Goal: Task Accomplishment & Management: Manage account settings

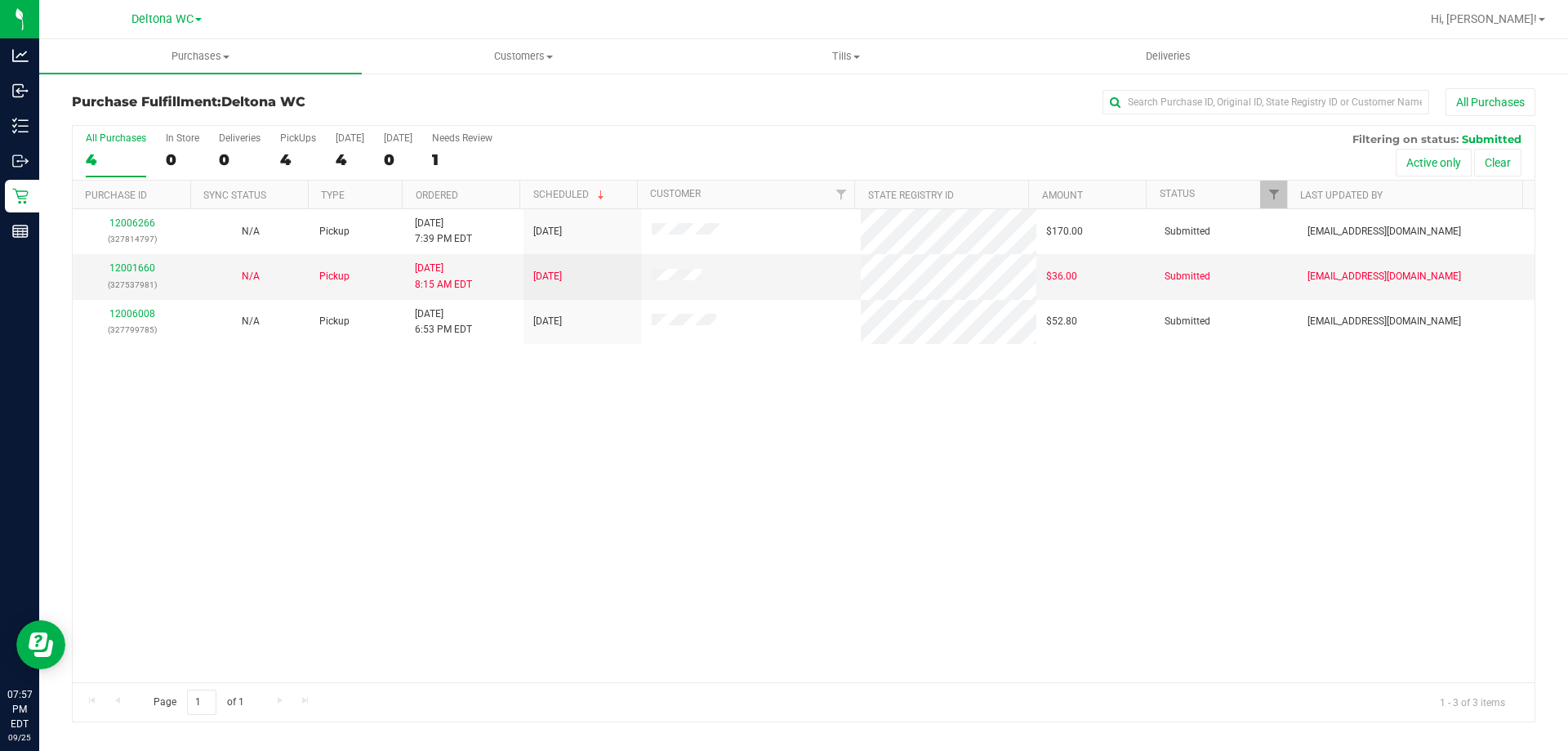
click at [128, 160] on div "4" at bounding box center [115, 160] width 60 height 19
click at [0, 0] on input "All Purchases 4" at bounding box center [0, 0] width 0 height 0
drag, startPoint x: 202, startPoint y: 58, endPoint x: 200, endPoint y: 73, distance: 15.1
click at [202, 58] on span "Purchases" at bounding box center [201, 56] width 323 height 15
click at [187, 98] on span "Summary of purchases" at bounding box center [123, 99] width 167 height 14
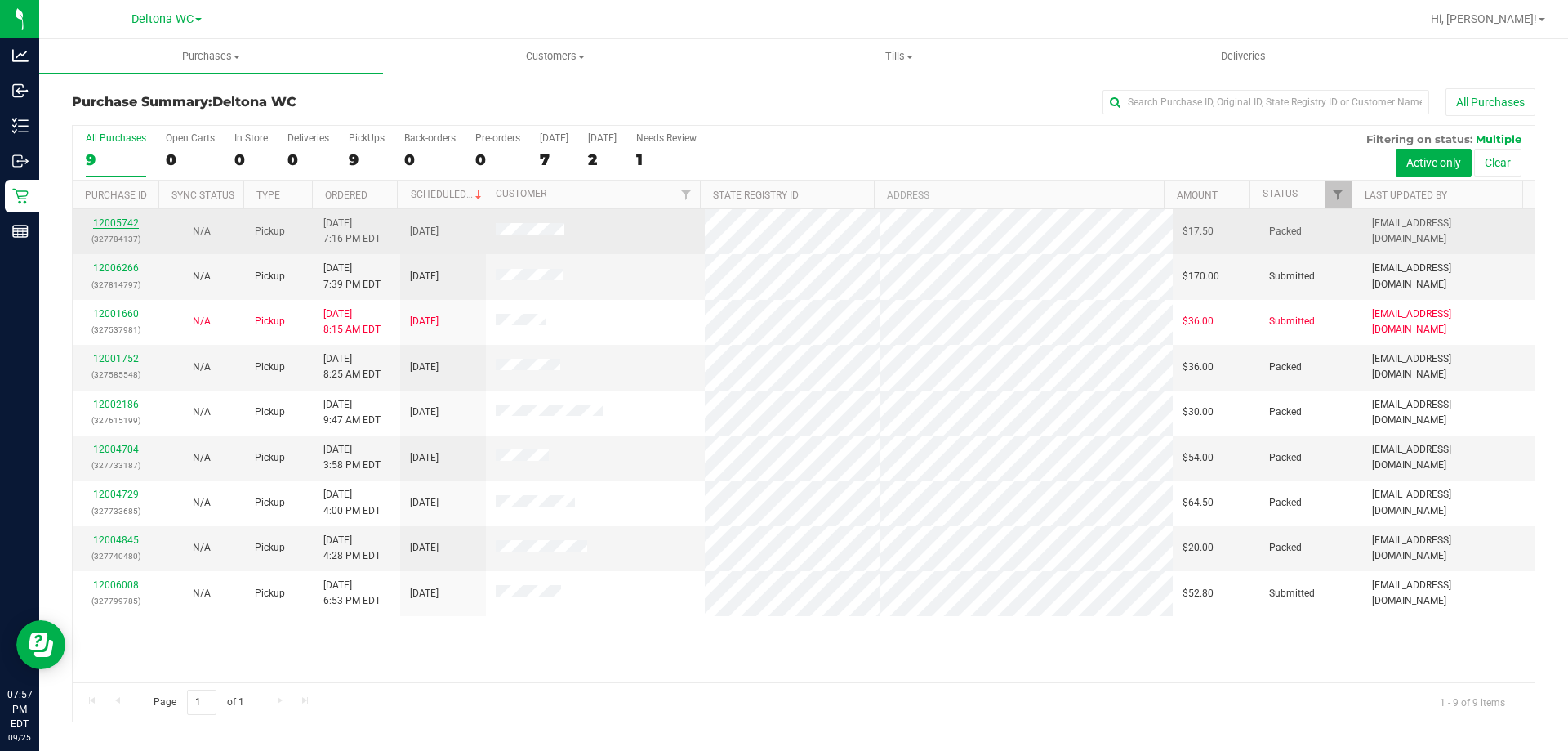
click at [100, 227] on link "12005742" at bounding box center [116, 222] width 45 height 11
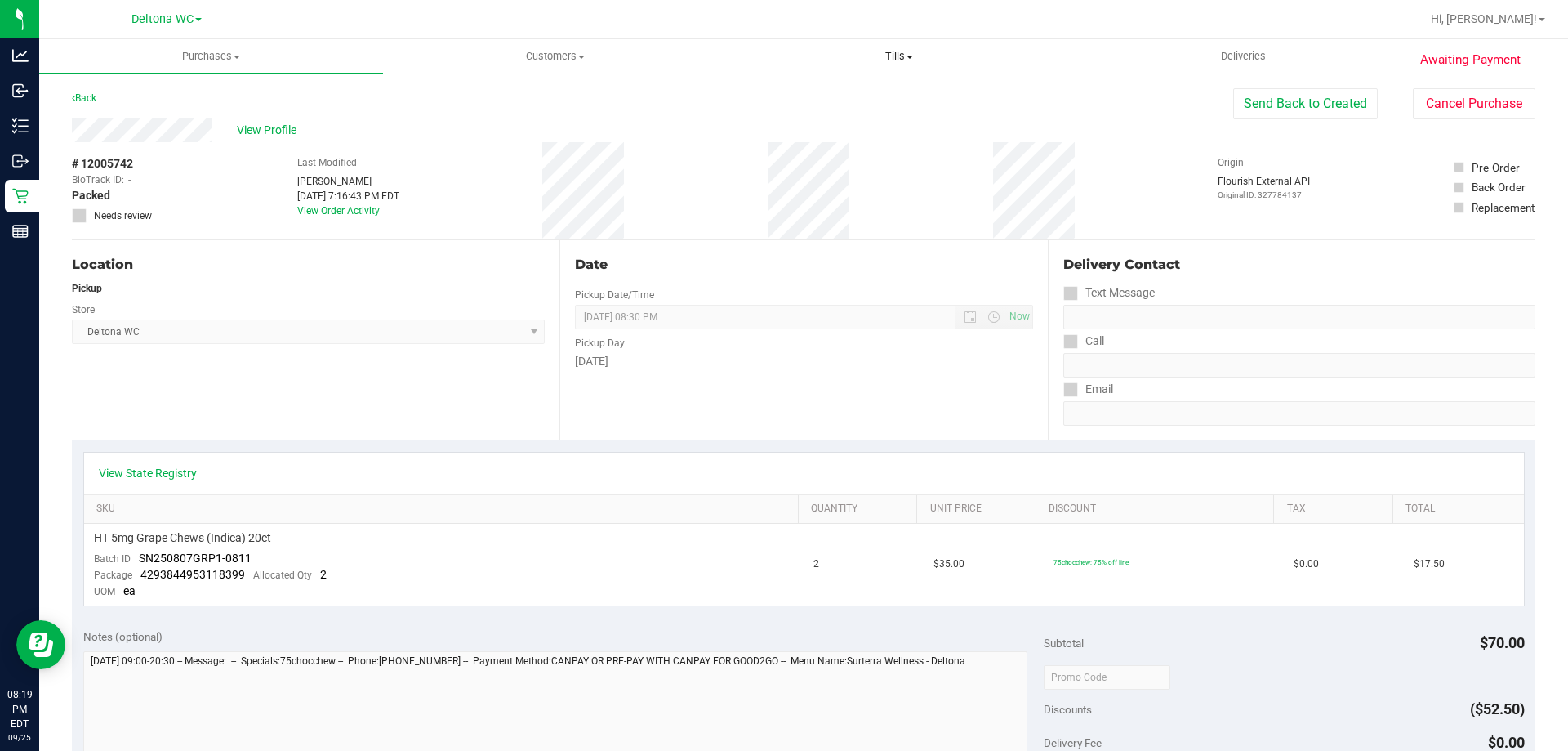
click at [931, 51] on span "Tills" at bounding box center [898, 56] width 342 height 15
click at [873, 95] on li "Manage tills" at bounding box center [899, 99] width 344 height 19
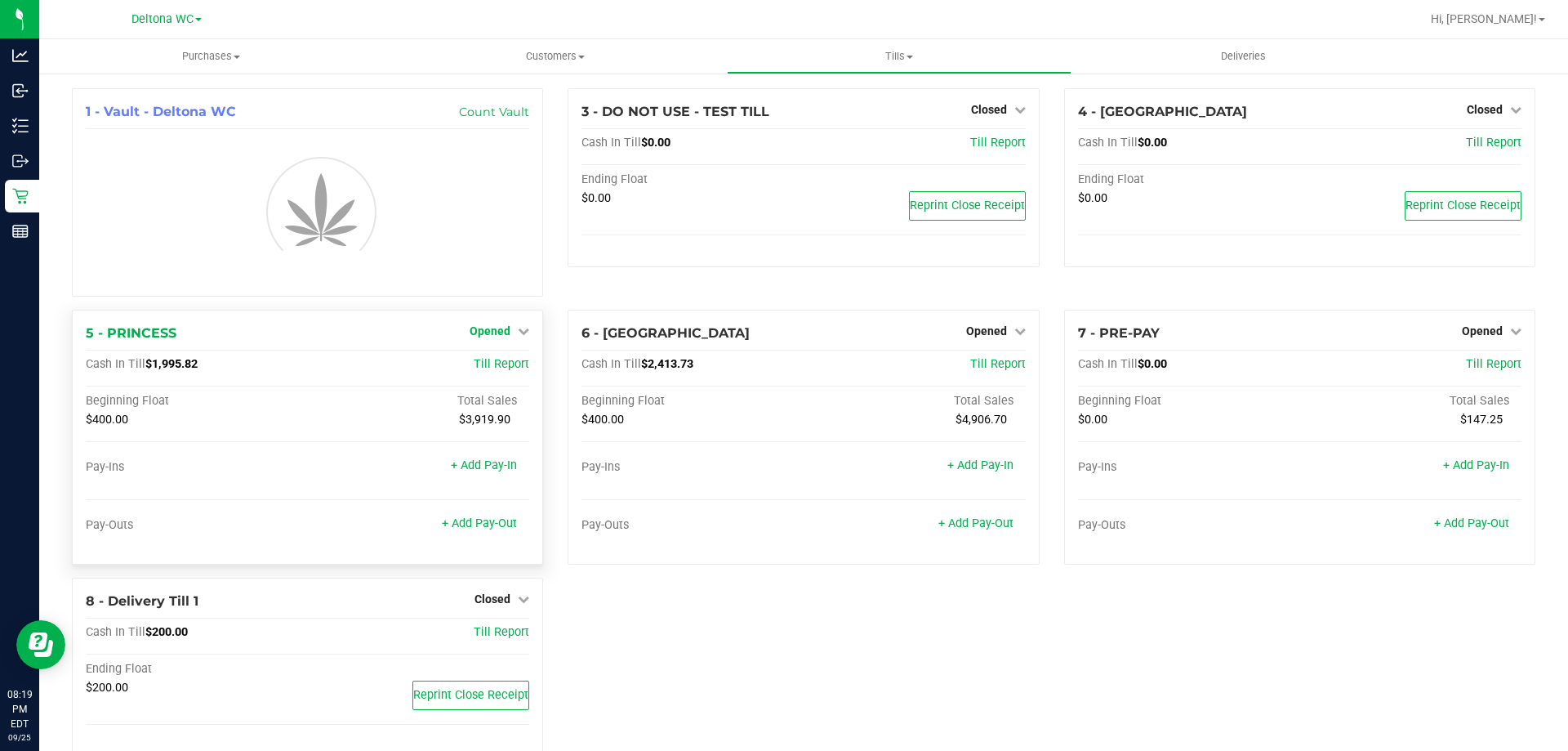
click at [497, 331] on span "Opened" at bounding box center [490, 331] width 41 height 13
click at [494, 362] on link "Close Till" at bounding box center [492, 365] width 44 height 13
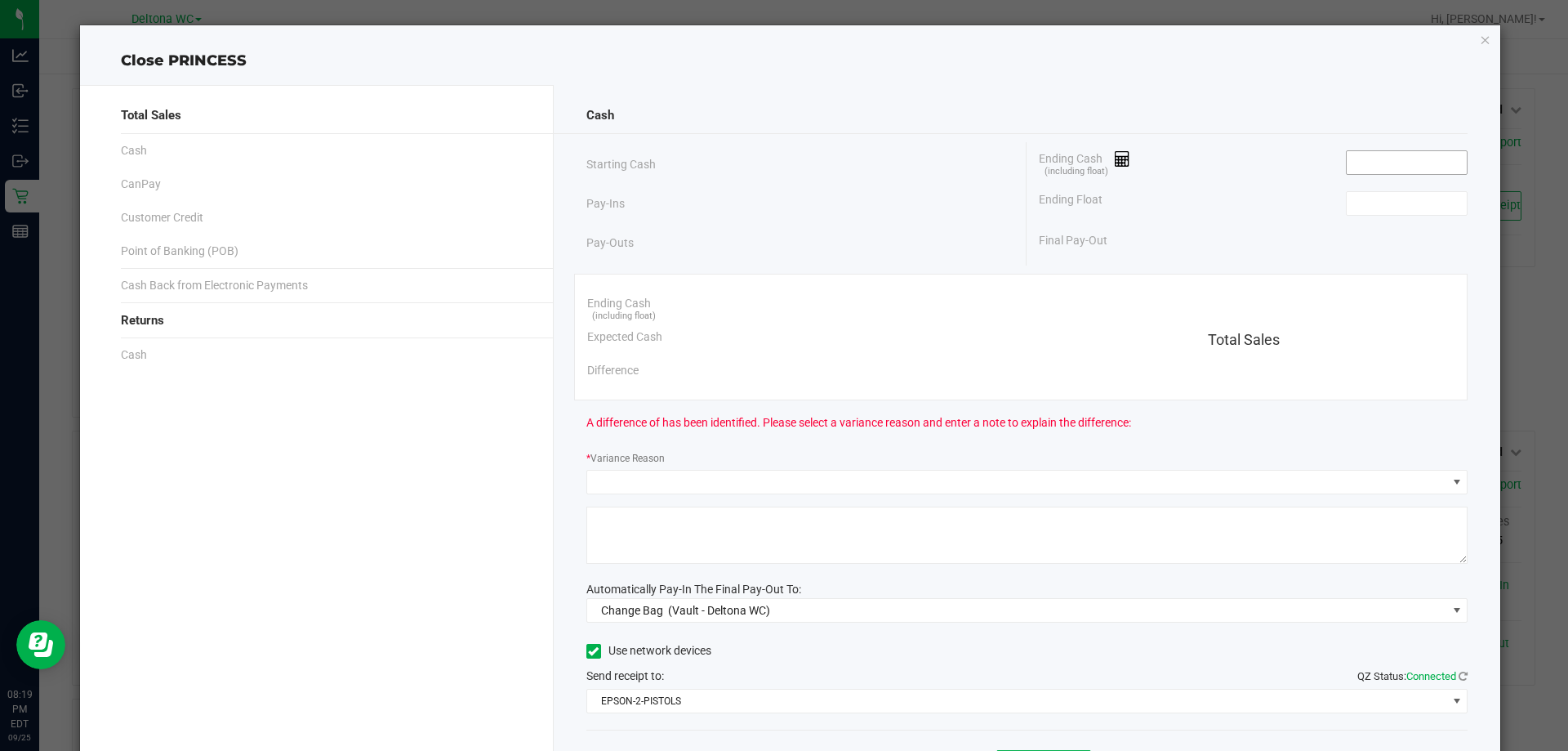
drag, startPoint x: 1390, startPoint y: 147, endPoint x: 1390, endPoint y: 163, distance: 16.0
click at [1390, 148] on div "Ending Cash (including float)" at bounding box center [1253, 162] width 429 height 41
drag, startPoint x: 1390, startPoint y: 163, endPoint x: 1407, endPoint y: 162, distance: 17.0
click at [1390, 164] on input at bounding box center [1407, 162] width 120 height 23
paste input "1995.85"
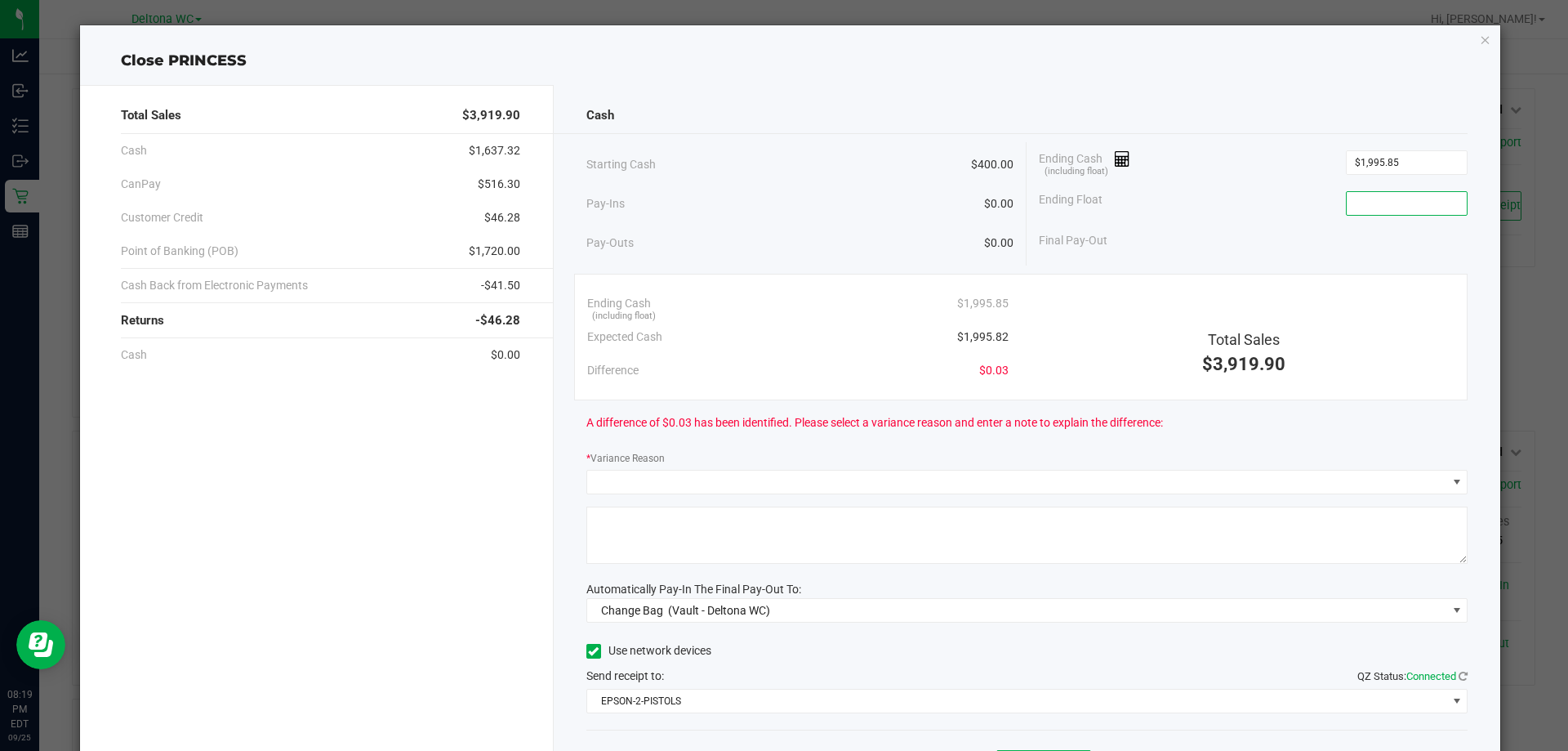
click at [1419, 203] on input at bounding box center [1407, 203] width 120 height 23
drag, startPoint x: 1388, startPoint y: 170, endPoint x: 1422, endPoint y: 147, distance: 41.0
click at [1391, 169] on input "1995.85" at bounding box center [1407, 162] width 120 height 23
paste input "7"
type input "$1,995.87"
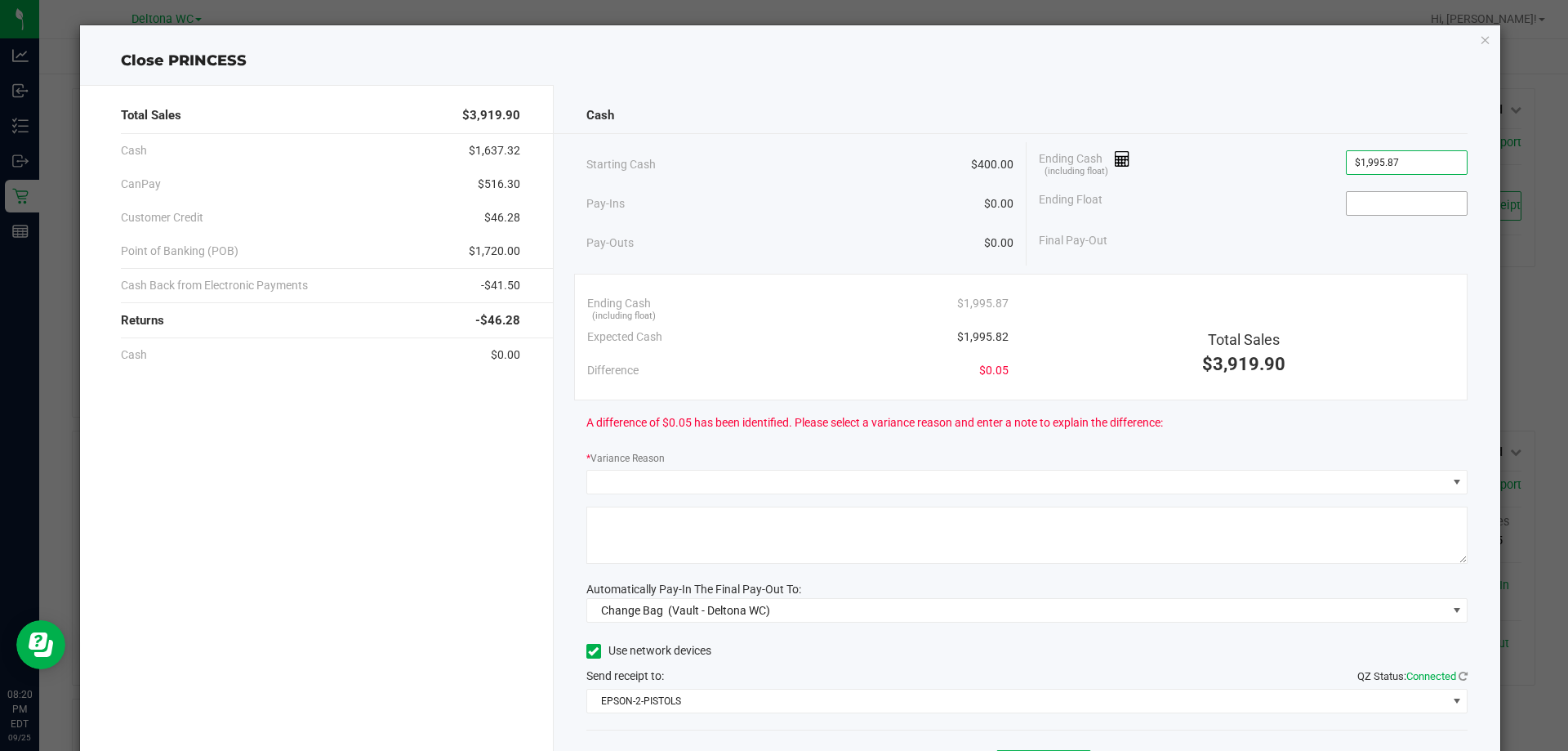
click at [1394, 192] on input at bounding box center [1407, 203] width 120 height 23
type input "$400.00"
click at [1192, 188] on div "Ending Float $400.00" at bounding box center [1253, 203] width 429 height 41
click at [1402, 163] on input "1995.87" at bounding box center [1407, 162] width 120 height 23
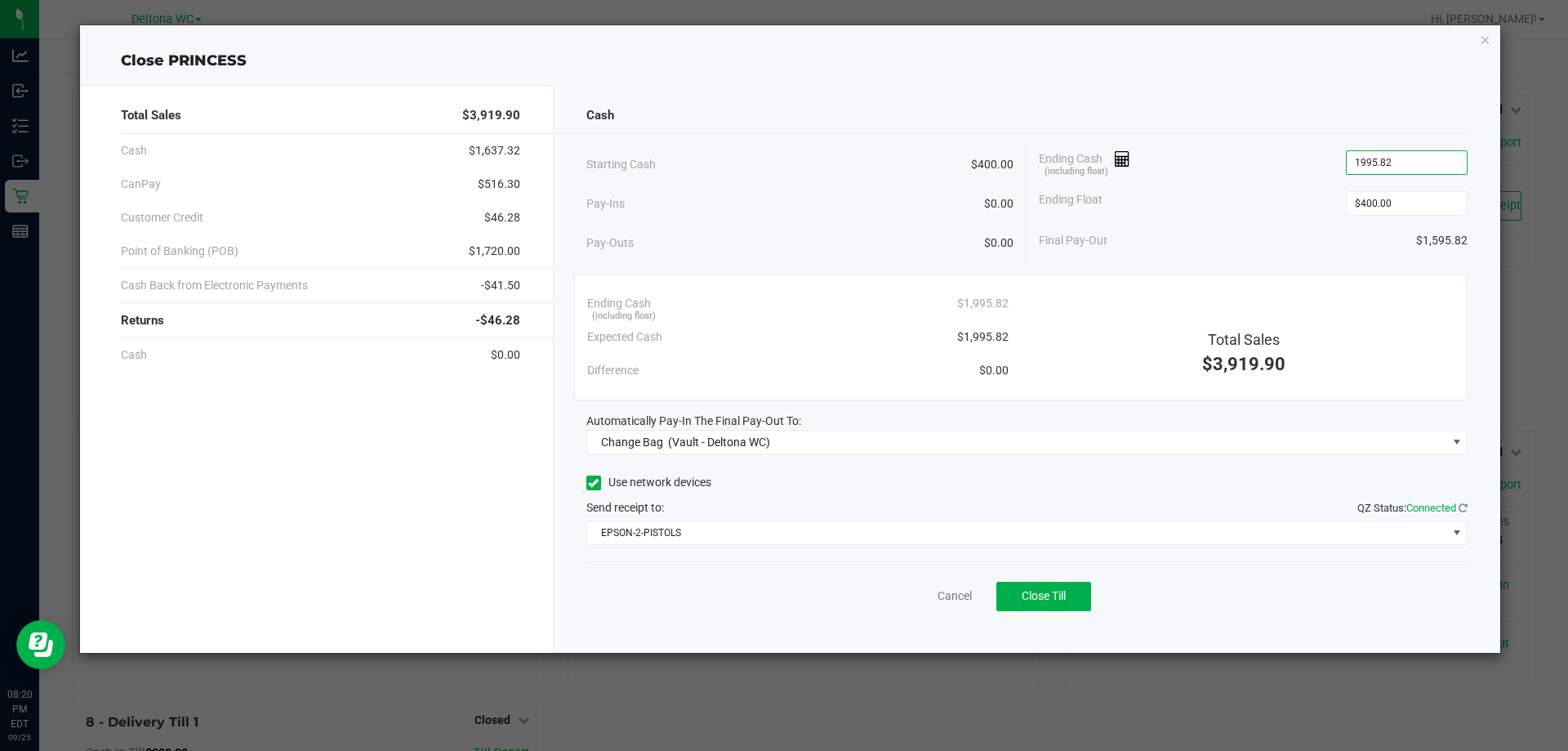
type input "$1,995.82"
click at [1246, 136] on div "Cash Starting Cash $400.00 Pay-Ins $0.00 Pay-Outs $0.00 Ending Cash (including …" at bounding box center [1027, 368] width 947 height 568
click at [1004, 455] on div "Cash Starting Cash $400.00 Pay-Ins $0.00 Pay-Outs $0.00 Ending Cash (including …" at bounding box center [1027, 368] width 947 height 568
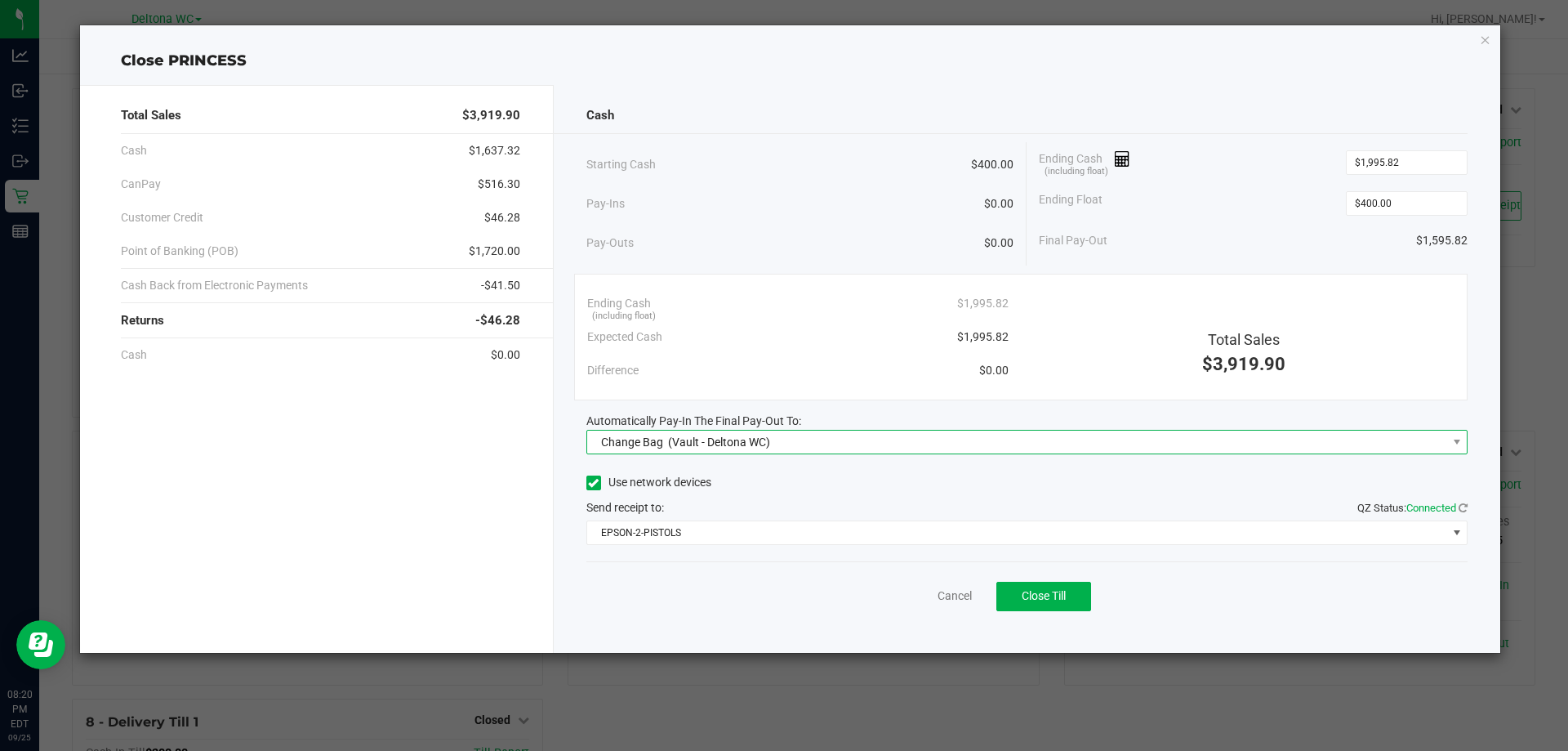
click at [999, 444] on span "Change Bag (Vault - Deltona WC)" at bounding box center [1017, 442] width 860 height 23
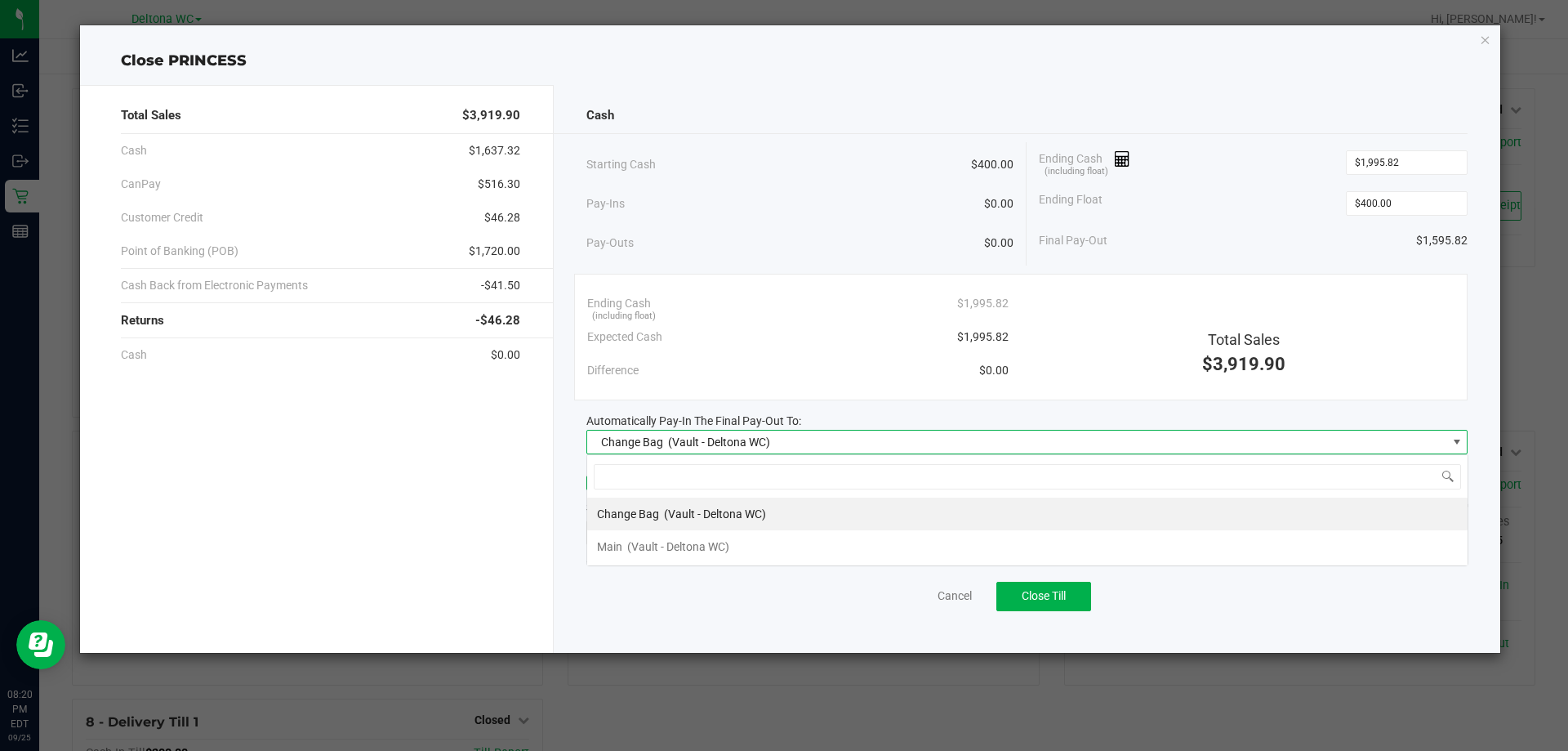
scroll to position [24, 882]
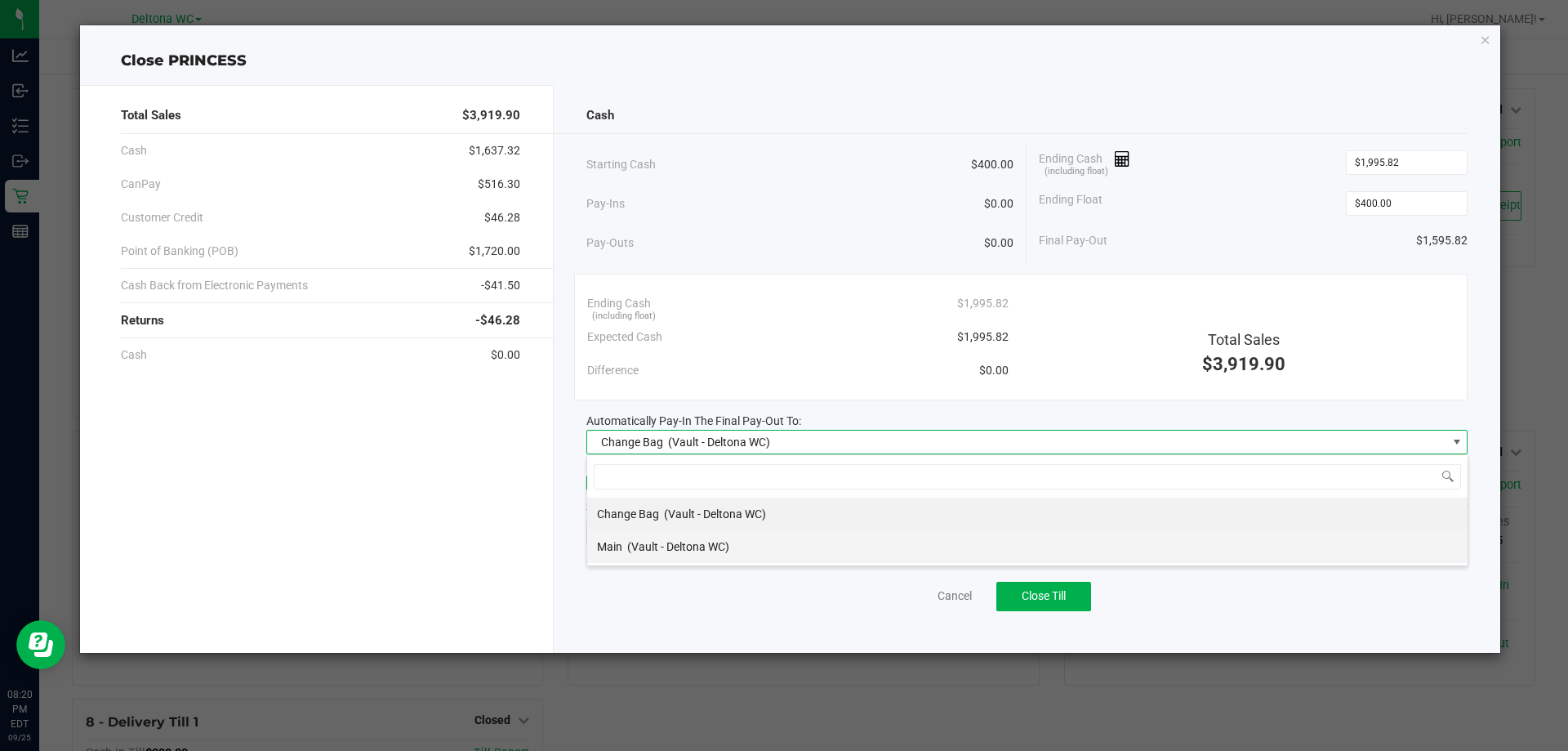
click at [775, 561] on li "Main (Vault - Deltona WC)" at bounding box center [1027, 546] width 881 height 32
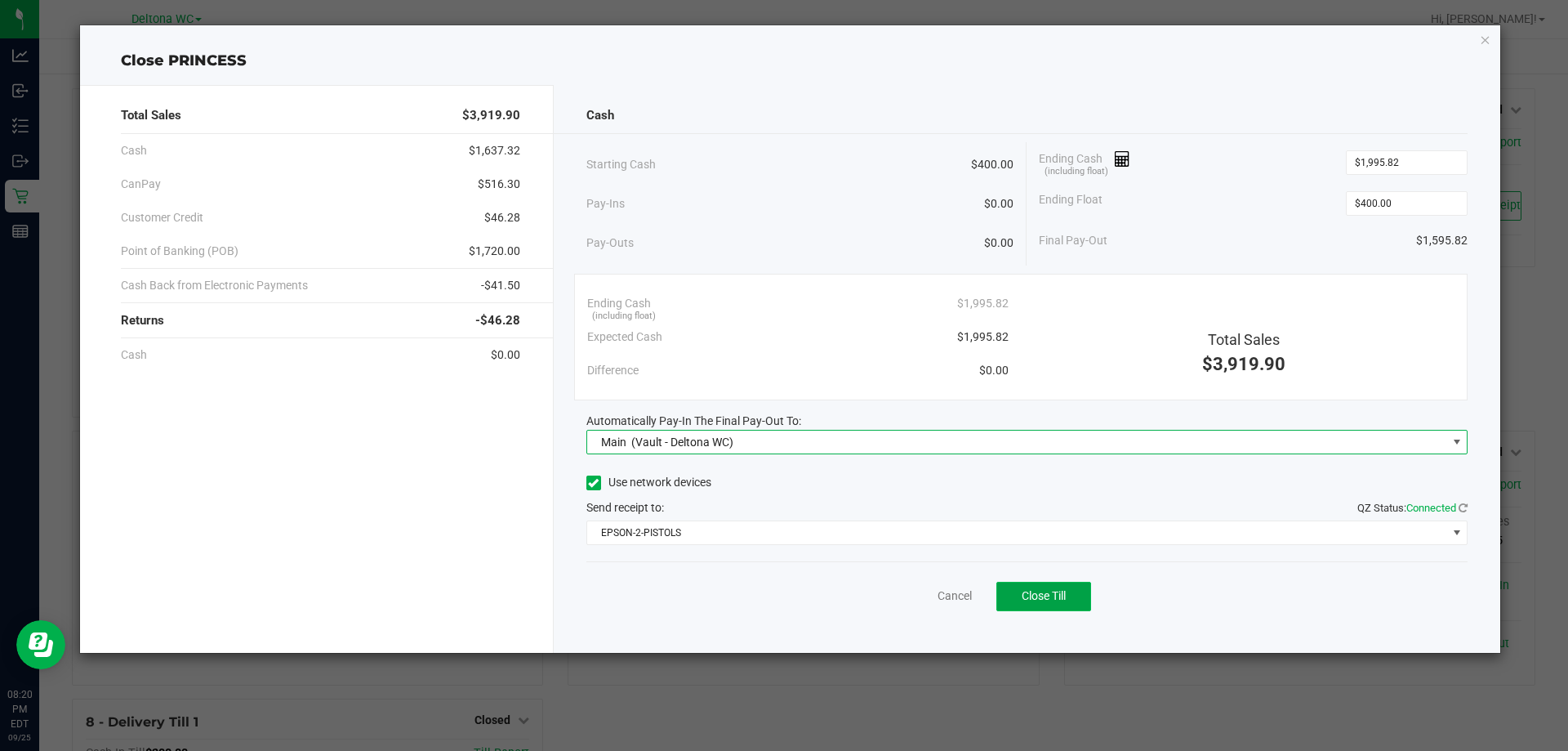
click at [1029, 592] on span "Close Till" at bounding box center [1044, 595] width 44 height 13
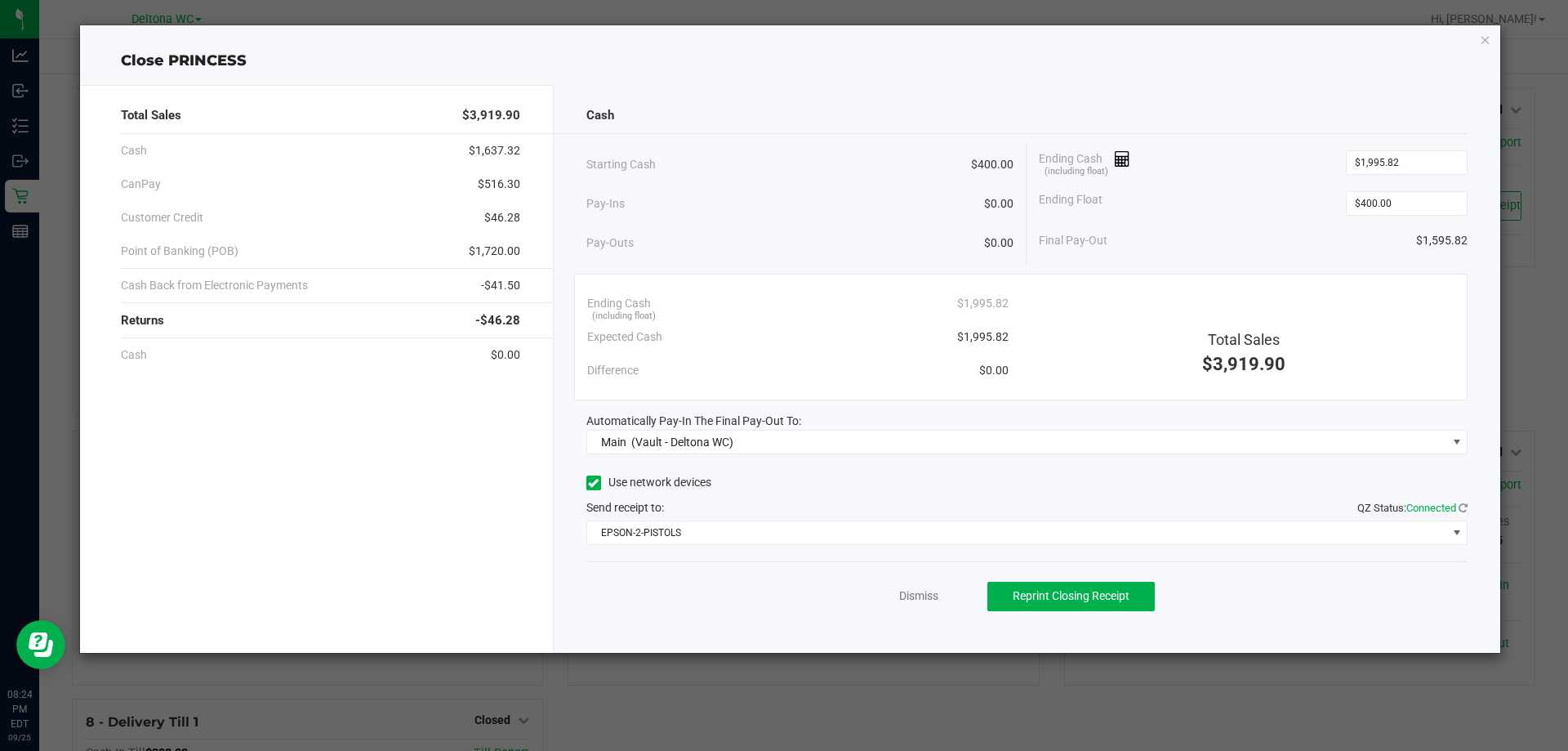
click at [1479, 49] on div "Close PRINCESS Total Sales $3,919.90 Cash $1,637.32 CanPay $516.30 Customer Cre…" at bounding box center [791, 338] width 1421 height 627
click at [1482, 46] on icon "button" at bounding box center [1485, 39] width 11 height 19
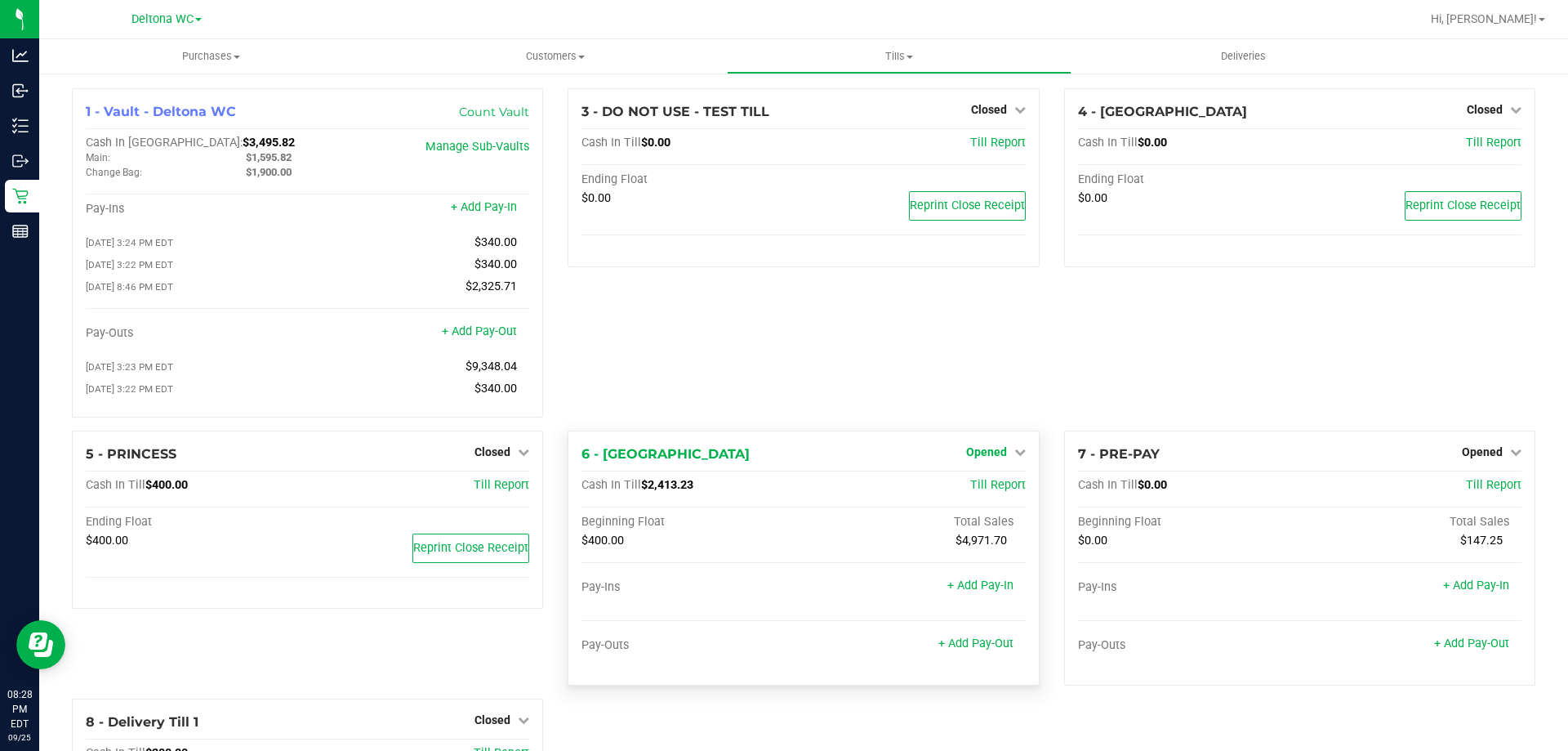
click at [994, 458] on span "Opened" at bounding box center [986, 451] width 41 height 13
click at [993, 486] on link "Close Till" at bounding box center [988, 485] width 44 height 13
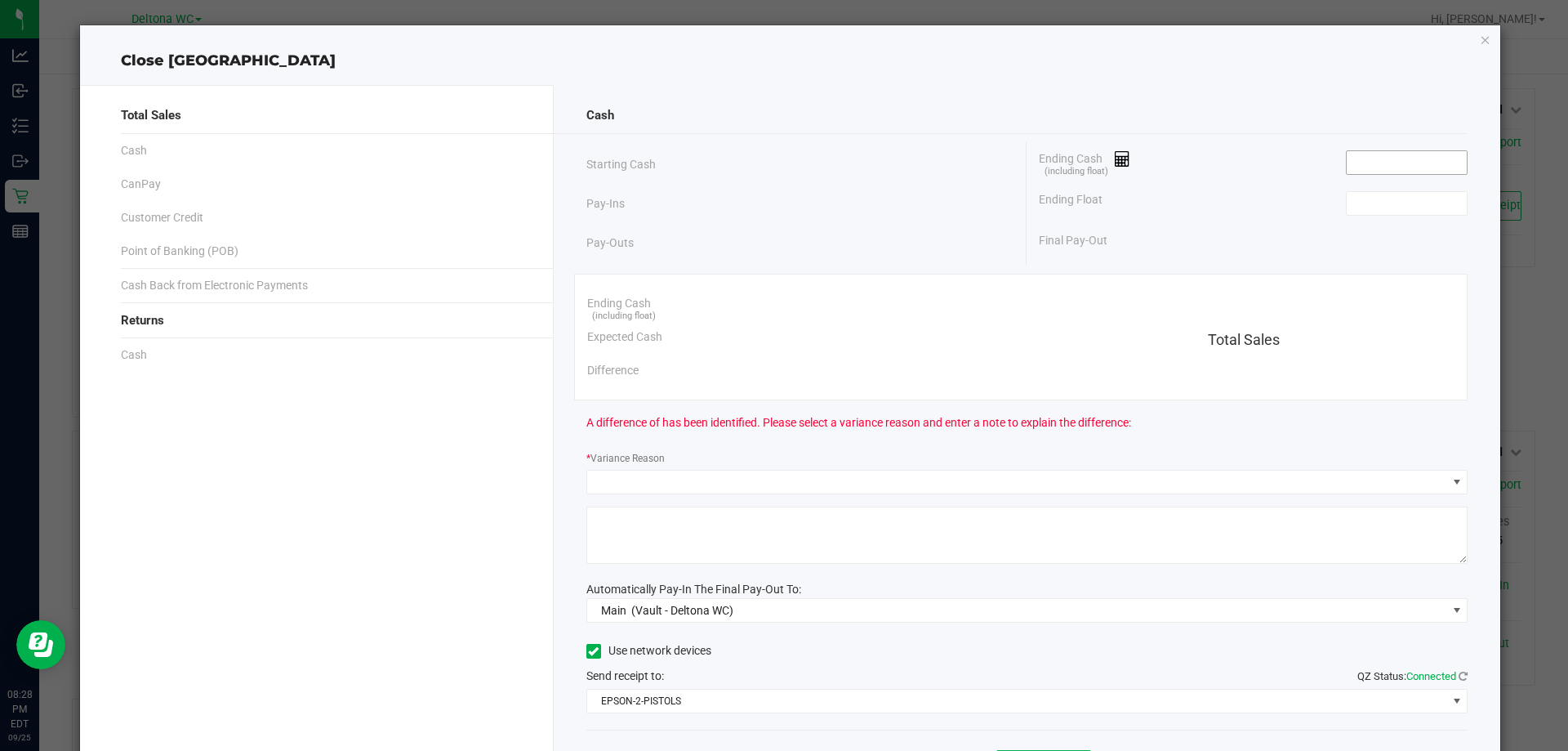
click at [1383, 169] on input at bounding box center [1407, 162] width 120 height 23
paste input "2411.48"
type input "$2,411.48"
click at [1372, 210] on input at bounding box center [1407, 203] width 120 height 23
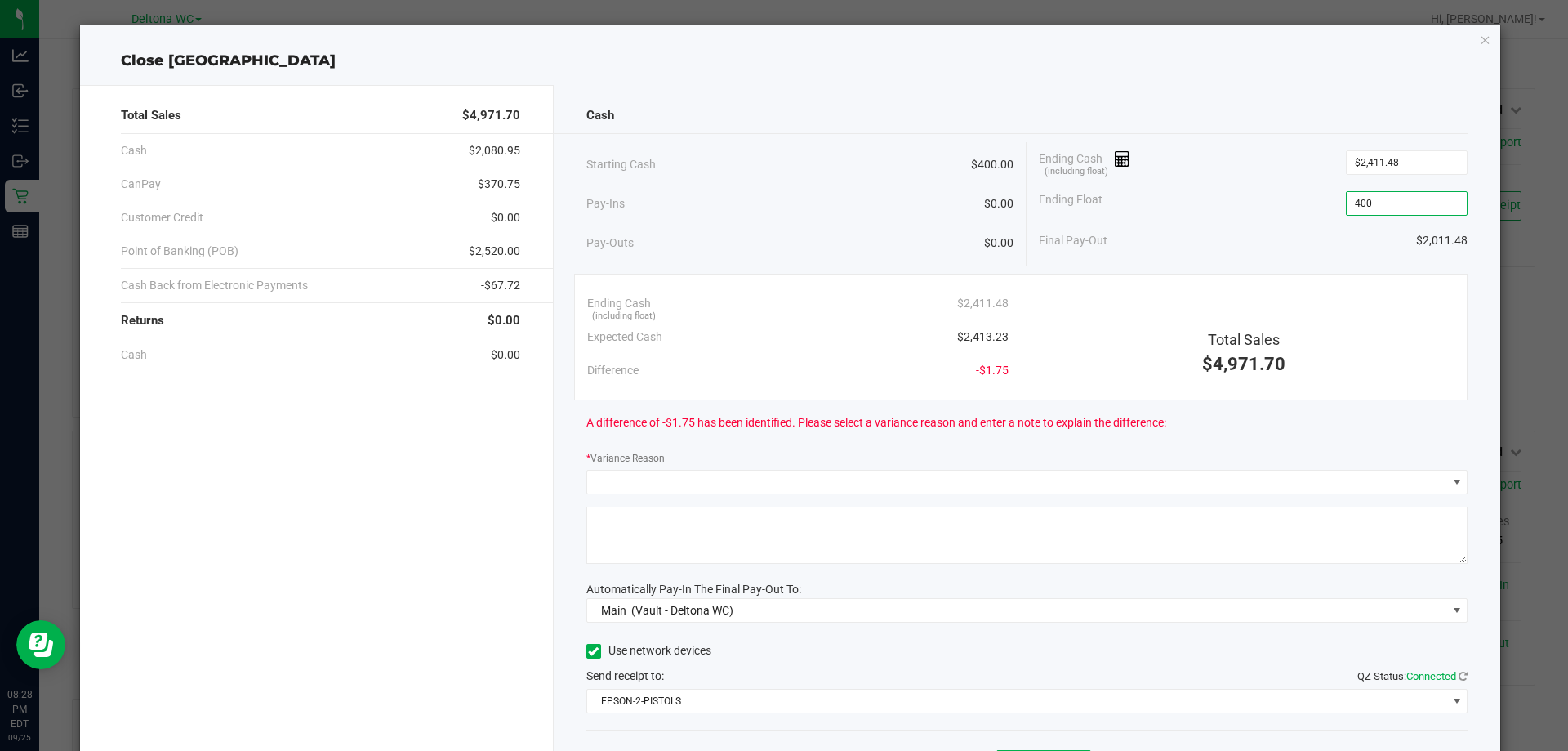
type input "$400.00"
click at [1217, 157] on div "Ending Cash (including float) $2,411.48" at bounding box center [1253, 162] width 429 height 41
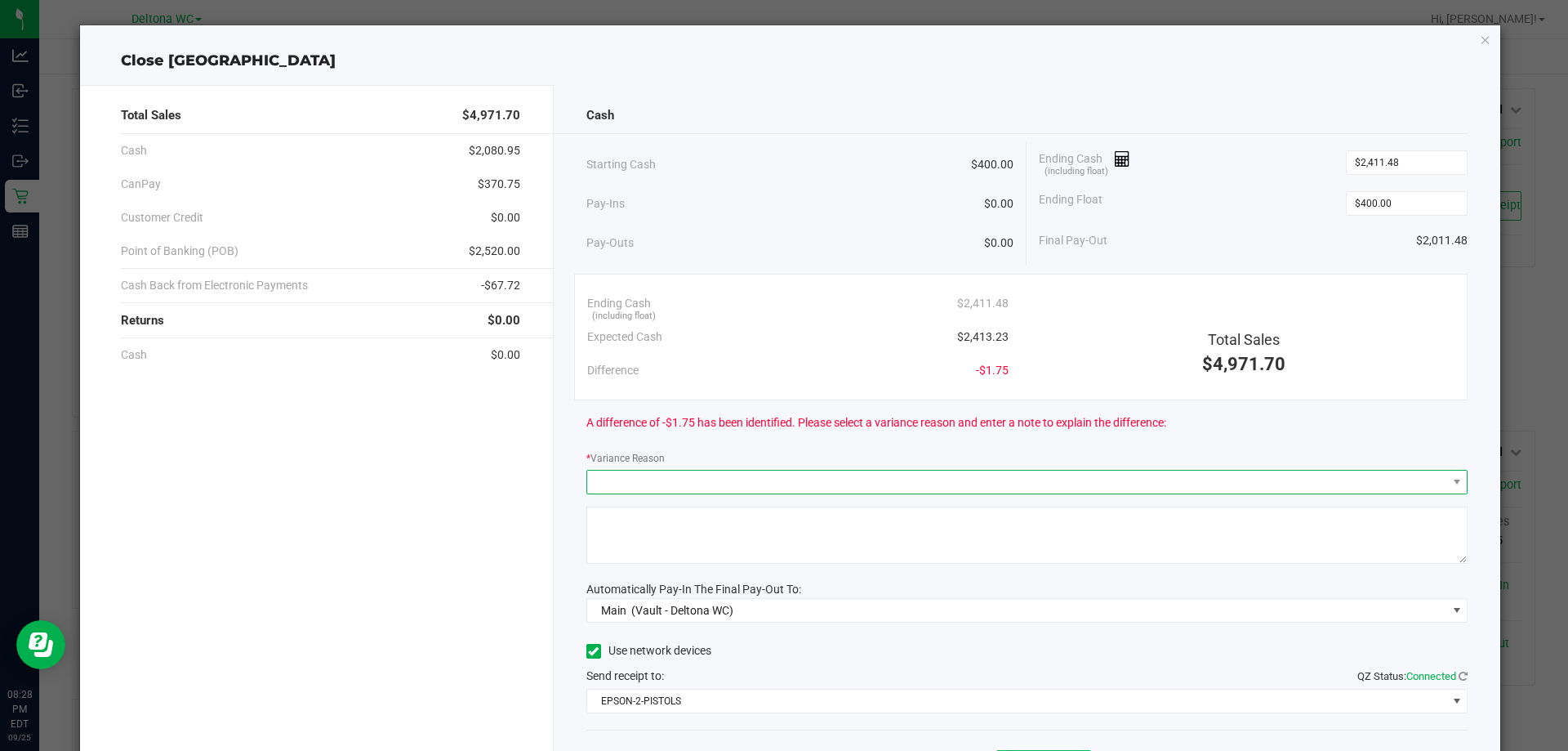
click at [1226, 474] on span at bounding box center [1017, 481] width 860 height 23
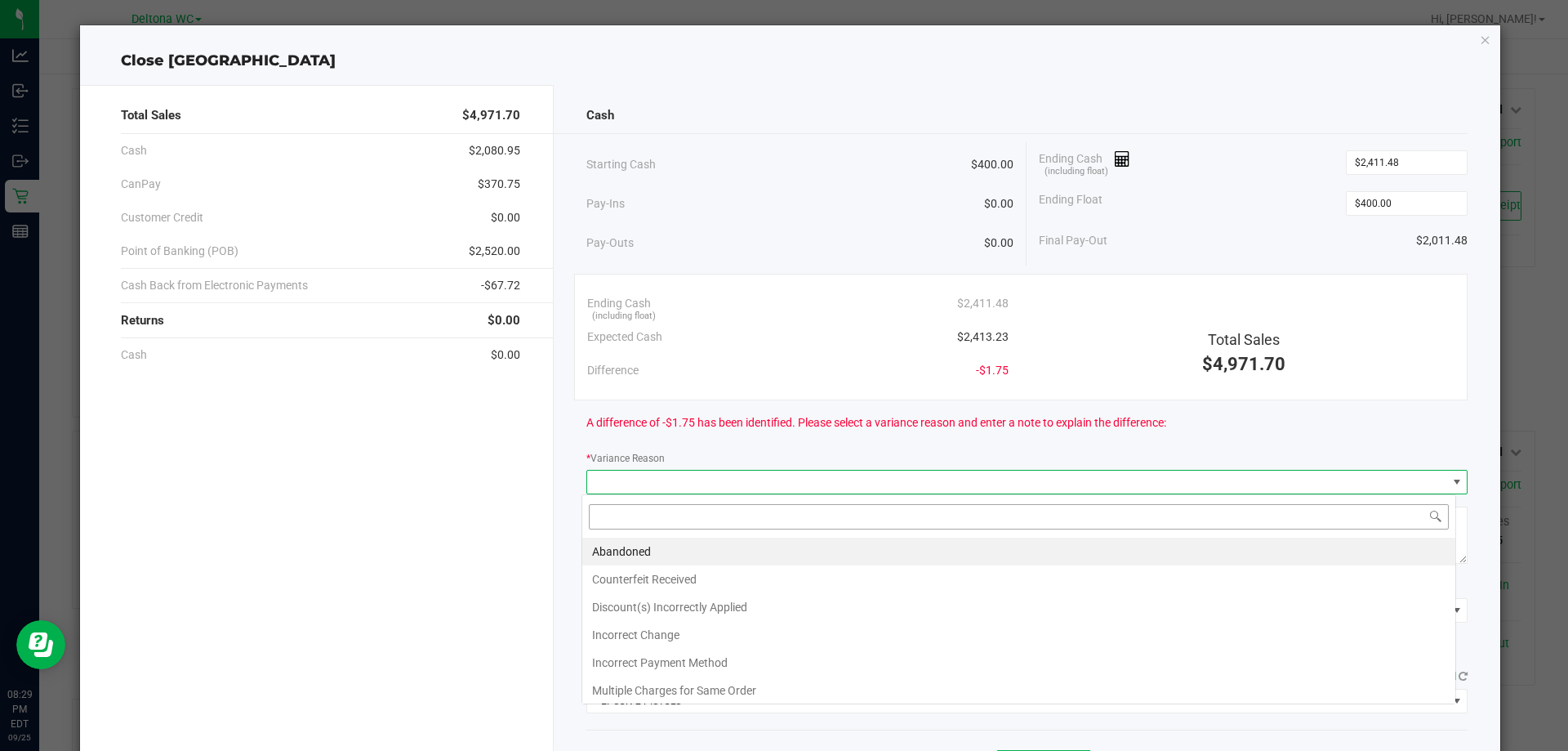
scroll to position [24, 874]
click at [709, 545] on li "Abandoned" at bounding box center [1019, 551] width 873 height 28
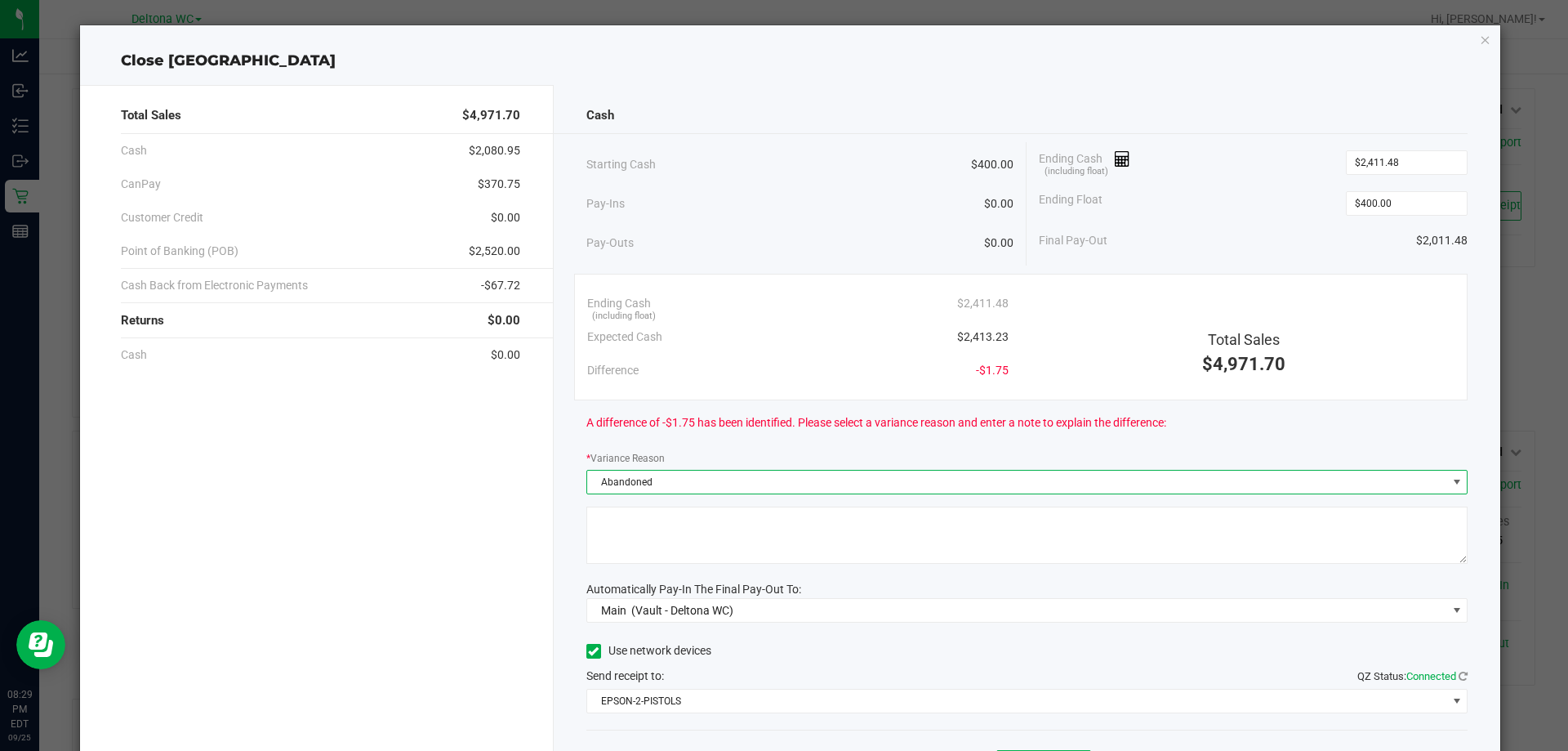
click at [703, 555] on textarea at bounding box center [1026, 536] width 882 height 58
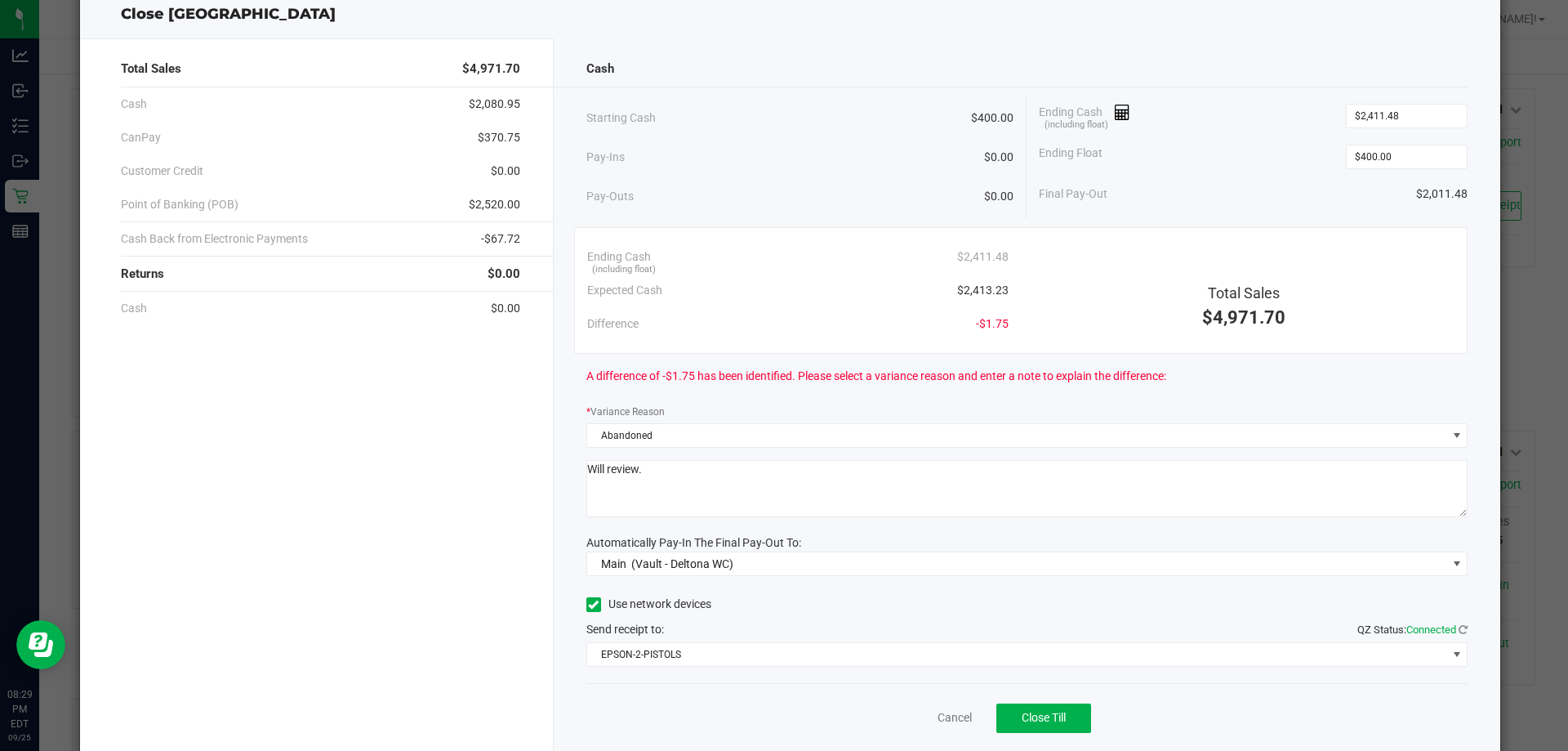
scroll to position [96, 0]
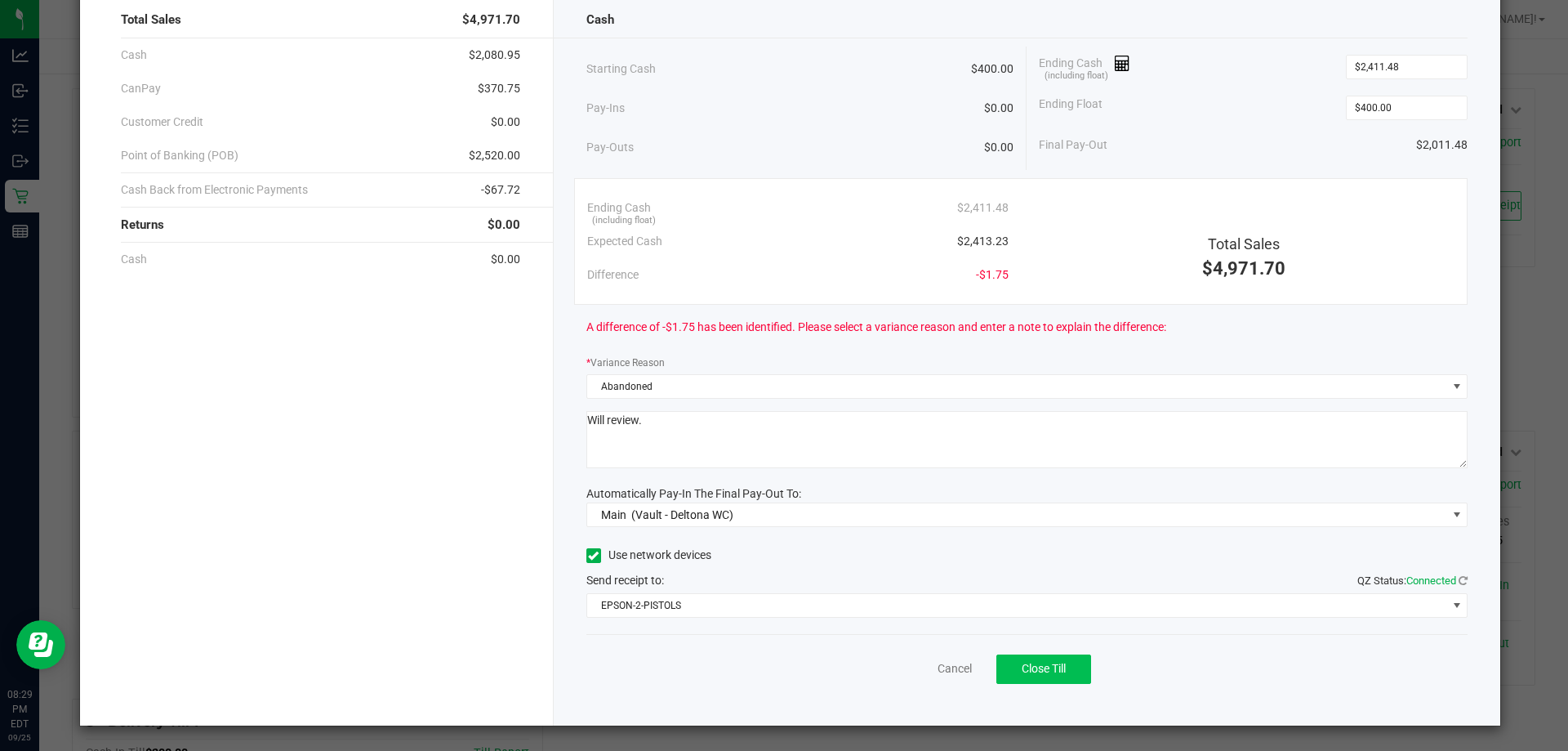
type textarea "Will review."
click at [1023, 659] on button "Close Till" at bounding box center [1044, 669] width 95 height 30
click at [1153, 305] on div "A difference of -$1.75 has been identified. Please select a variance reason and…" at bounding box center [1026, 327] width 882 height 45
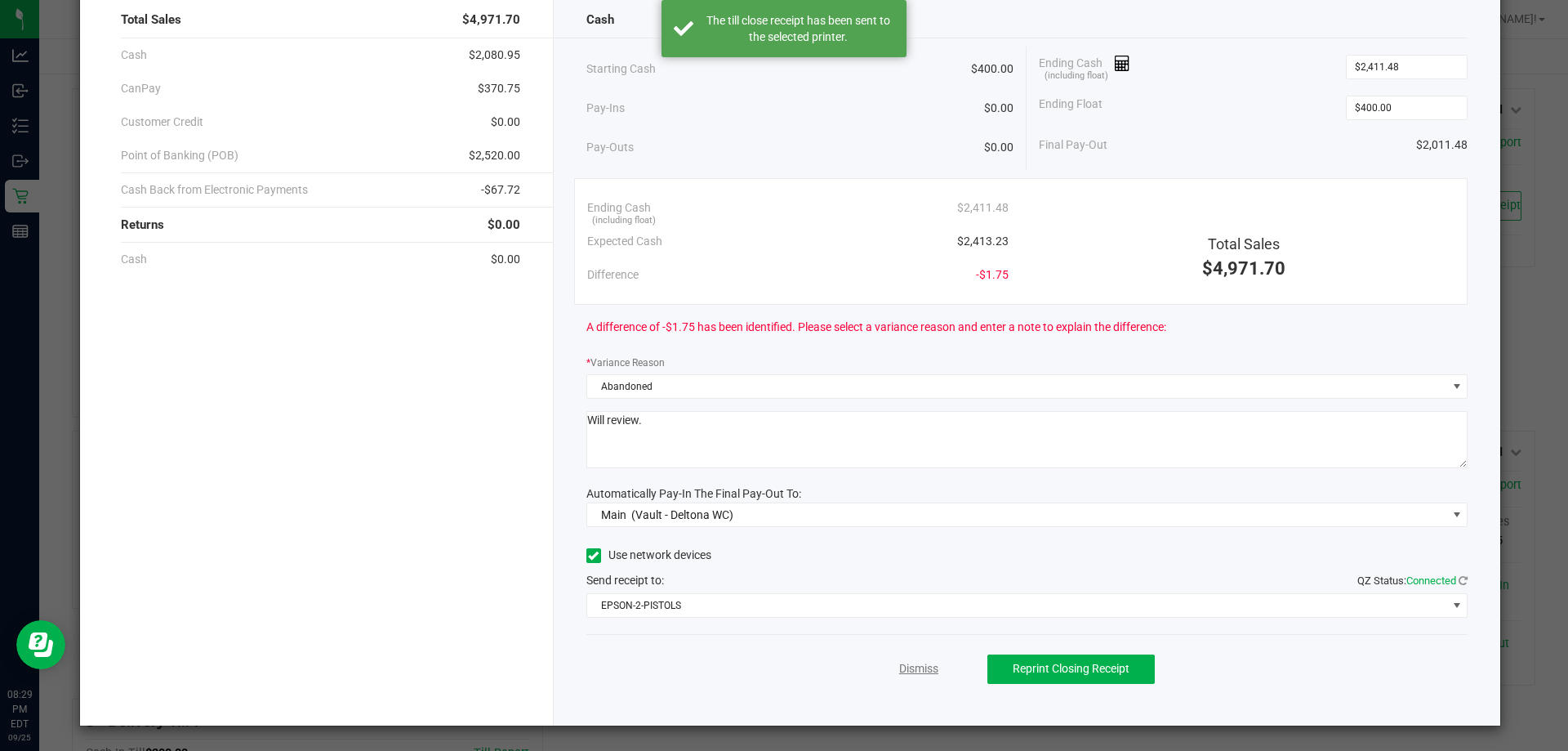
click at [928, 662] on link "Dismiss" at bounding box center [918, 669] width 39 height 17
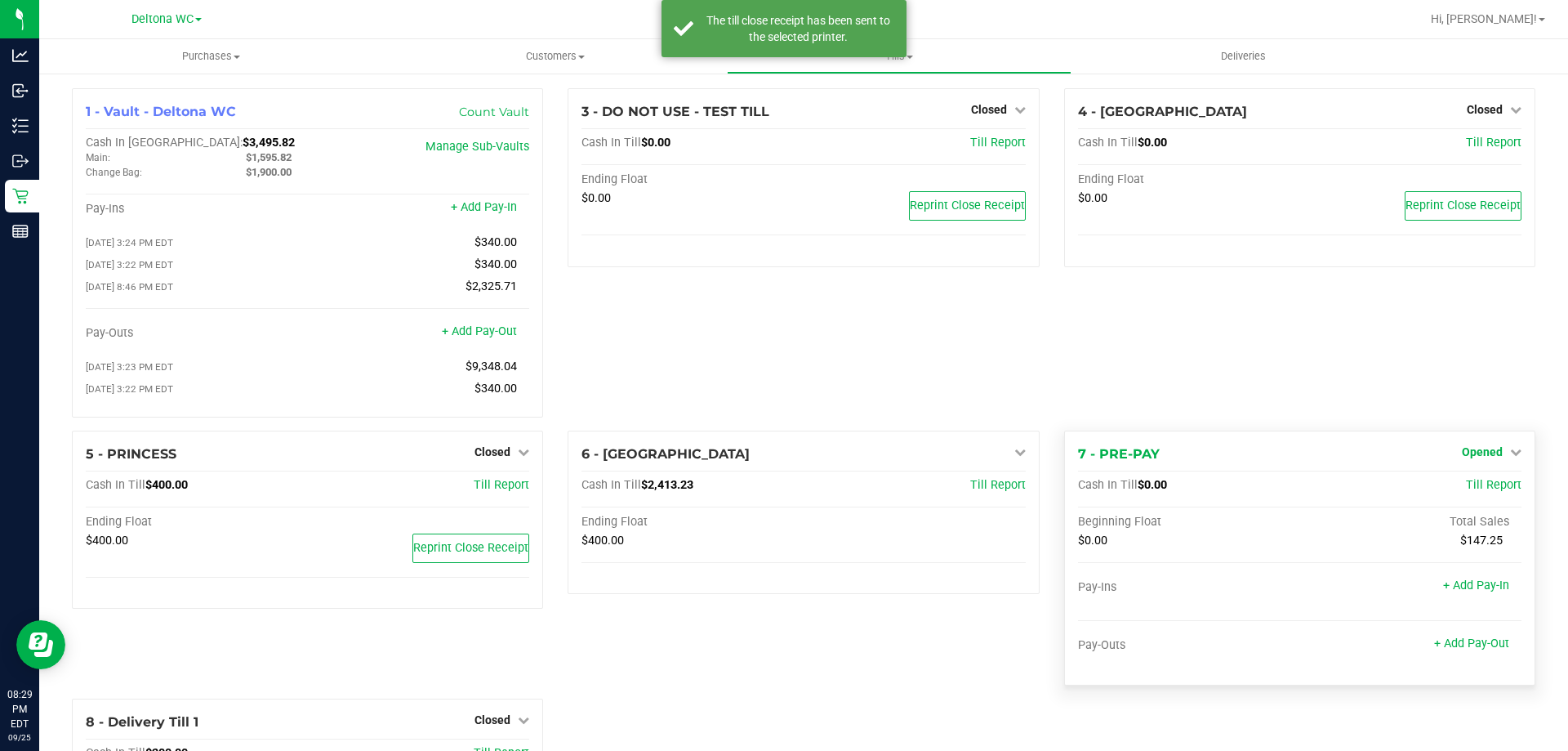
click at [1464, 458] on span "Opened" at bounding box center [1482, 451] width 41 height 13
click at [1464, 485] on link "Close Till" at bounding box center [1483, 485] width 44 height 13
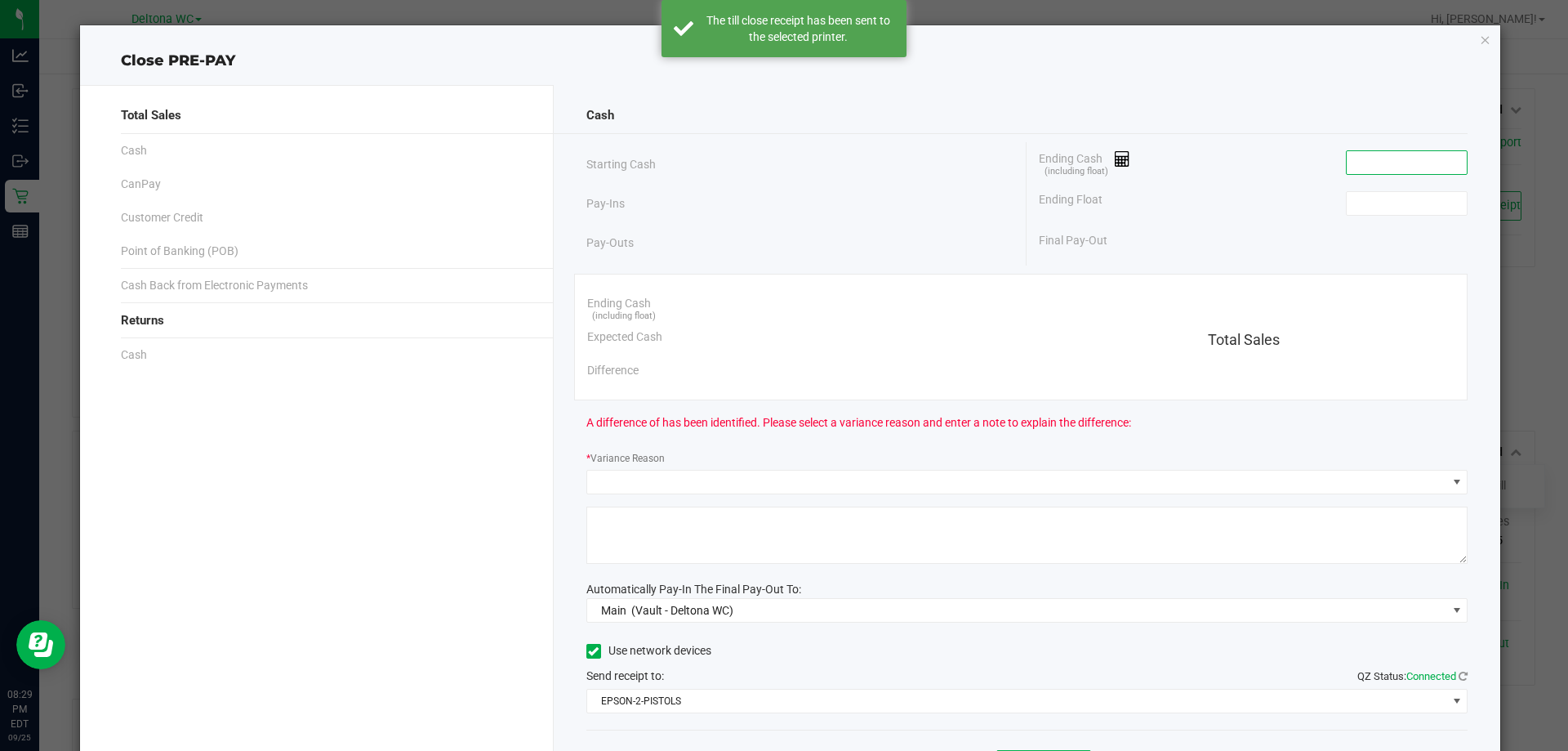
drag, startPoint x: 1398, startPoint y: 154, endPoint x: 1398, endPoint y: 164, distance: 10.0
click at [1398, 156] on input at bounding box center [1407, 162] width 120 height 23
type input "$0.00"
click at [1378, 200] on input at bounding box center [1407, 203] width 120 height 23
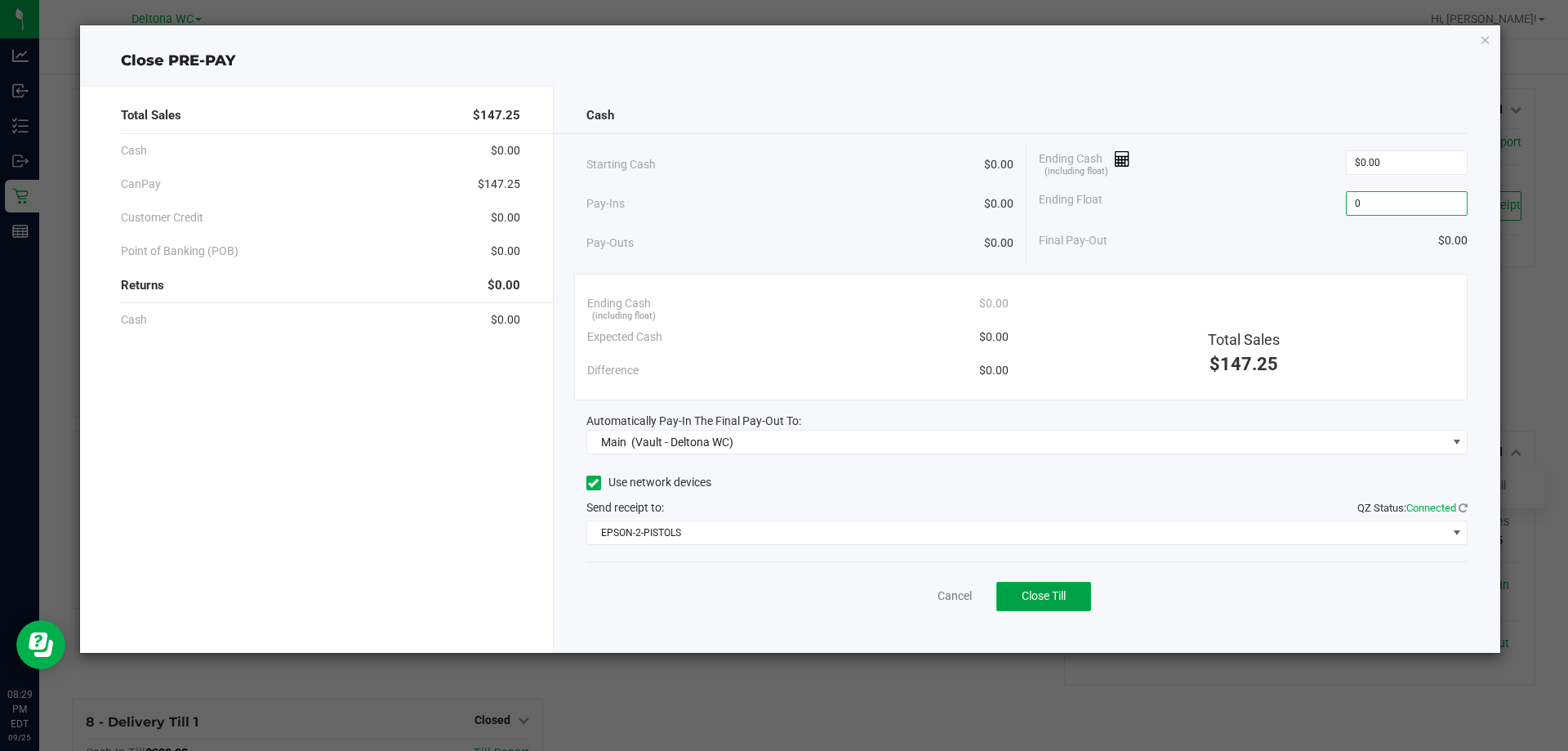
type input "$0.00"
click at [1049, 599] on span "Close Till" at bounding box center [1044, 595] width 44 height 13
click at [927, 595] on link "Dismiss" at bounding box center [918, 596] width 39 height 17
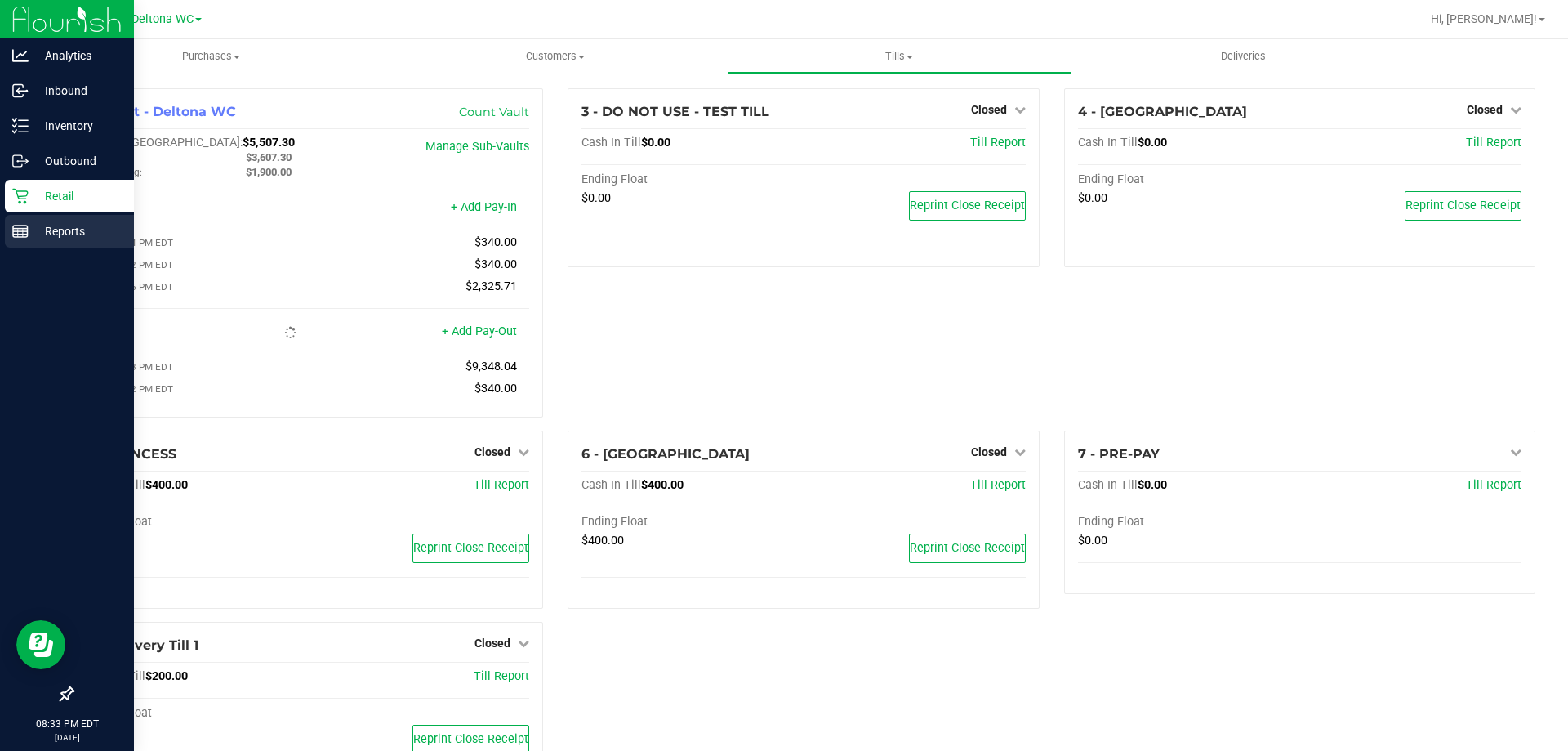
click at [26, 226] on icon at bounding box center [20, 231] width 17 height 17
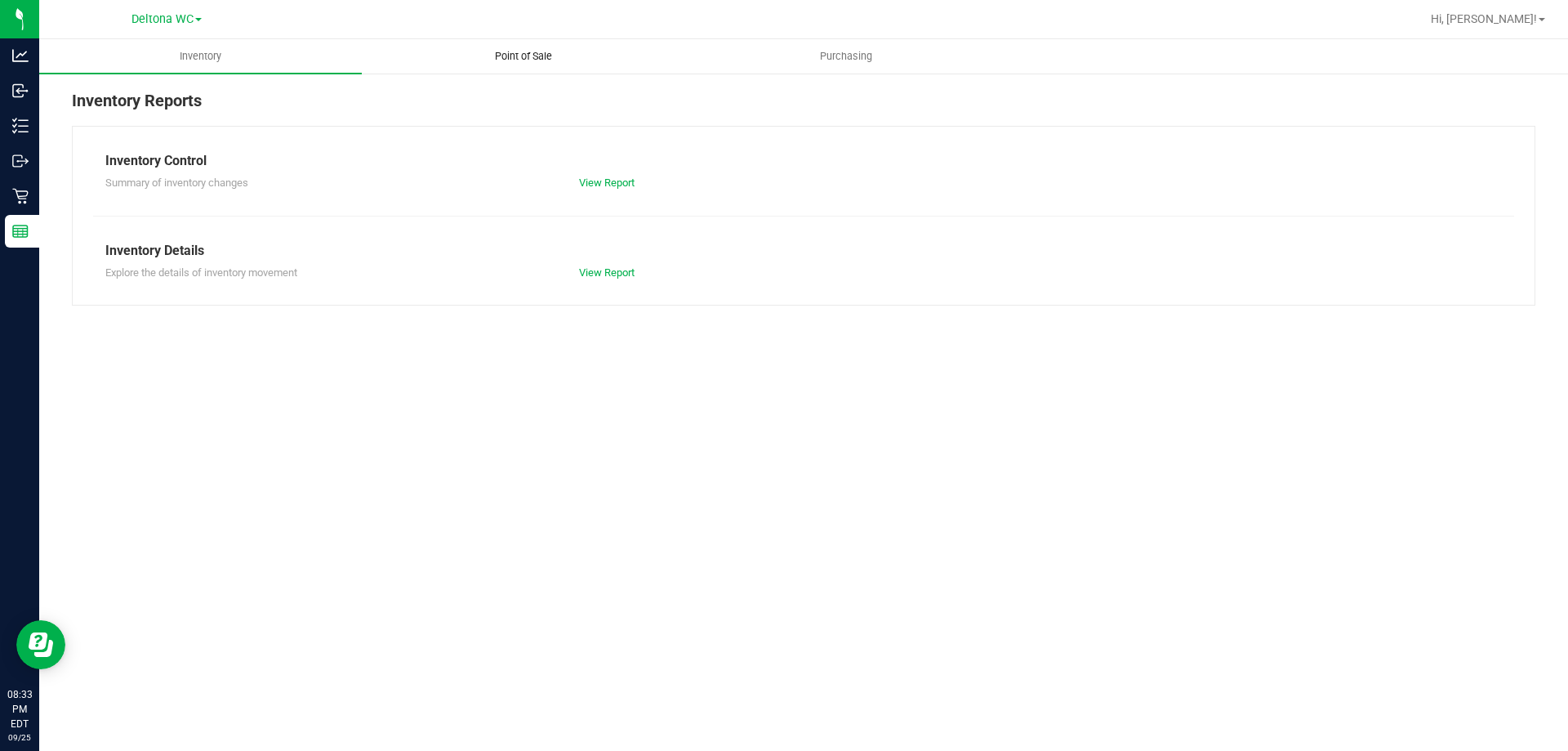
click at [508, 61] on span "Point of Sale" at bounding box center [523, 56] width 101 height 15
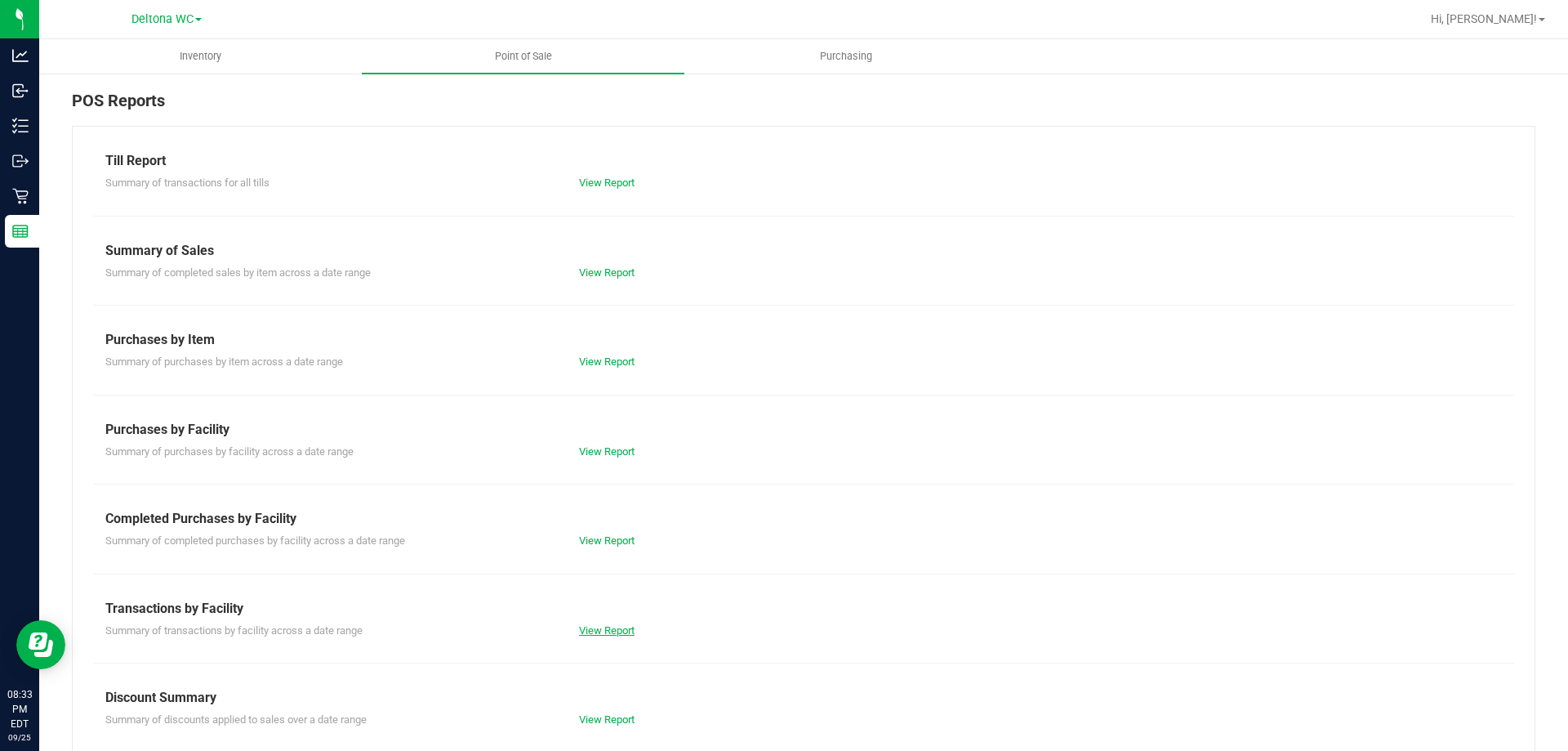
click at [617, 627] on link "View Report" at bounding box center [607, 631] width 56 height 12
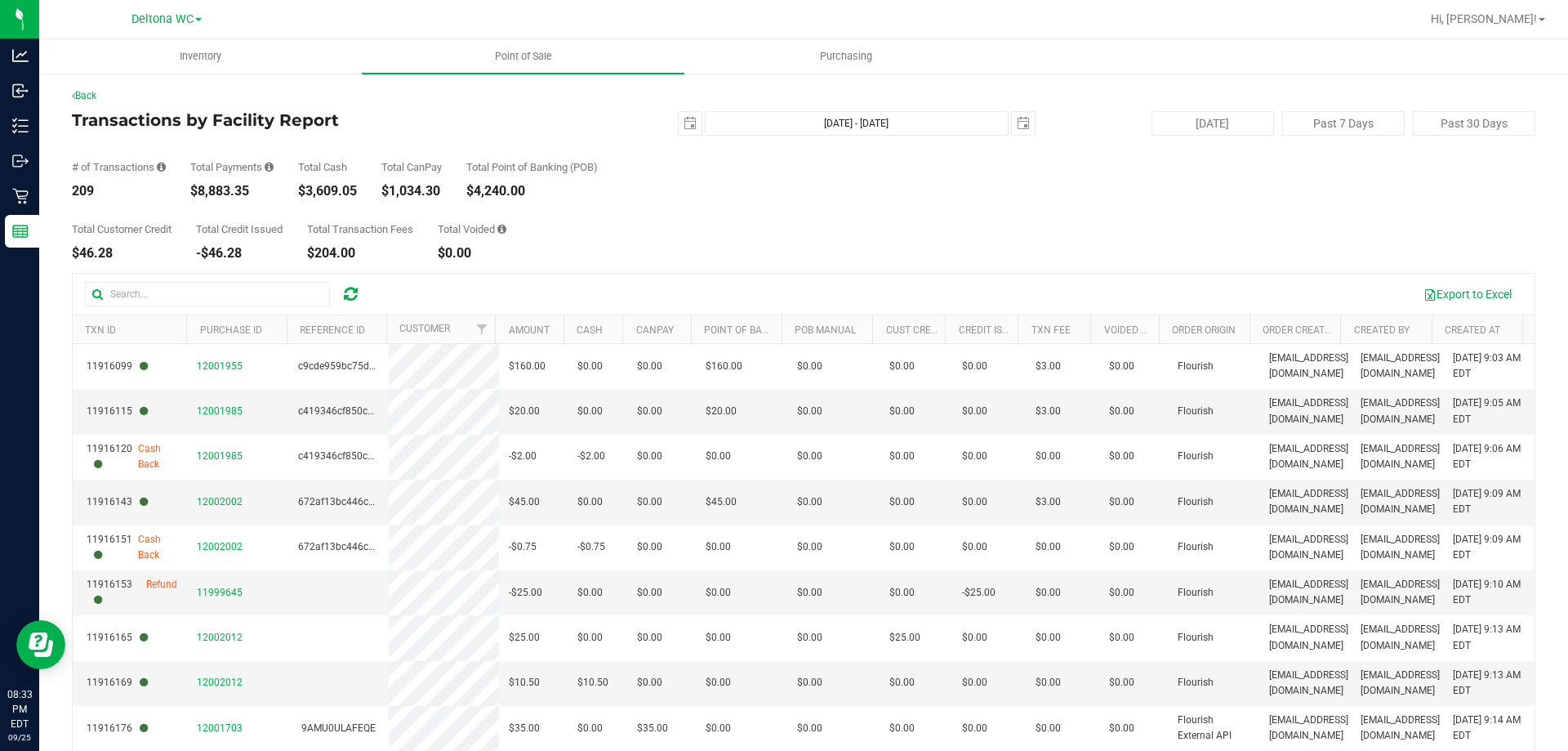
click at [228, 182] on div "Total Payments $8,883.35" at bounding box center [232, 179] width 84 height 36
copy div "8,883.35"
click at [92, 101] on div "Back" at bounding box center [803, 95] width 1463 height 15
click at [94, 97] on link "Back" at bounding box center [84, 95] width 24 height 11
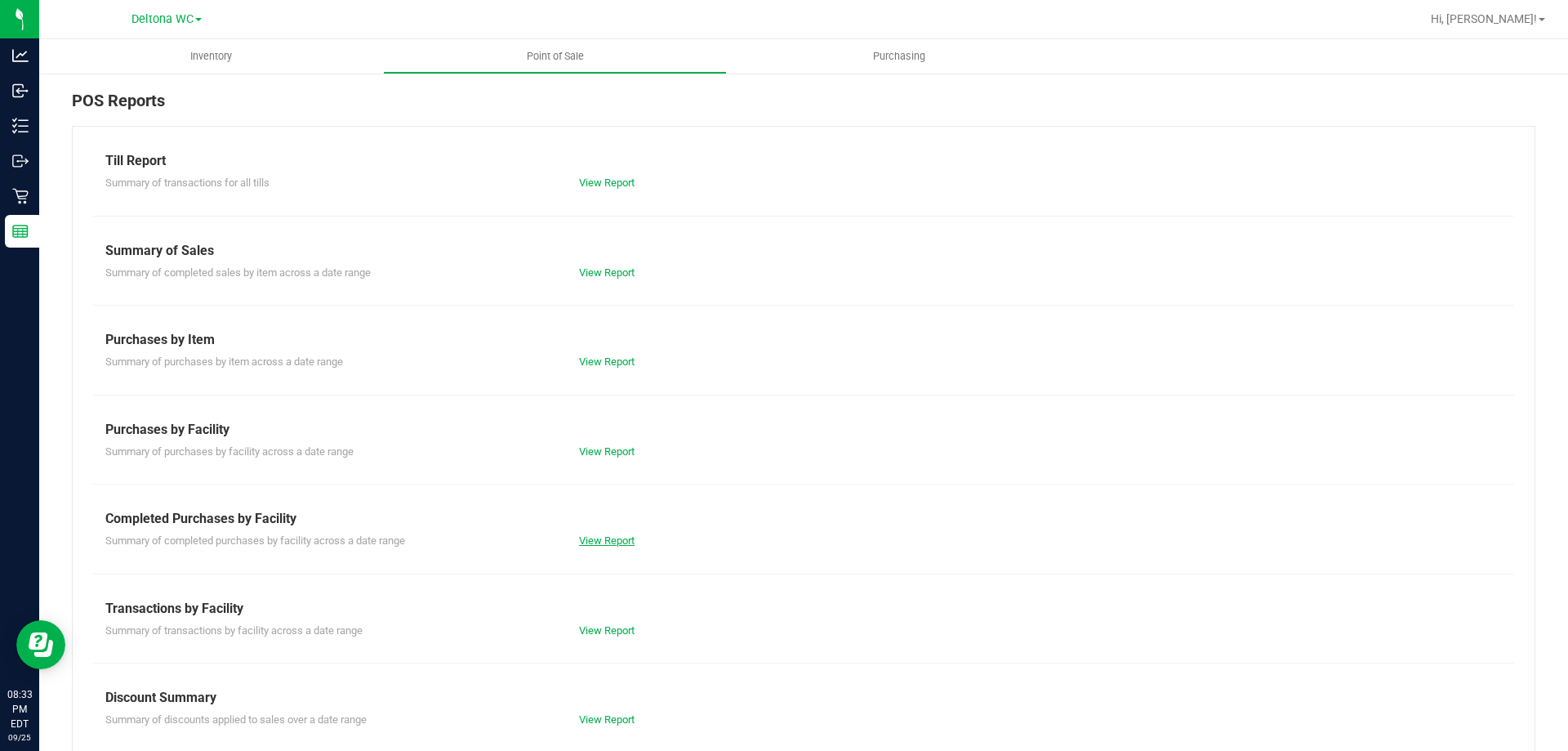
click at [579, 537] on link "View Report" at bounding box center [607, 540] width 56 height 12
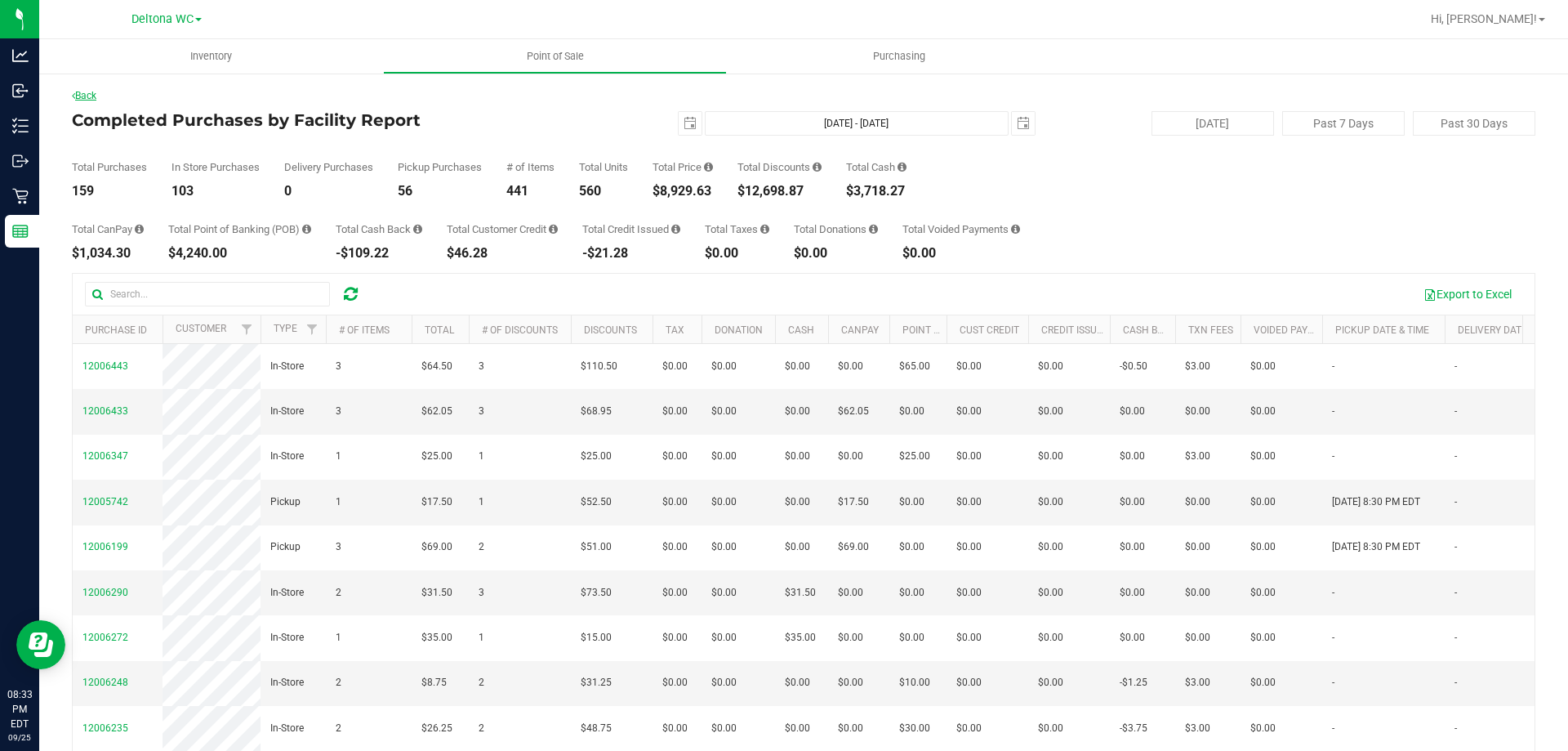
click at [93, 92] on link "Back" at bounding box center [84, 95] width 24 height 11
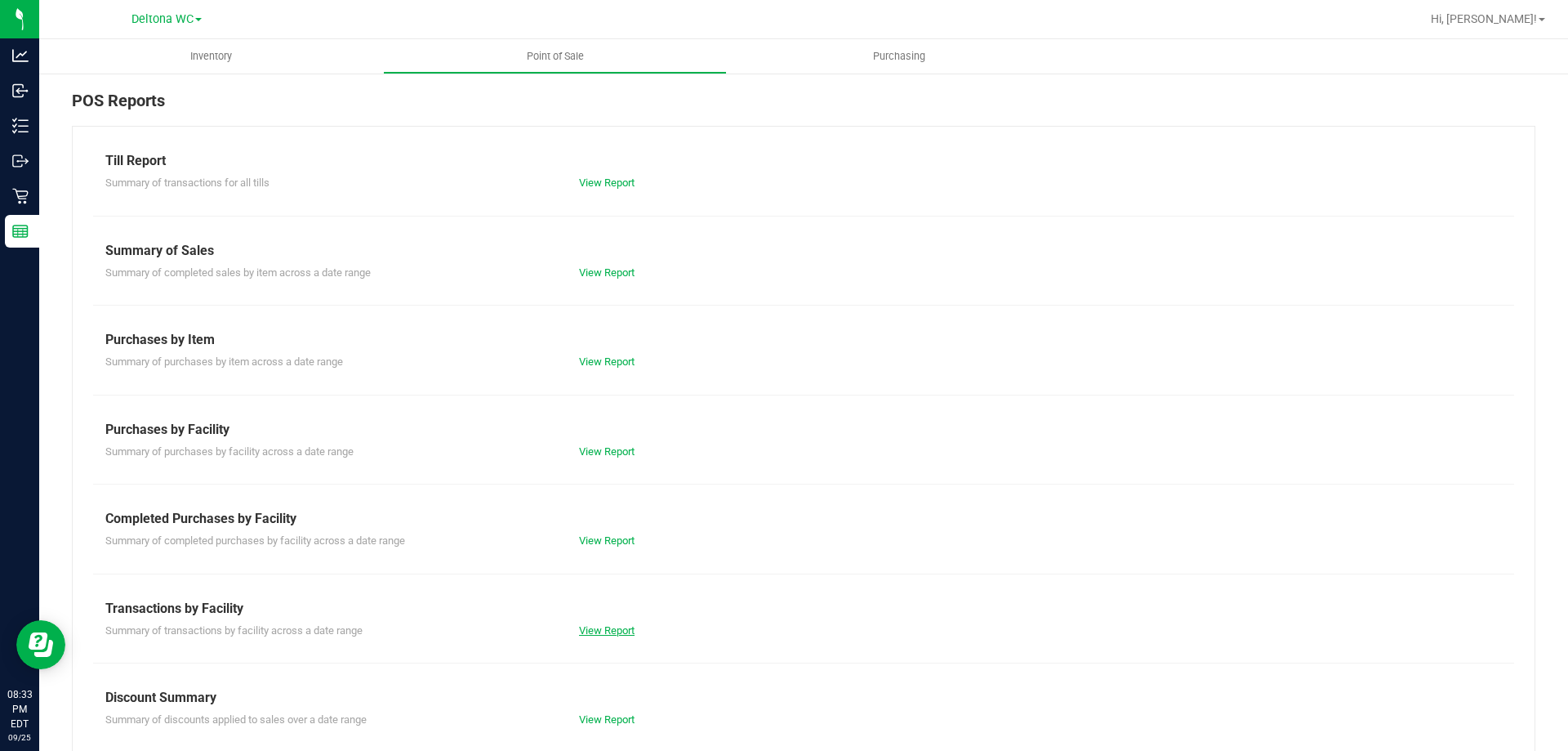
click at [593, 631] on link "View Report" at bounding box center [607, 631] width 56 height 12
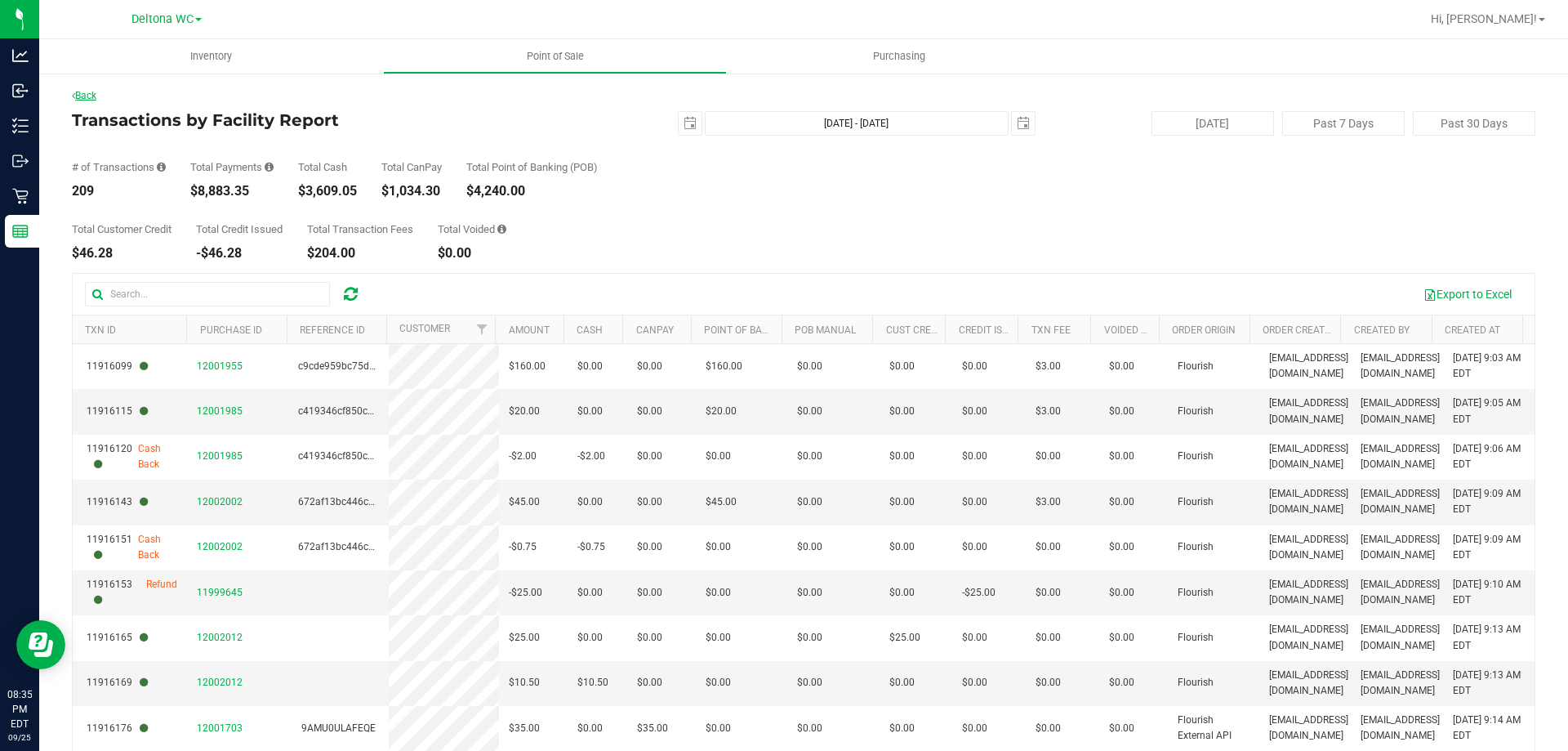
click at [84, 93] on link "Back" at bounding box center [84, 95] width 24 height 11
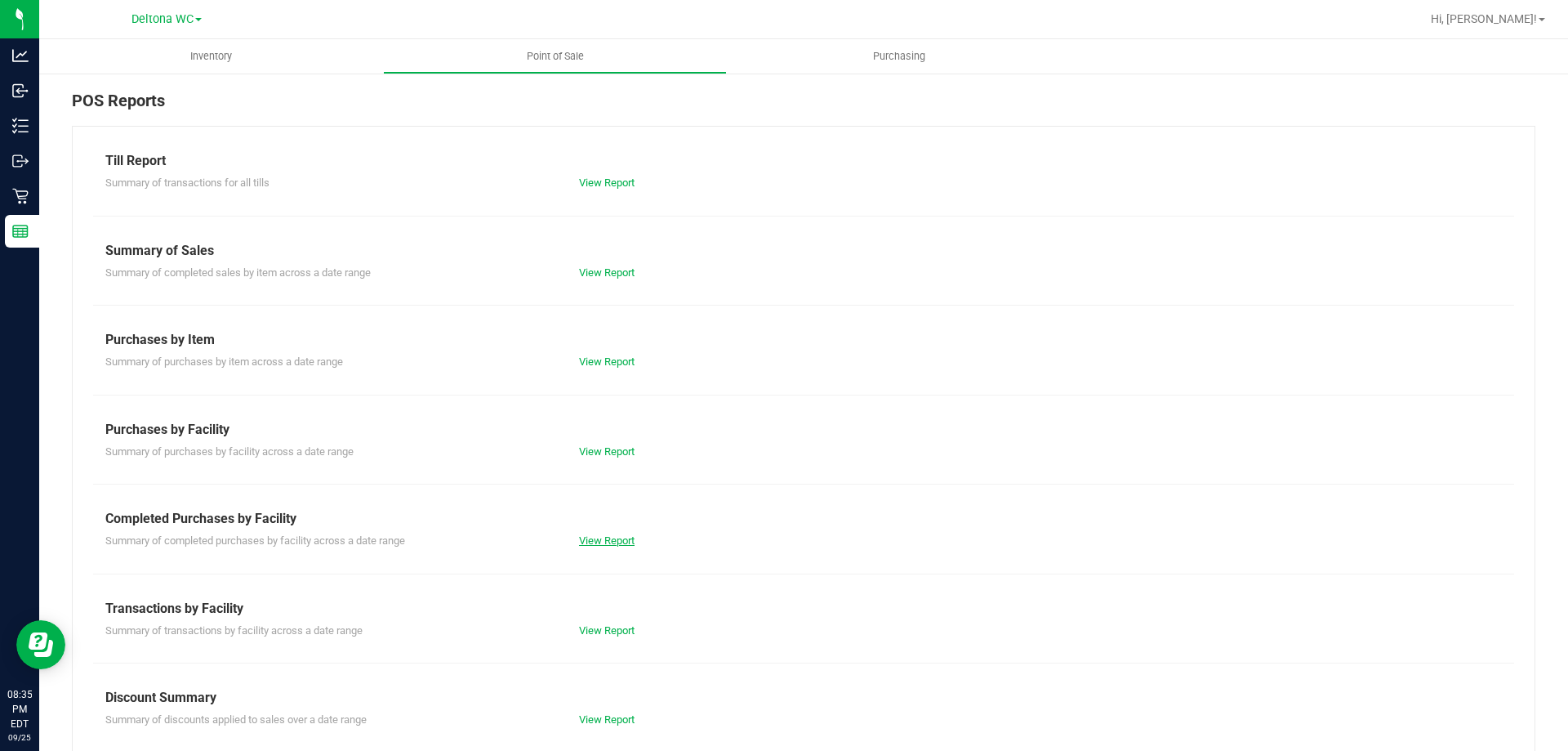
click at [584, 539] on link "View Report" at bounding box center [607, 540] width 56 height 12
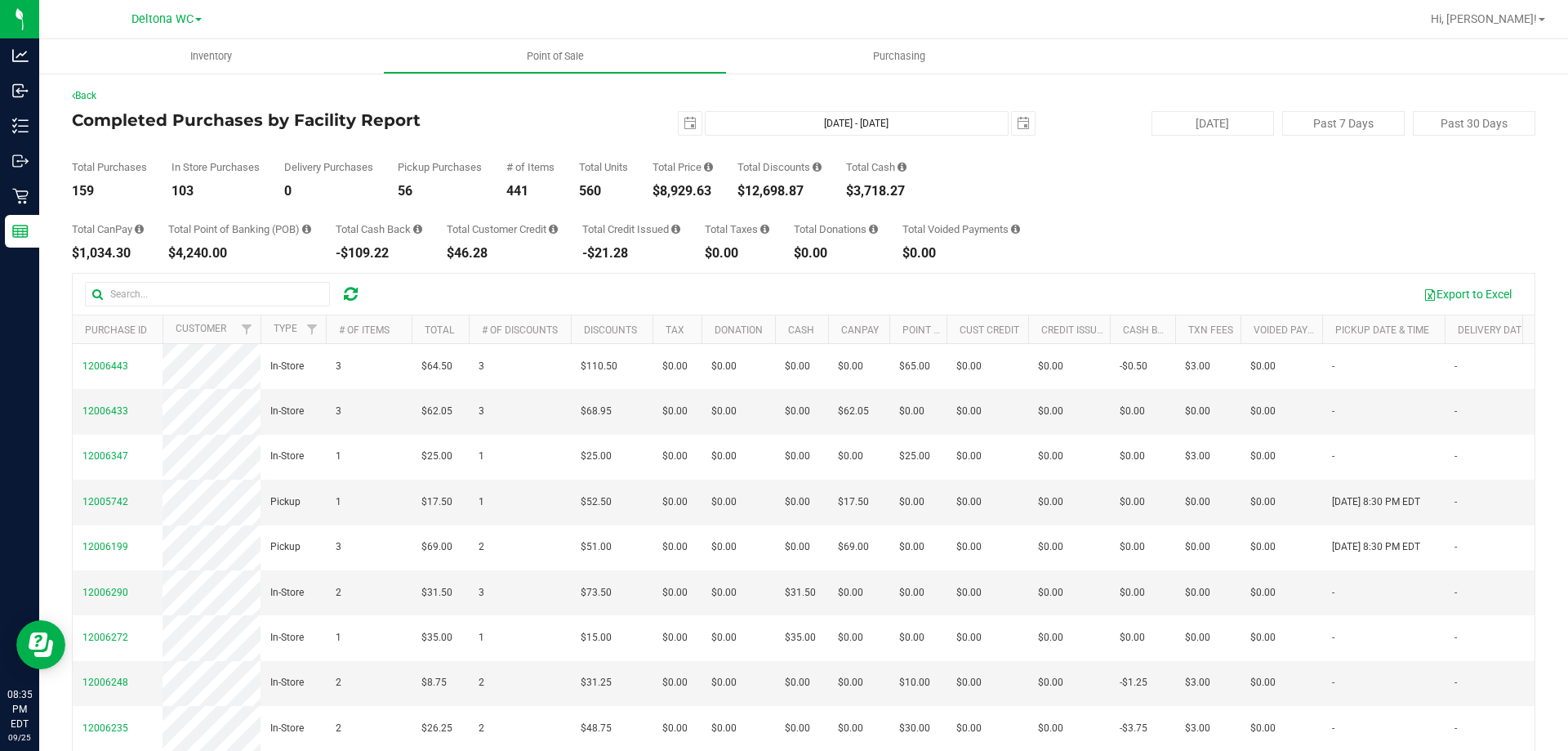
click at [795, 185] on div "$12,698.87" at bounding box center [780, 191] width 84 height 13
click at [790, 186] on div "$12,698.87" at bounding box center [780, 191] width 84 height 13
copy div "12,698.87"
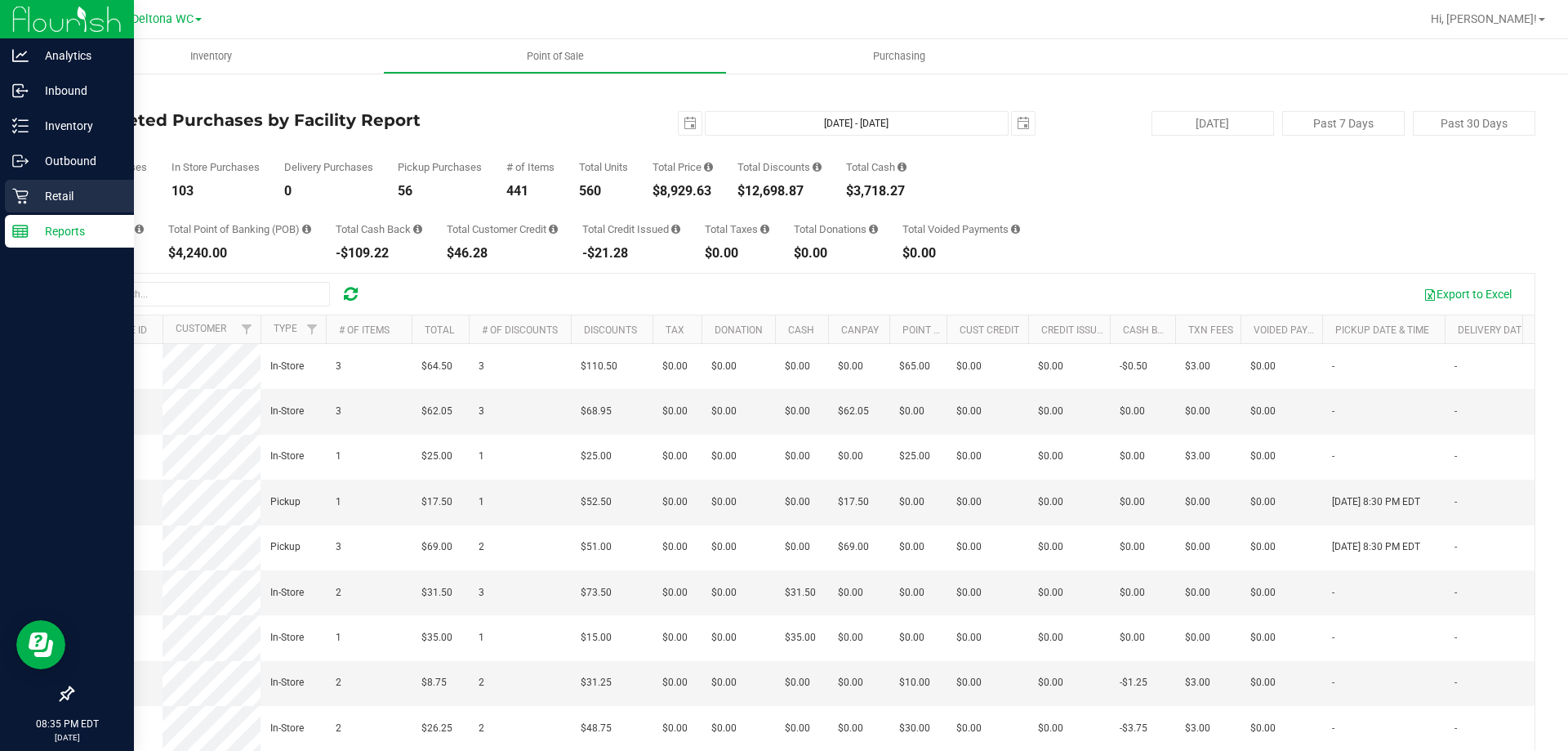
click at [48, 199] on p "Retail" at bounding box center [78, 196] width 98 height 19
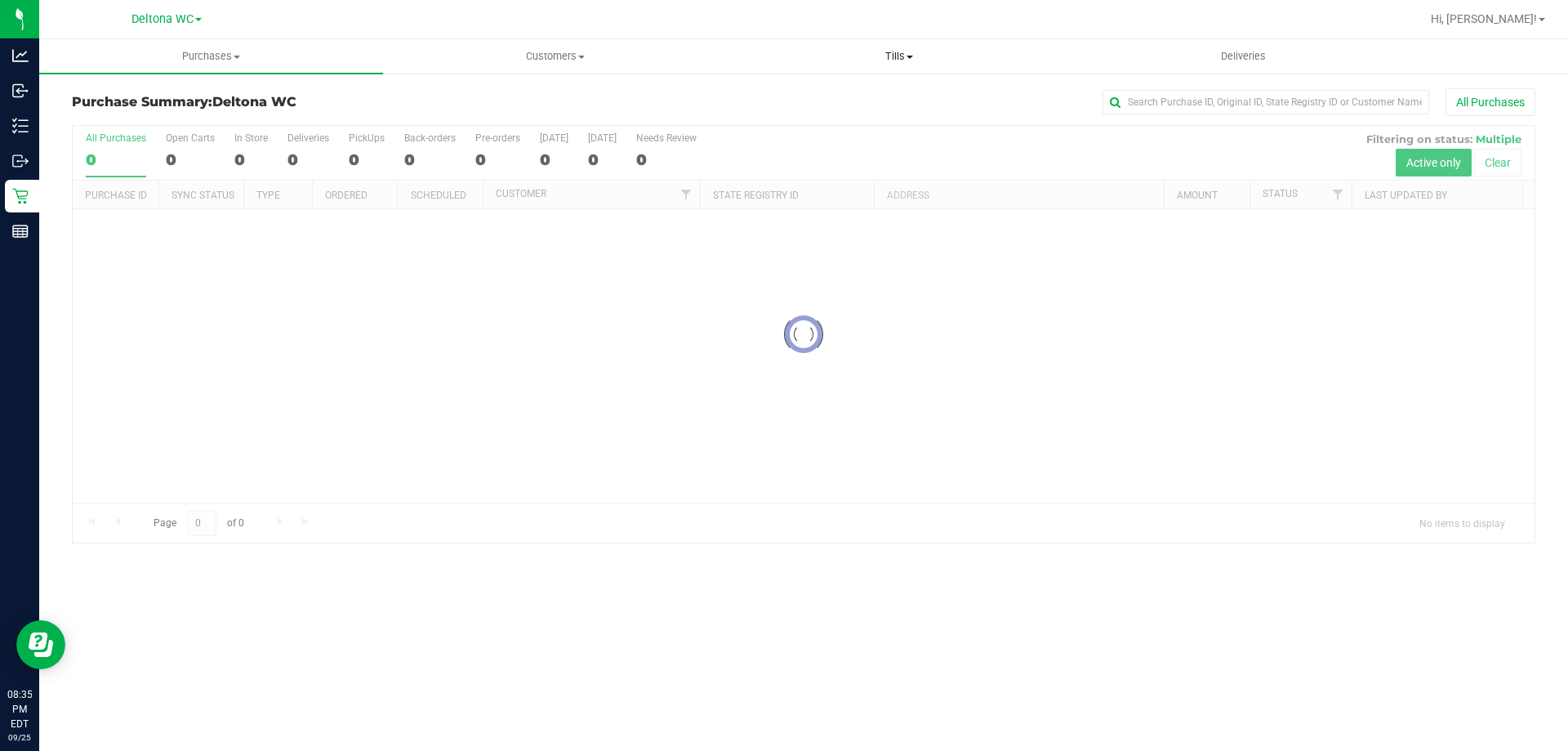
click at [900, 58] on span "Tills" at bounding box center [898, 56] width 342 height 15
click at [847, 114] on span "Reconcile e-payments" at bounding box center [808, 118] width 162 height 14
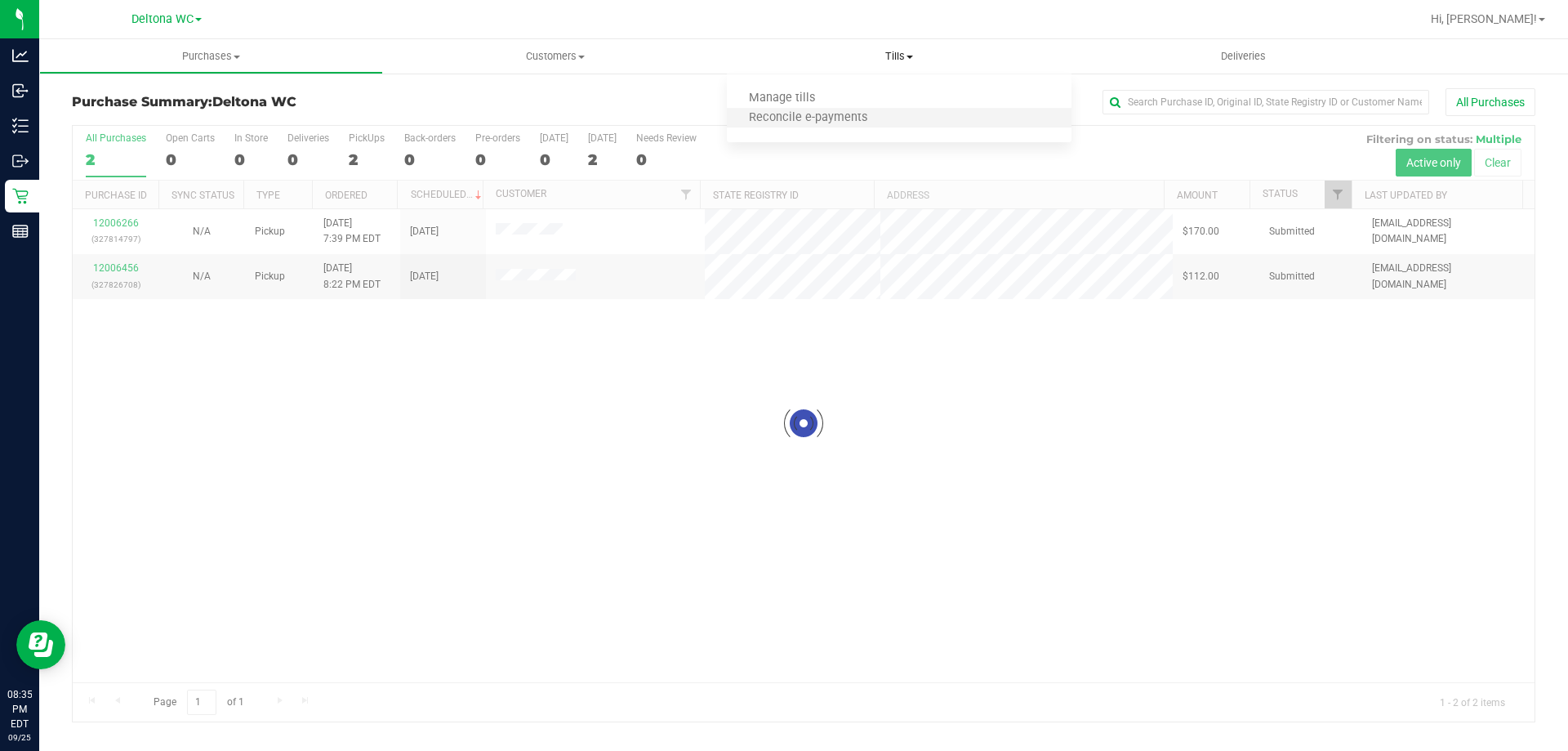
click at [937, 121] on li "Reconcile e-payments" at bounding box center [899, 119] width 344 height 19
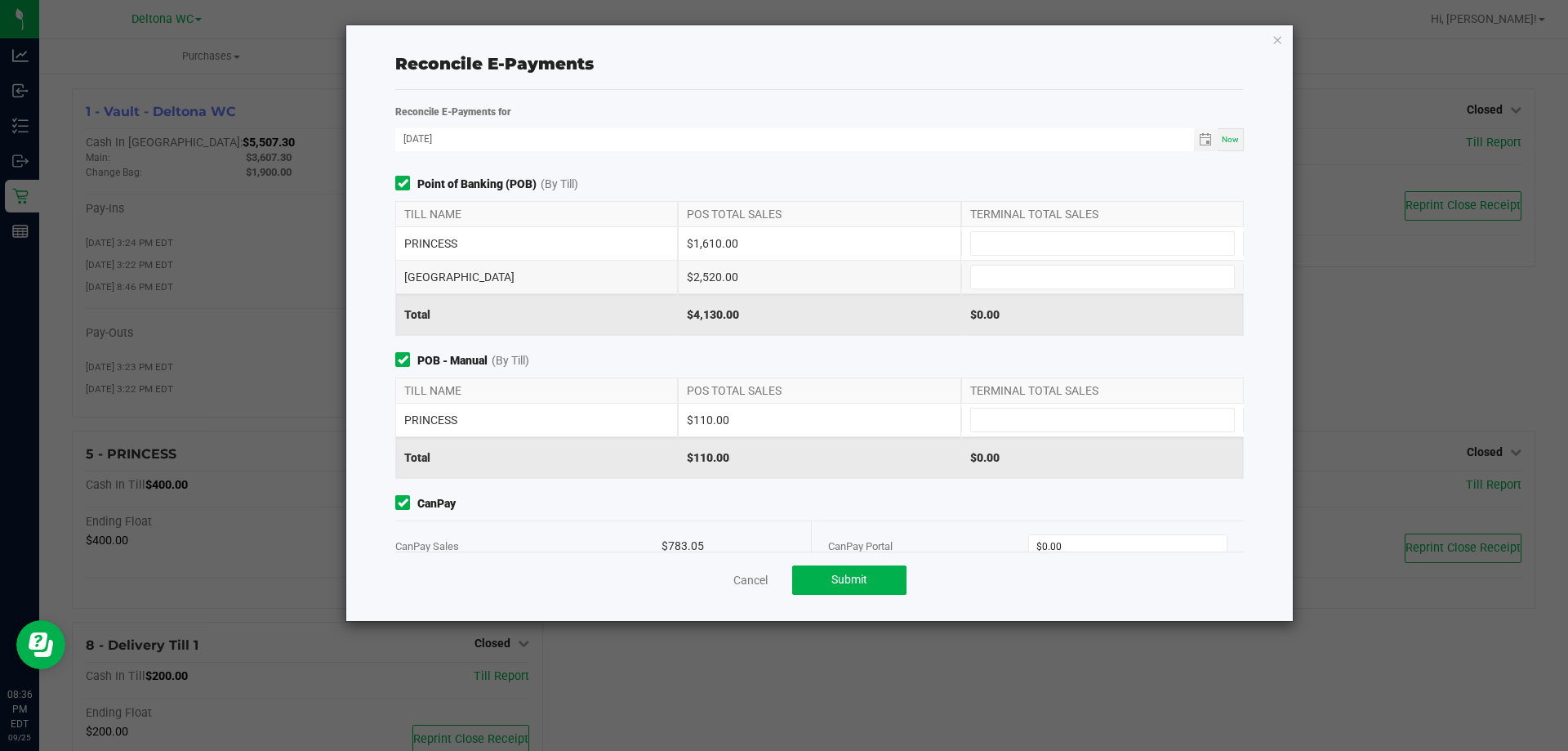
click at [1054, 256] on div "PRINCESS $1,610.00" at bounding box center [819, 242] width 849 height 32
click at [1049, 245] on input at bounding box center [1103, 243] width 263 height 23
type input "$1,610.00"
click at [1009, 276] on input at bounding box center [1103, 277] width 263 height 23
type input "$2,520.00"
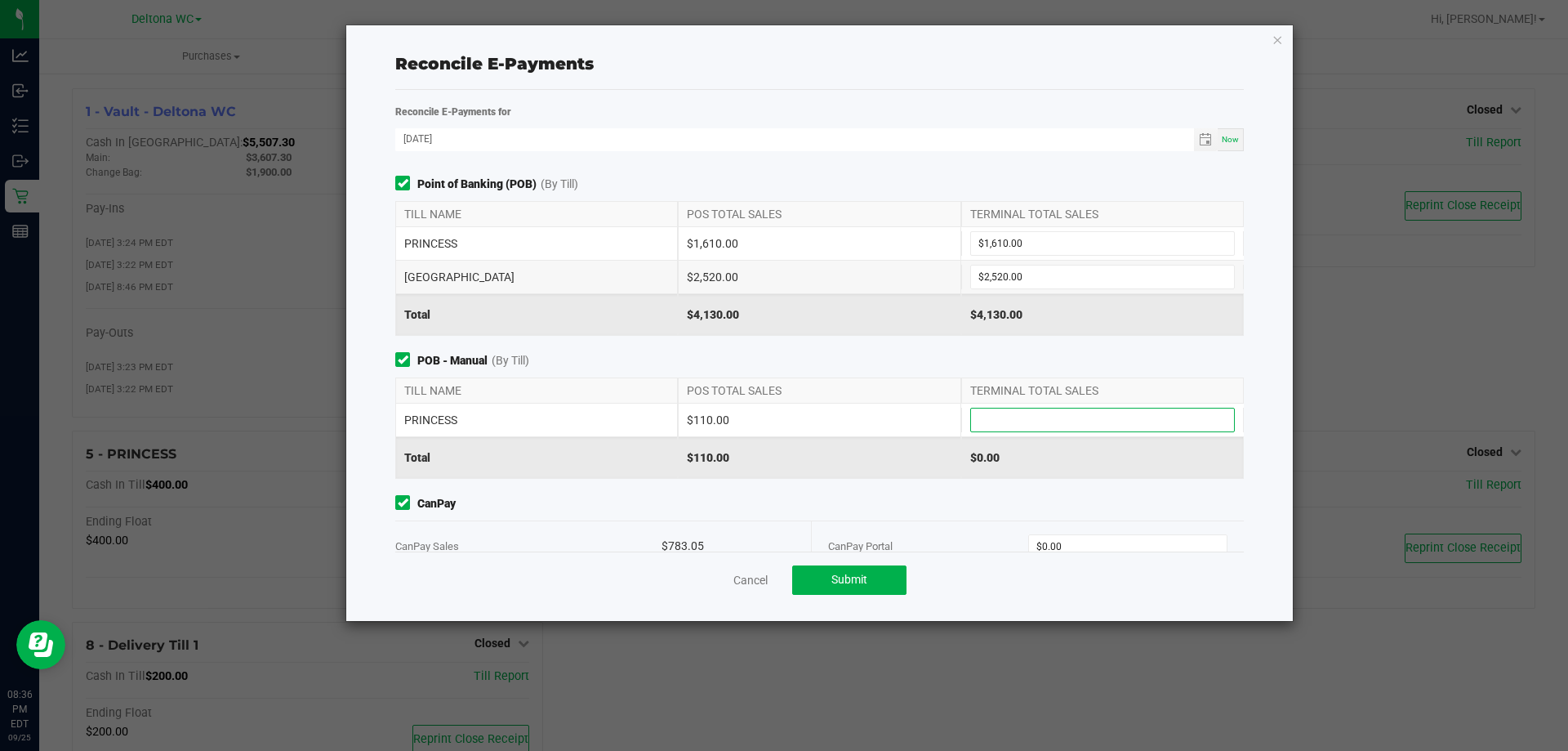
click at [1006, 413] on input at bounding box center [1103, 420] width 263 height 23
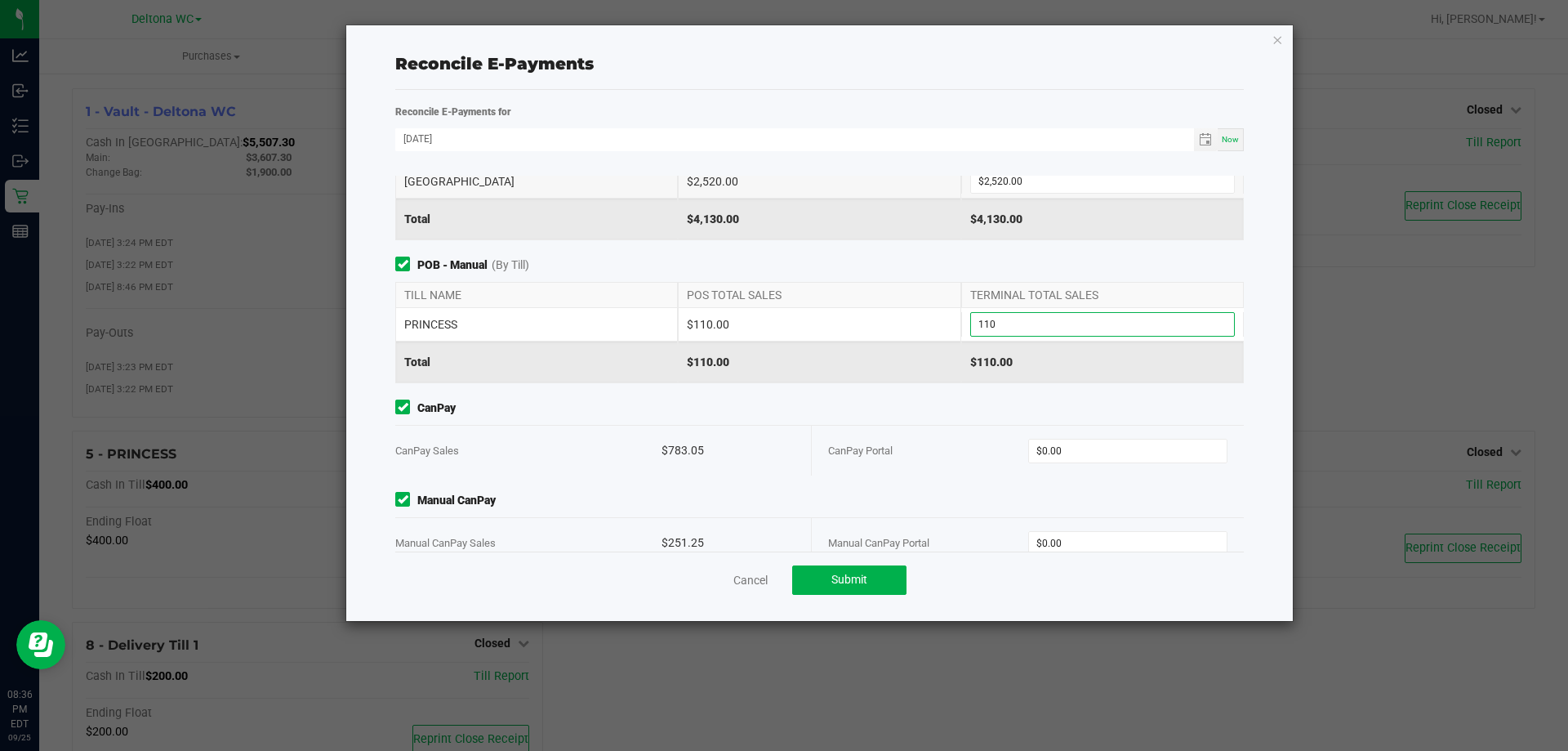
scroll to position [126, 0]
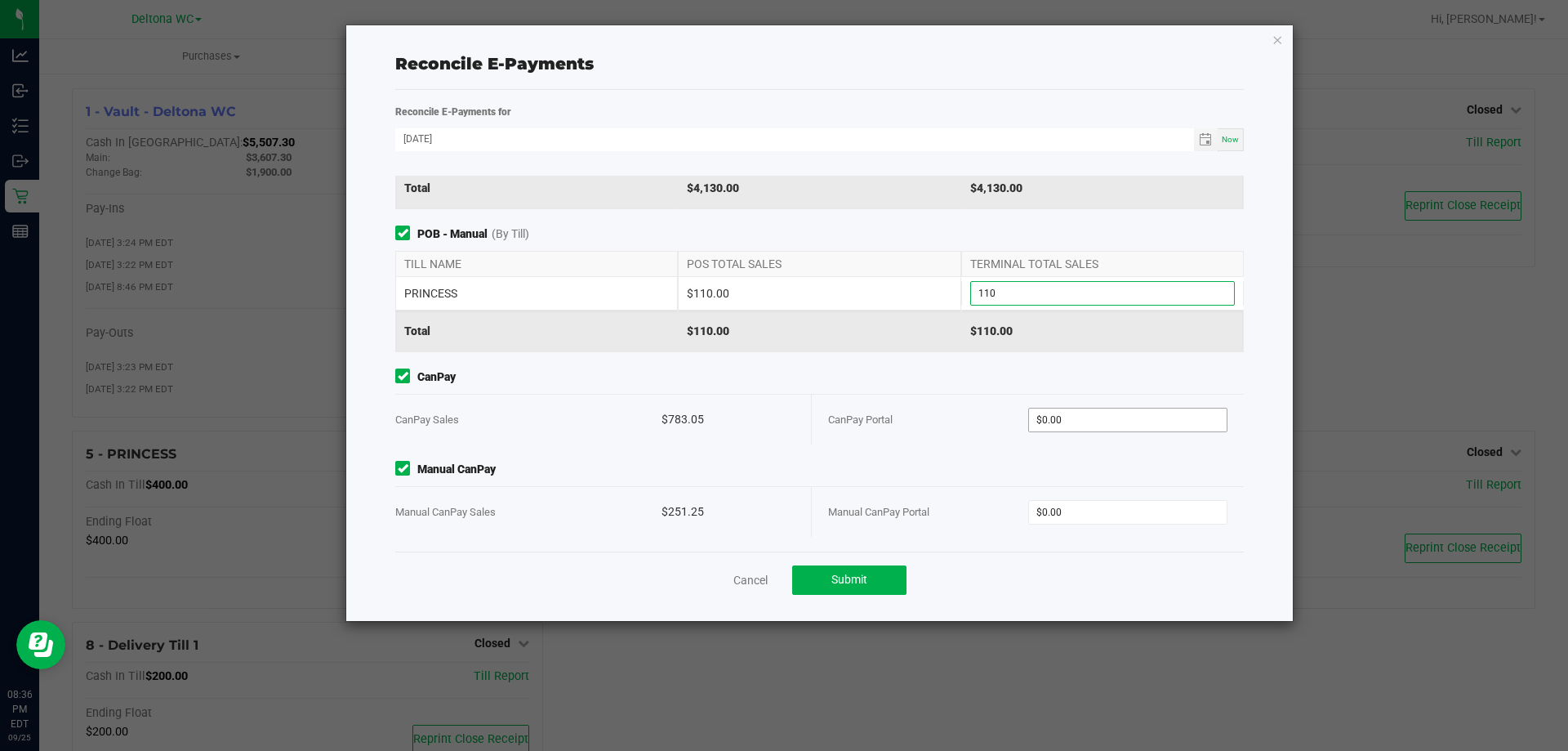
type input "$110.00"
click at [1098, 415] on input "0" at bounding box center [1128, 420] width 199 height 23
type input "$783.05"
click at [1127, 515] on input "0" at bounding box center [1128, 512] width 199 height 23
type input "$251.25"
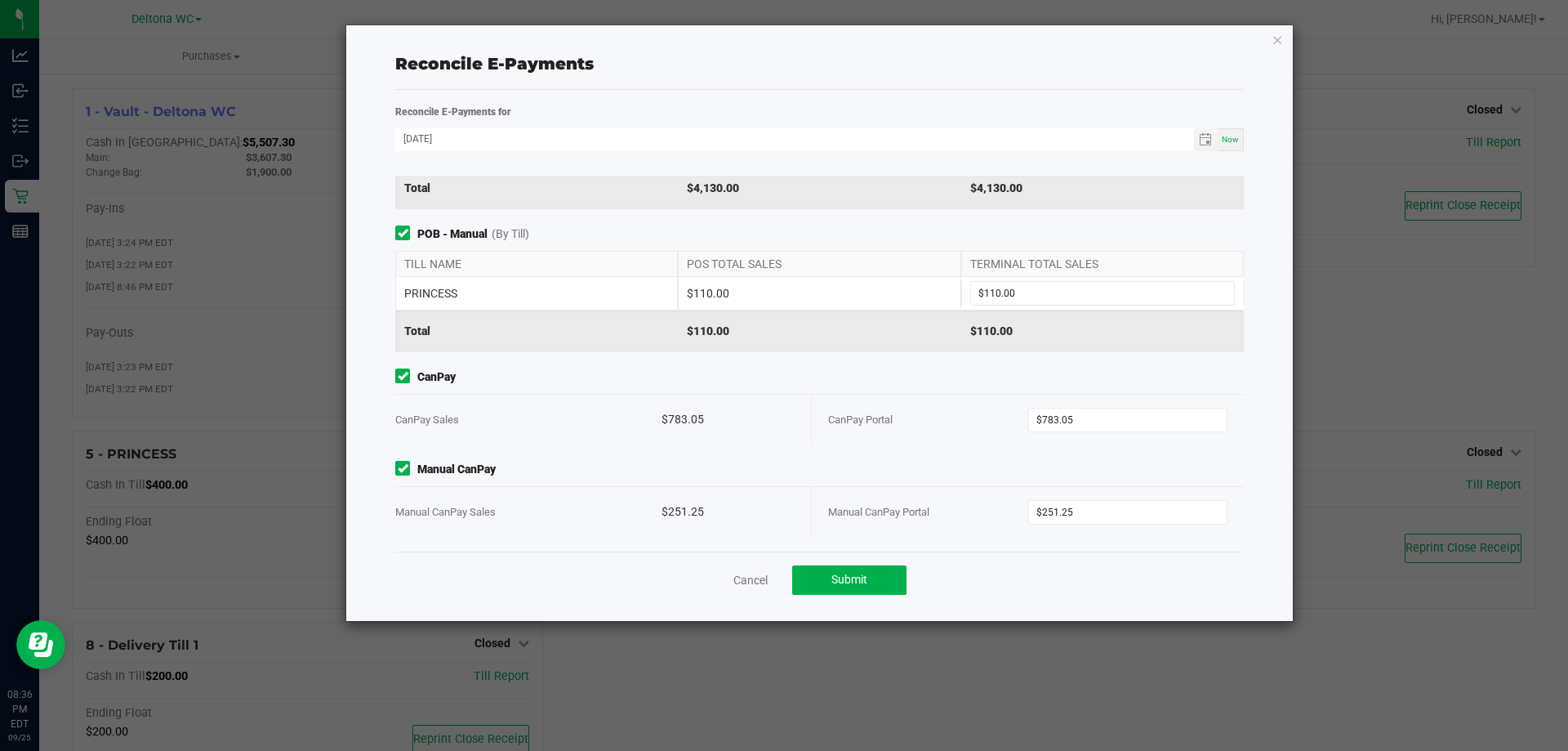
click at [949, 468] on span "Manual CanPay" at bounding box center [819, 469] width 849 height 17
click at [851, 578] on span "Submit" at bounding box center [849, 579] width 36 height 13
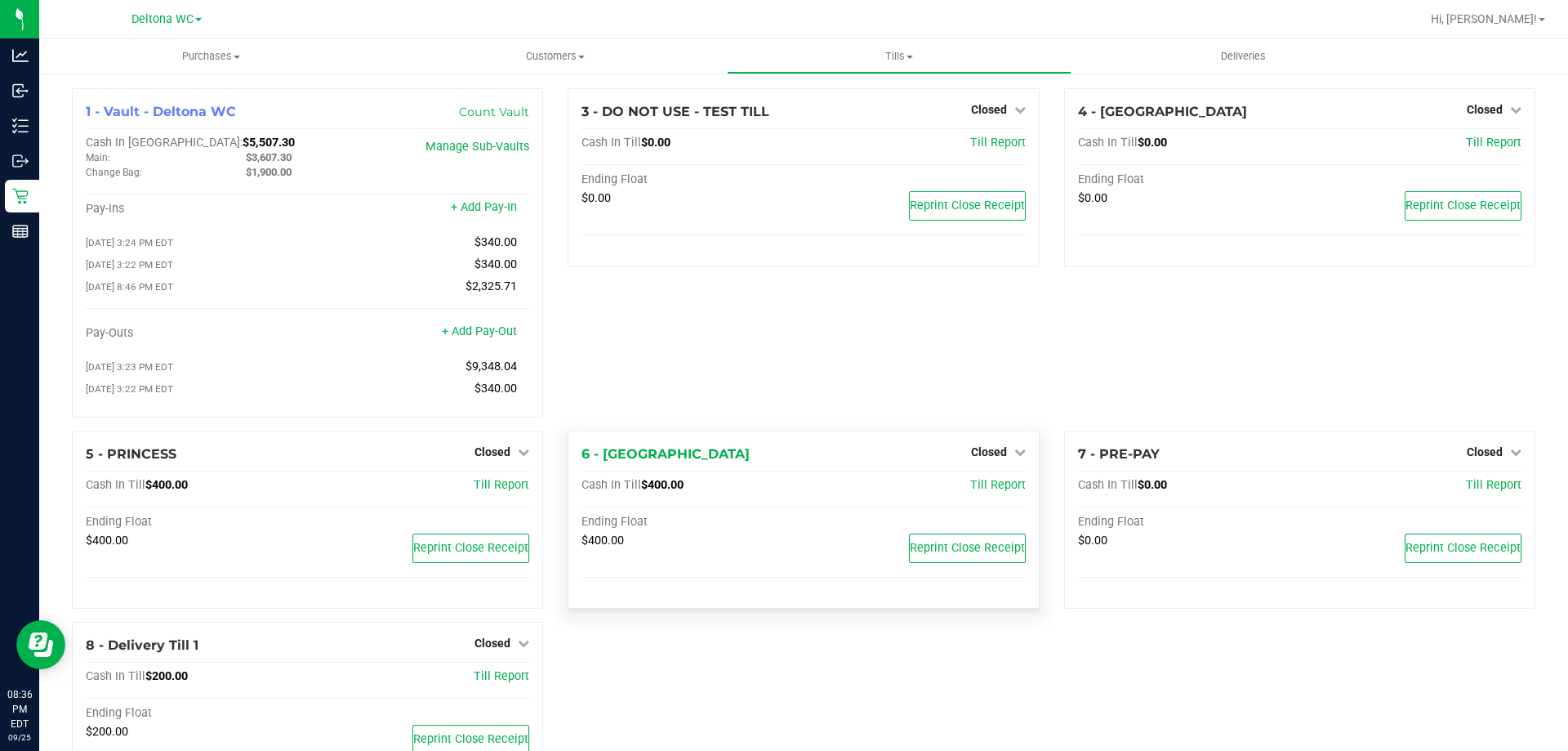
scroll to position [85, 0]
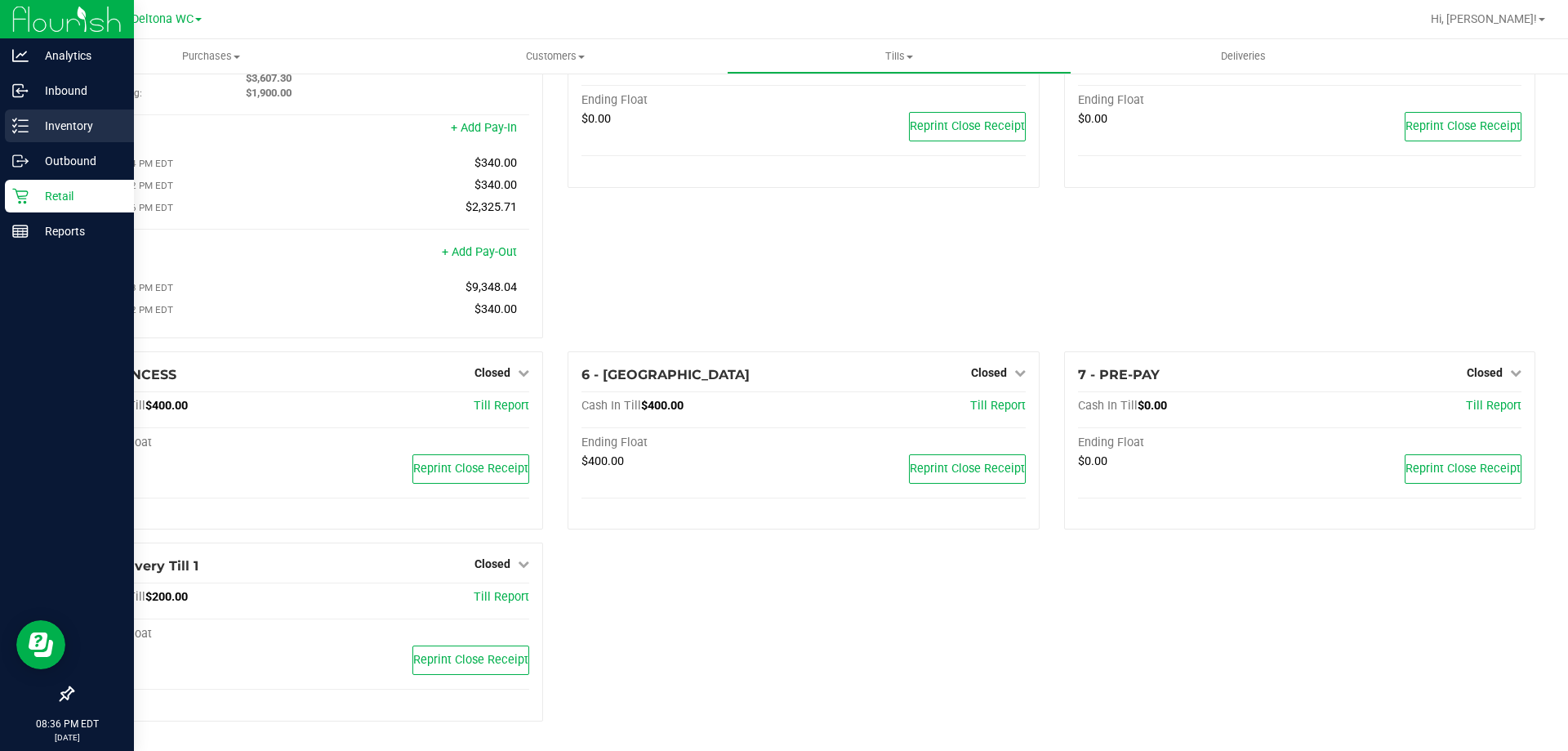
click at [69, 114] on div "Inventory" at bounding box center [70, 125] width 129 height 32
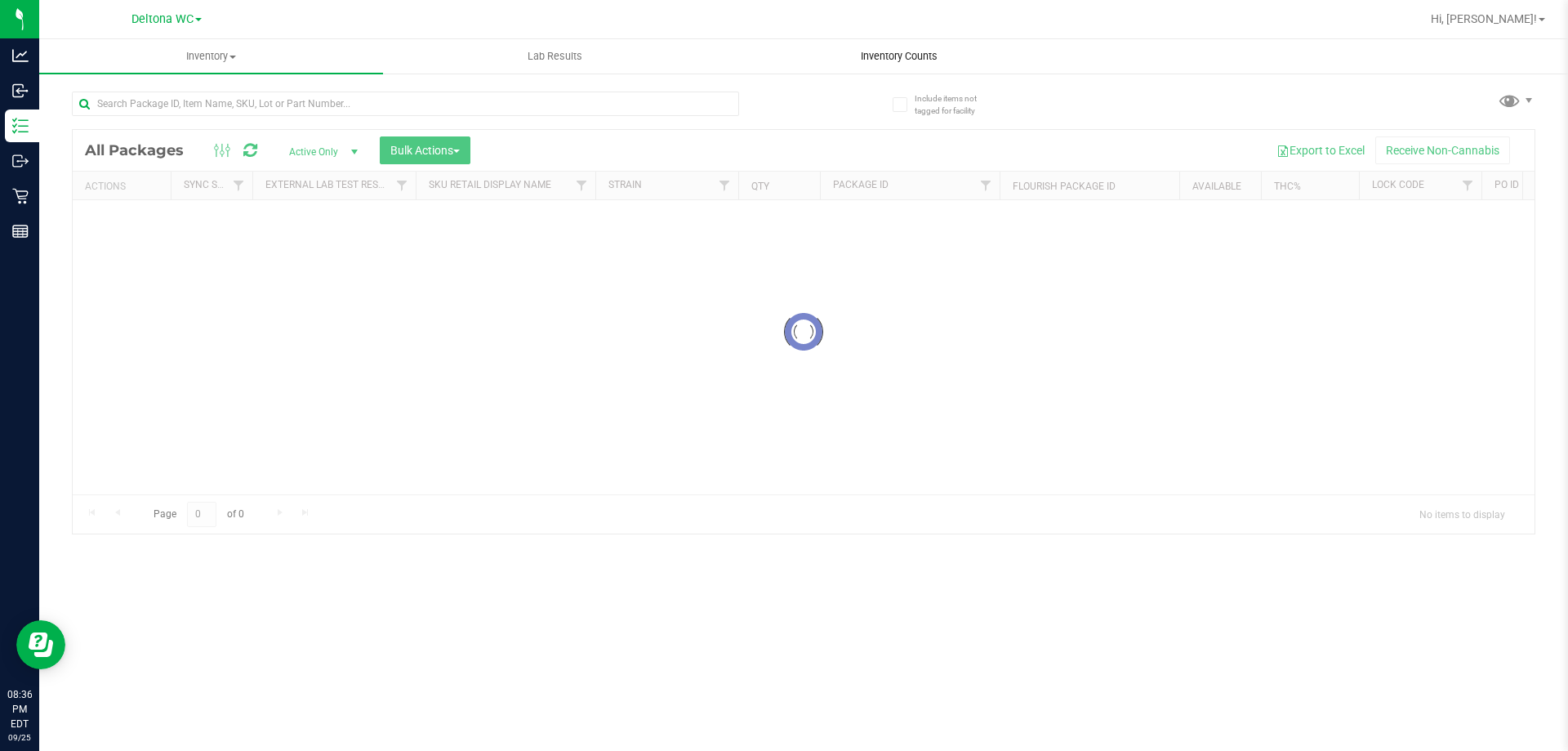
click at [928, 53] on span "Inventory Counts" at bounding box center [899, 56] width 121 height 15
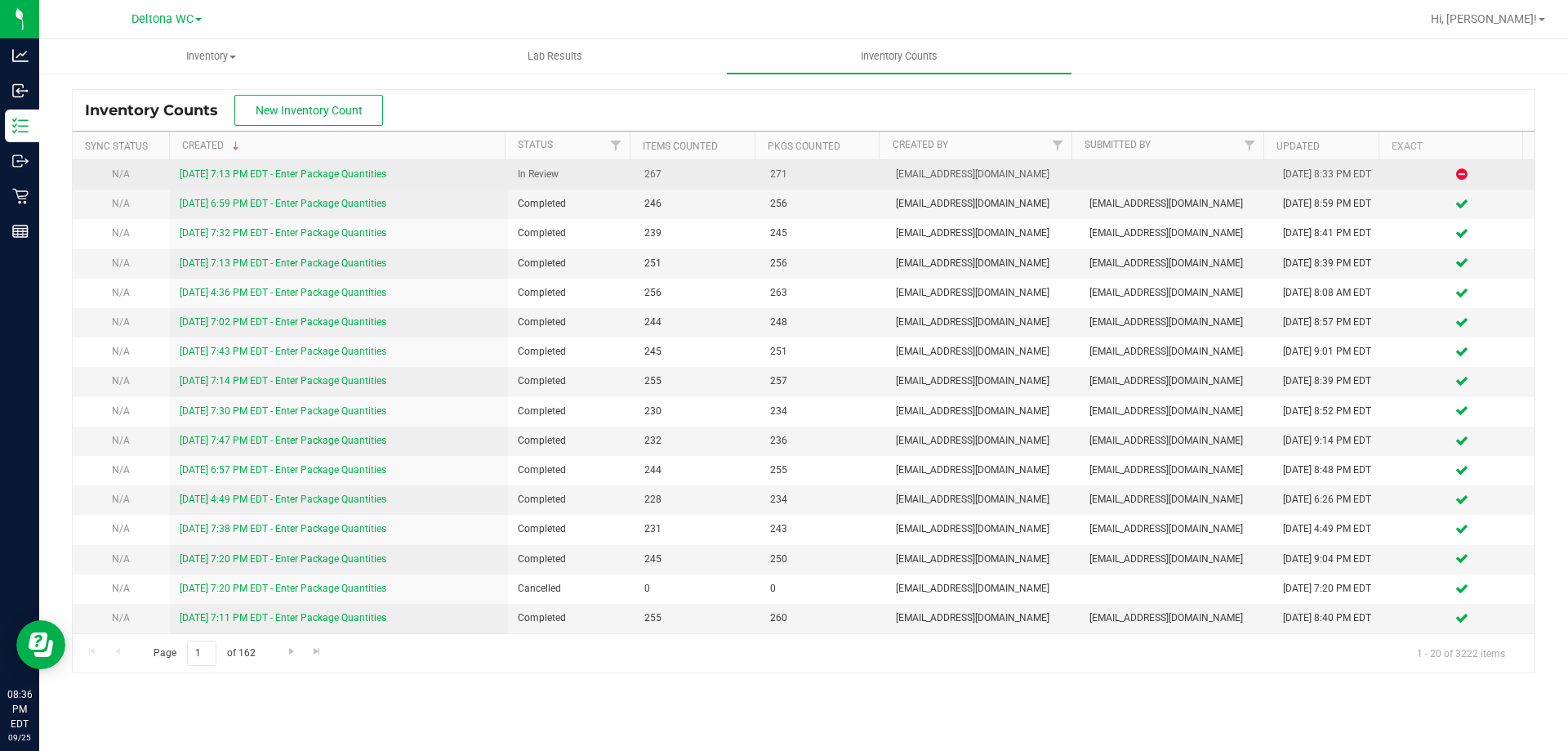
click at [328, 174] on link "9/25/25 7:13 PM EDT - Enter Package Quantities" at bounding box center [283, 174] width 207 height 11
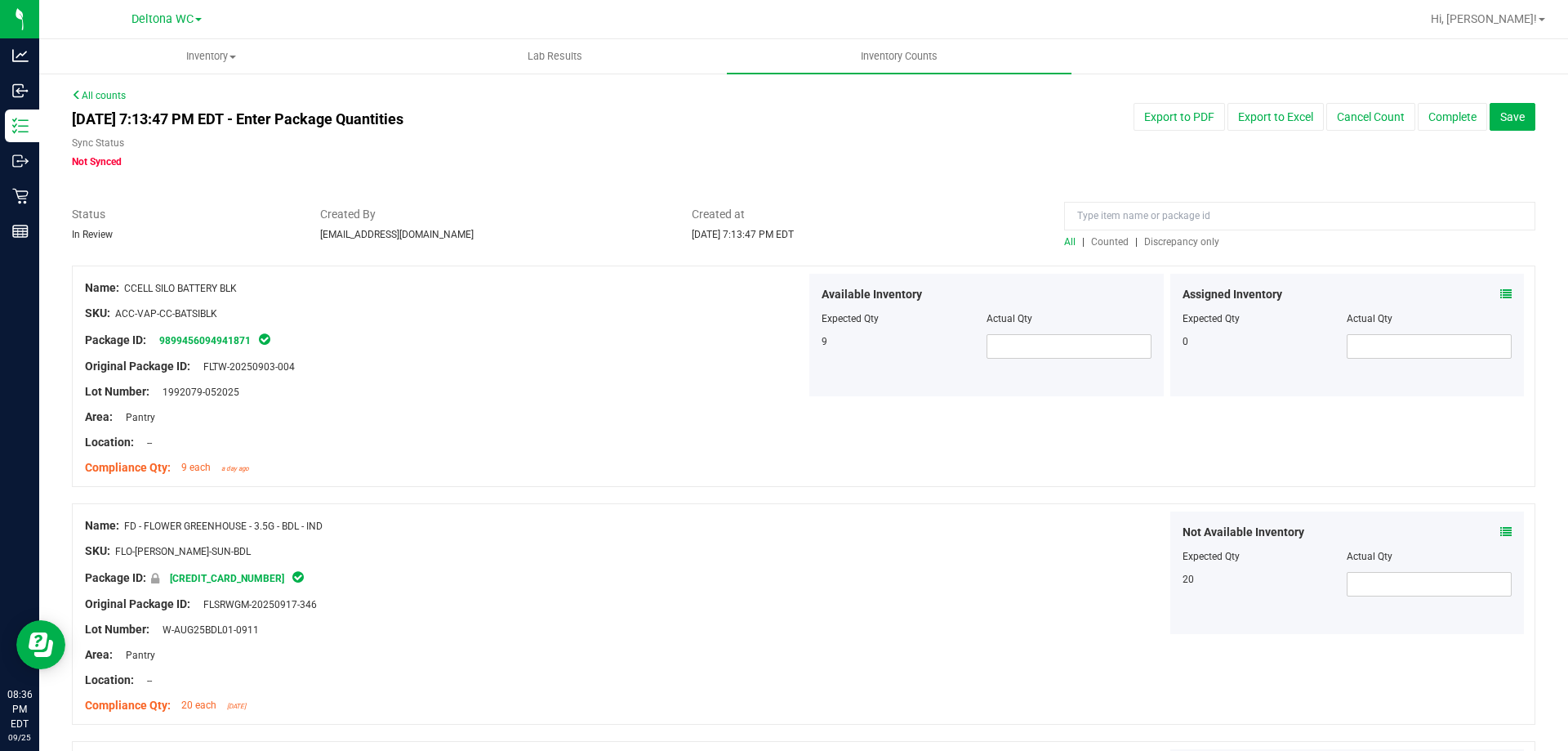
click at [1154, 243] on span "Discrepancy only" at bounding box center [1182, 242] width 75 height 11
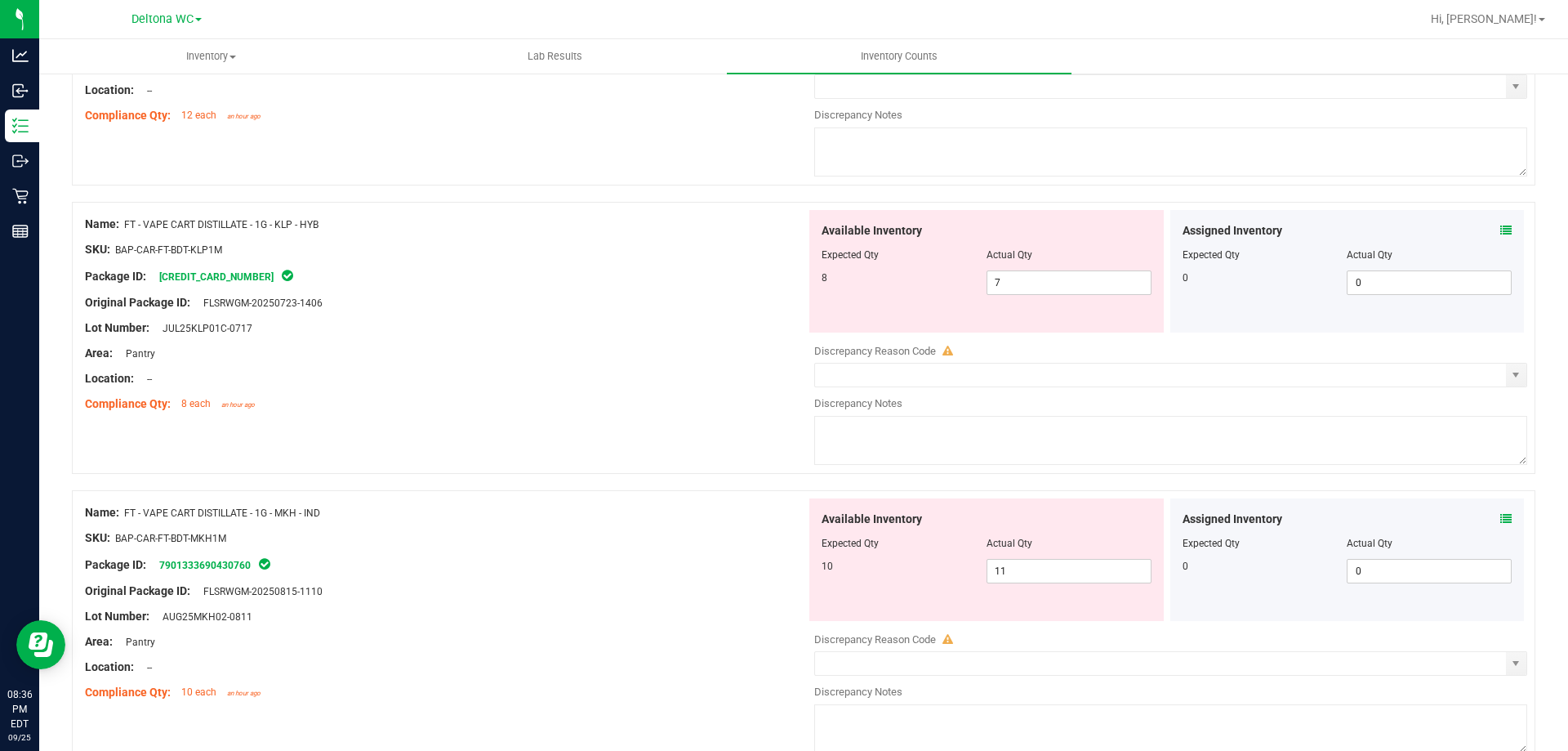
scroll to position [5337, 0]
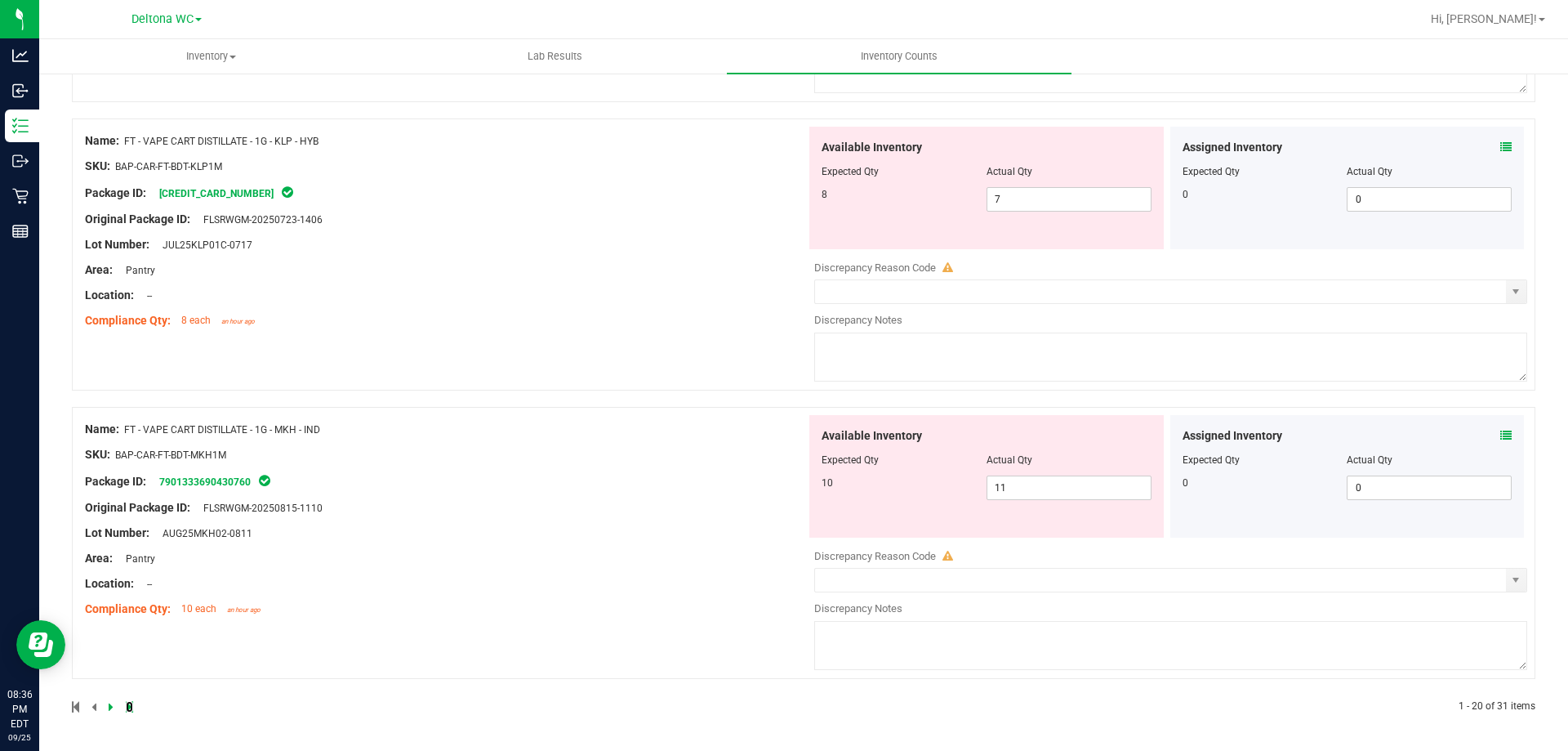
click at [126, 707] on icon at bounding box center [129, 706] width 7 height 10
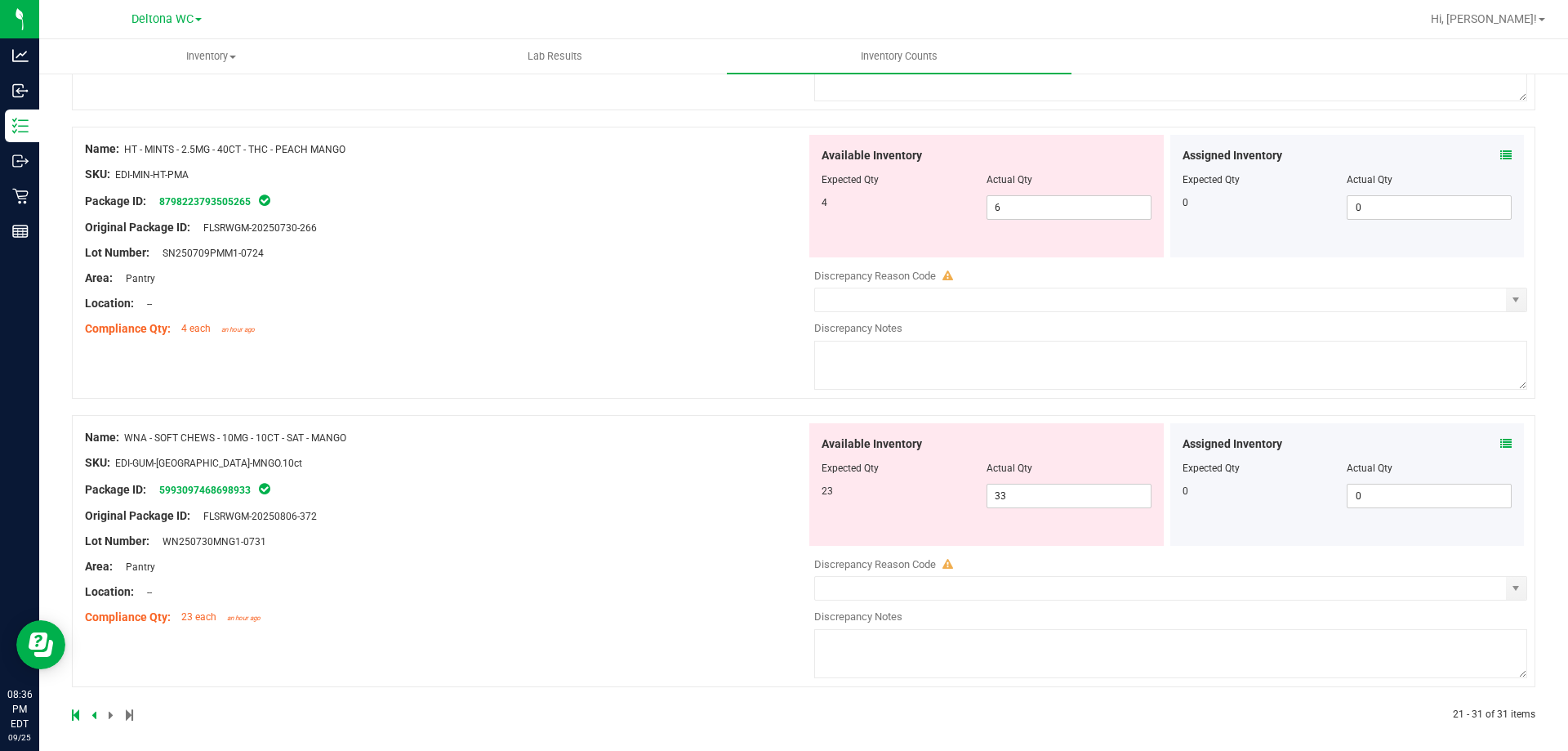
scroll to position [2742, 0]
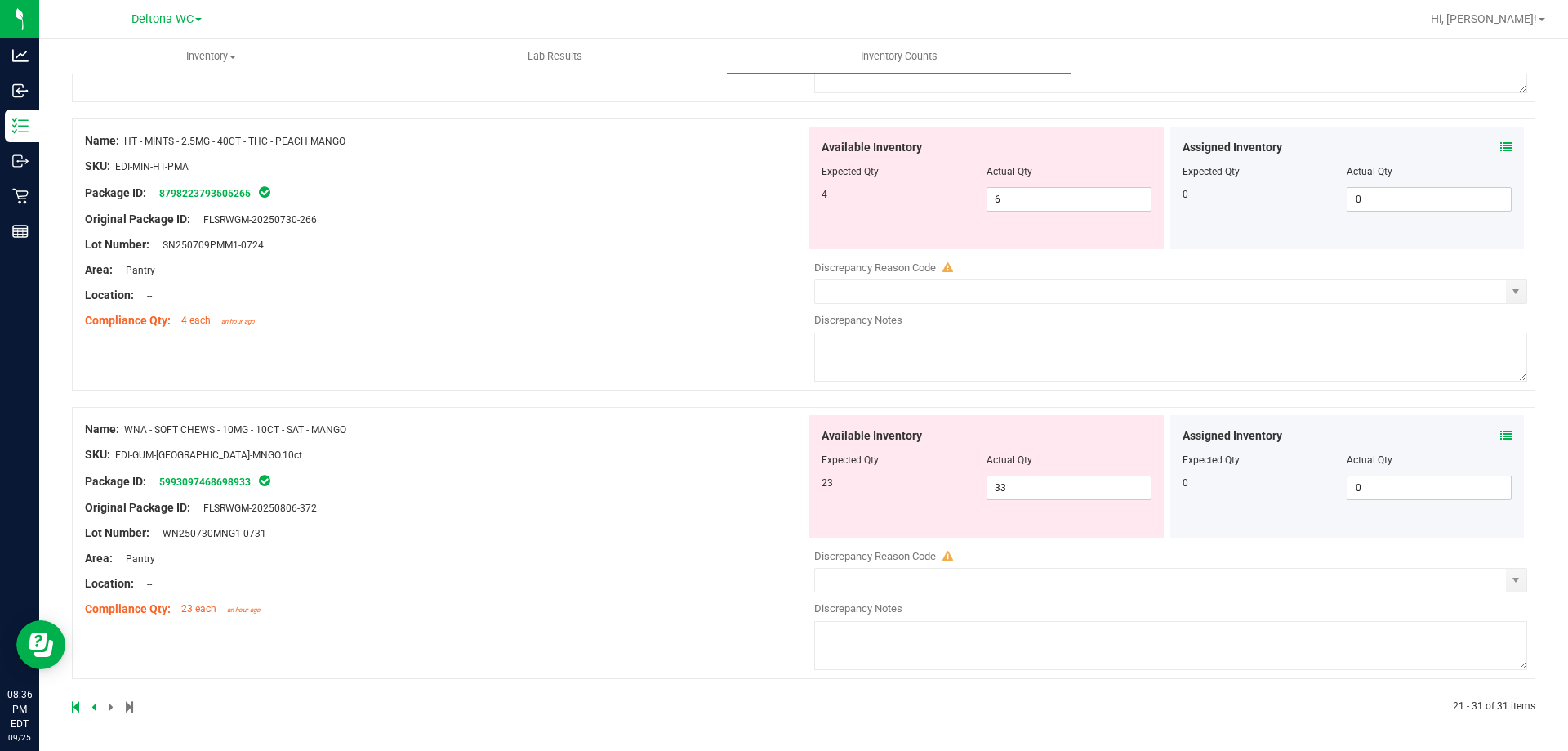
click at [1500, 431] on icon at bounding box center [1505, 435] width 11 height 11
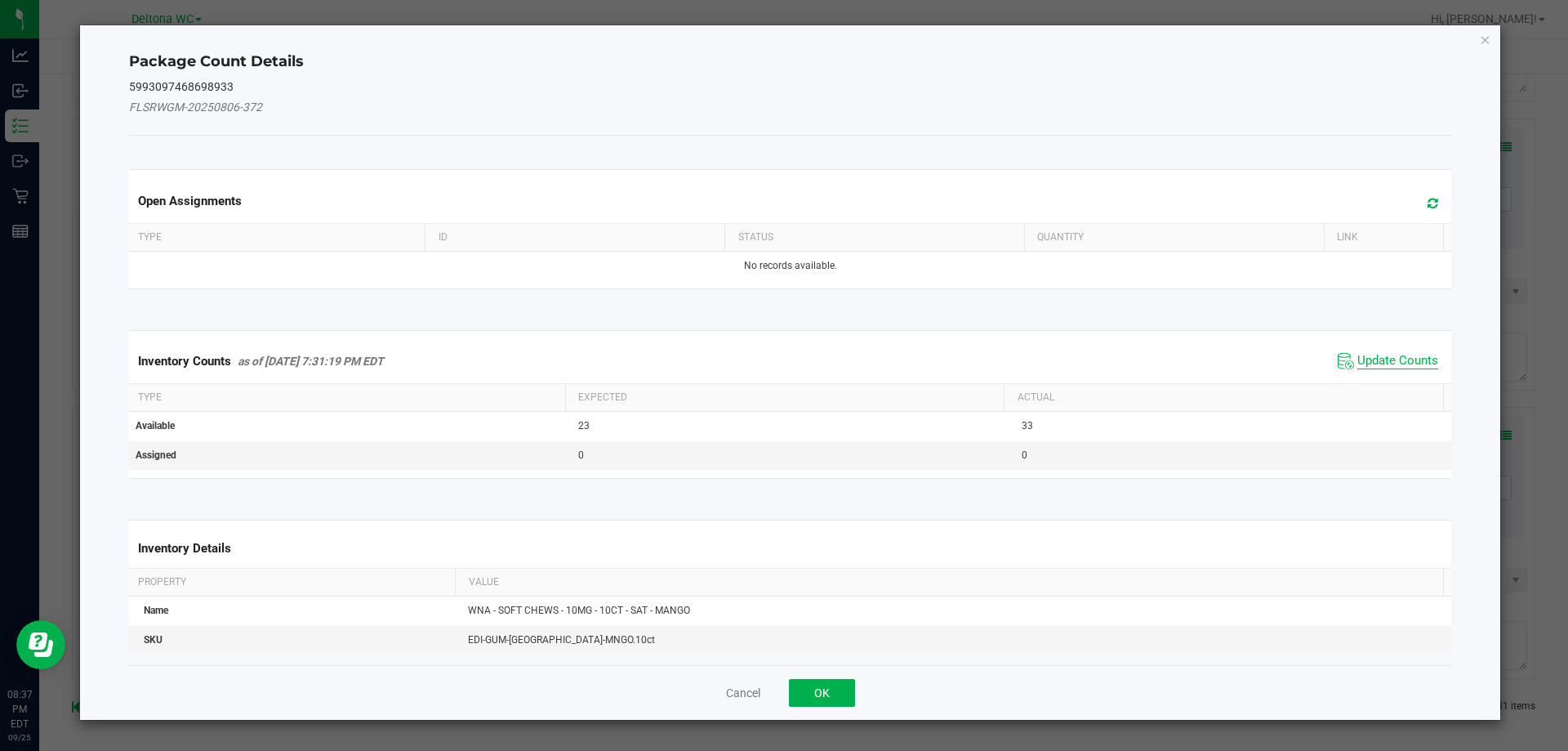
click at [1394, 363] on span "Update Counts" at bounding box center [1398, 361] width 81 height 17
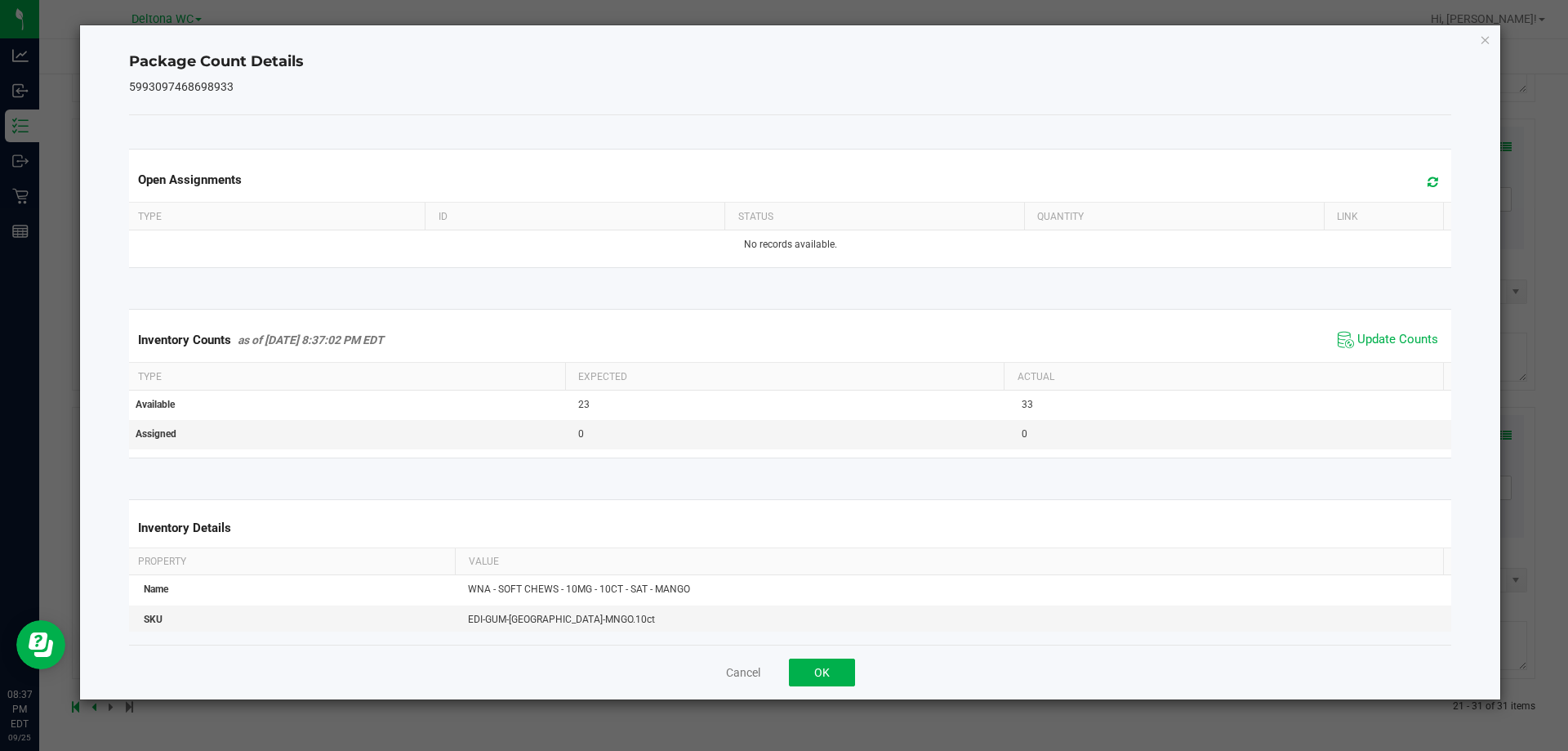
click at [861, 659] on div "Cancel OK" at bounding box center [790, 672] width 1323 height 55
click at [841, 672] on button "OK" at bounding box center [822, 672] width 66 height 28
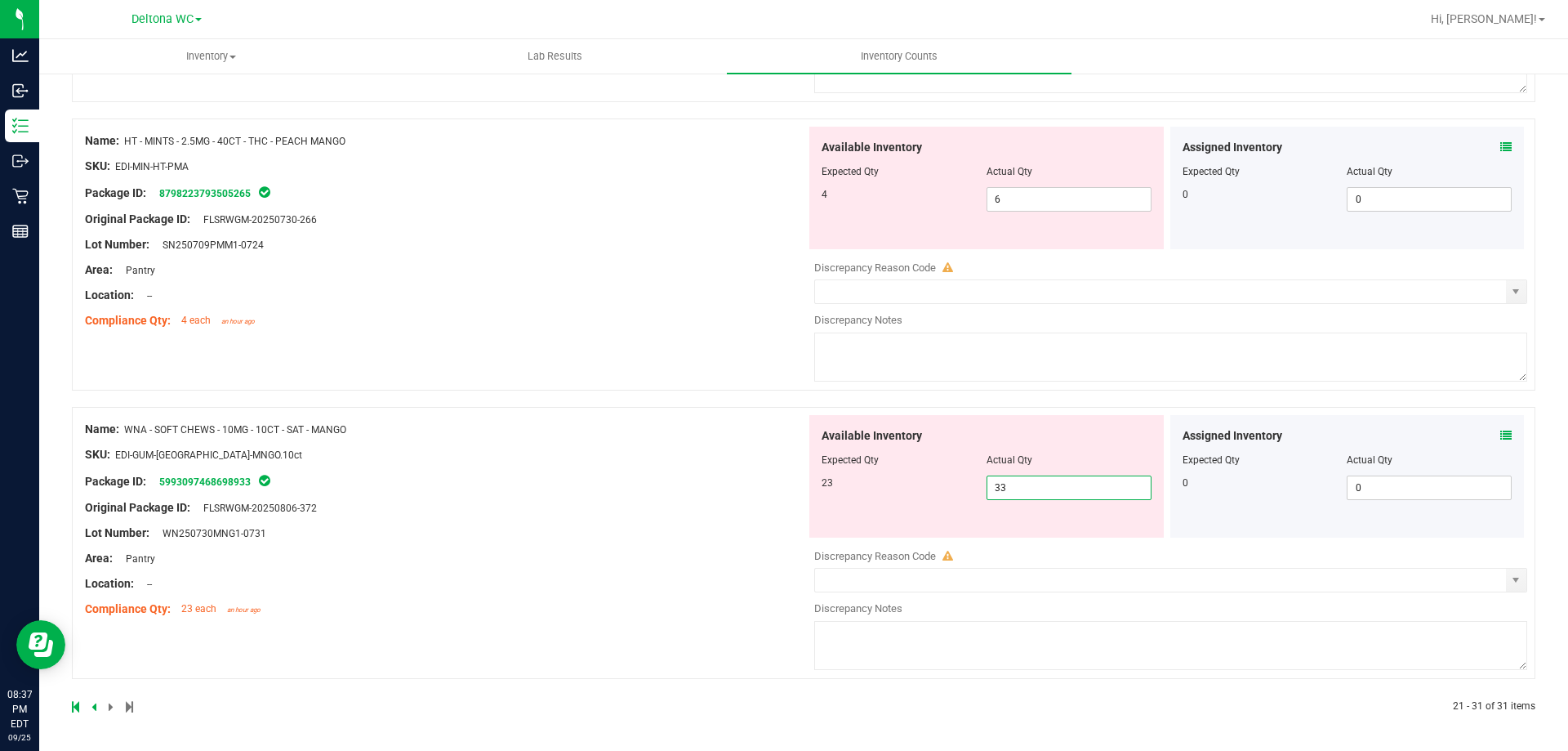
drag, startPoint x: 1049, startPoint y: 487, endPoint x: 524, endPoint y: 544, distance: 528.1
click at [526, 543] on div "Name: WNA - SOFT CHEWS - 10MG - 10CT - SAT - MANGO SKU: EDI-GUM-WNA-MNGO.10ct P…" at bounding box center [803, 543] width 1463 height 272
type input "23"
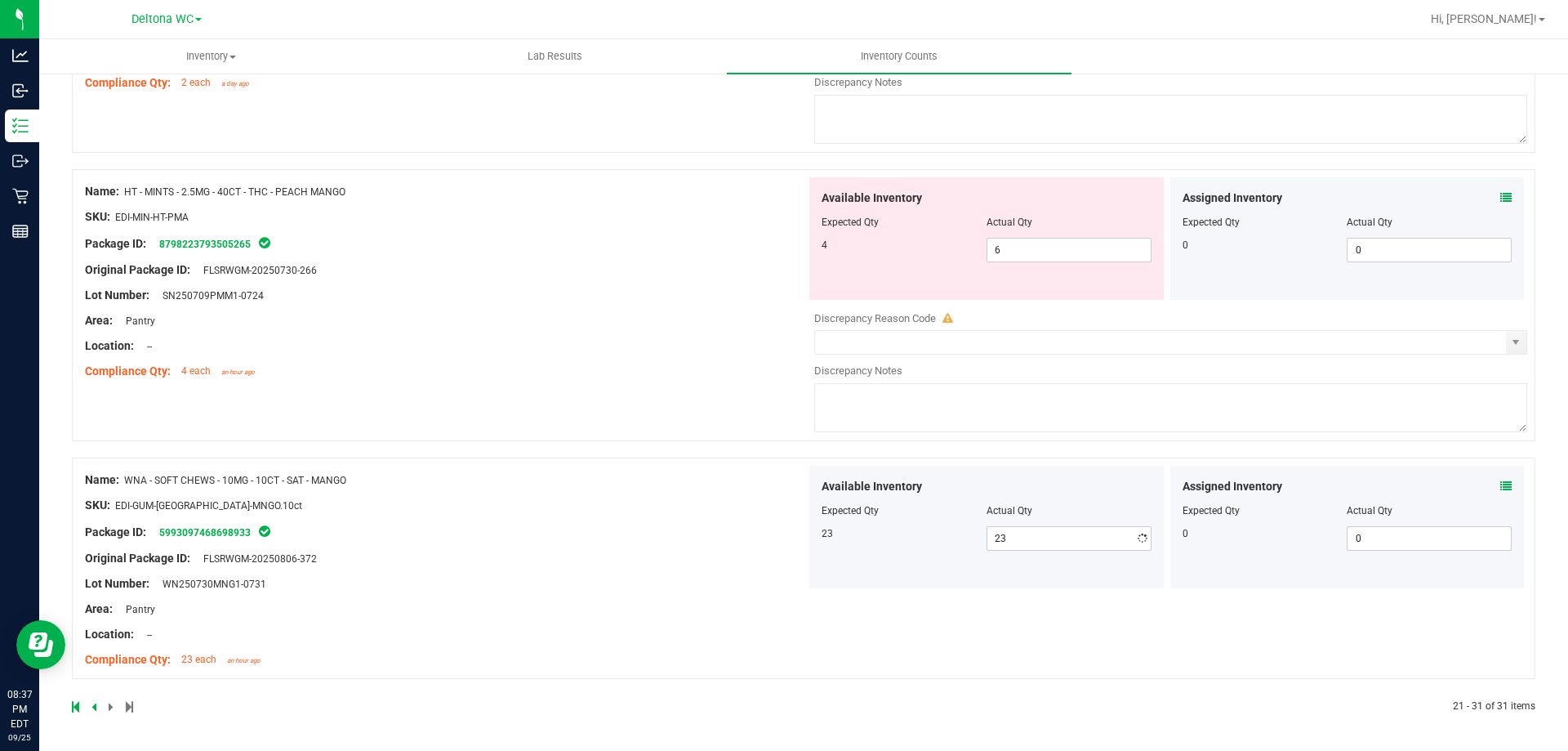
click at [524, 544] on div "Name: WNA - SOFT CHEWS - 10MG - 10CT - SAT - MANGO SKU: EDI-GUM-WNA-MNGO.10ct P…" at bounding box center [445, 570] width 721 height 208
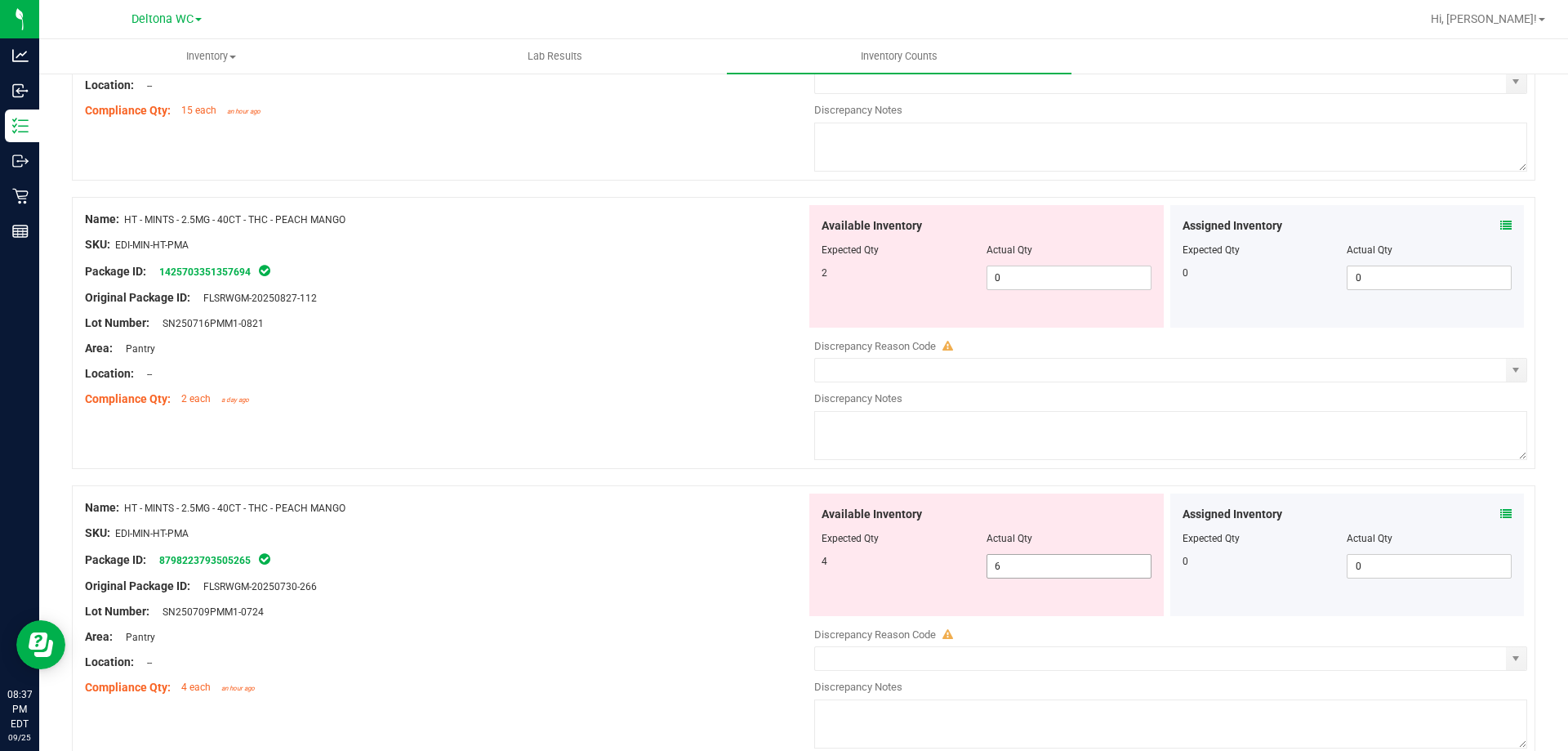
scroll to position [2365, 0]
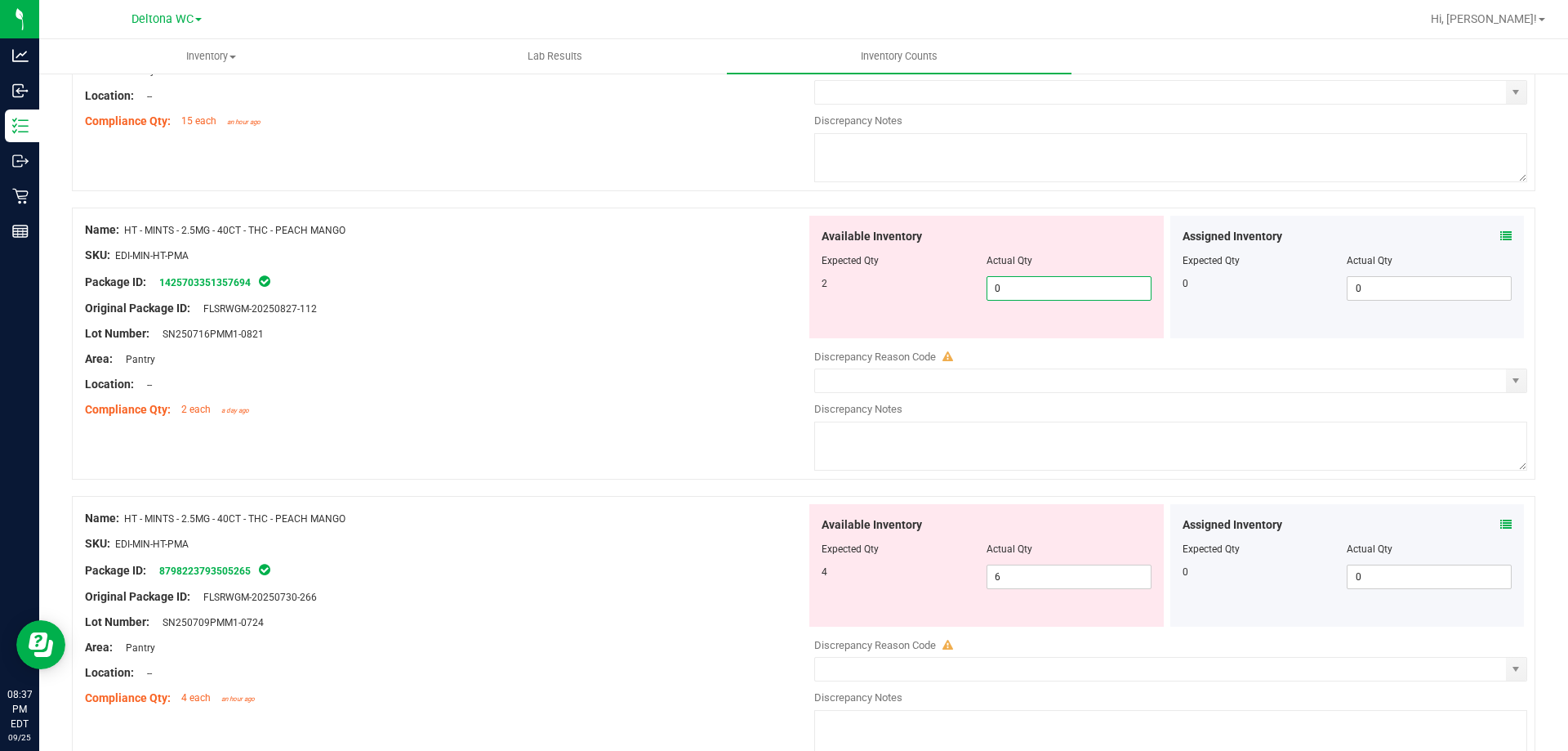
drag, startPoint x: 1005, startPoint y: 286, endPoint x: 701, endPoint y: 302, distance: 304.4
click at [719, 298] on div "Name: HT - MINTS - 2.5MG - 40CT - THC - PEACH MANGO SKU: EDI-MIN-HT-PMA Package…" at bounding box center [803, 344] width 1463 height 272
type input "2"
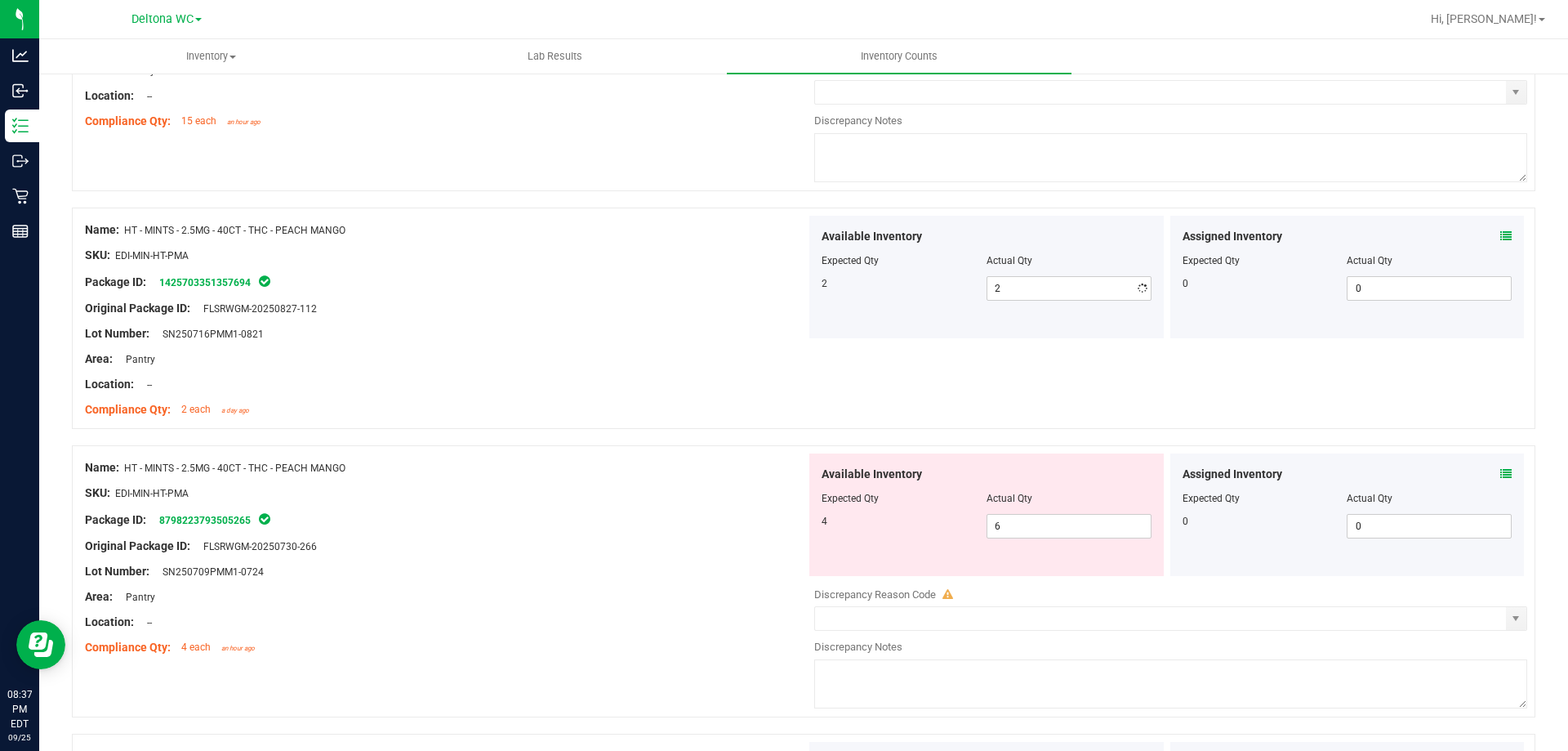
drag, startPoint x: 687, startPoint y: 307, endPoint x: 965, endPoint y: 493, distance: 334.5
click at [696, 313] on div "Original Package ID: FLSRWGM-20250827-112" at bounding box center [445, 309] width 721 height 17
drag, startPoint x: 1062, startPoint y: 522, endPoint x: 669, endPoint y: 522, distance: 393.0
click at [699, 518] on div "Name: HT - MINTS - 2.5MG - 40CT - THC - PEACH MANGO SKU: EDI-MIN-HT-PMA Package…" at bounding box center [803, 581] width 1463 height 272
type input "4"
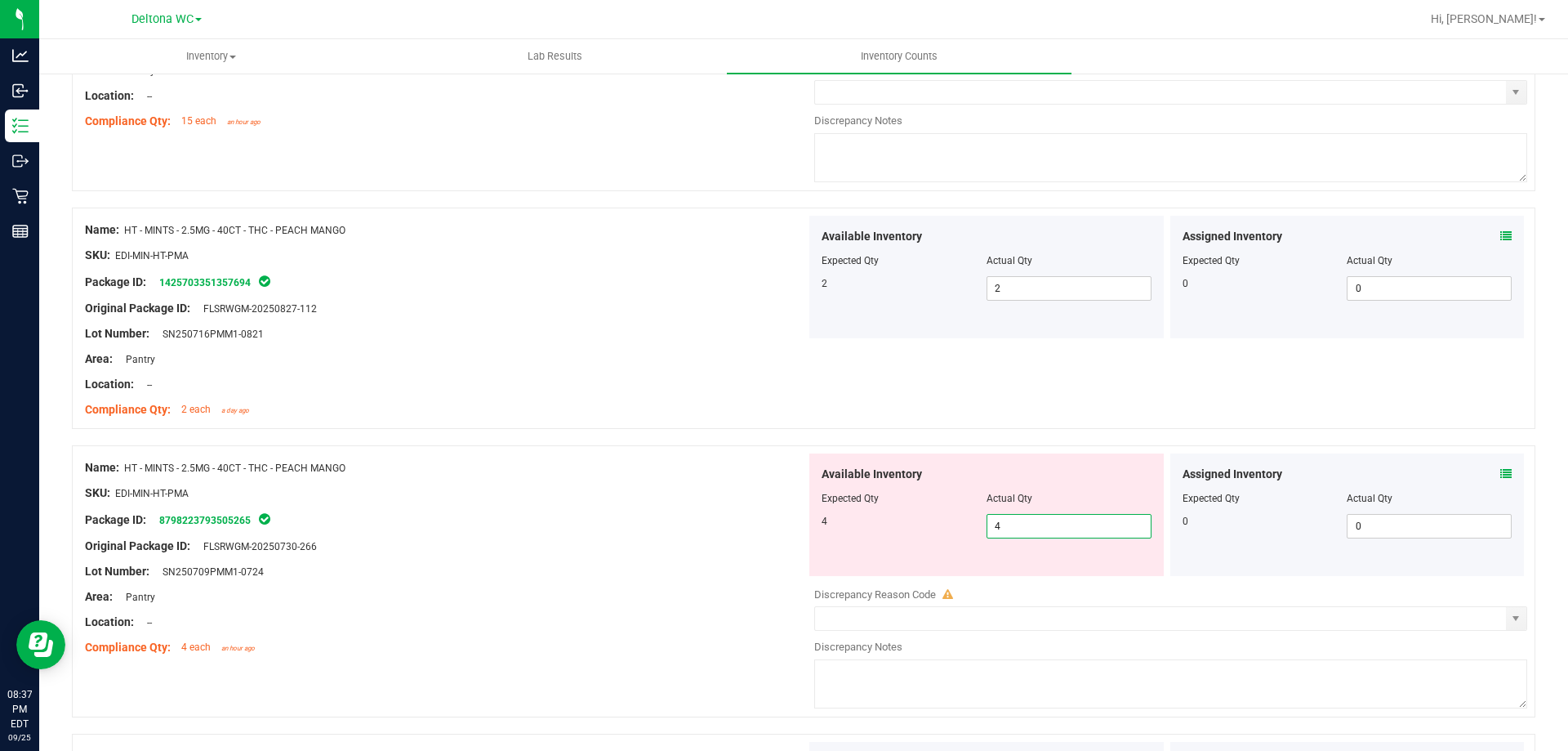
type input "4"
click at [586, 525] on div "Package ID: 8798223793505265" at bounding box center [445, 519] width 721 height 19
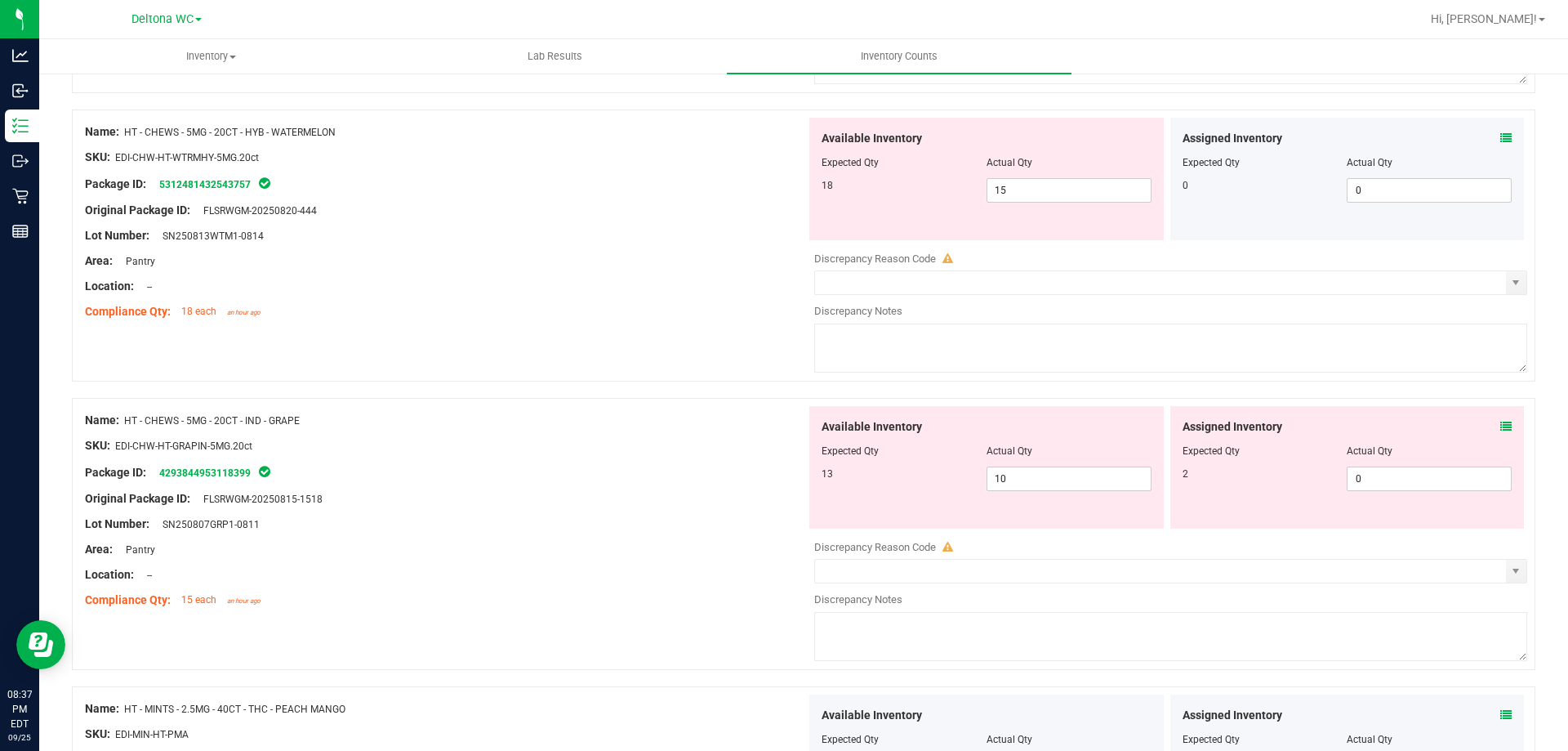
scroll to position [1793, 0]
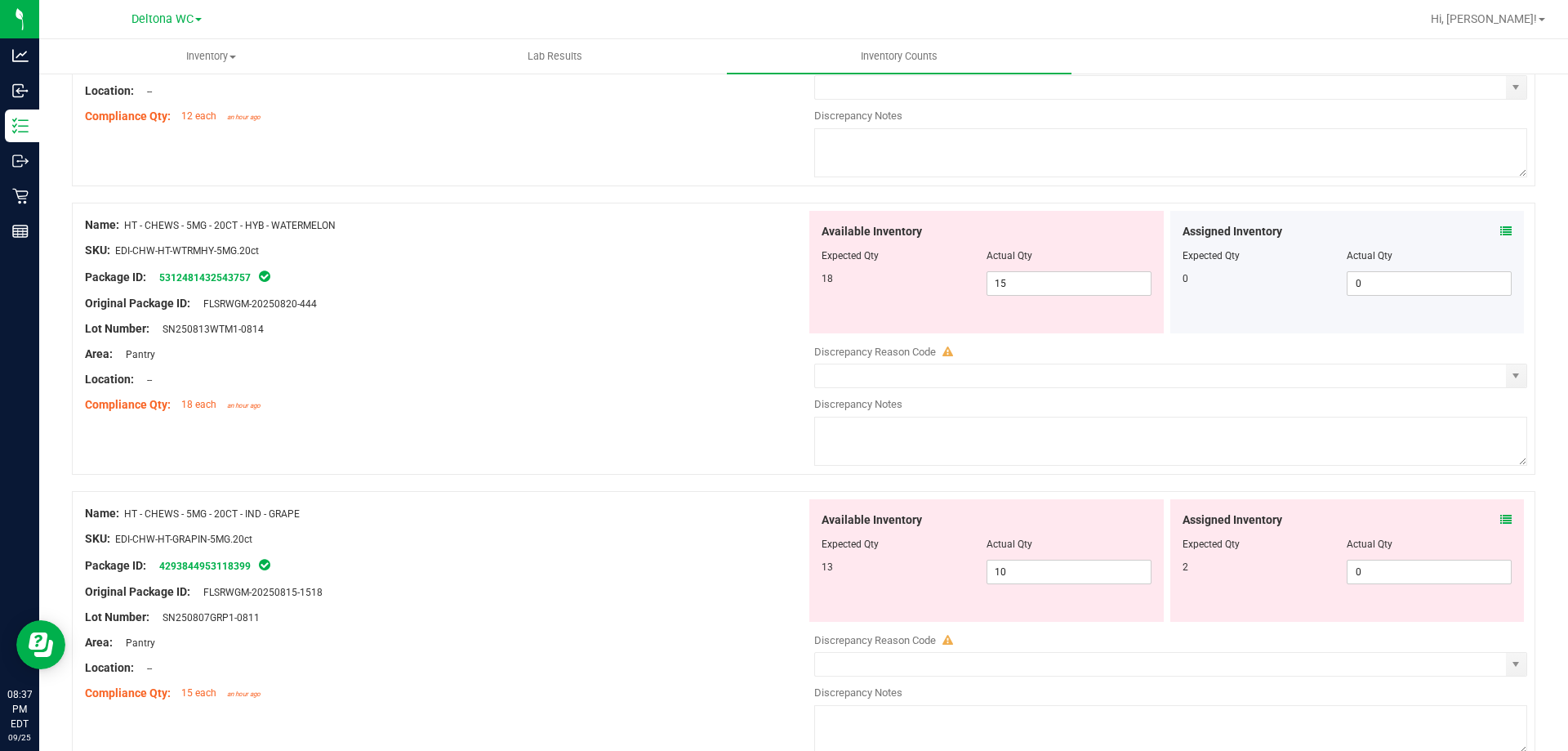
click at [1500, 518] on icon at bounding box center [1505, 519] width 11 height 11
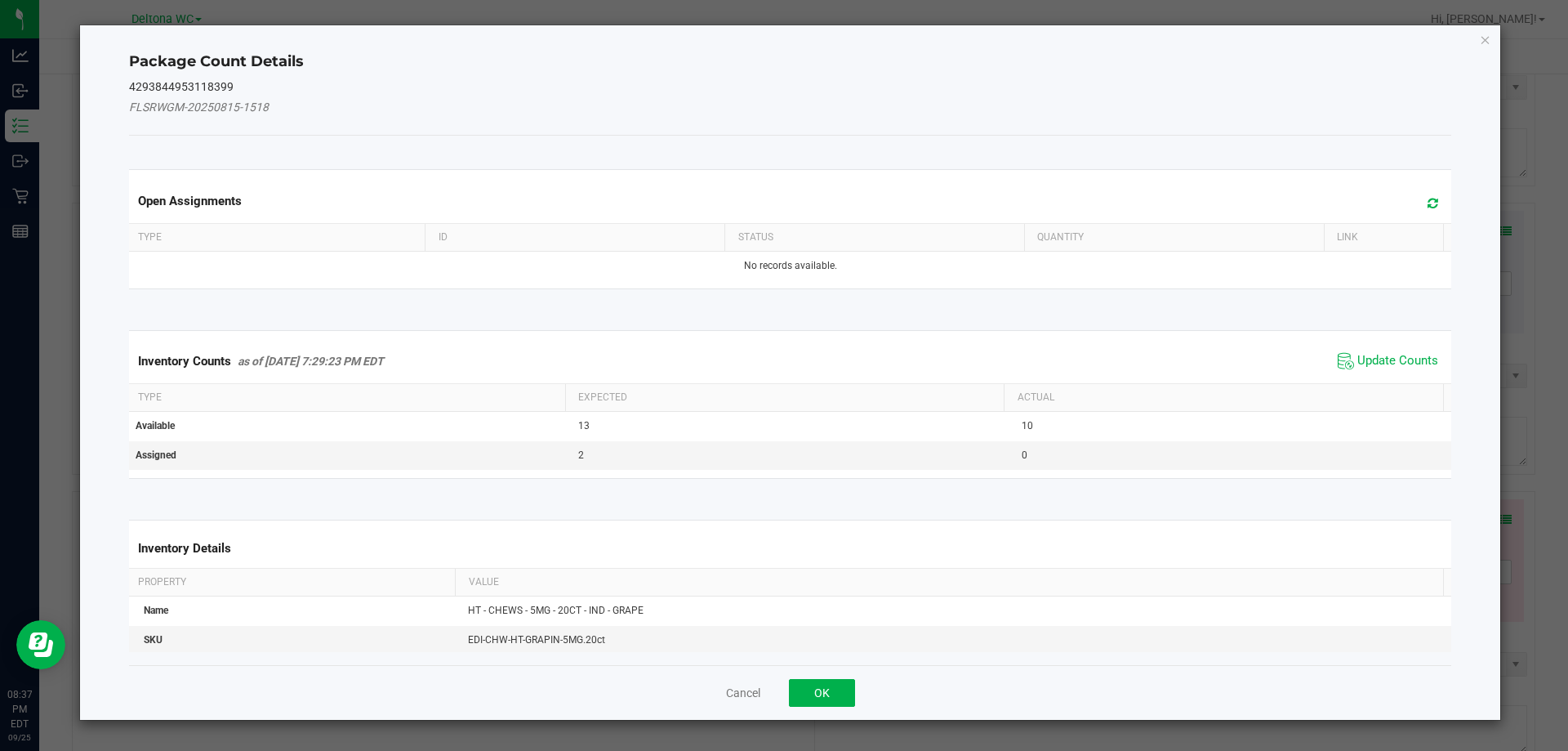
click at [1397, 371] on span "Update Counts" at bounding box center [1387, 361] width 109 height 24
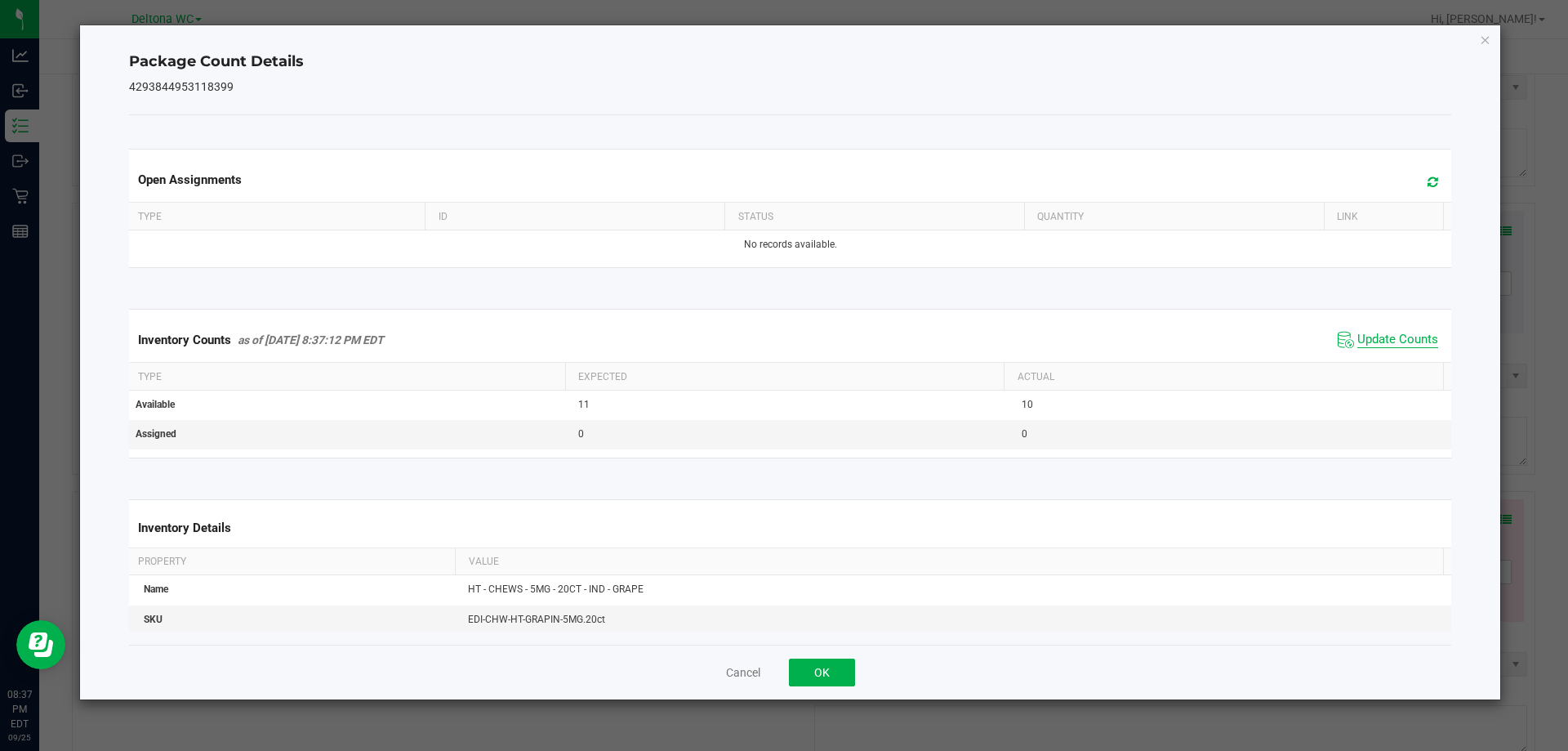
click at [1397, 365] on kendo-grid "Inventory Counts as of Sep 25, 2025 8:37:12 PM EDT Update Counts Type Expected …" at bounding box center [790, 383] width 1347 height 148
click at [818, 667] on button "OK" at bounding box center [822, 672] width 66 height 28
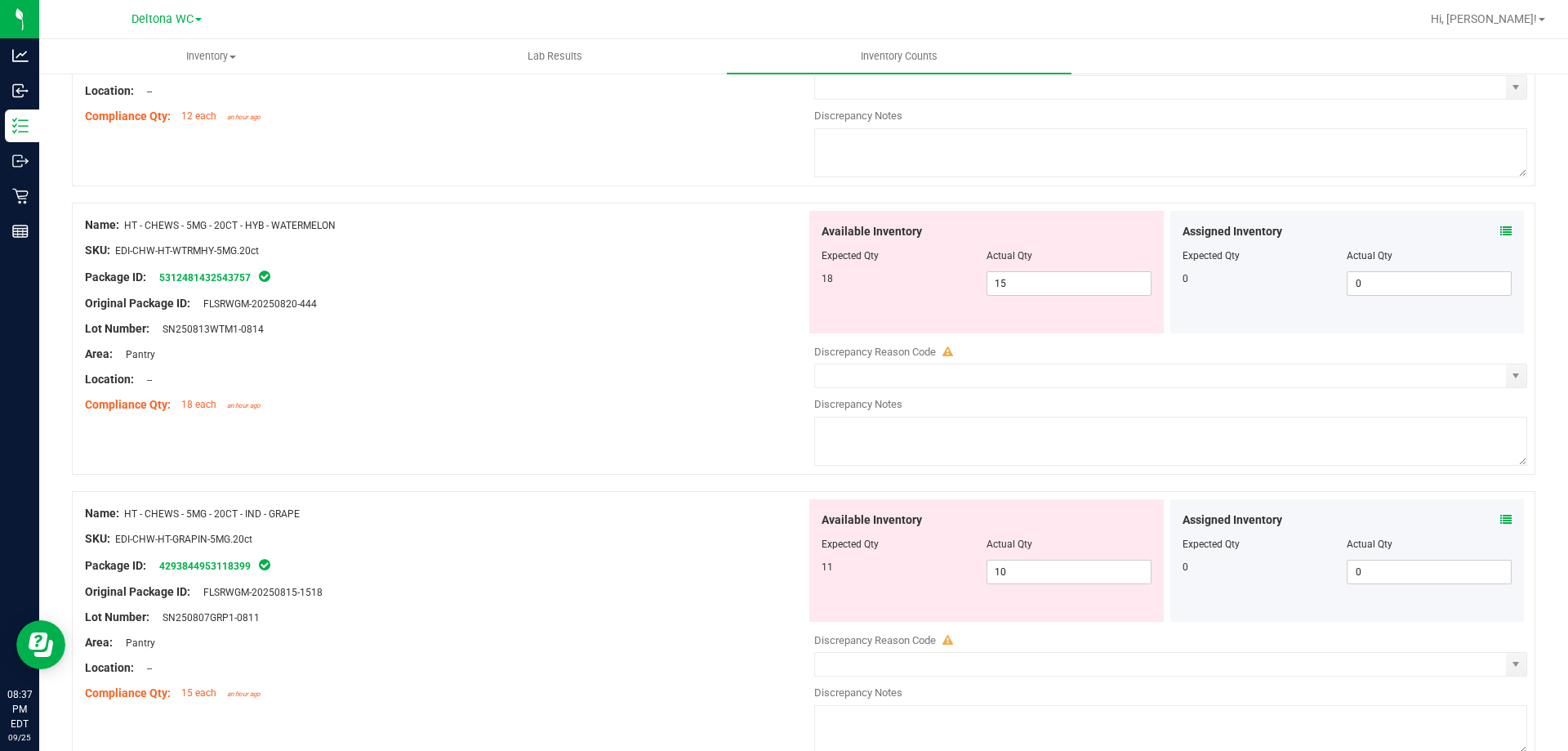
click at [1500, 233] on icon at bounding box center [1505, 230] width 11 height 11
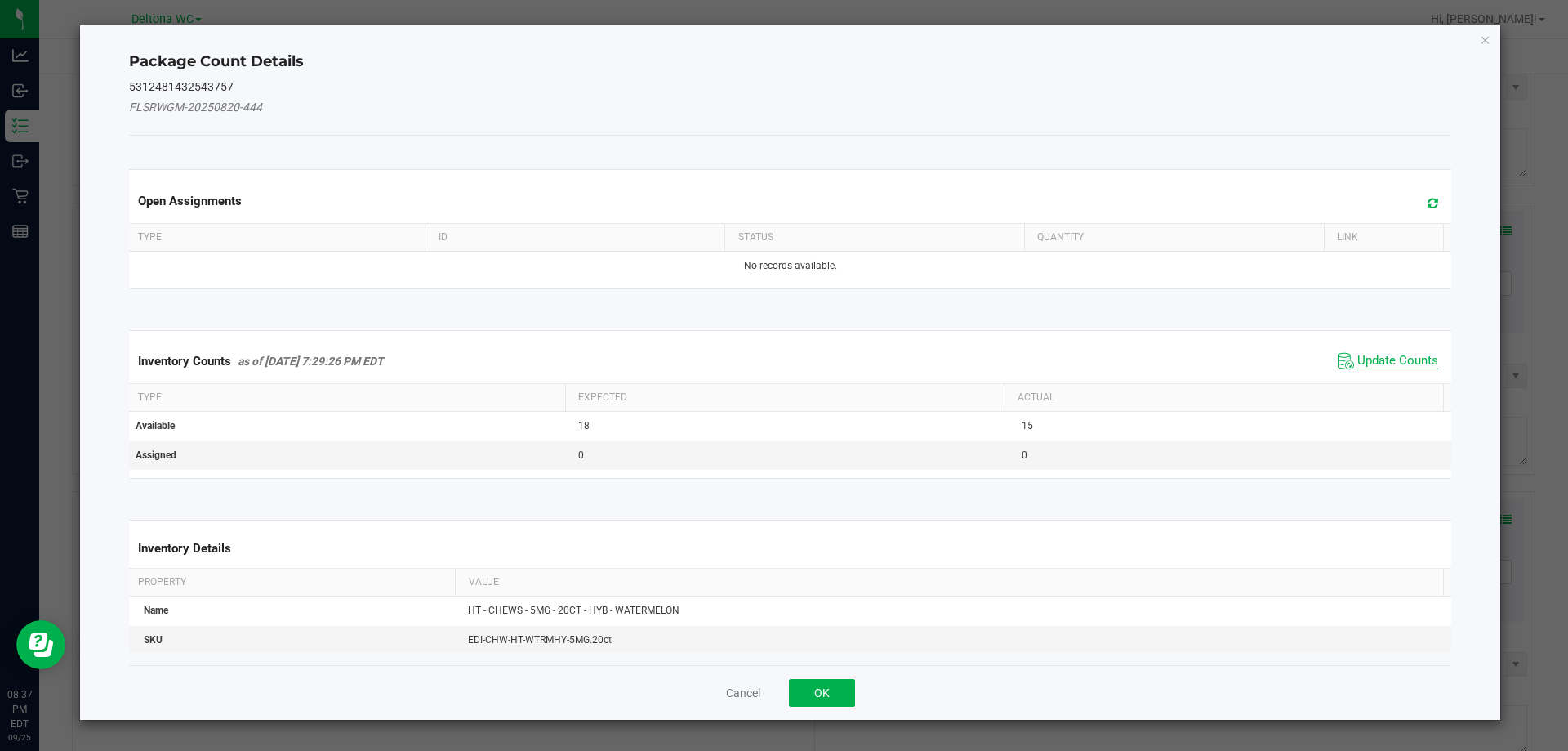
click at [1381, 353] on span "Update Counts" at bounding box center [1398, 361] width 81 height 17
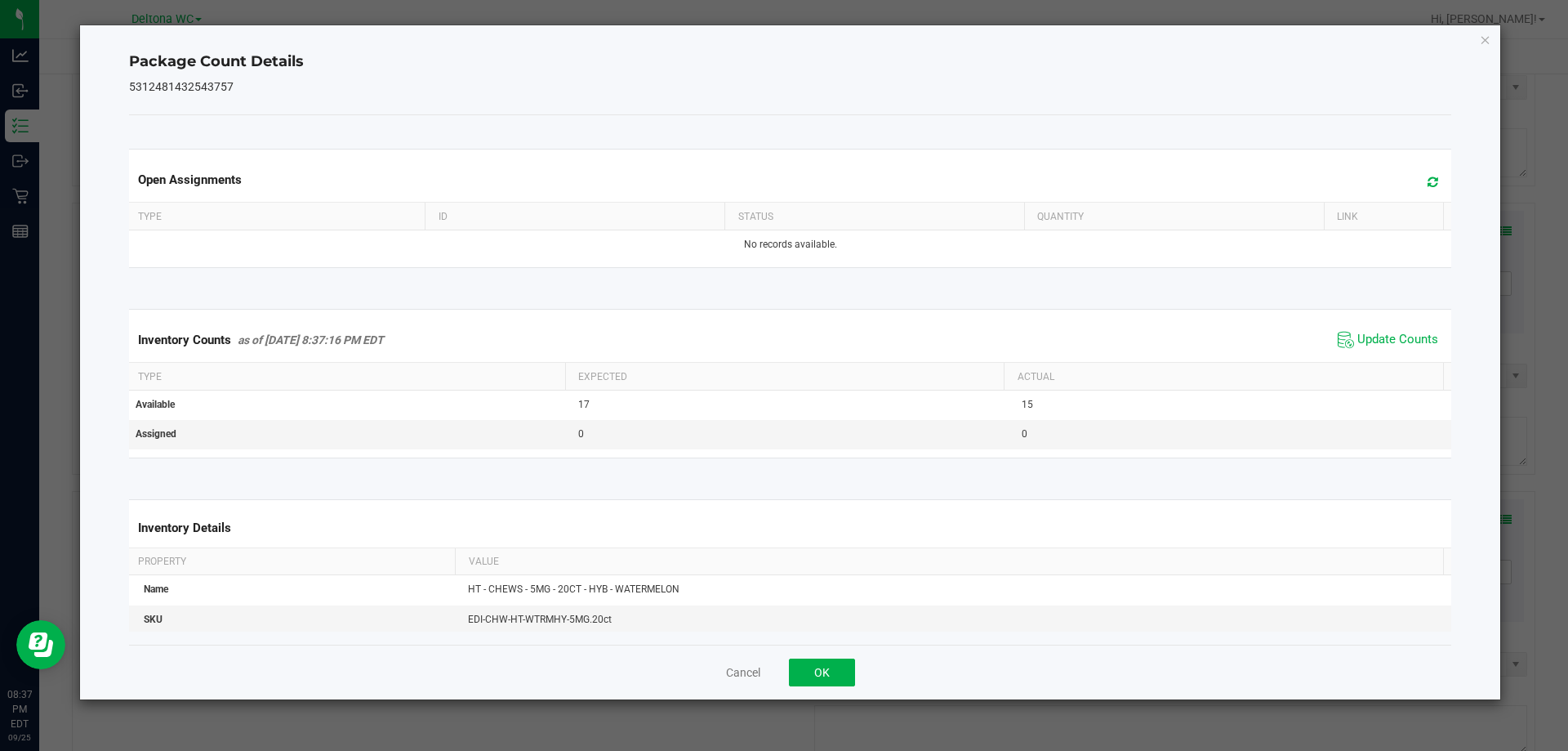
click at [832, 655] on div "Cancel OK" at bounding box center [790, 672] width 1323 height 55
click at [824, 666] on button "OK" at bounding box center [822, 672] width 66 height 28
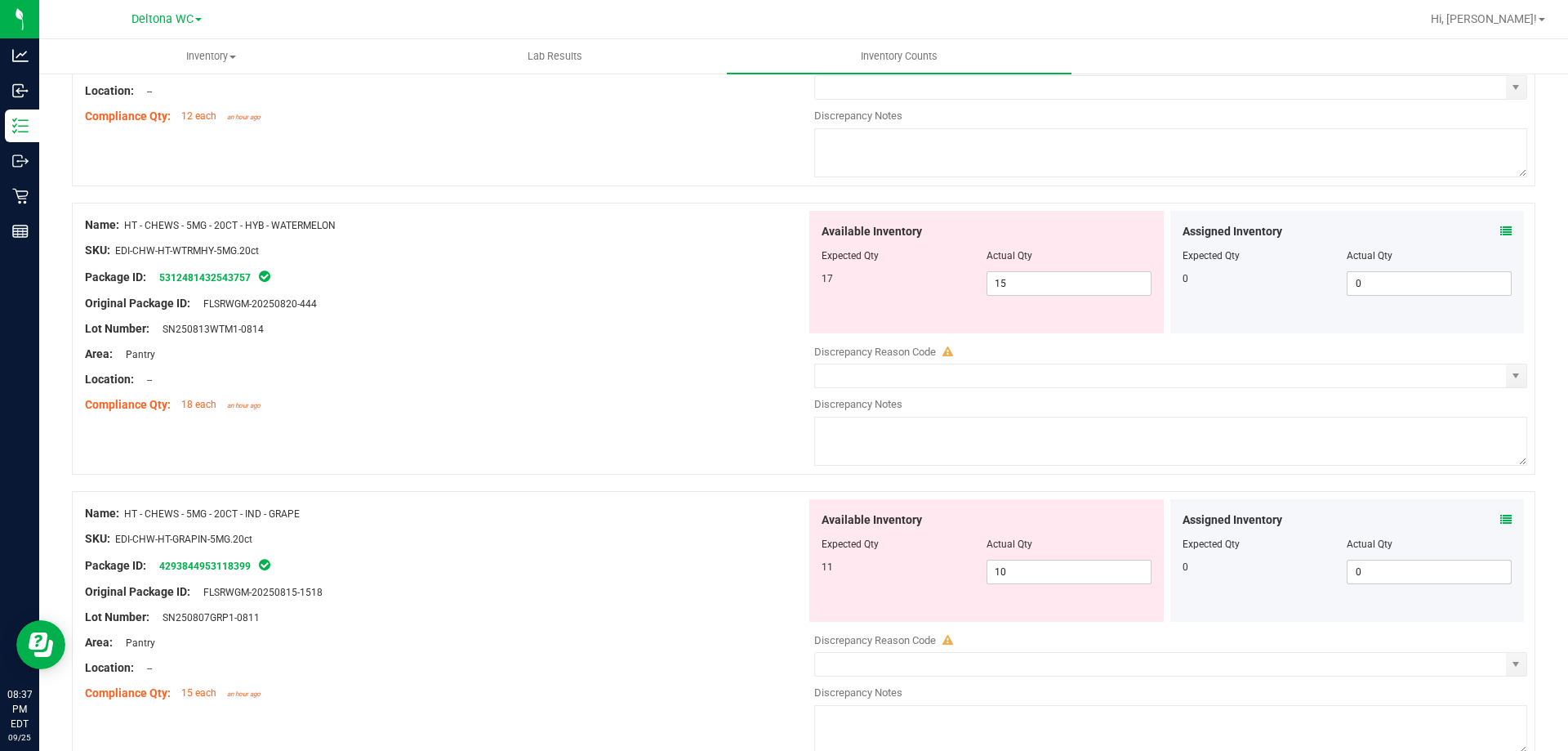
click at [1500, 236] on icon at bounding box center [1505, 230] width 11 height 11
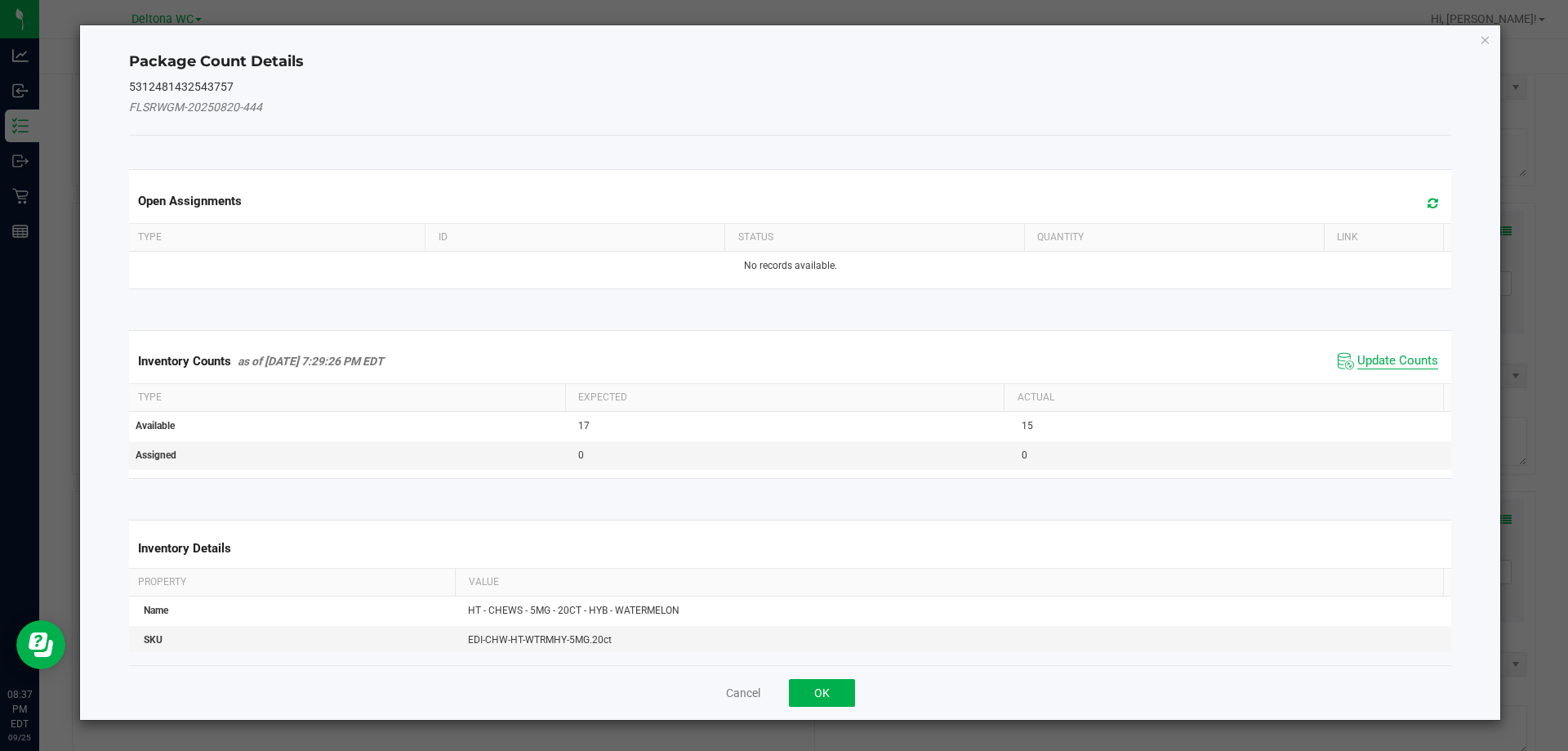
click at [1358, 366] on span "Update Counts" at bounding box center [1398, 361] width 81 height 17
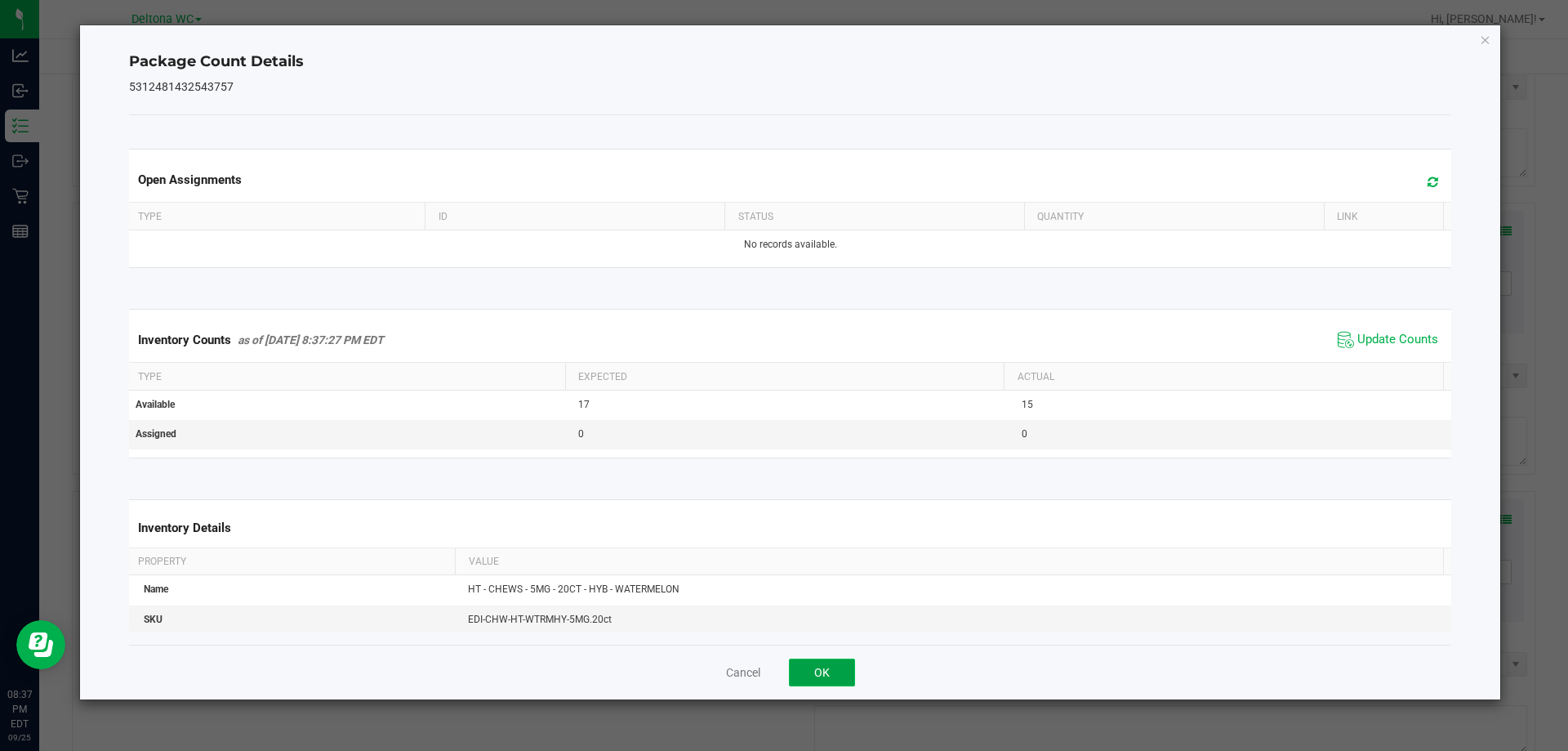
click at [826, 682] on button "OK" at bounding box center [822, 672] width 66 height 28
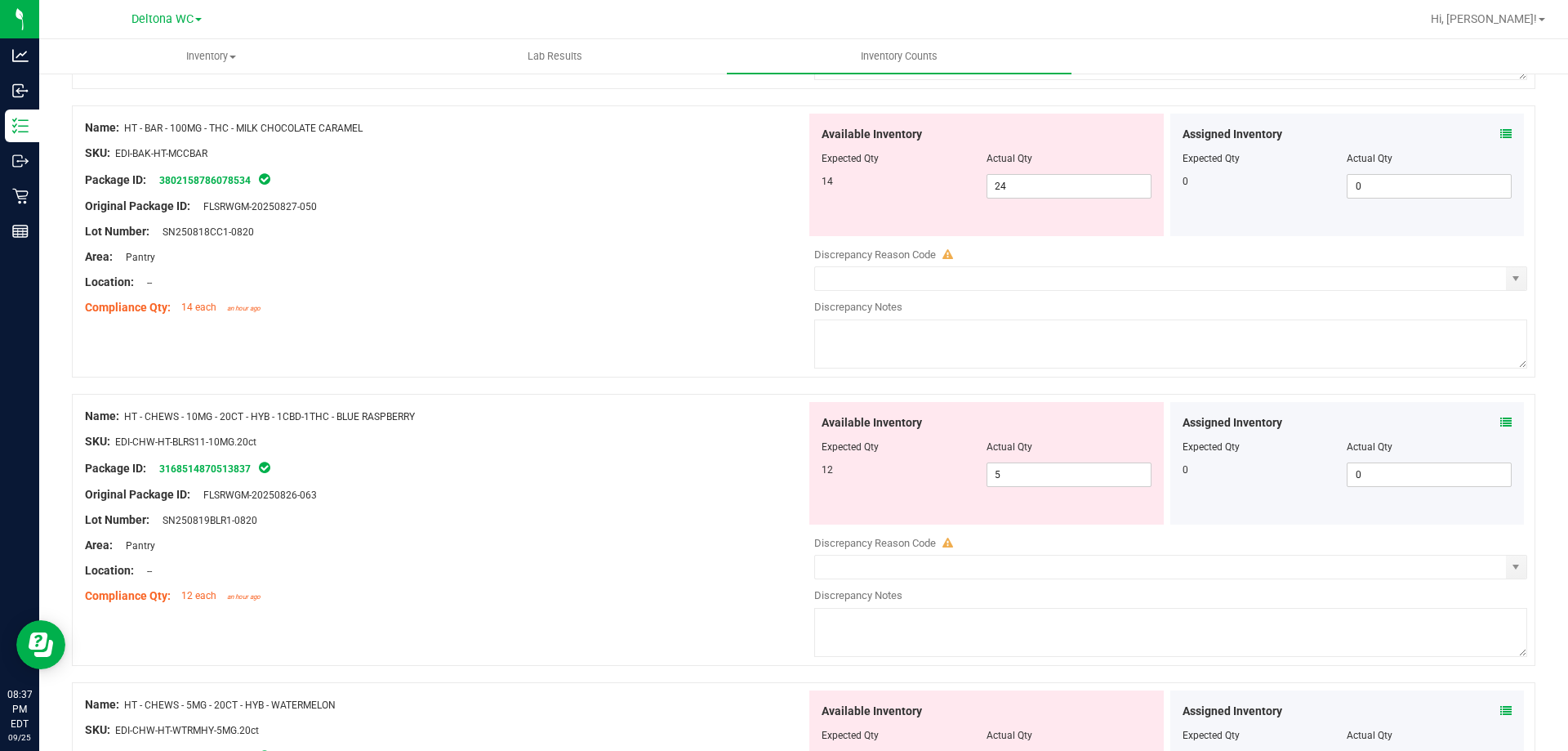
scroll to position [1303, 0]
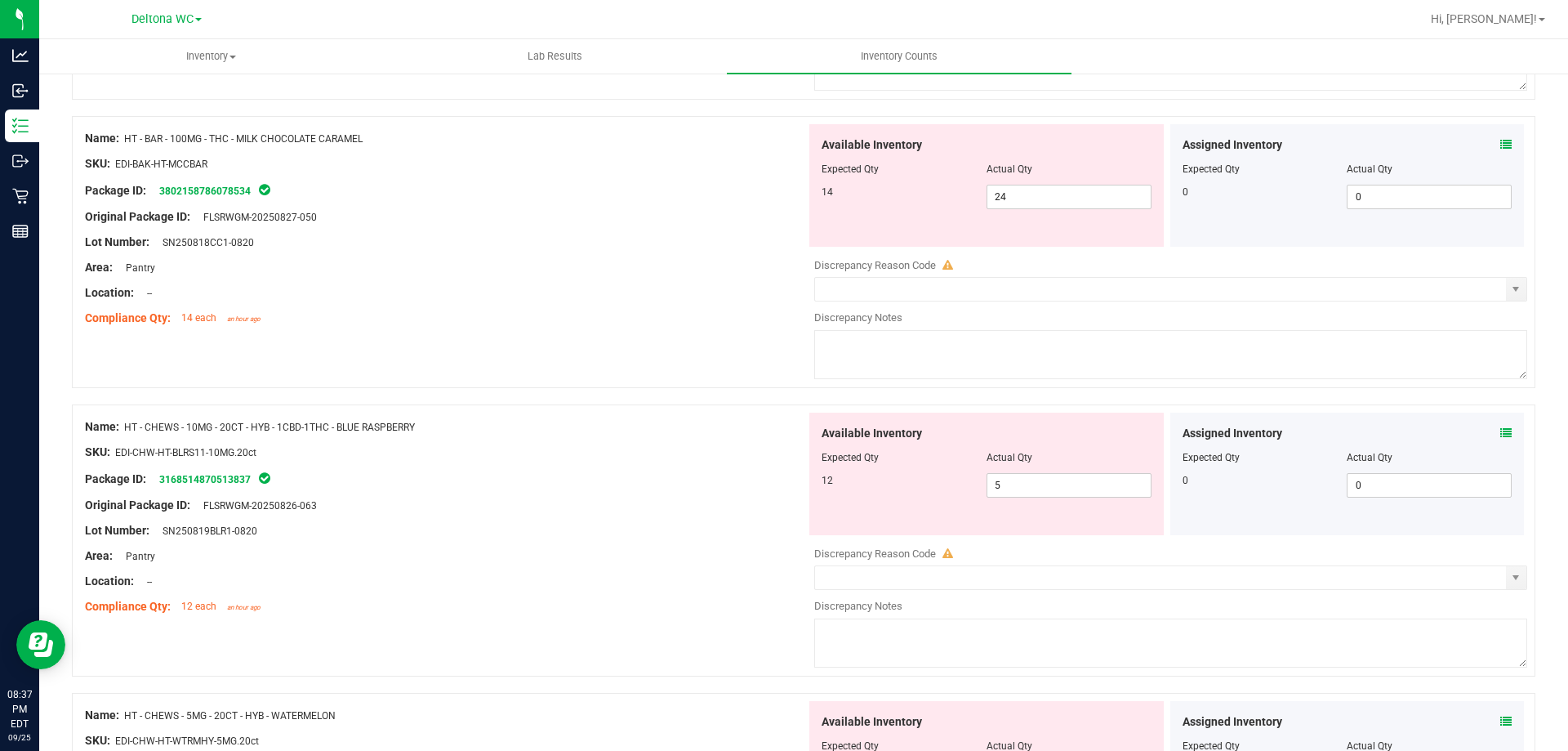
click at [1500, 428] on icon at bounding box center [1505, 433] width 11 height 11
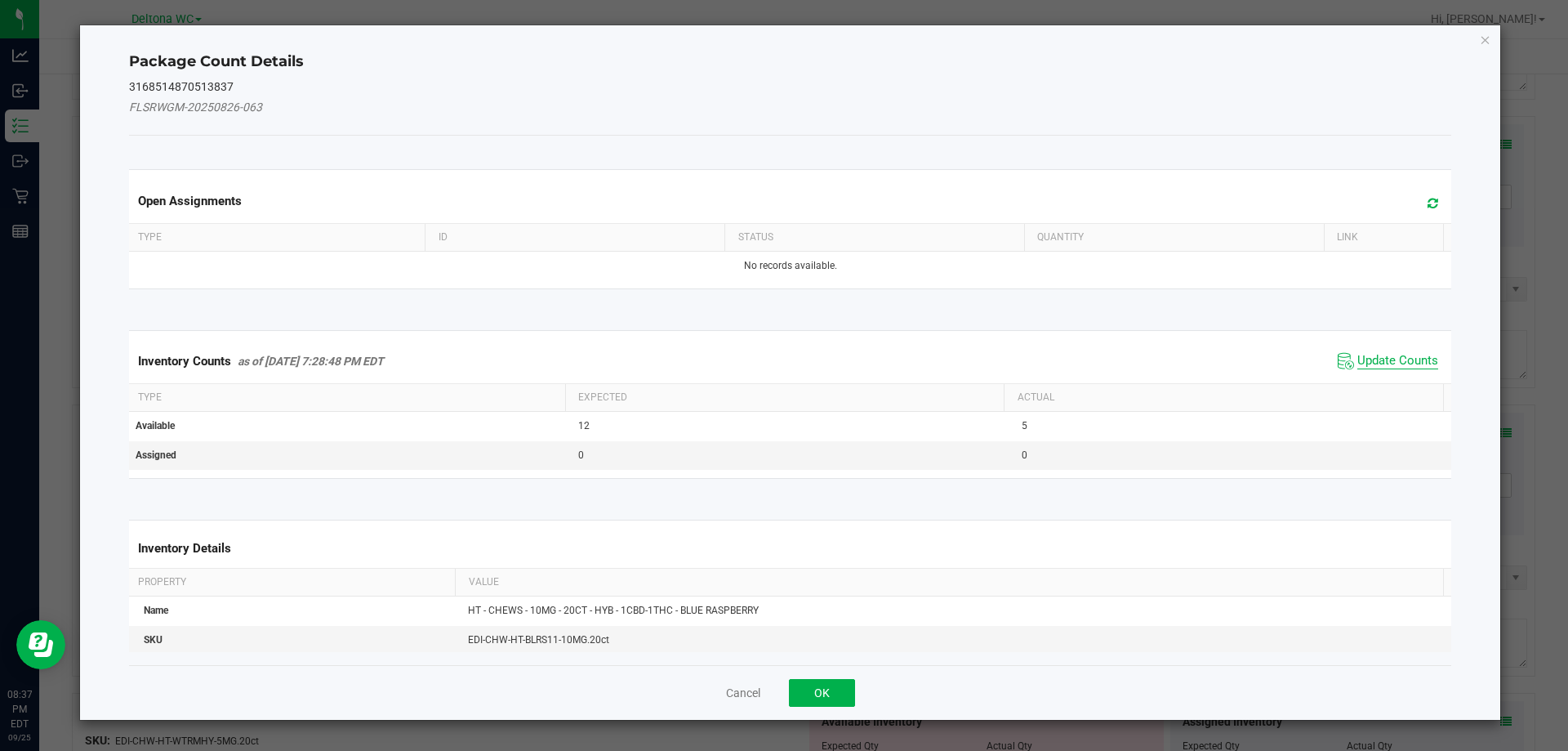
click at [1400, 353] on span "Update Counts" at bounding box center [1398, 361] width 81 height 17
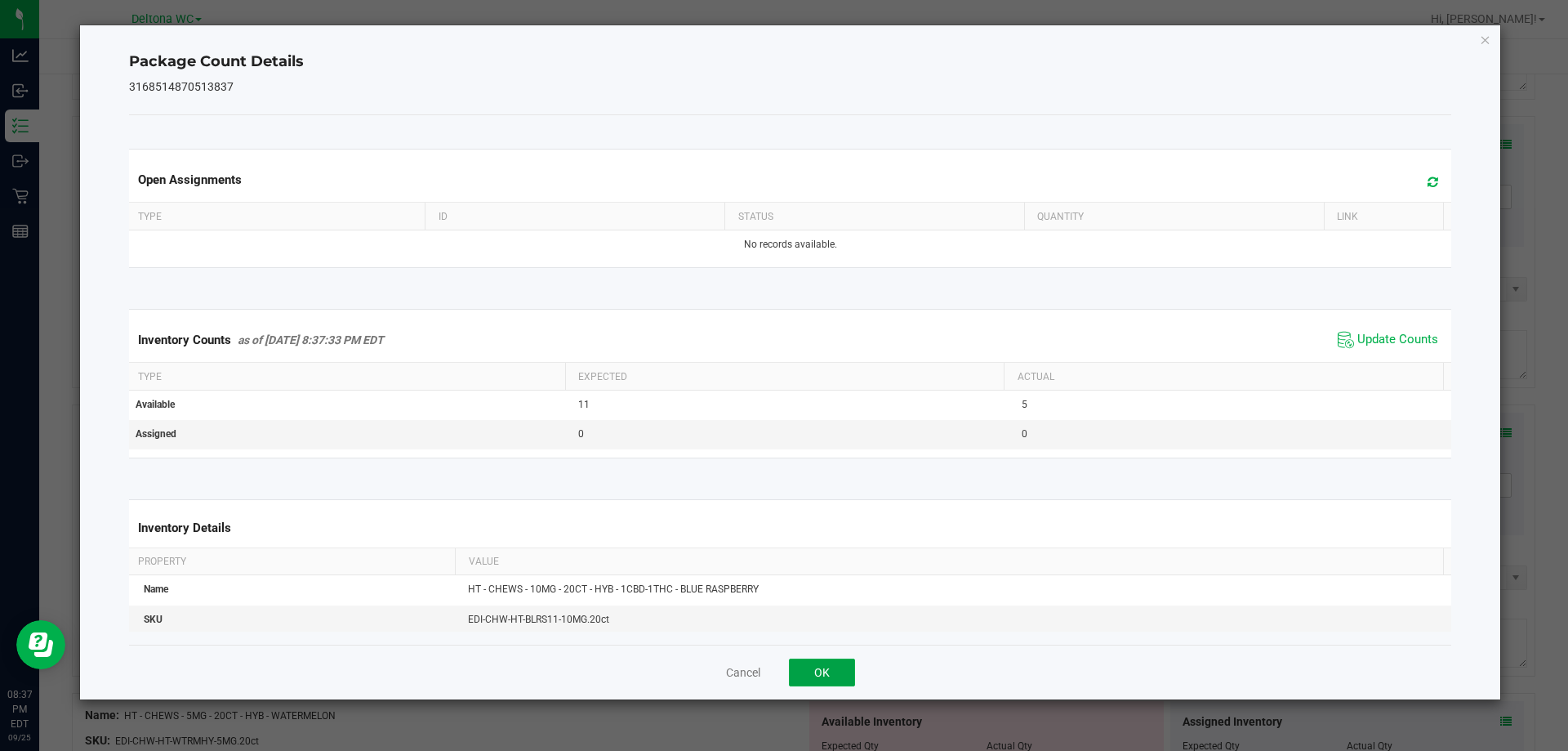
click at [801, 677] on button "OK" at bounding box center [822, 672] width 66 height 28
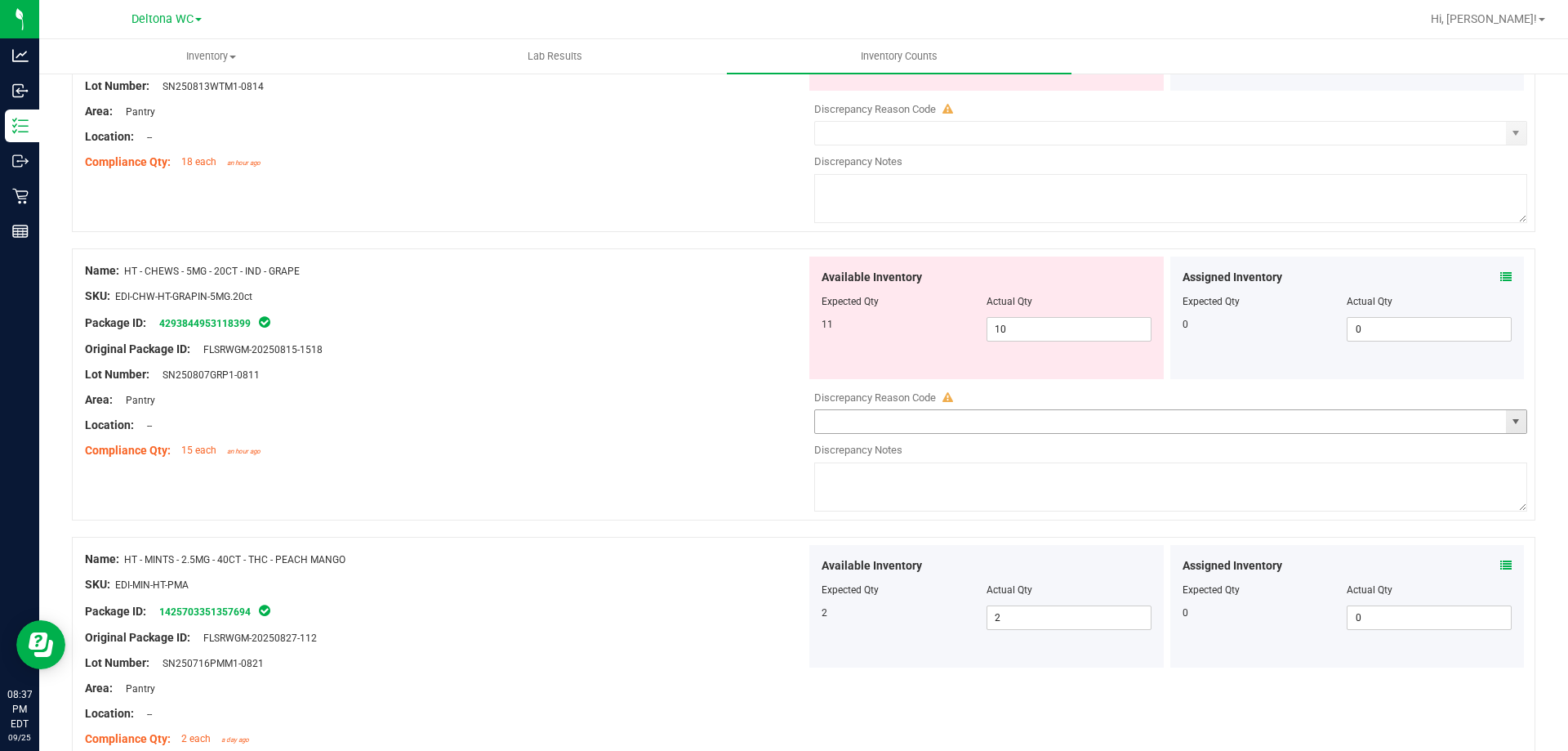
scroll to position [2038, 0]
drag, startPoint x: 1047, startPoint y: 322, endPoint x: 698, endPoint y: 359, distance: 351.0
click at [699, 359] on div "Name: HT - CHEWS - 5MG - 20CT - IND - GRAPE SKU: EDI-CHW-HT-GRAPIN-5MG.20ct Pac…" at bounding box center [803, 382] width 1463 height 272
type input "11"
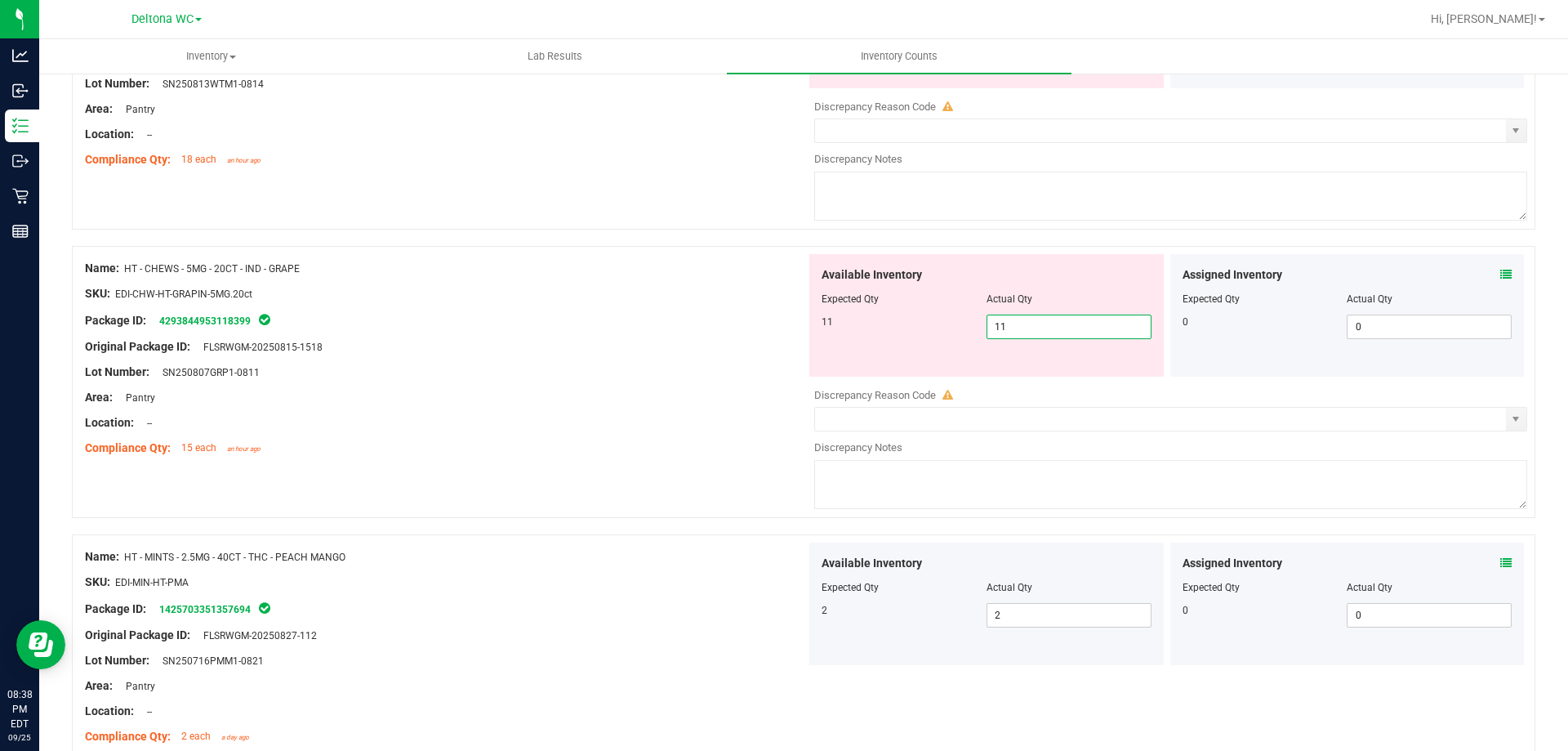
click at [698, 360] on div at bounding box center [445, 358] width 721 height 8
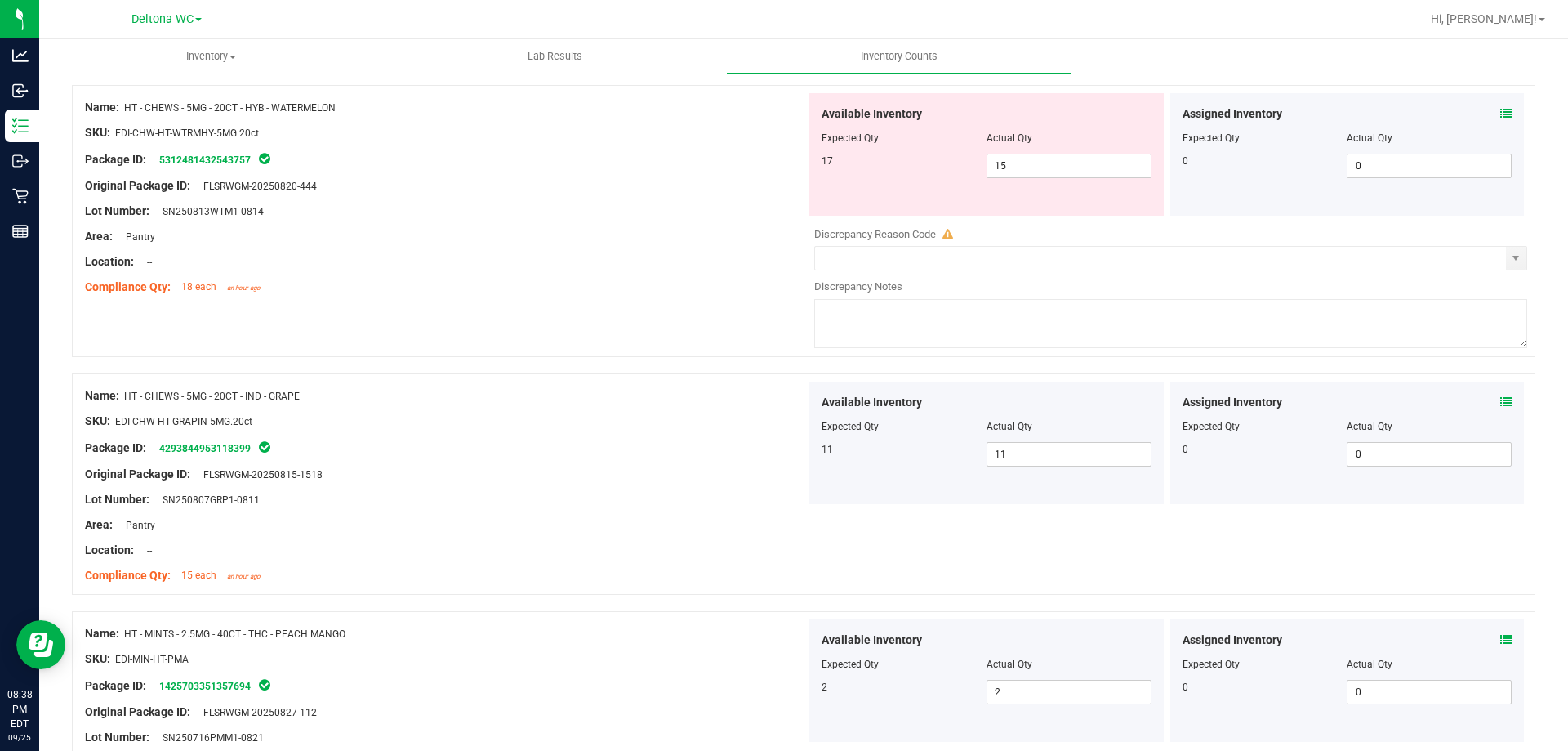
scroll to position [1711, 0]
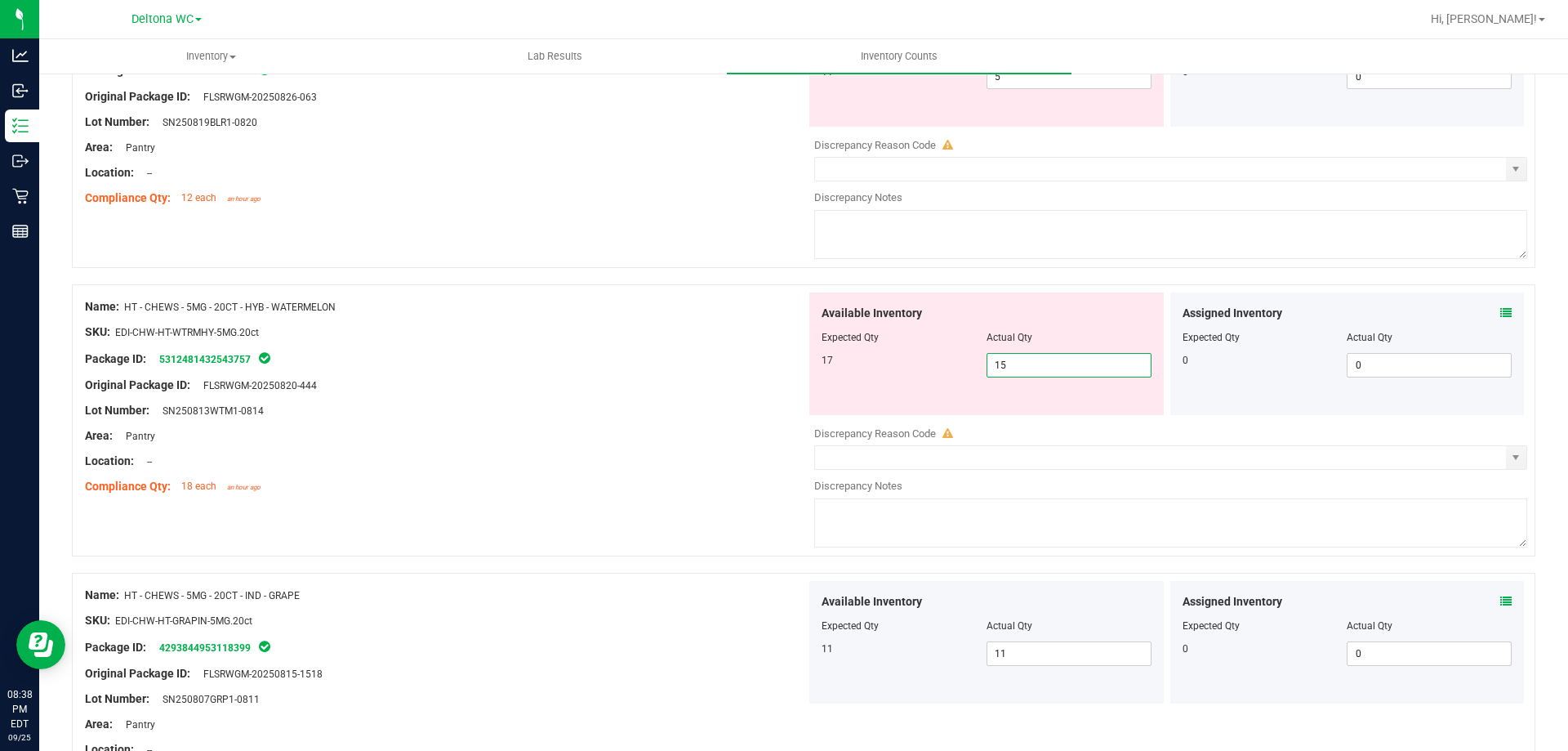
drag, startPoint x: 1040, startPoint y: 365, endPoint x: 682, endPoint y: 361, distance: 358.0
click at [682, 361] on div "Name: HT - CHEWS - 5MG - 20CT - HYB - WATERMELON SKU: EDI-CHW-HT-WTRMHY-5MG.20c…" at bounding box center [803, 420] width 1463 height 272
type input "17"
click at [692, 366] on div "Package ID: 5312481432543757" at bounding box center [445, 358] width 721 height 19
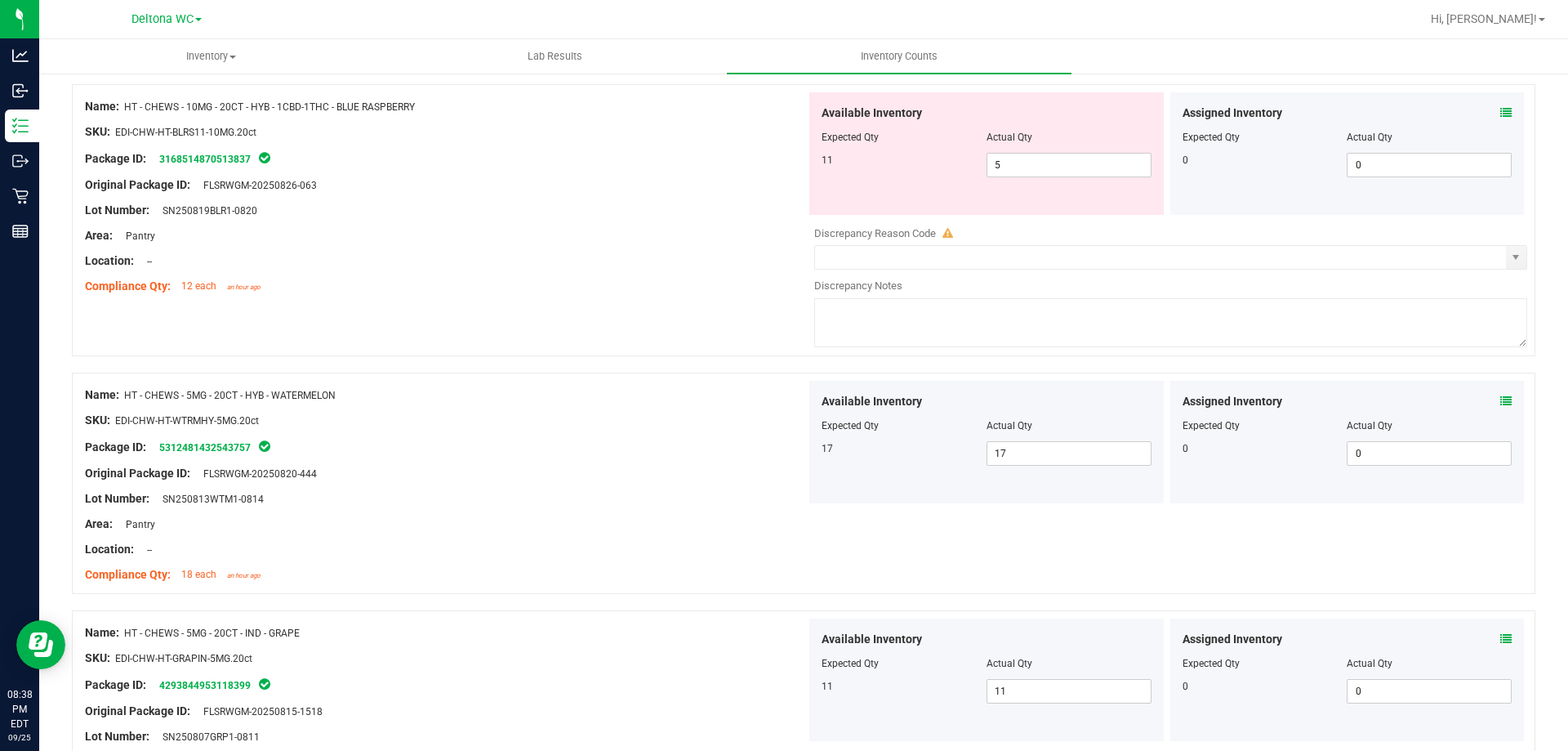
scroll to position [1303, 0]
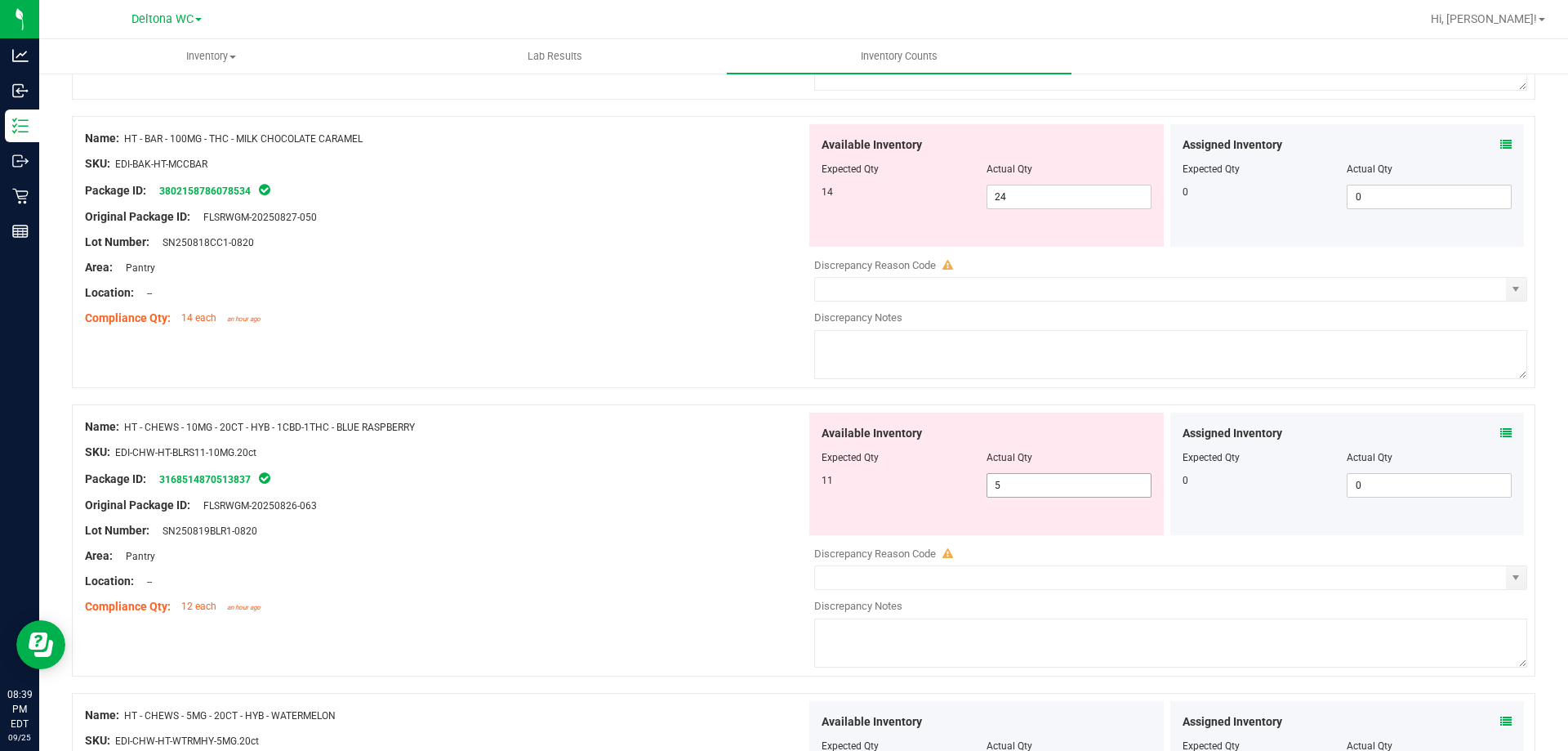
drag, startPoint x: 1006, startPoint y: 482, endPoint x: 528, endPoint y: 505, distance: 478.6
click at [538, 509] on div "Name: HT - CHEWS - 10MG - 20CT - HYB - 1CBD-1THC - BLUE RASPBERRY SKU: EDI-CHW-…" at bounding box center [803, 541] width 1463 height 272
type input "11"
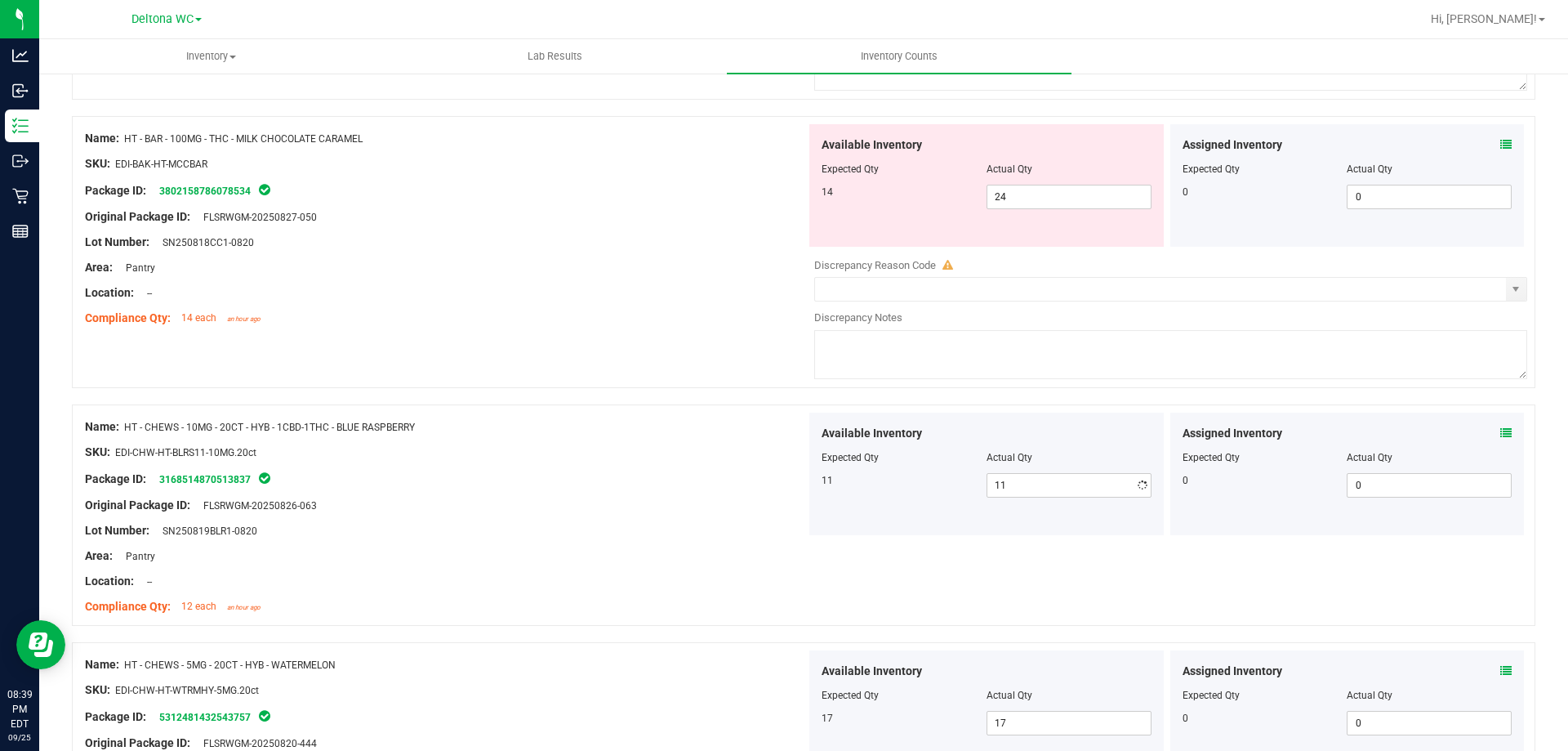
click at [553, 515] on div at bounding box center [445, 517] width 721 height 8
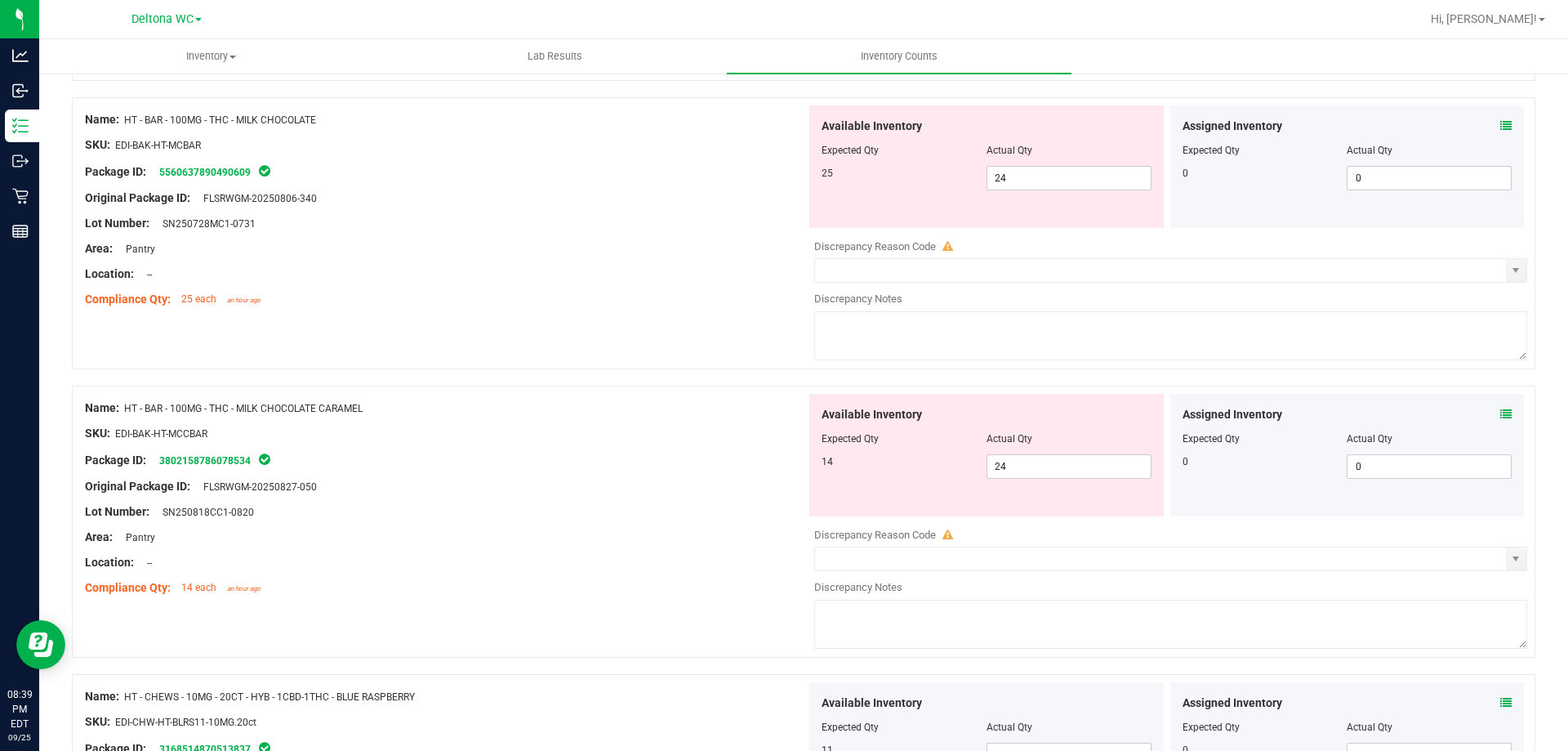
scroll to position [1221, 0]
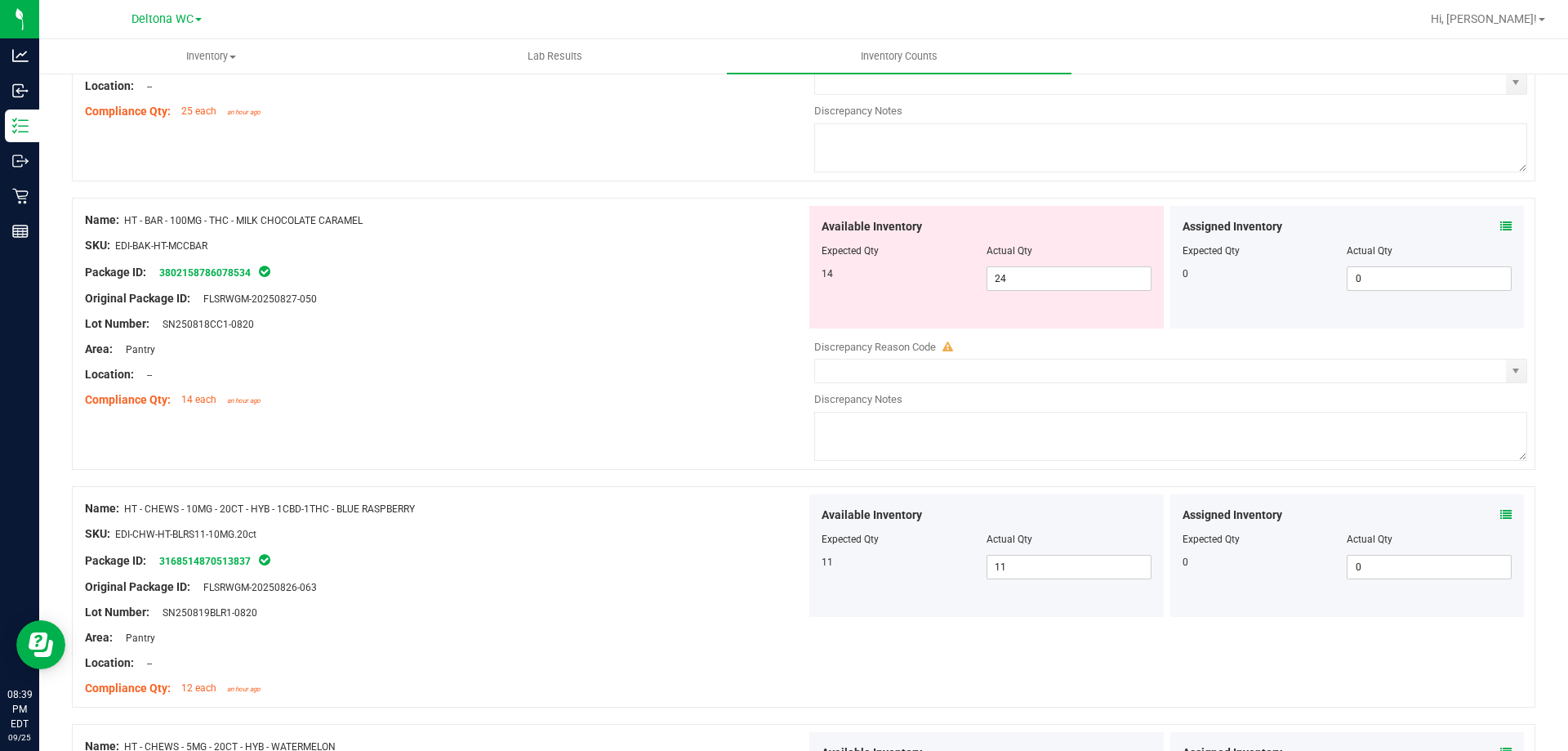
click at [1500, 222] on icon at bounding box center [1505, 226] width 11 height 11
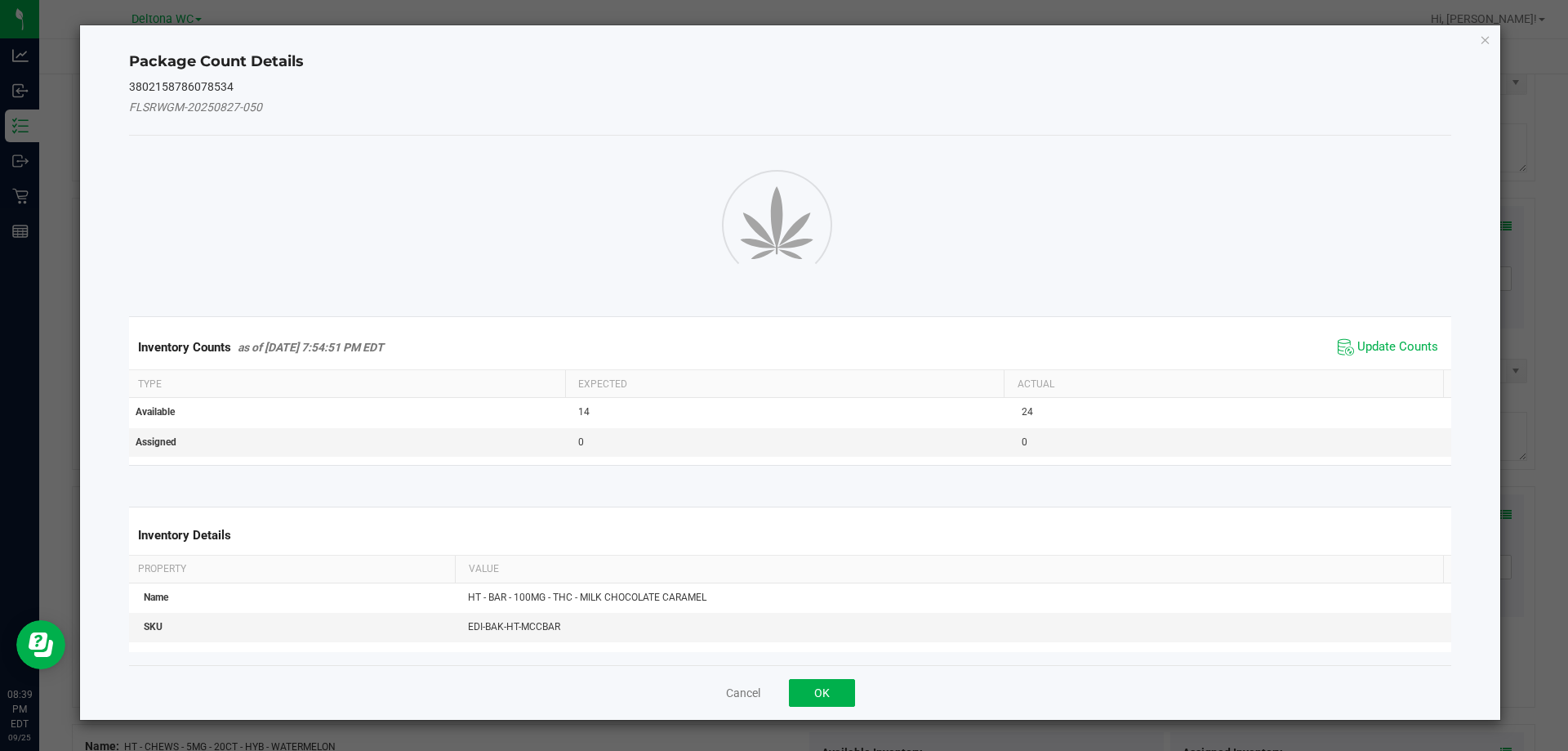
click at [1402, 336] on span "Update Counts" at bounding box center [1387, 347] width 109 height 24
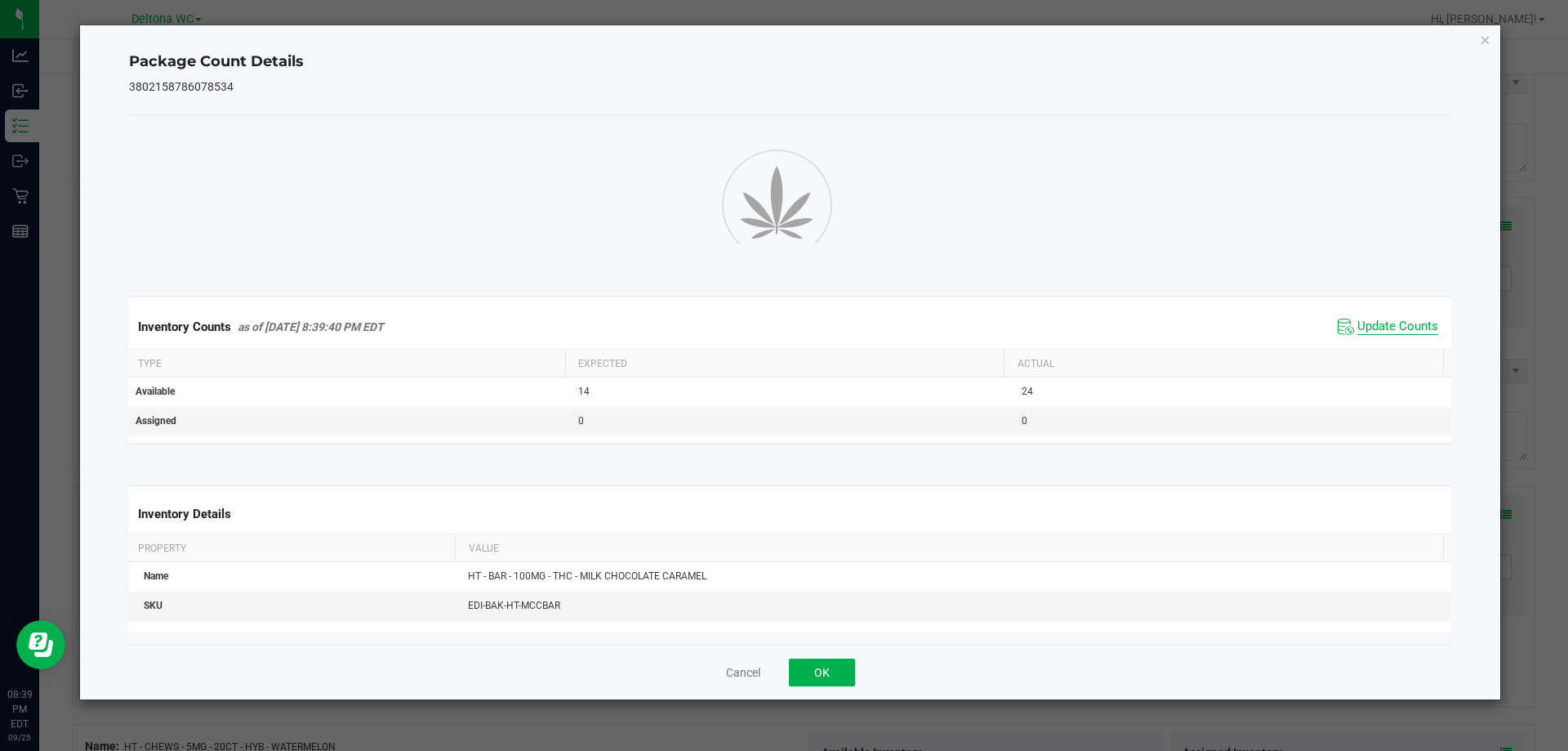
click at [1401, 331] on span "Update Counts" at bounding box center [1398, 326] width 81 height 17
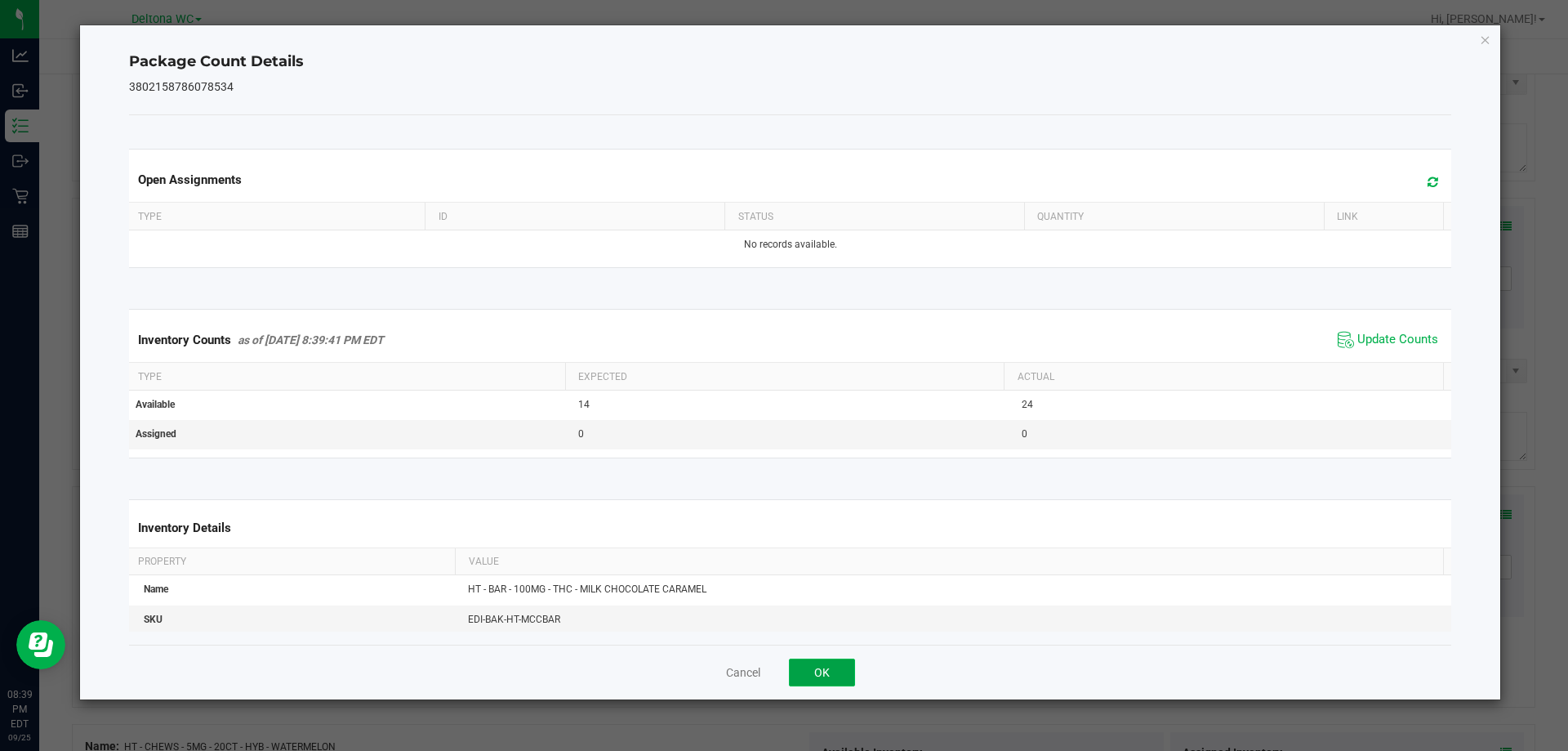
click at [837, 664] on button "OK" at bounding box center [822, 672] width 66 height 28
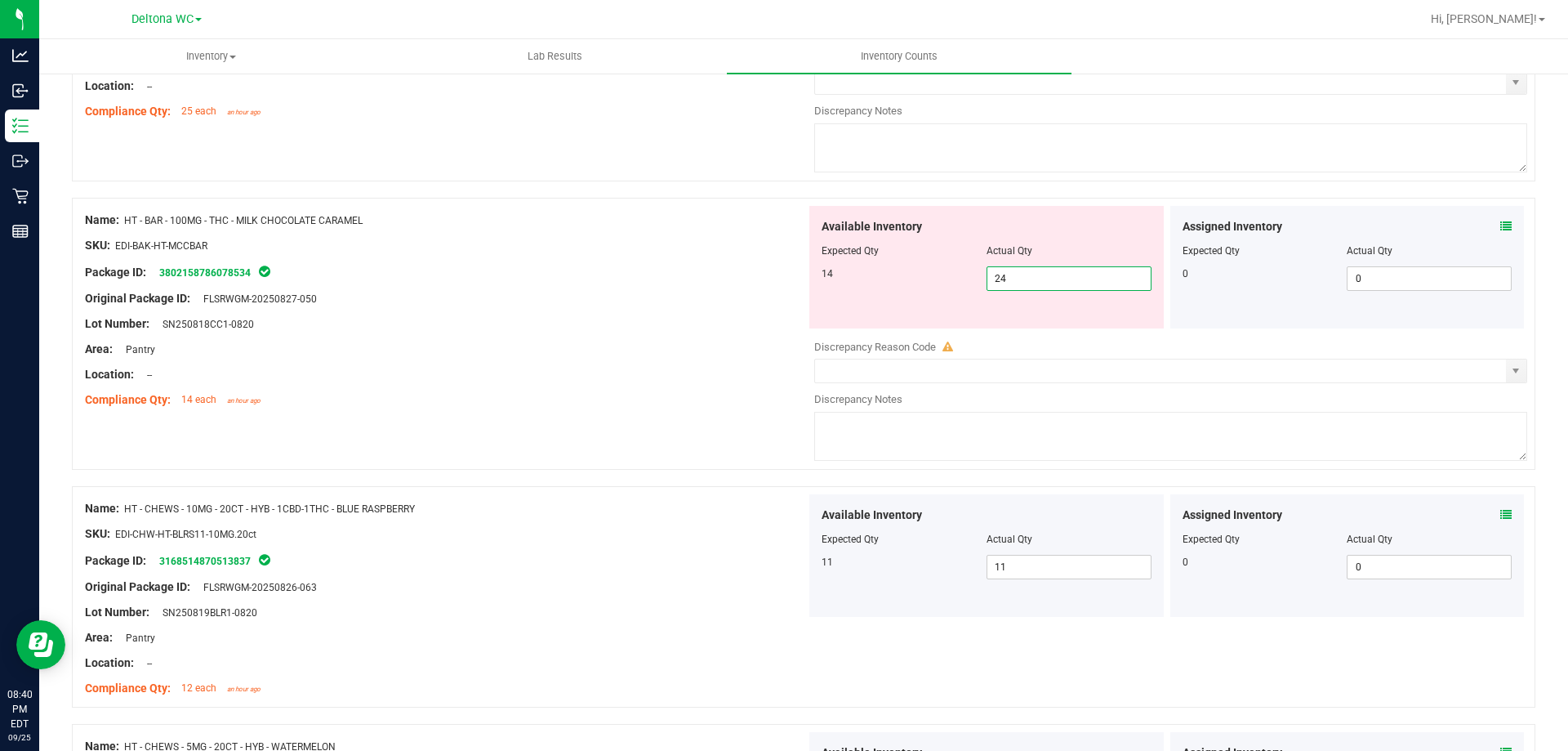
drag, startPoint x: 1012, startPoint y: 287, endPoint x: 586, endPoint y: 374, distance: 434.8
click at [590, 373] on div "Name: HT - BAR - 100MG - THC - MILK CHOCOLATE CARAMEL SKU: EDI-BAK-HT-MCCBAR Pa…" at bounding box center [803, 334] width 1463 height 272
type input "4"
click at [598, 375] on div "Location: --" at bounding box center [445, 375] width 721 height 17
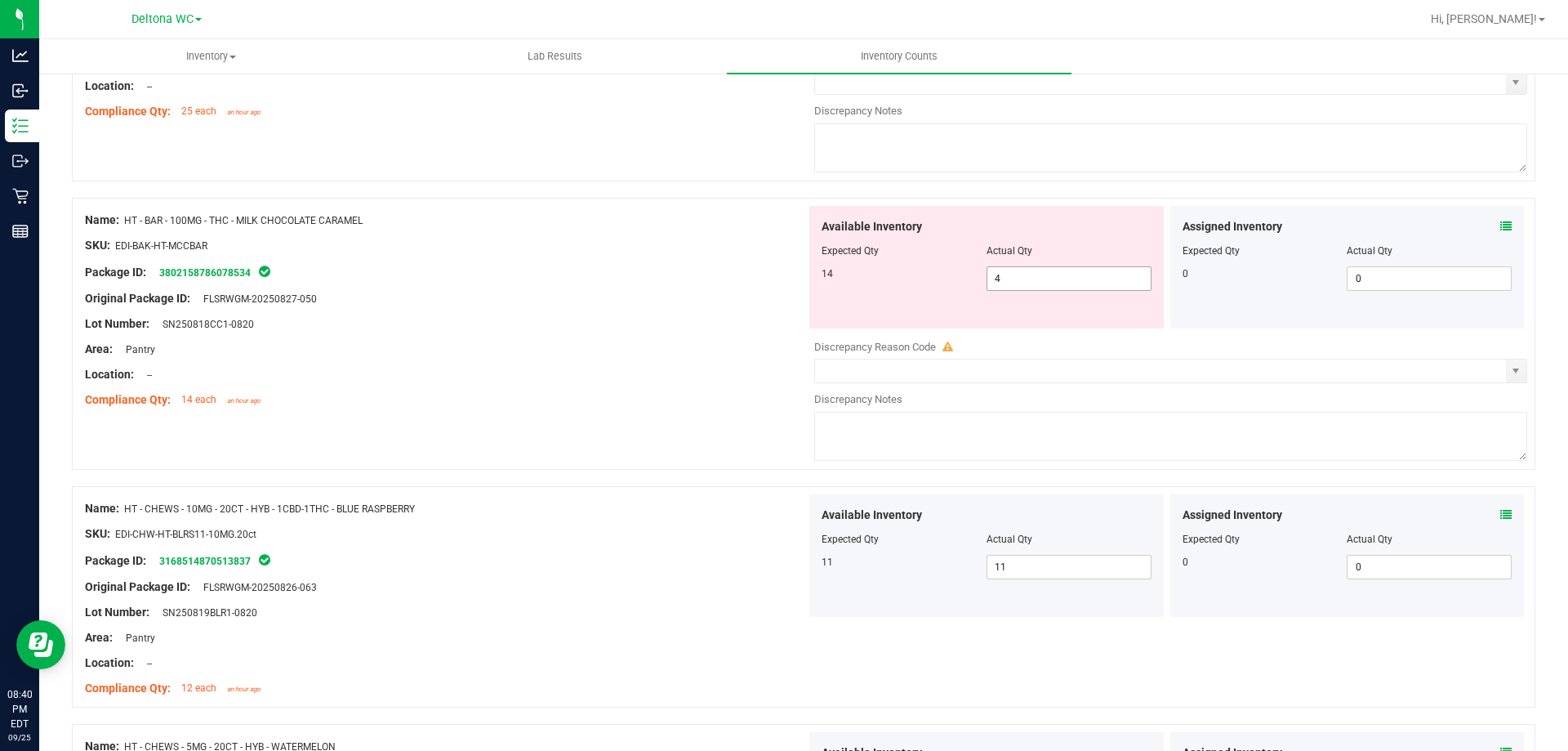
drag, startPoint x: 1019, startPoint y: 275, endPoint x: 569, endPoint y: 317, distance: 452.0
click at [569, 316] on div "Name: HT - BAR - 100MG - THC - MILK CHOCOLATE CARAMEL SKU: EDI-BAK-HT-MCCBAR Pa…" at bounding box center [803, 334] width 1463 height 272
type input "14"
click at [652, 387] on div at bounding box center [445, 386] width 721 height 8
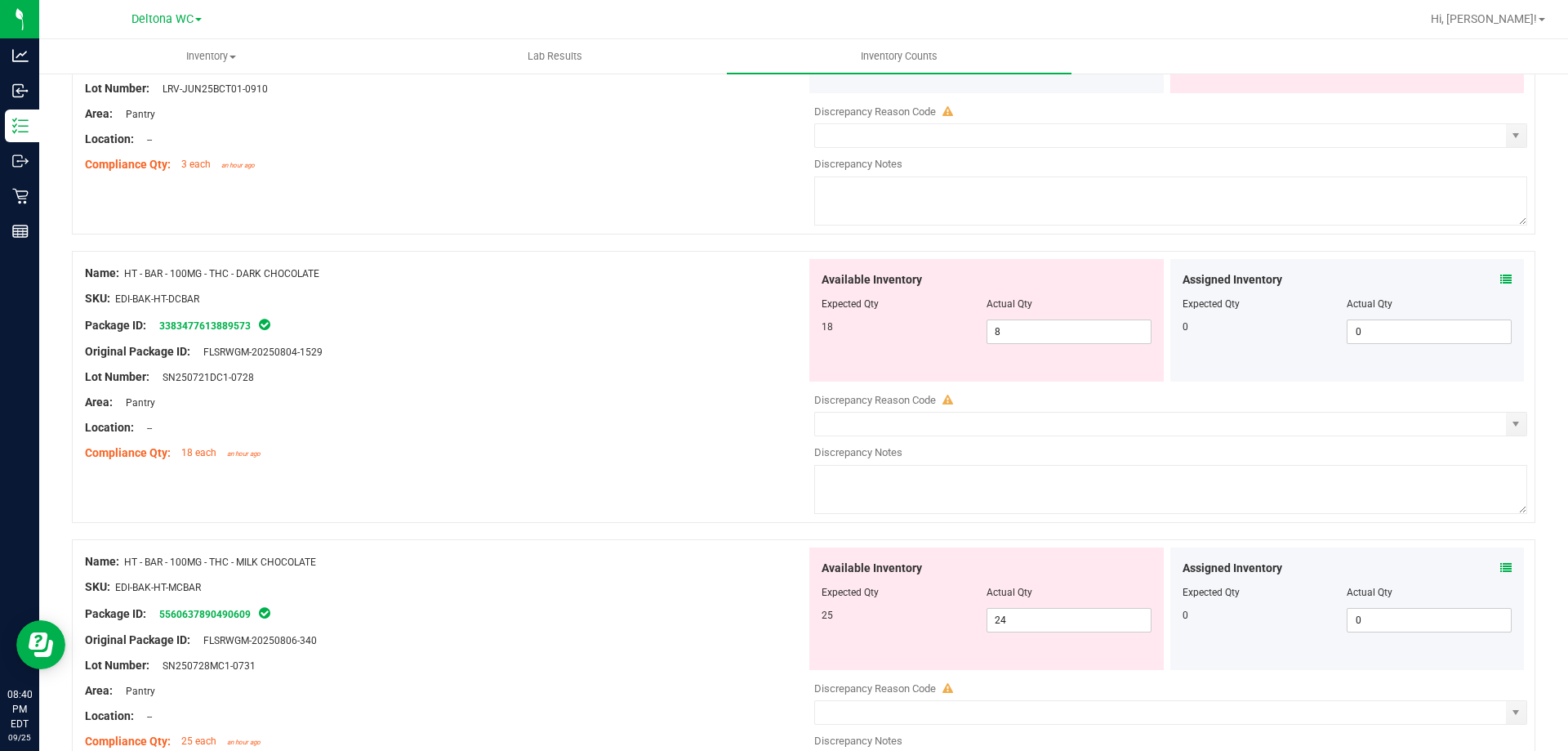
scroll to position [568, 0]
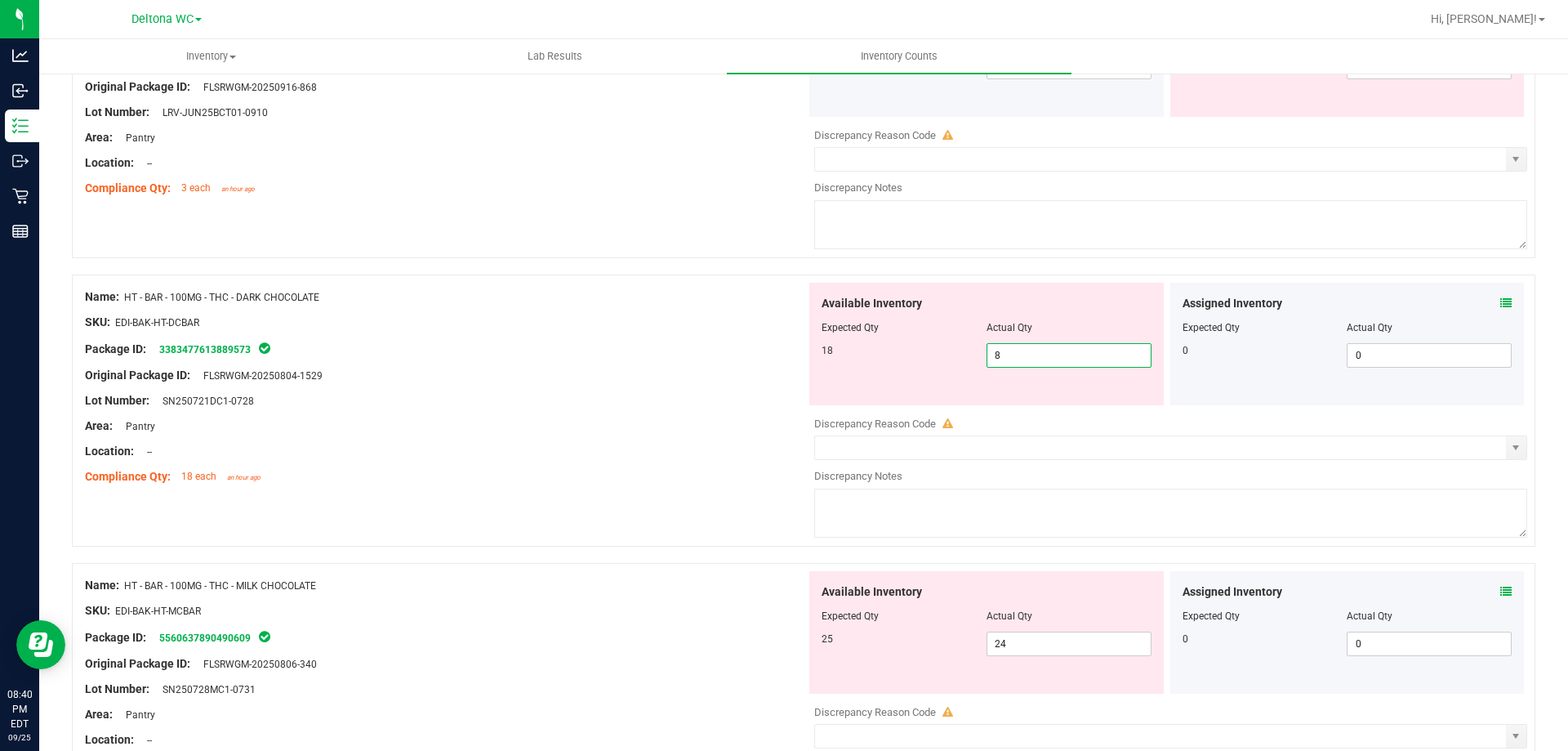
drag, startPoint x: 1036, startPoint y: 346, endPoint x: 778, endPoint y: 370, distance: 259.1
click at [778, 370] on div "Name: HT - BAR - 100MG - THC - DARK CHOCOLATE SKU: EDI-BAK-HT-DCBAR Package ID:…" at bounding box center [803, 411] width 1463 height 272
type input "18"
click at [754, 393] on div "Lot Number: SN250721DC1-0728" at bounding box center [445, 401] width 721 height 17
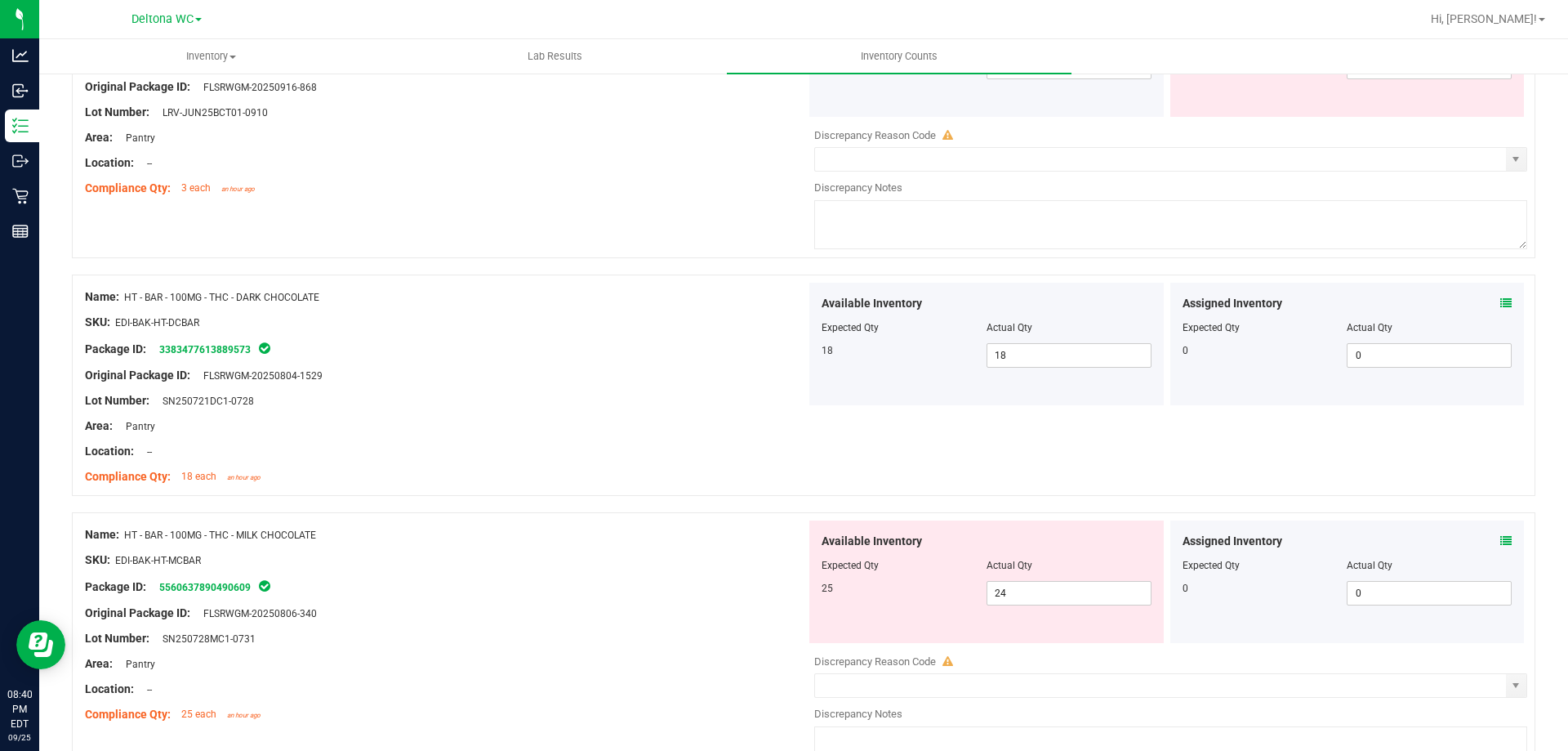
scroll to position [0, 0]
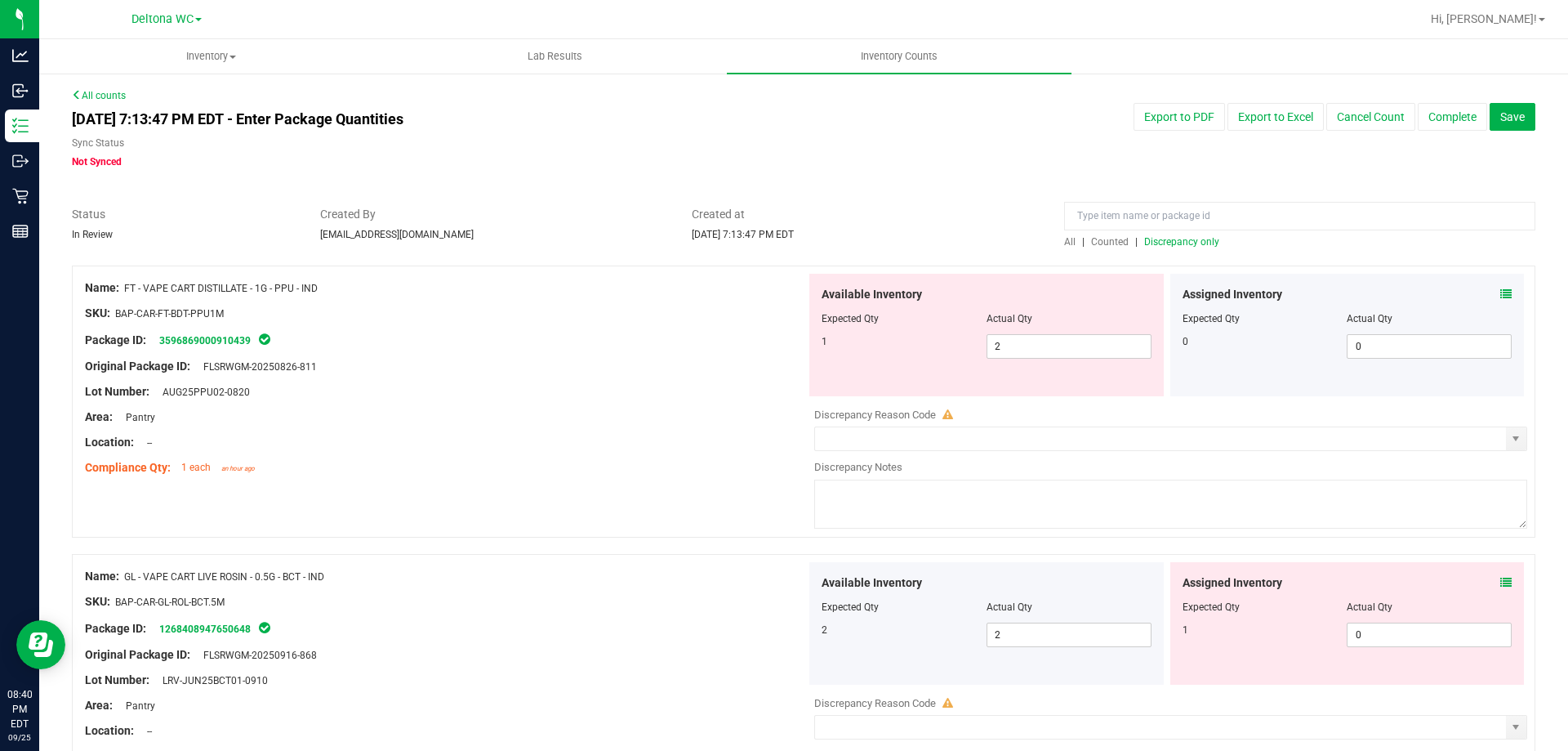
click at [1190, 239] on span "Discrepancy only" at bounding box center [1182, 242] width 75 height 11
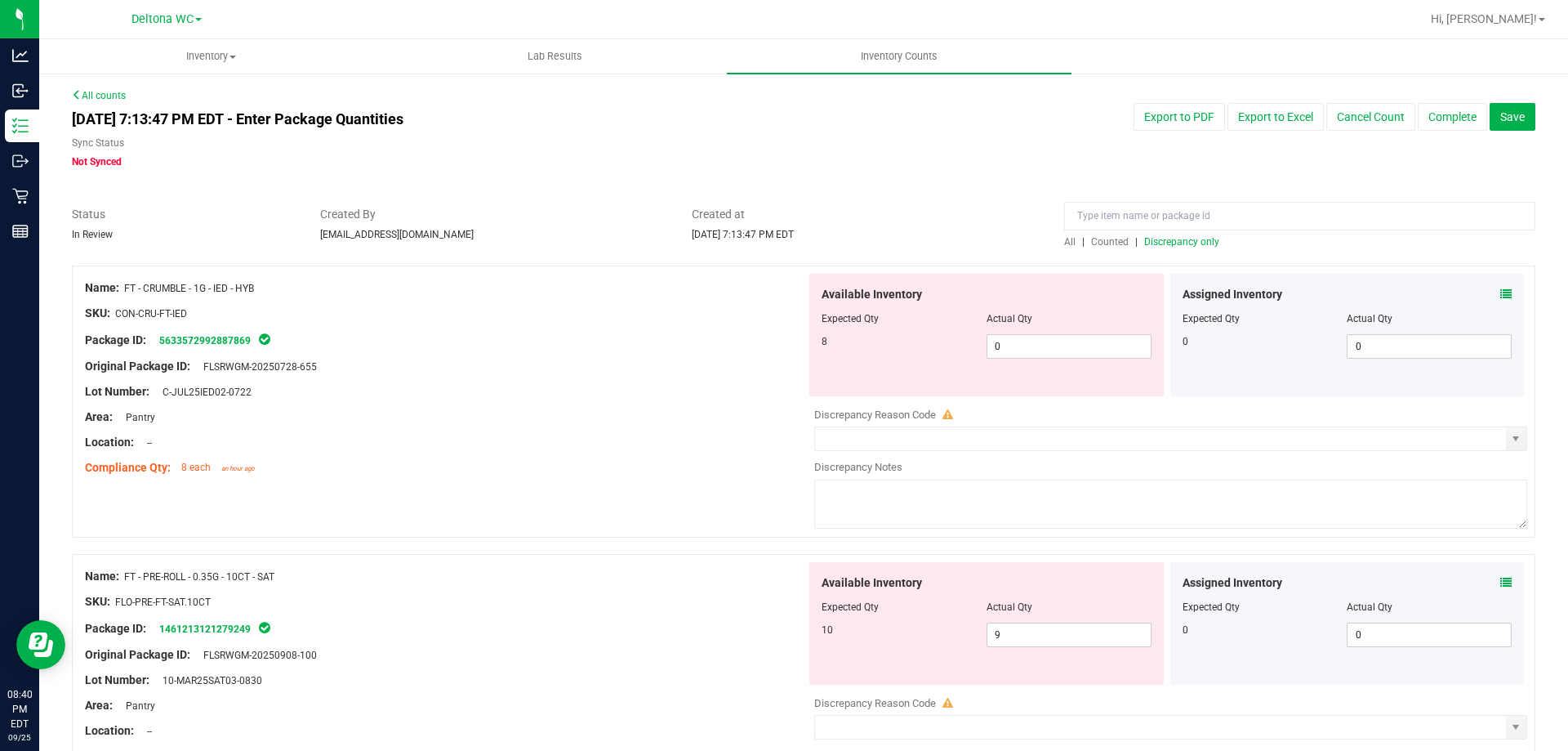
click at [192, 279] on div "Name: FT - CRUMBLE - 1G - IED - HYB" at bounding box center [445, 288] width 721 height 17
click at [284, 288] on div "Name: FT - CRUMBLE - 1G - IED - HYB" at bounding box center [445, 288] width 721 height 17
click at [258, 290] on div "Name: FT - CRUMBLE - 1G - IED - HYB" at bounding box center [445, 288] width 721 height 17
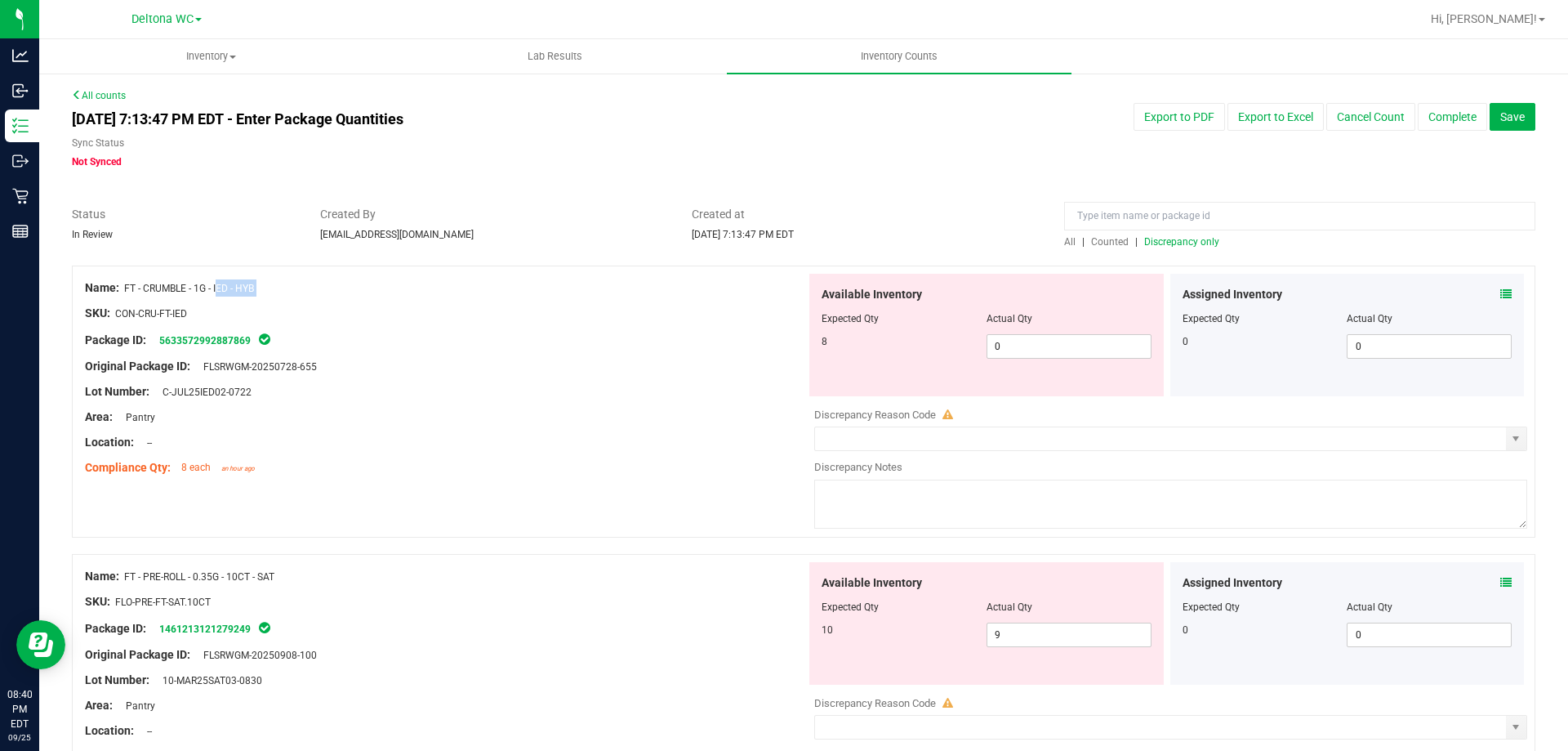
drag, startPoint x: 153, startPoint y: 290, endPoint x: 263, endPoint y: 297, distance: 110.2
click at [263, 297] on div "Name: FT - CRUMBLE - 1G - IED - HYB SKU: CON-CRU-FT-IED Package ID: 56335729928…" at bounding box center [445, 378] width 721 height 208
copy div "RUMBLE - 1G - IED - HYB"
click at [373, 367] on div "Original Package ID: FLSRWGM-20250728-655" at bounding box center [445, 366] width 721 height 17
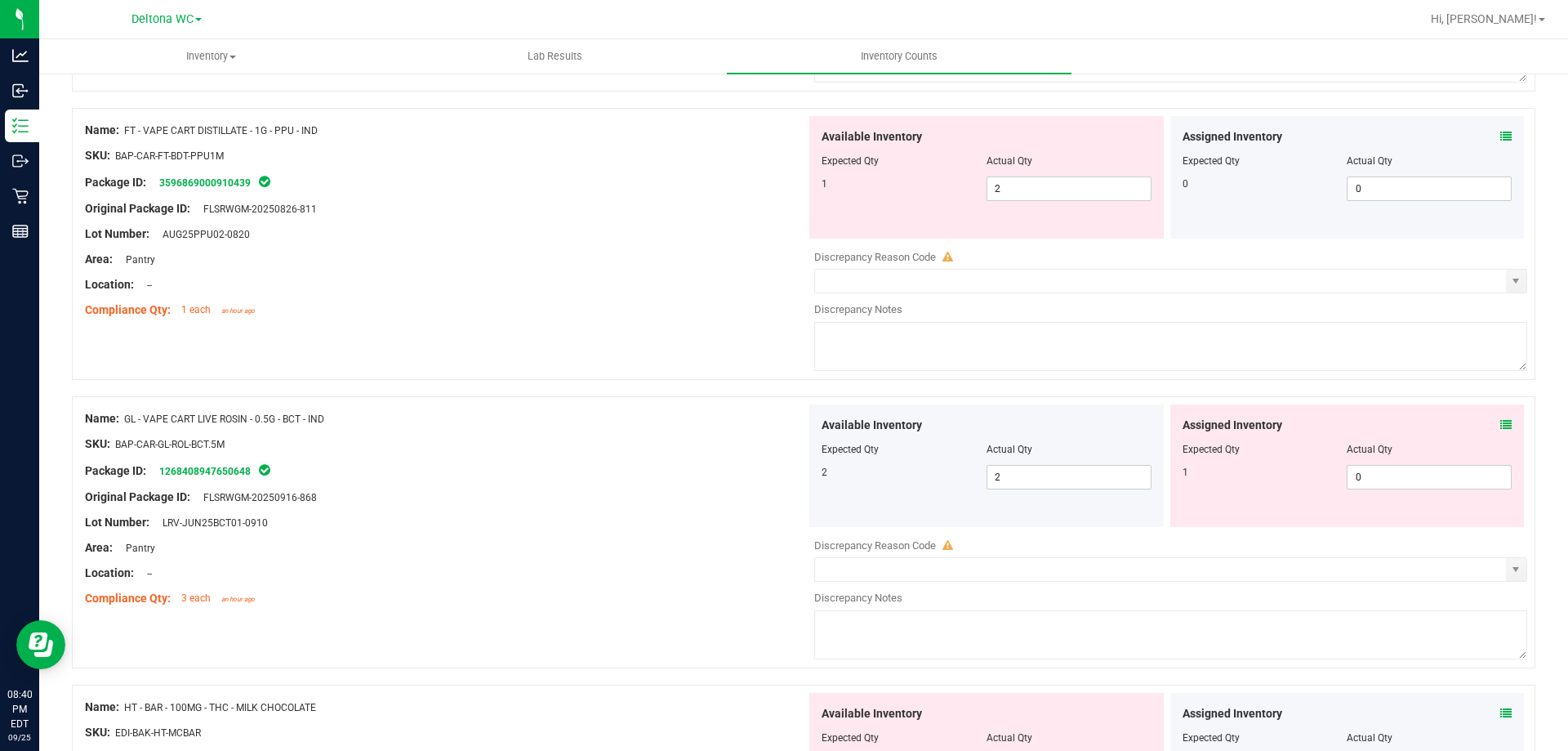
scroll to position [4761, 0]
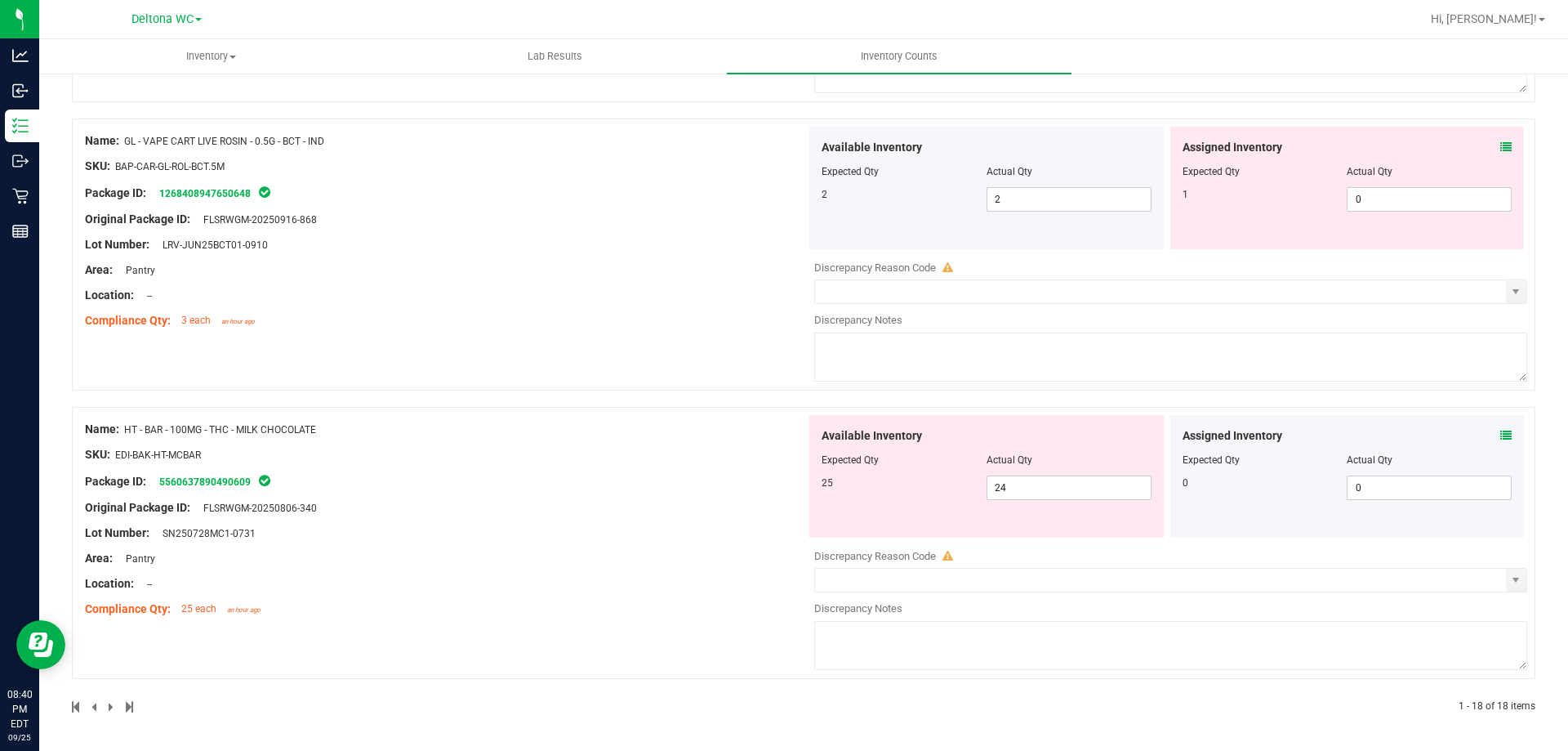
click at [1500, 432] on icon at bounding box center [1505, 435] width 11 height 11
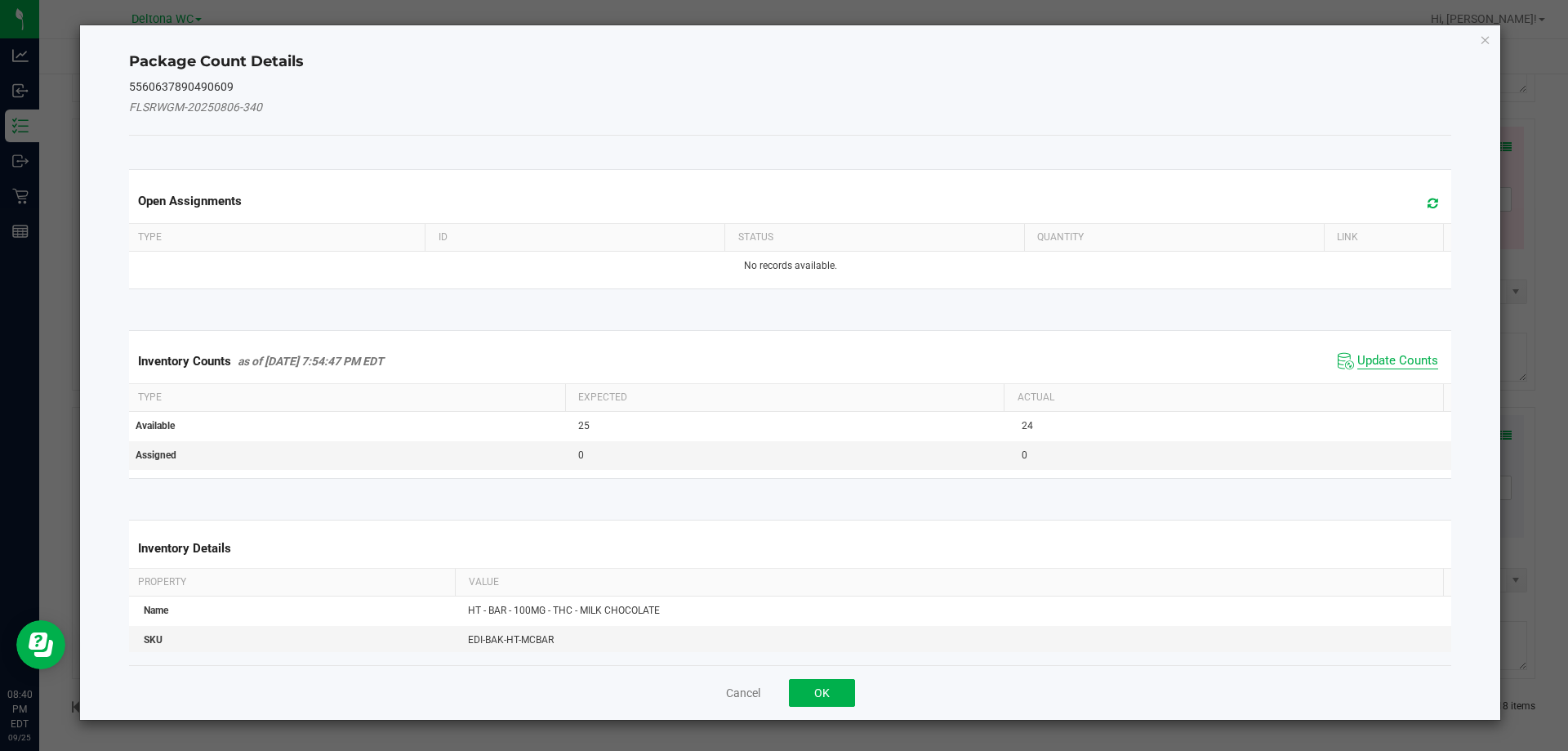
click at [1366, 358] on span "Update Counts" at bounding box center [1398, 361] width 81 height 17
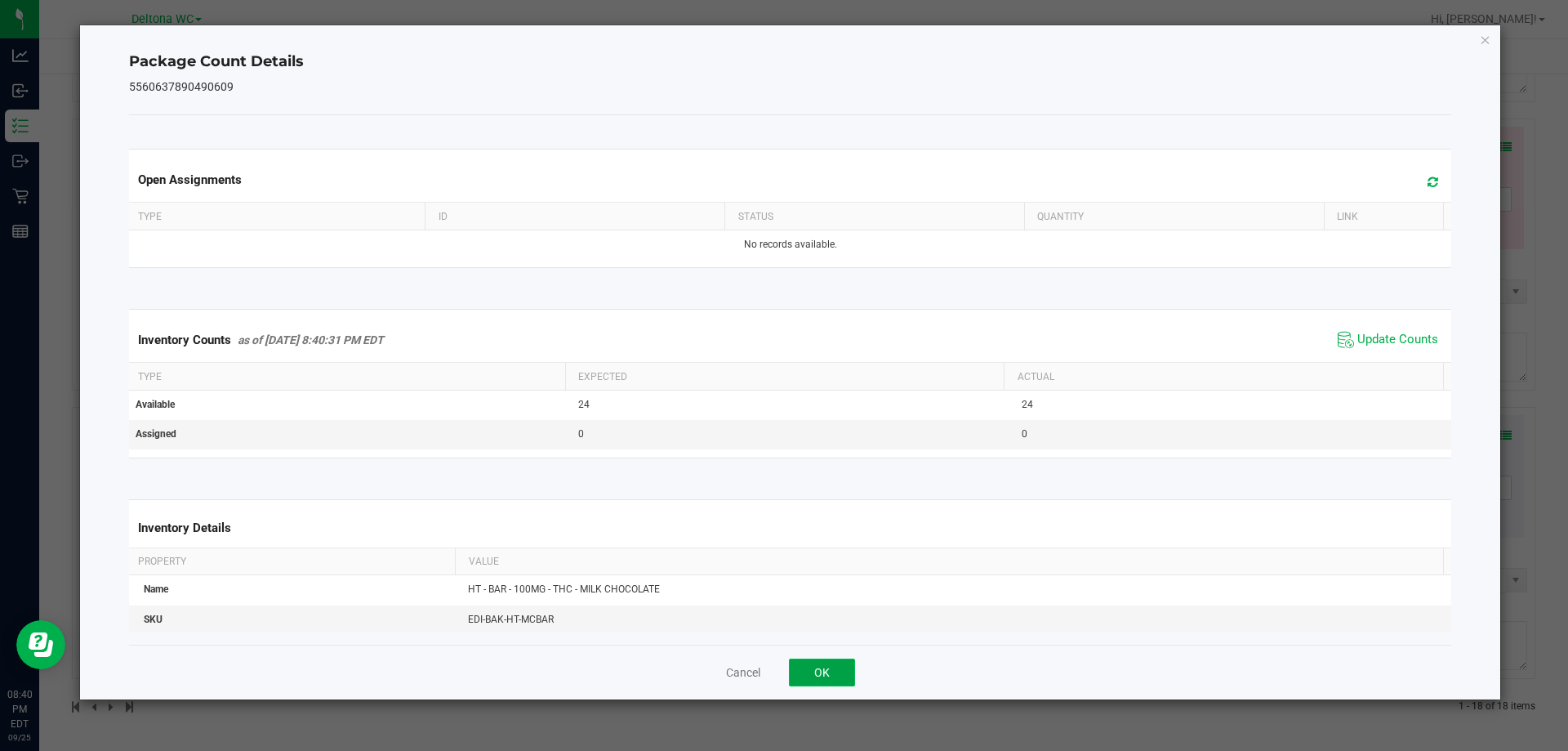
click at [846, 668] on button "OK" at bounding box center [822, 672] width 66 height 28
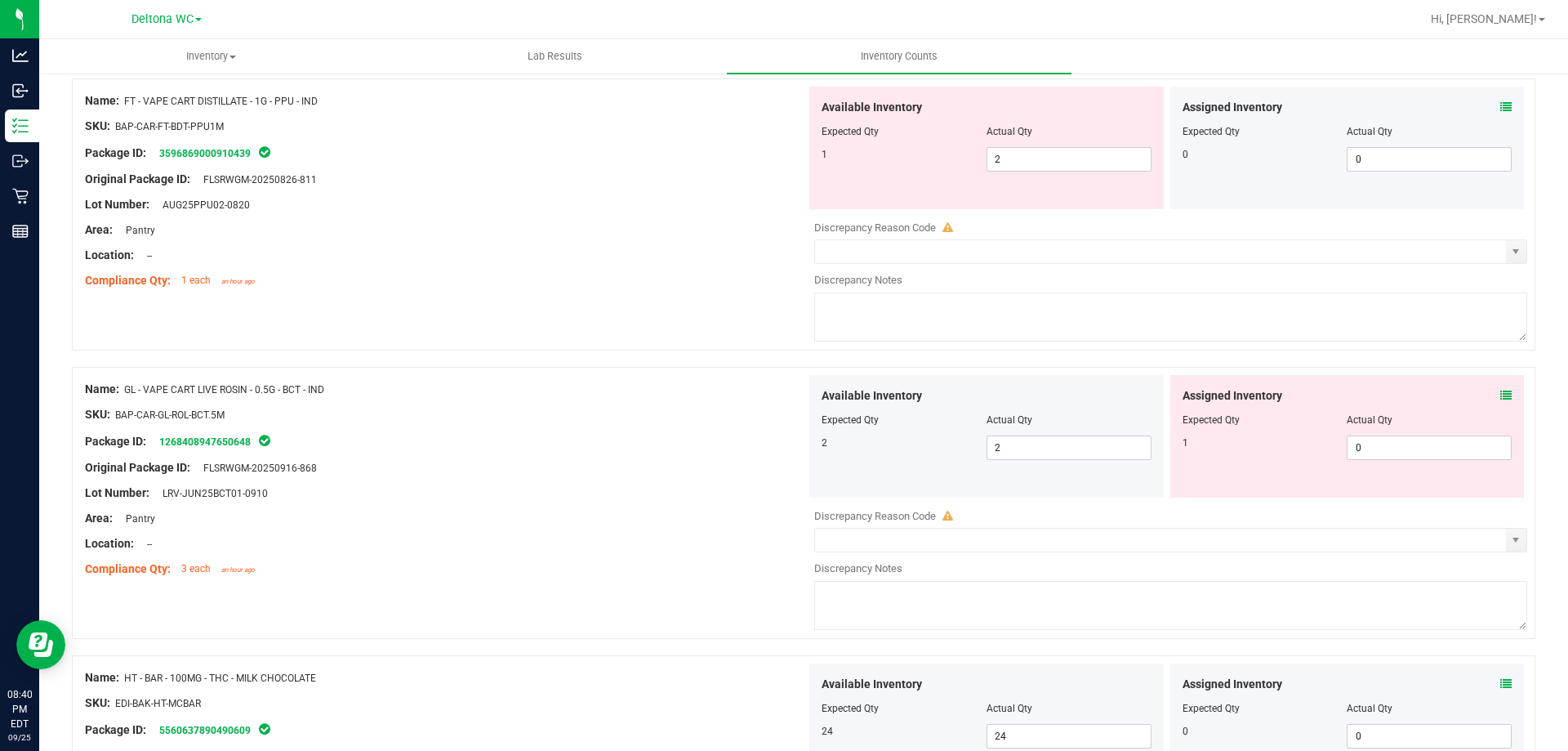
scroll to position [4465, 0]
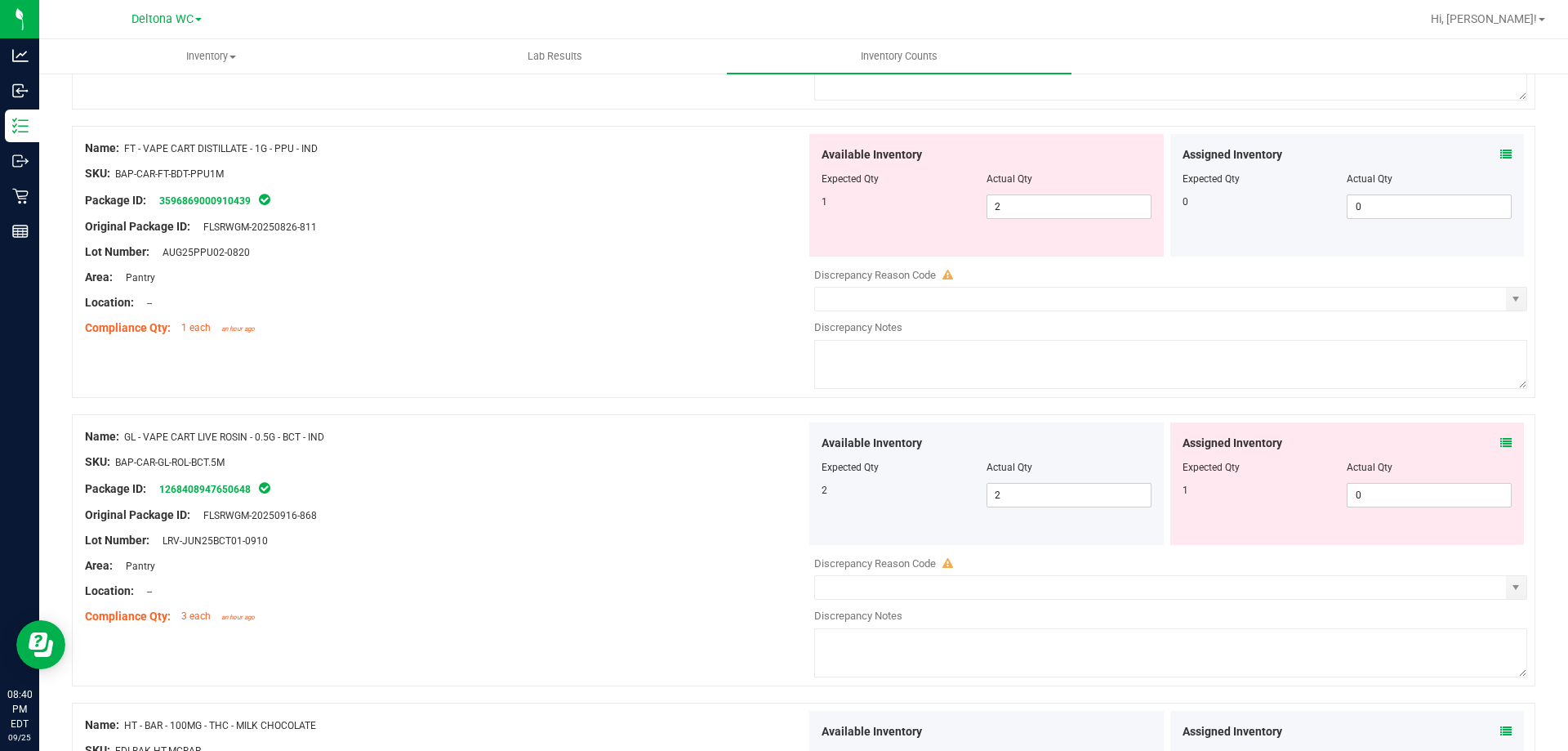
click at [1500, 441] on icon at bounding box center [1505, 442] width 11 height 11
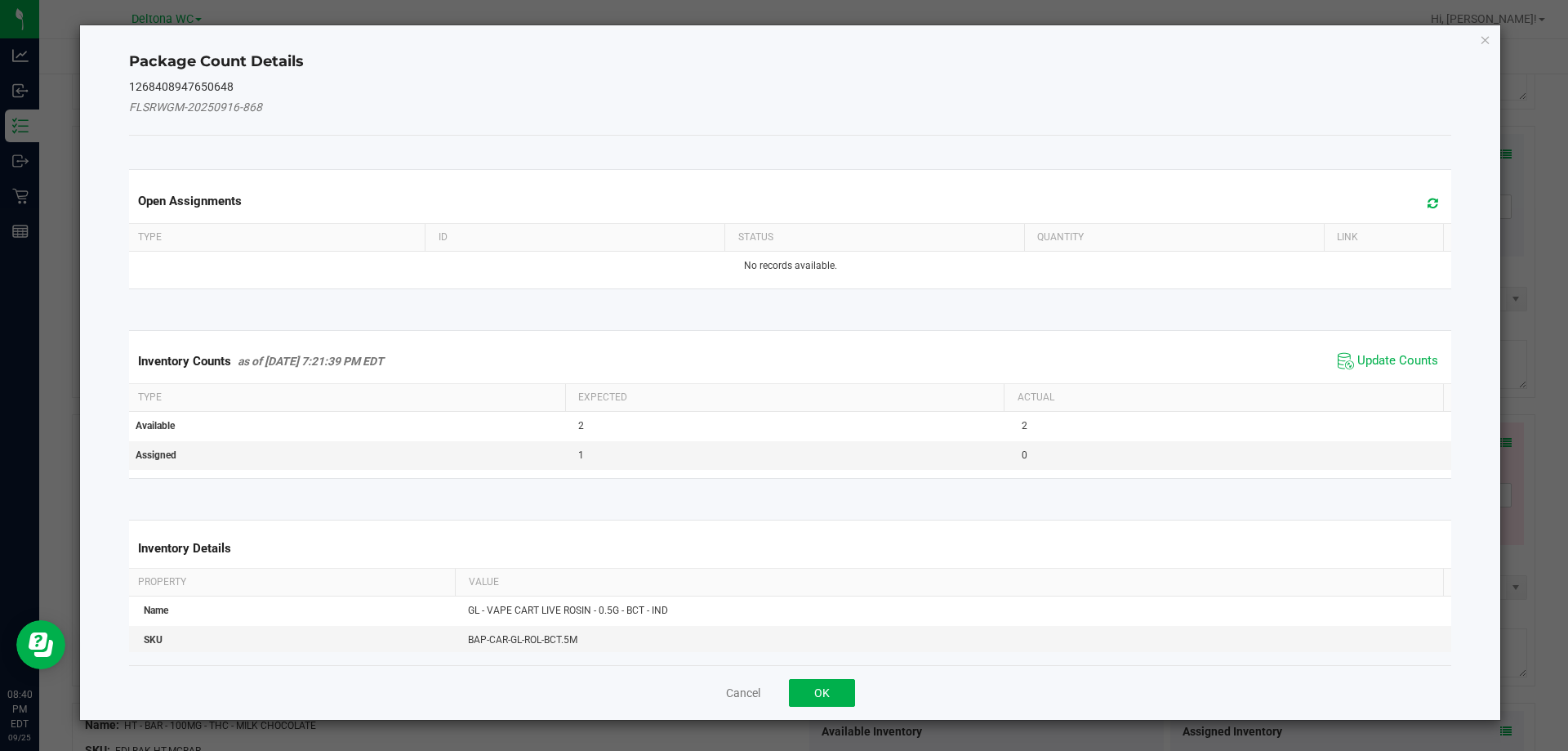
click at [1411, 370] on span "Update Counts" at bounding box center [1387, 361] width 109 height 24
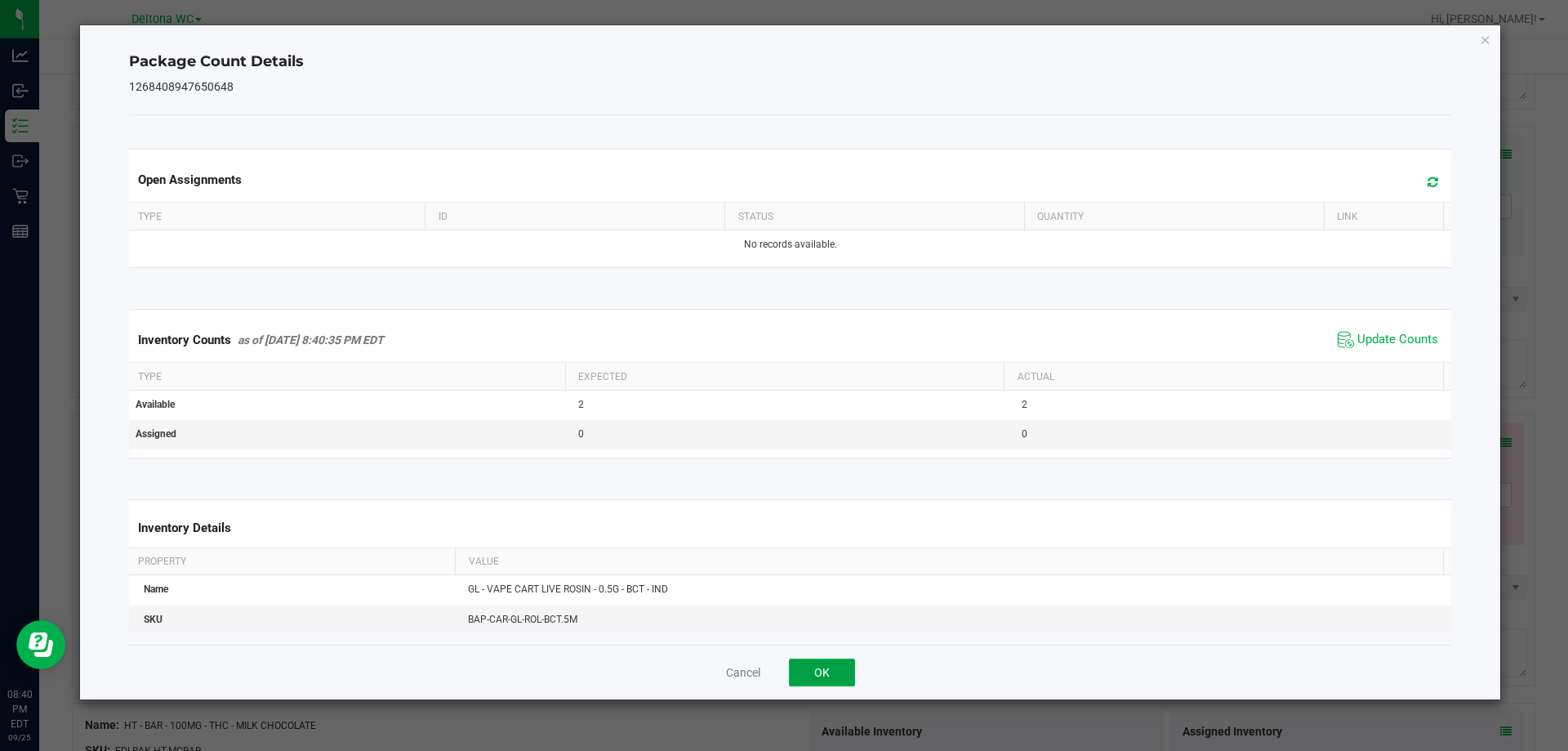
click at [794, 672] on button "OK" at bounding box center [822, 672] width 66 height 28
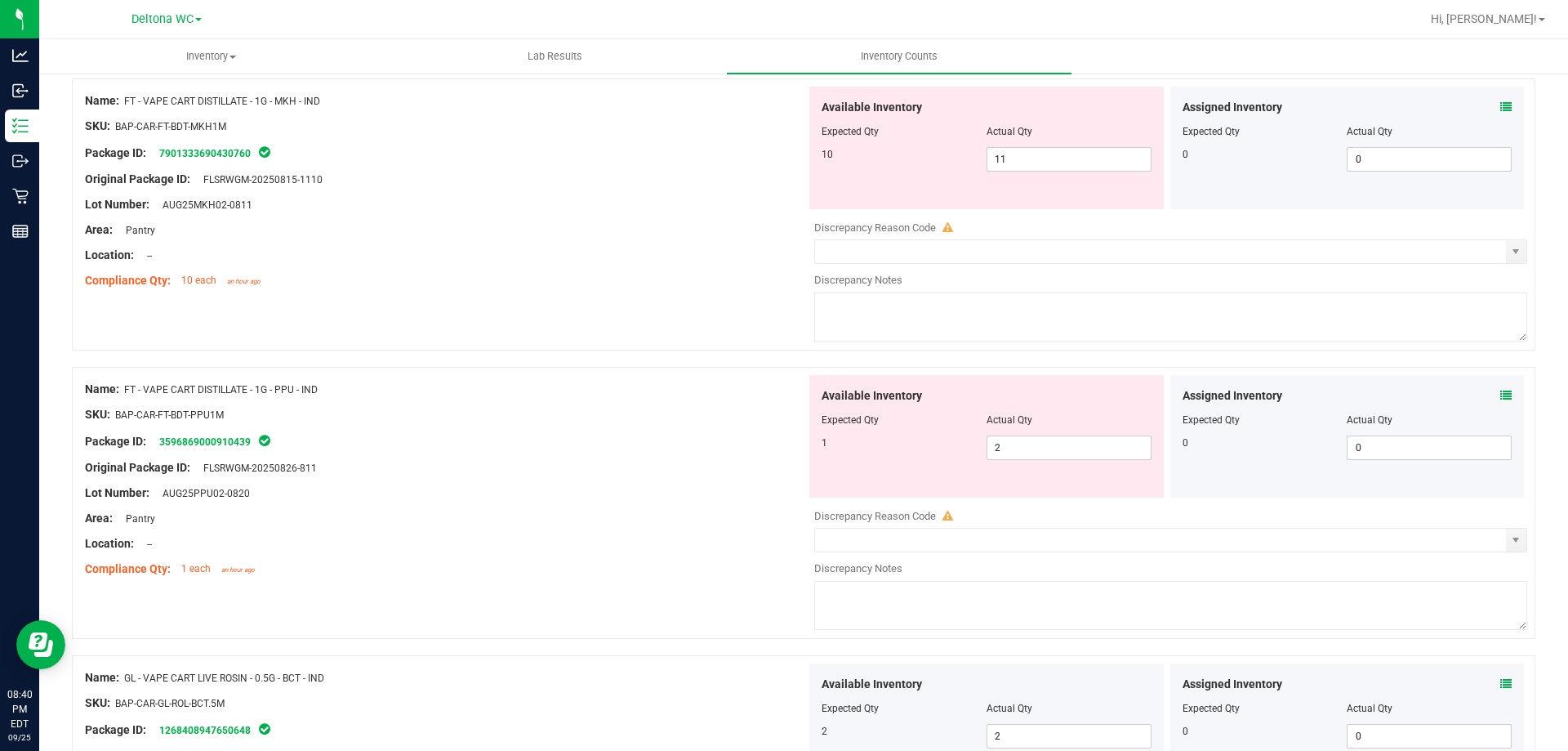
scroll to position [4220, 0]
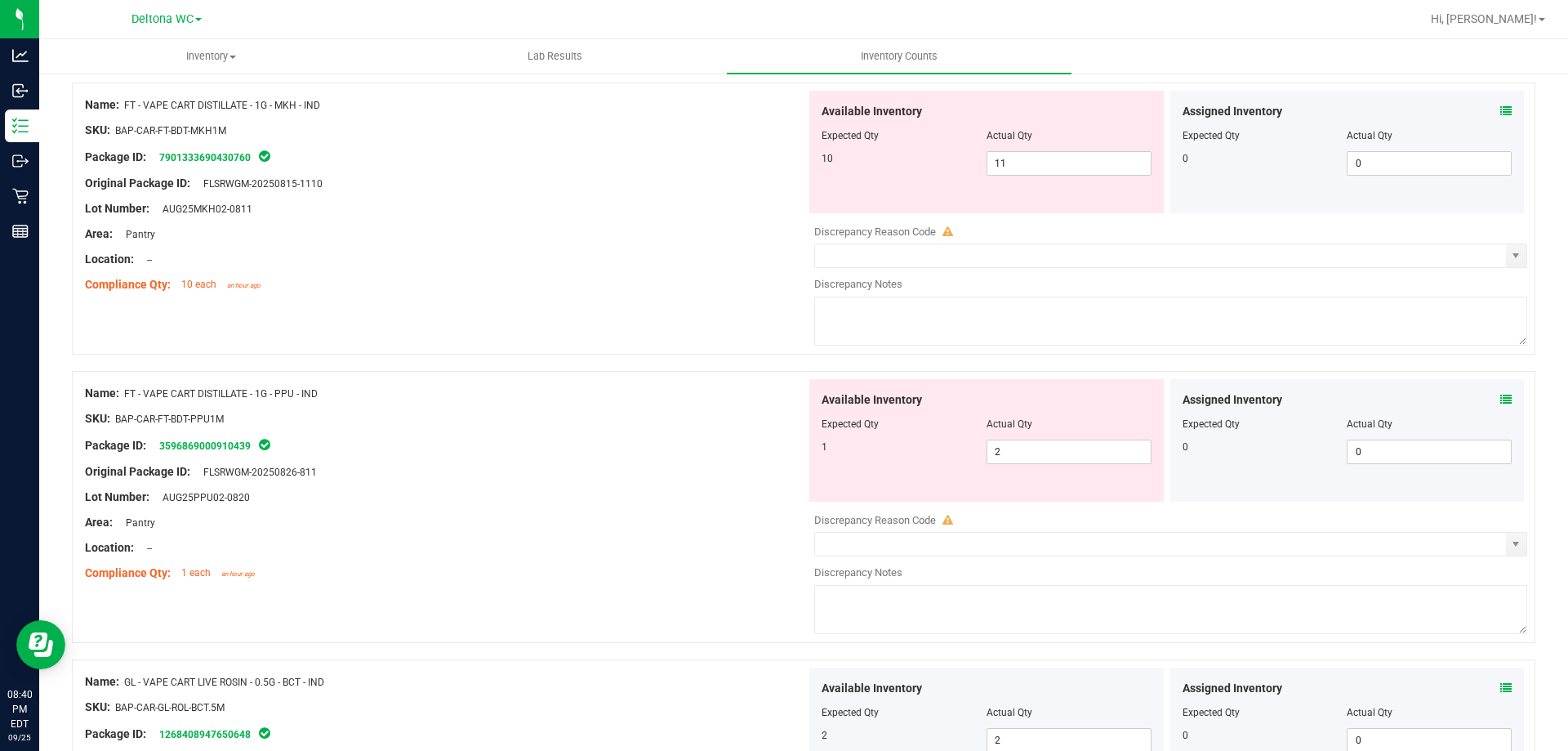
click at [1500, 405] on icon at bounding box center [1505, 399] width 11 height 11
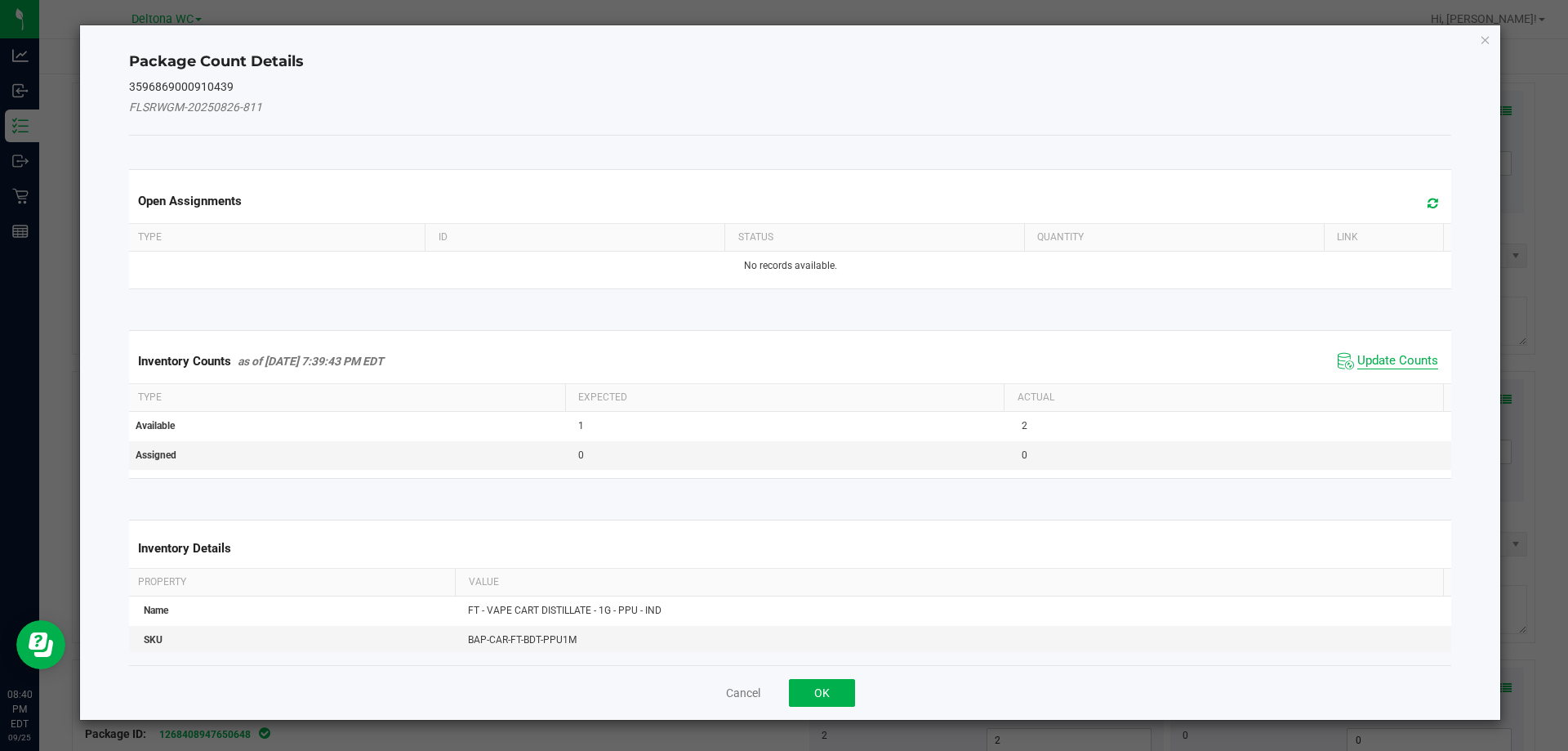
click at [1393, 358] on span "Update Counts" at bounding box center [1398, 361] width 81 height 17
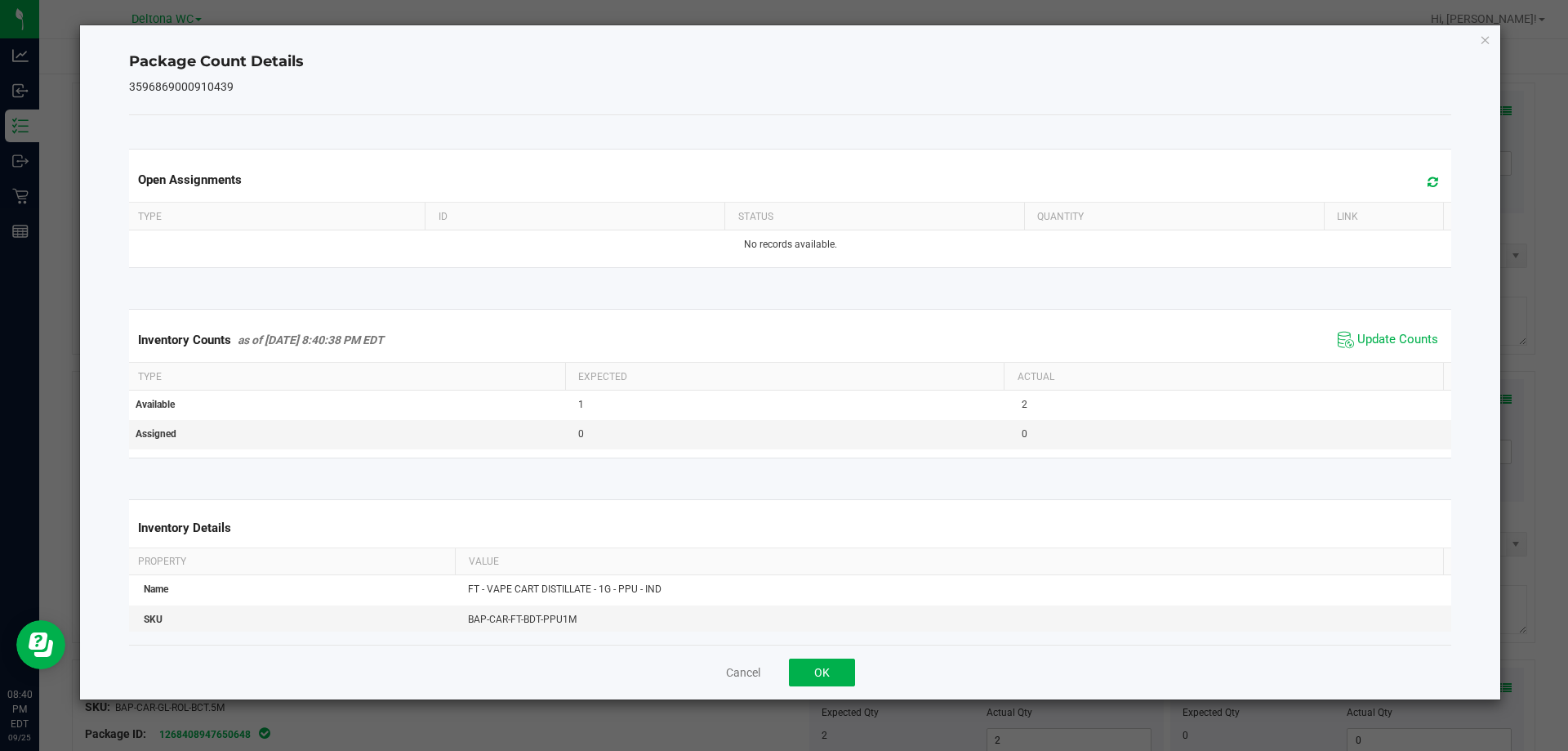
click at [855, 694] on div "Cancel OK" at bounding box center [790, 672] width 1323 height 55
drag, startPoint x: 855, startPoint y: 680, endPoint x: 853, endPoint y: 669, distance: 11.2
click at [854, 680] on button "OK" at bounding box center [822, 672] width 66 height 28
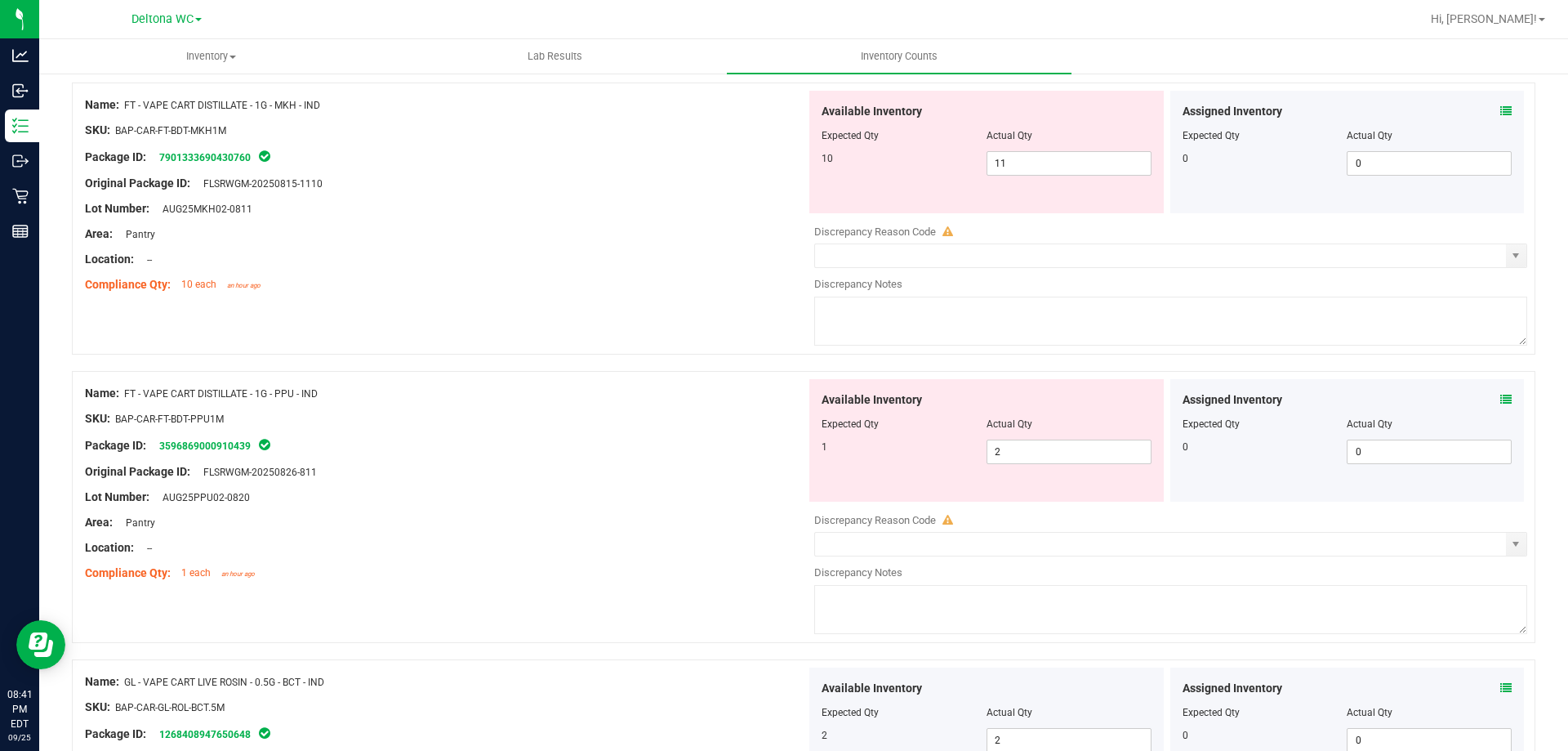
drag, startPoint x: 174, startPoint y: 396, endPoint x: 327, endPoint y: 390, distance: 153.1
click at [327, 390] on div "Name: FT - VAPE CART DISTILLATE - 1G - PPU - IND" at bounding box center [445, 393] width 721 height 17
copy span "ART DISTILLATE - 1G - PPU - IND"
drag, startPoint x: 1035, startPoint y: 455, endPoint x: 623, endPoint y: 461, distance: 412.0
click at [640, 466] on div "Name: FT - VAPE CART DISTILLATE - 1G - PPU - IND SKU: BAP-CAR-FT-BDT-PPU1M Pack…" at bounding box center [803, 507] width 1463 height 272
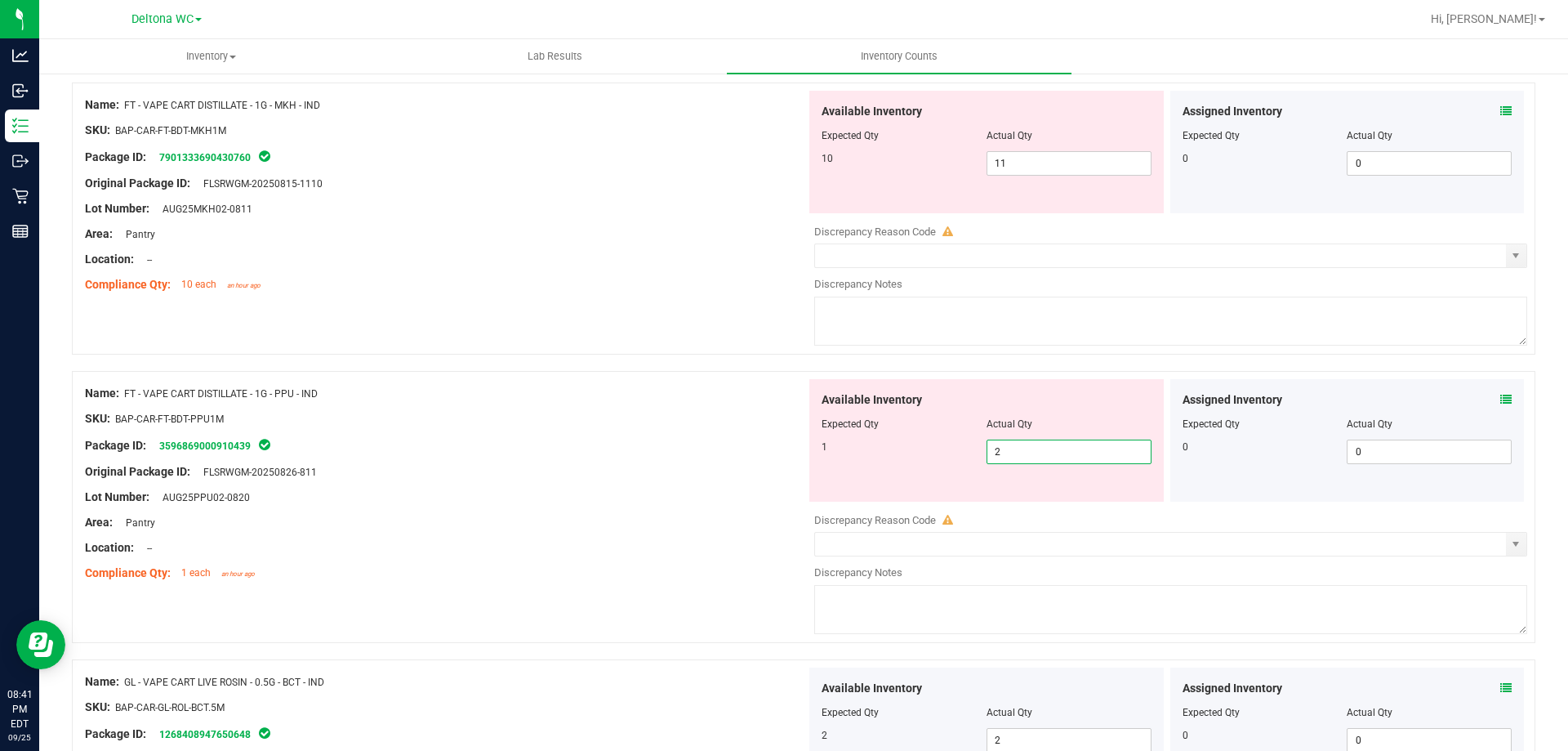
type input "1"
click at [640, 410] on div "SKU: BAP-CAR-FT-BDT-PPU1M" at bounding box center [445, 419] width 721 height 17
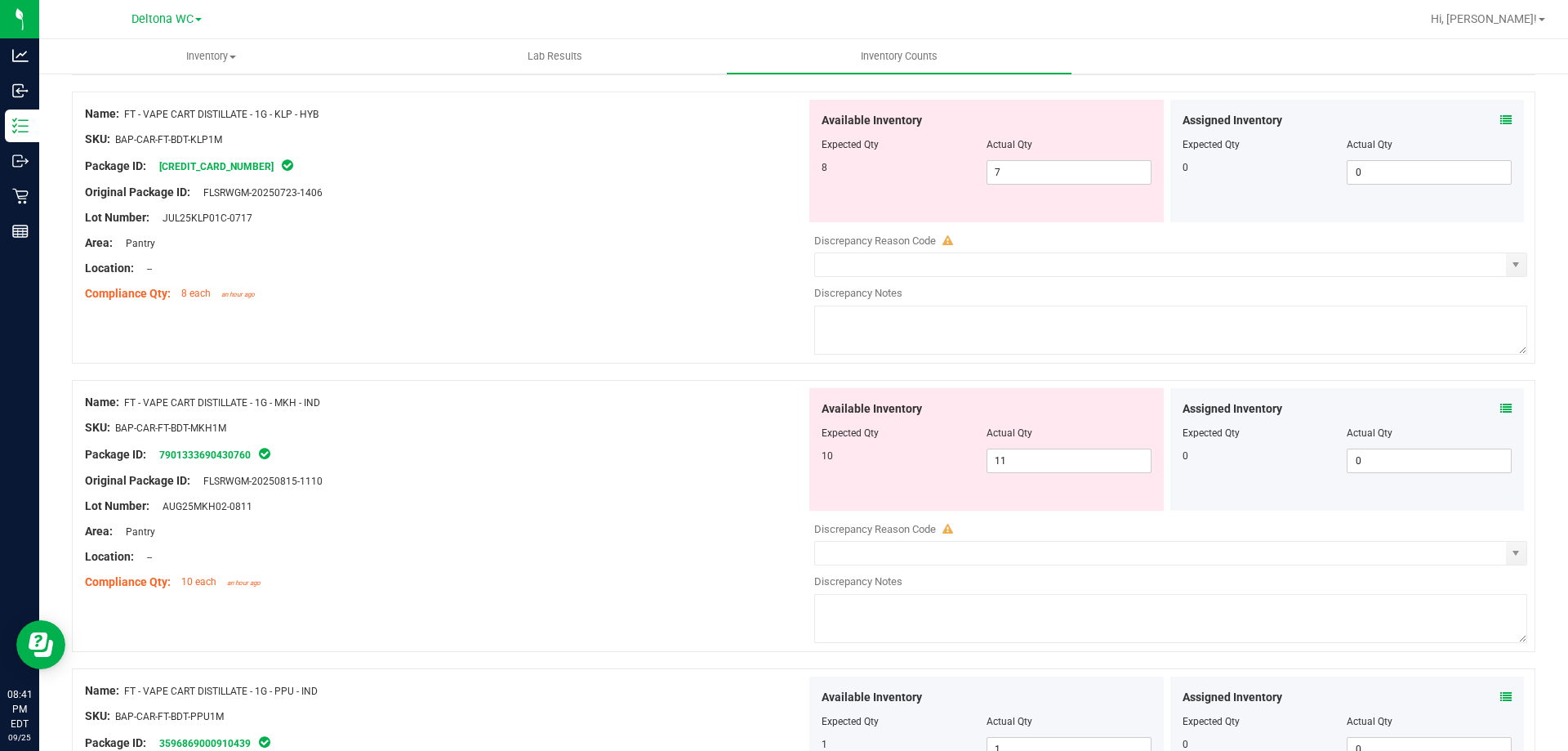
scroll to position [3894, 0]
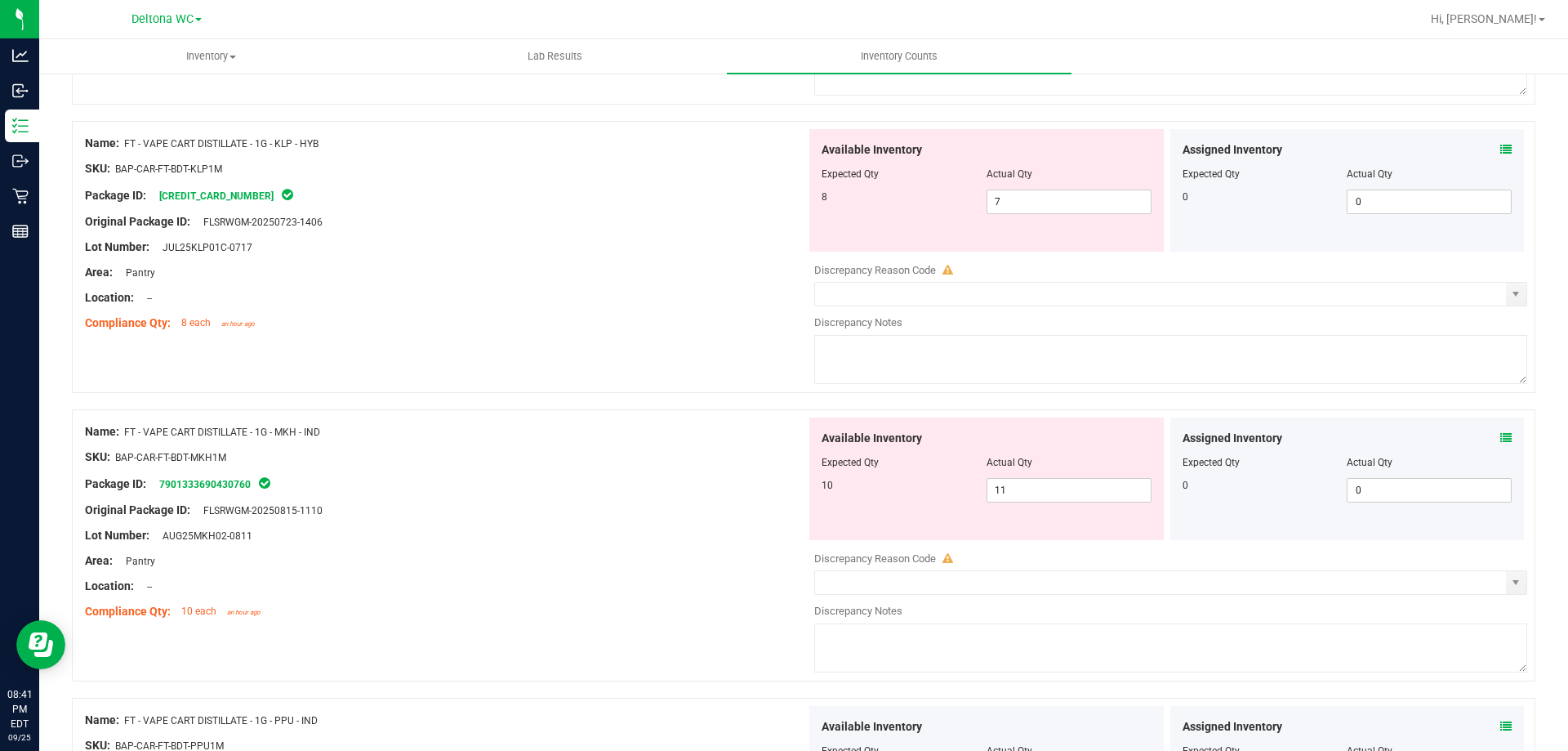
click at [1500, 436] on icon at bounding box center [1505, 437] width 11 height 11
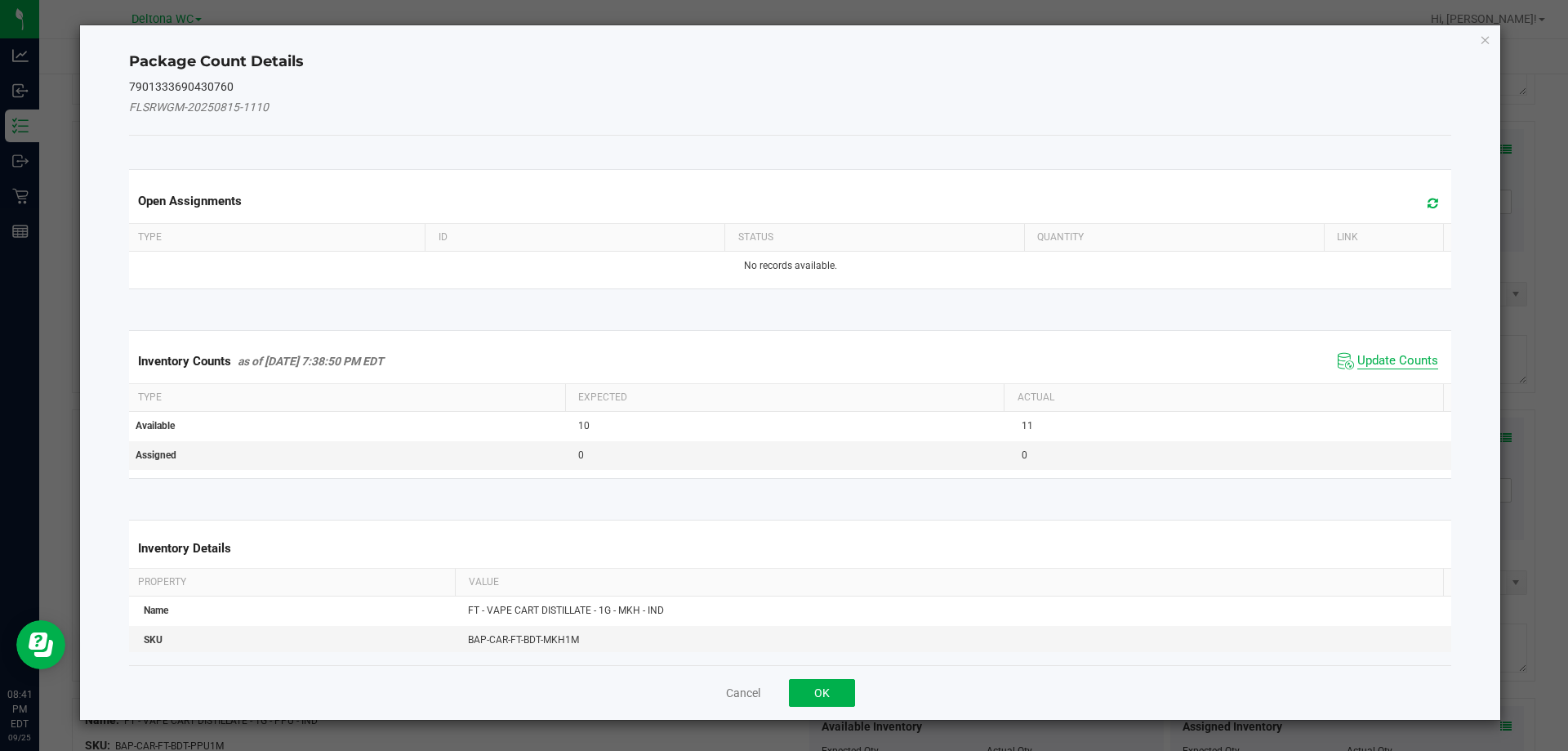
click at [1367, 367] on span "Update Counts" at bounding box center [1398, 361] width 81 height 17
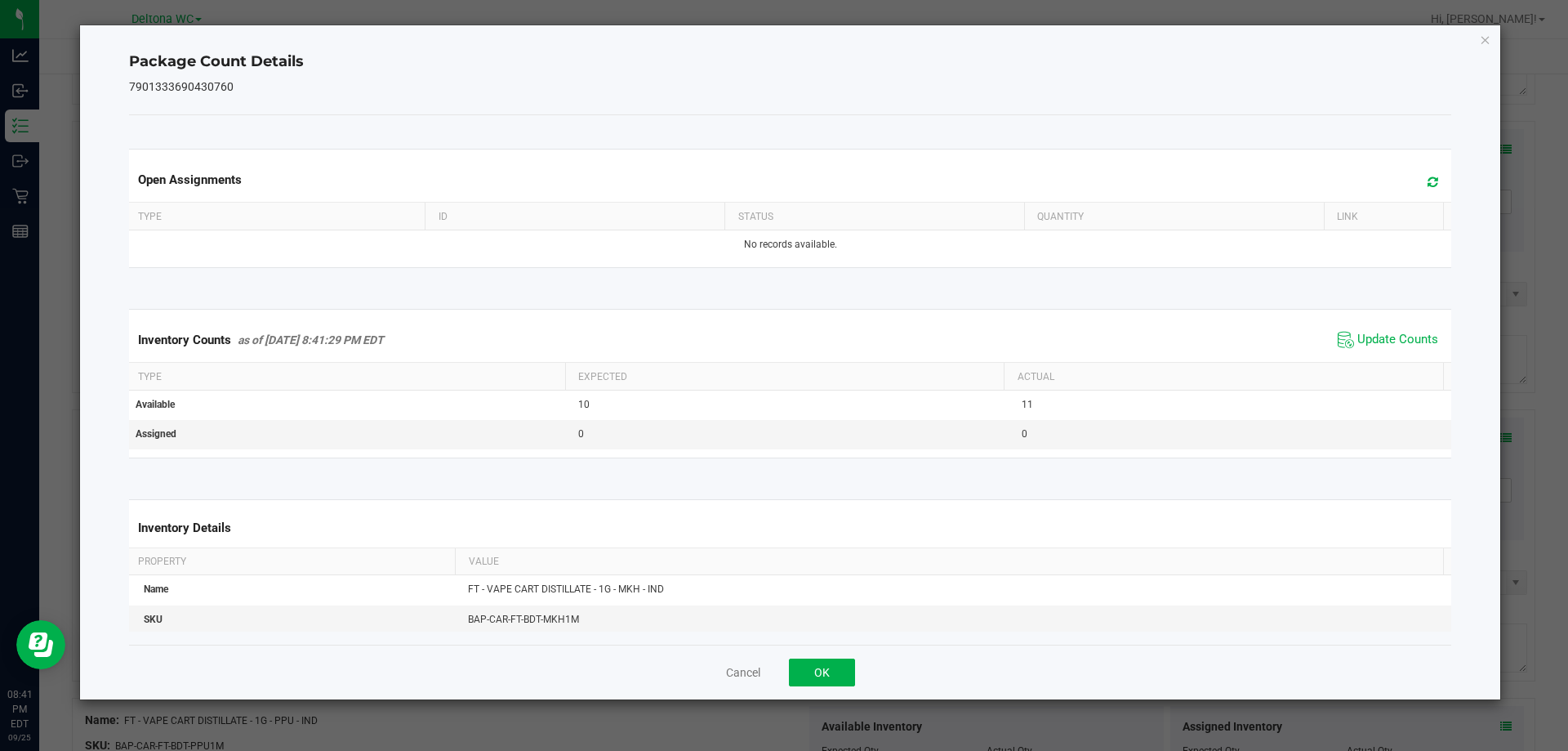
click at [817, 634] on div "Open Assignments Type ID Status Quantity Link No records available. Inventory C…" at bounding box center [790, 379] width 1323 height 529
drag, startPoint x: 831, startPoint y: 655, endPoint x: 839, endPoint y: 678, distance: 24.4
click at [831, 657] on div "Cancel OK" at bounding box center [790, 672] width 1323 height 55
click at [843, 676] on button "OK" at bounding box center [822, 672] width 66 height 28
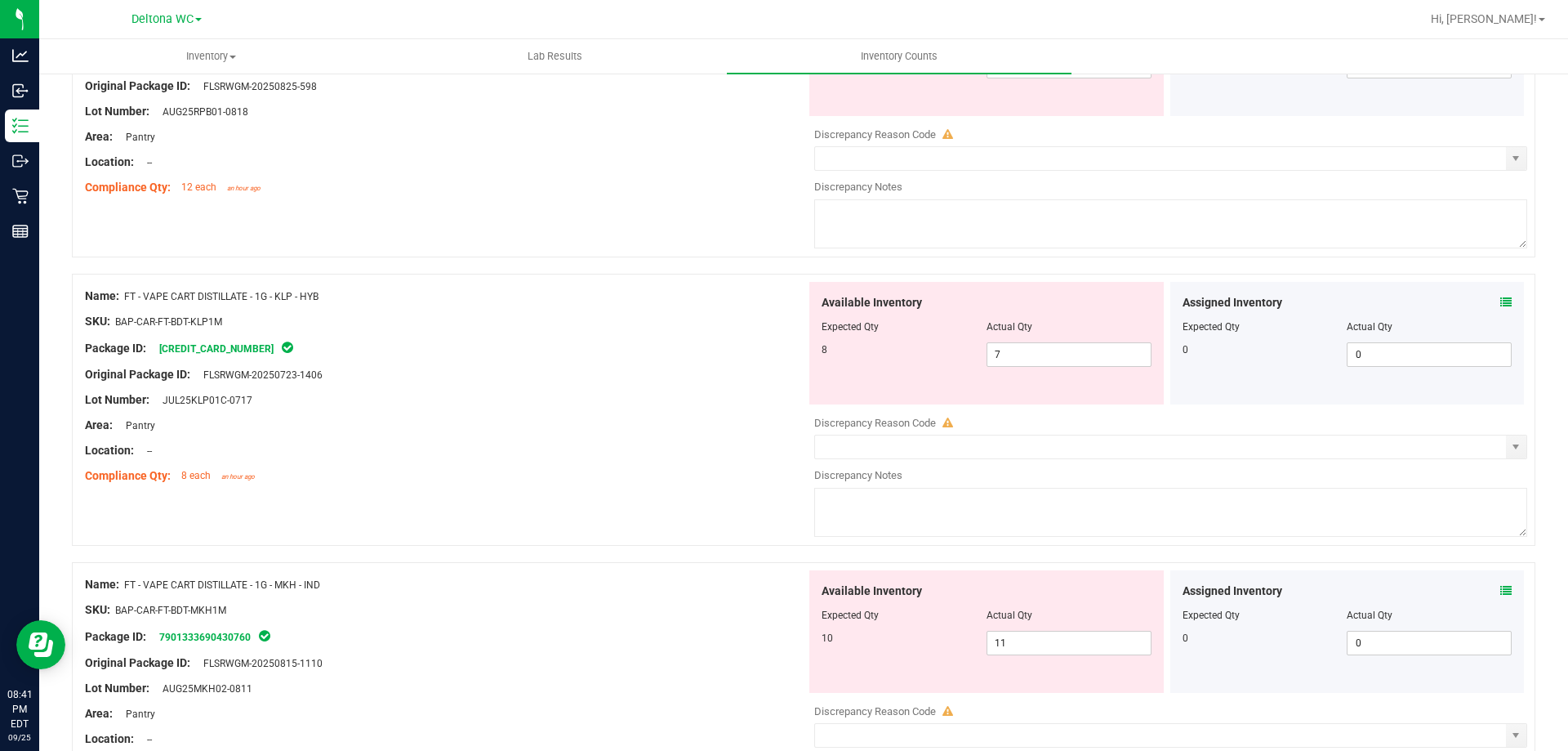
scroll to position [3730, 0]
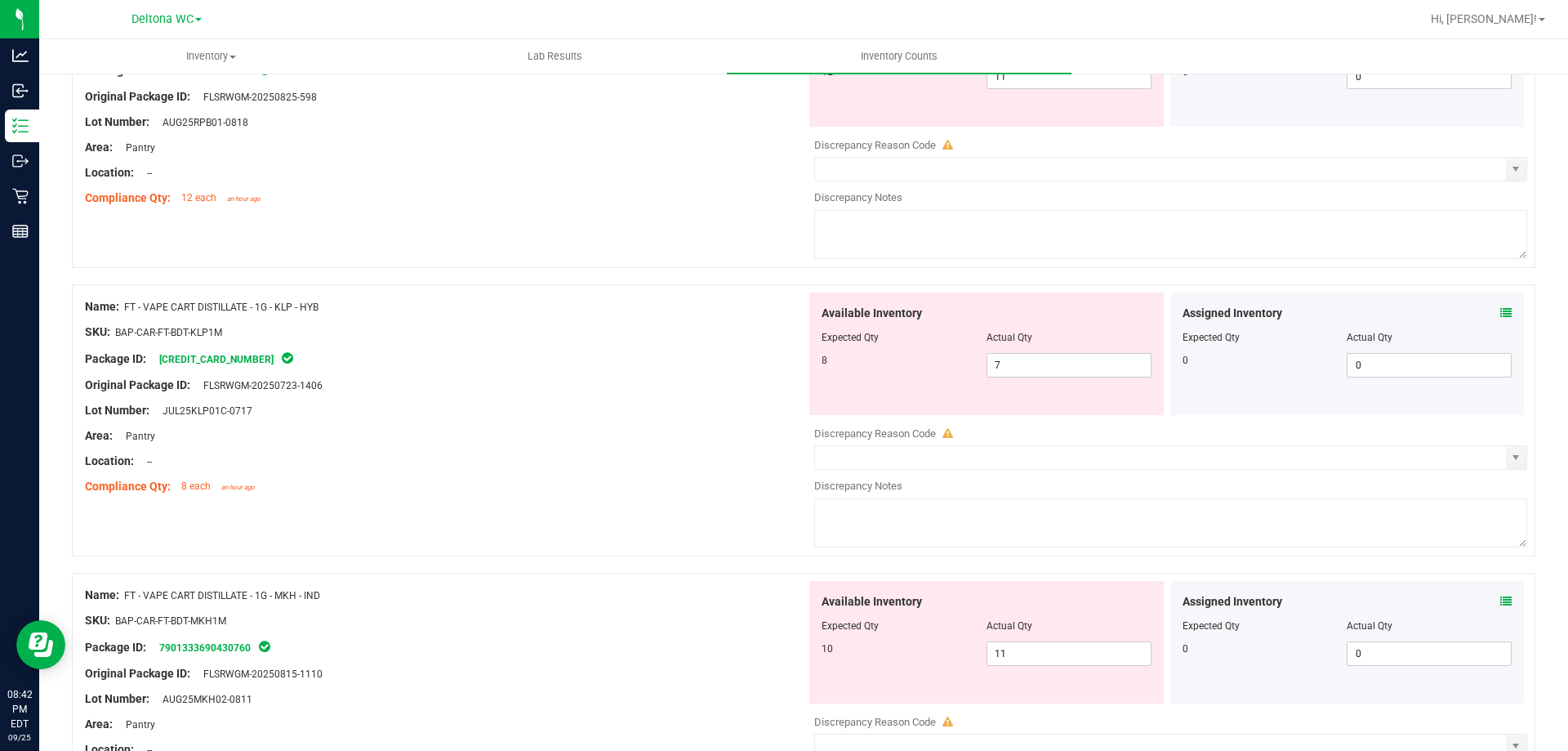
click at [1500, 314] on icon at bounding box center [1505, 312] width 11 height 11
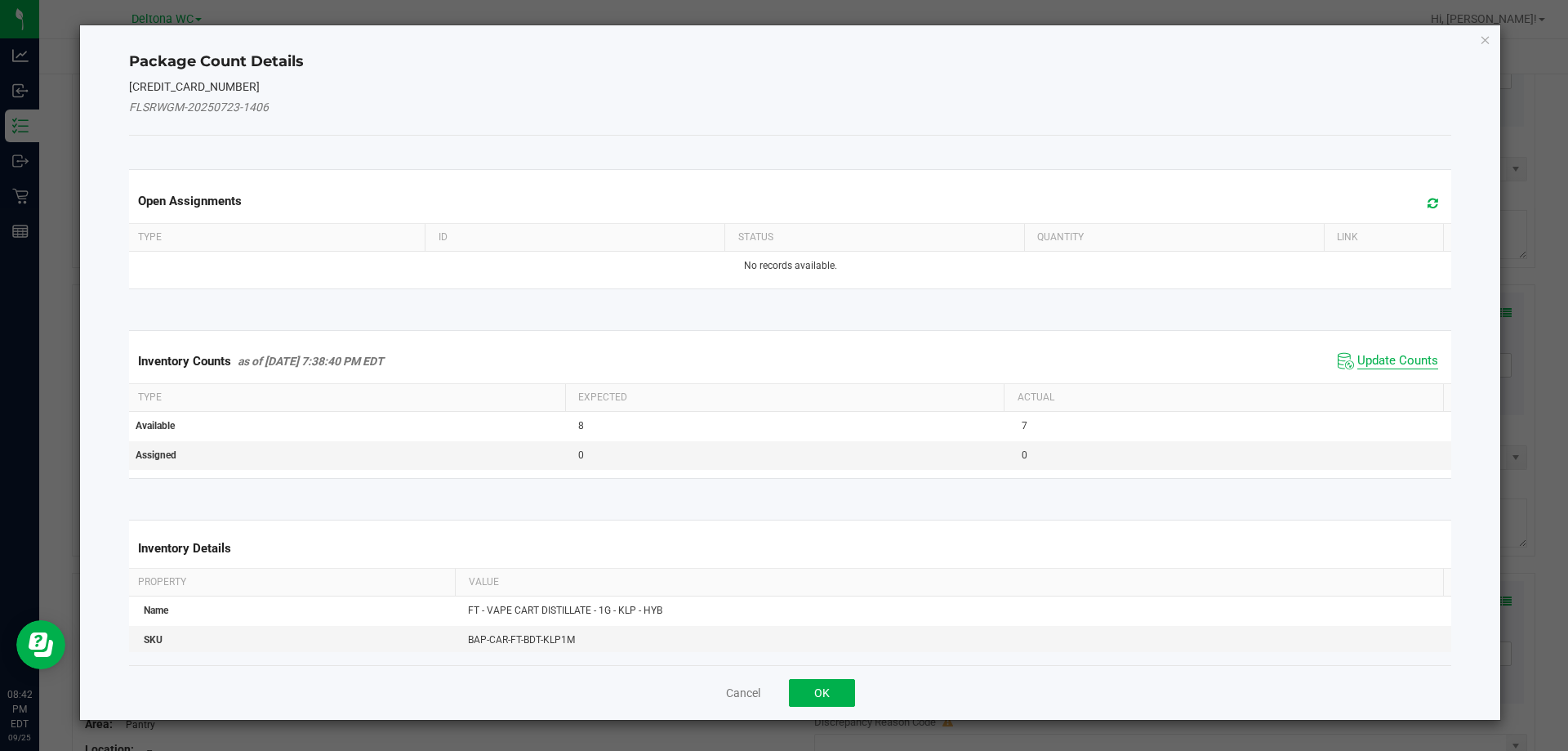
click at [1397, 354] on span "Update Counts" at bounding box center [1398, 361] width 81 height 17
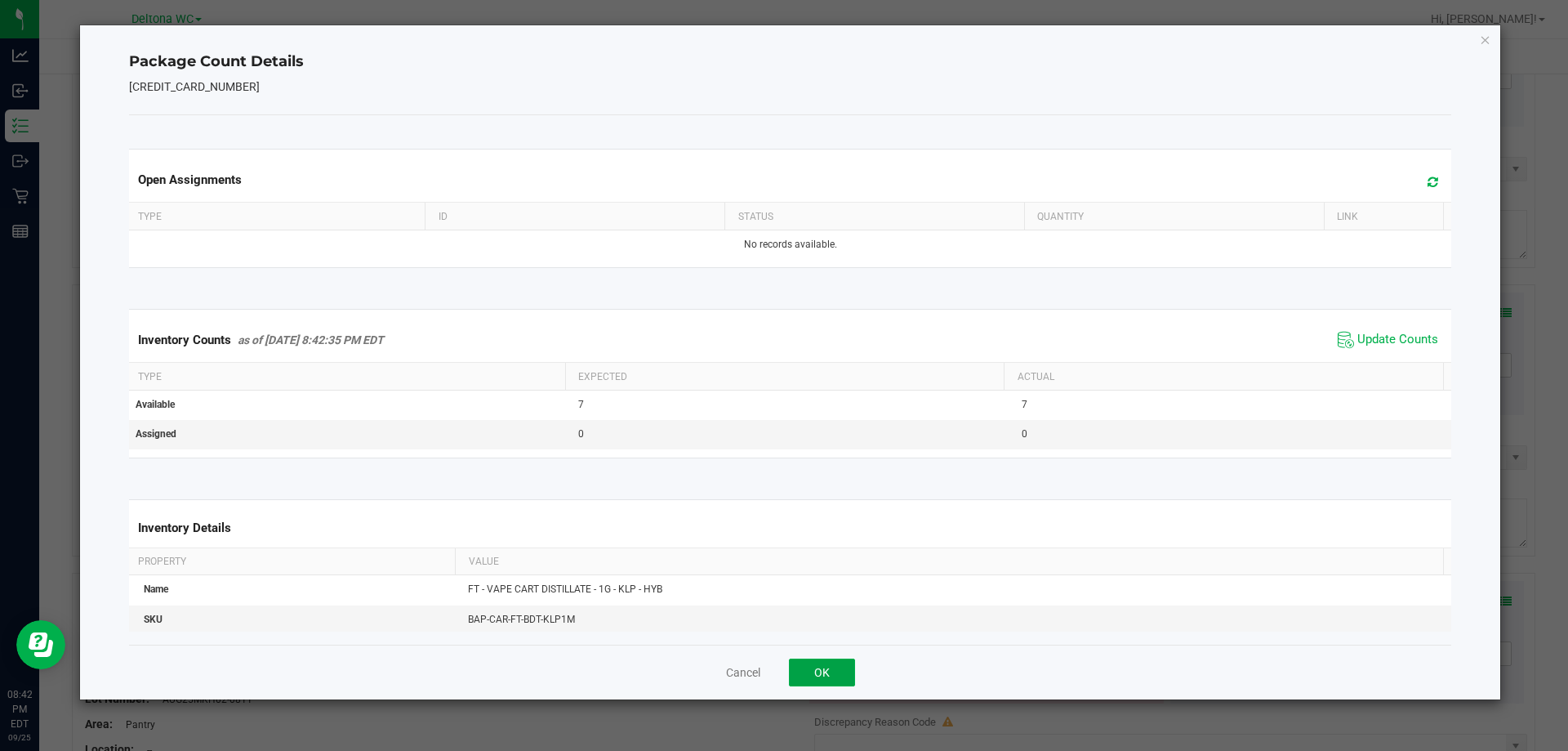
drag, startPoint x: 831, startPoint y: 672, endPoint x: 858, endPoint y: 644, distance: 38.9
click at [833, 672] on button "OK" at bounding box center [822, 672] width 66 height 28
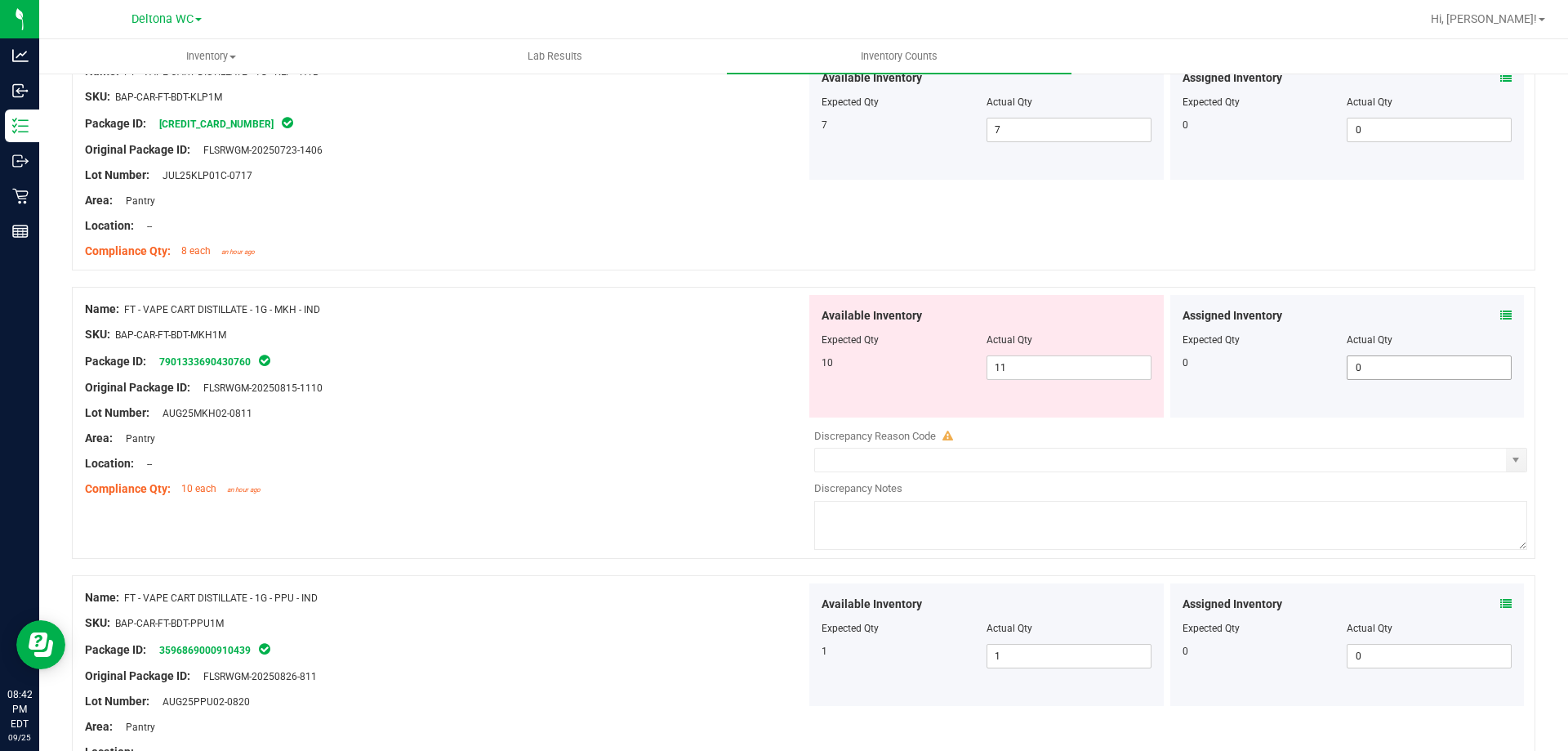
scroll to position [3975, 0]
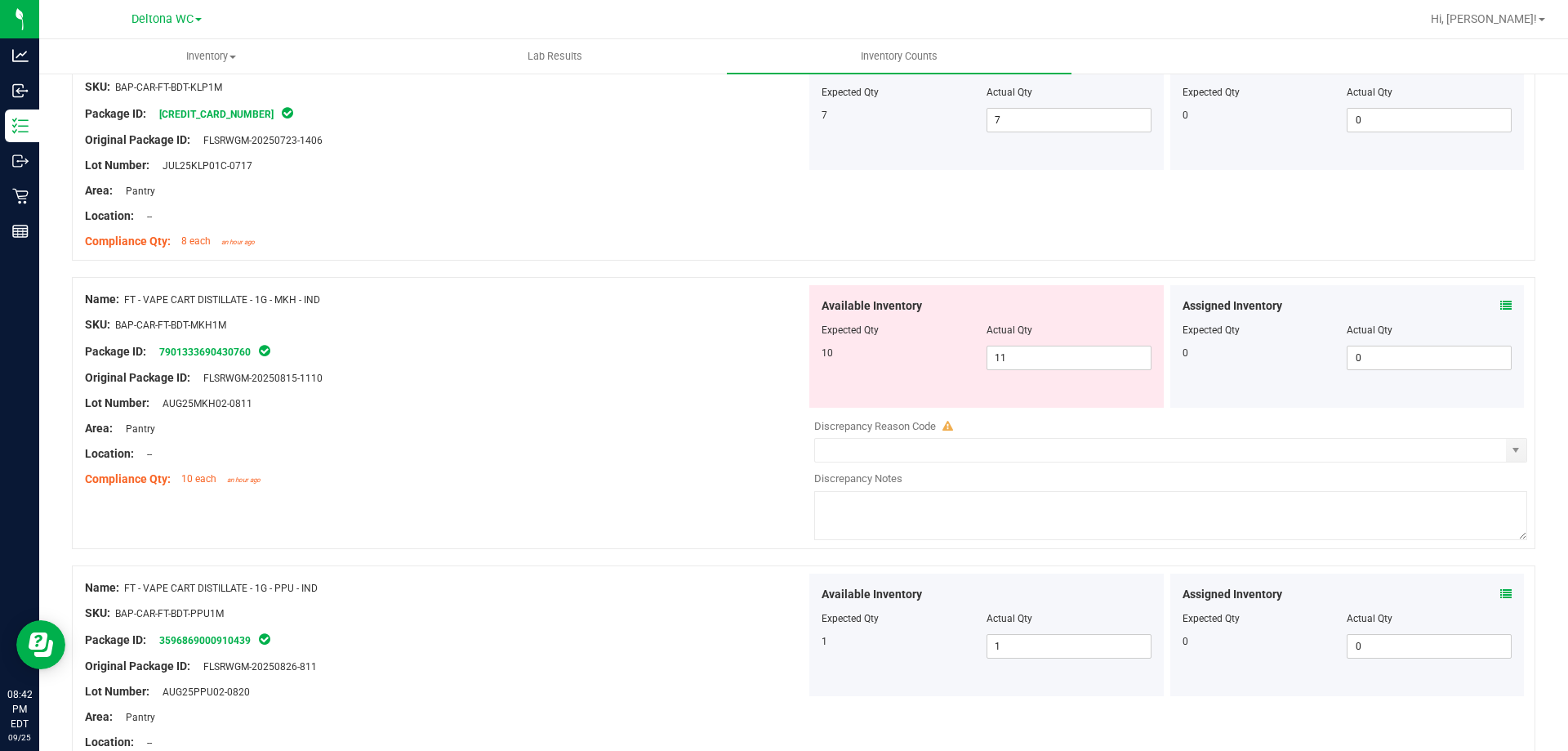
click at [1500, 303] on icon at bounding box center [1505, 305] width 11 height 11
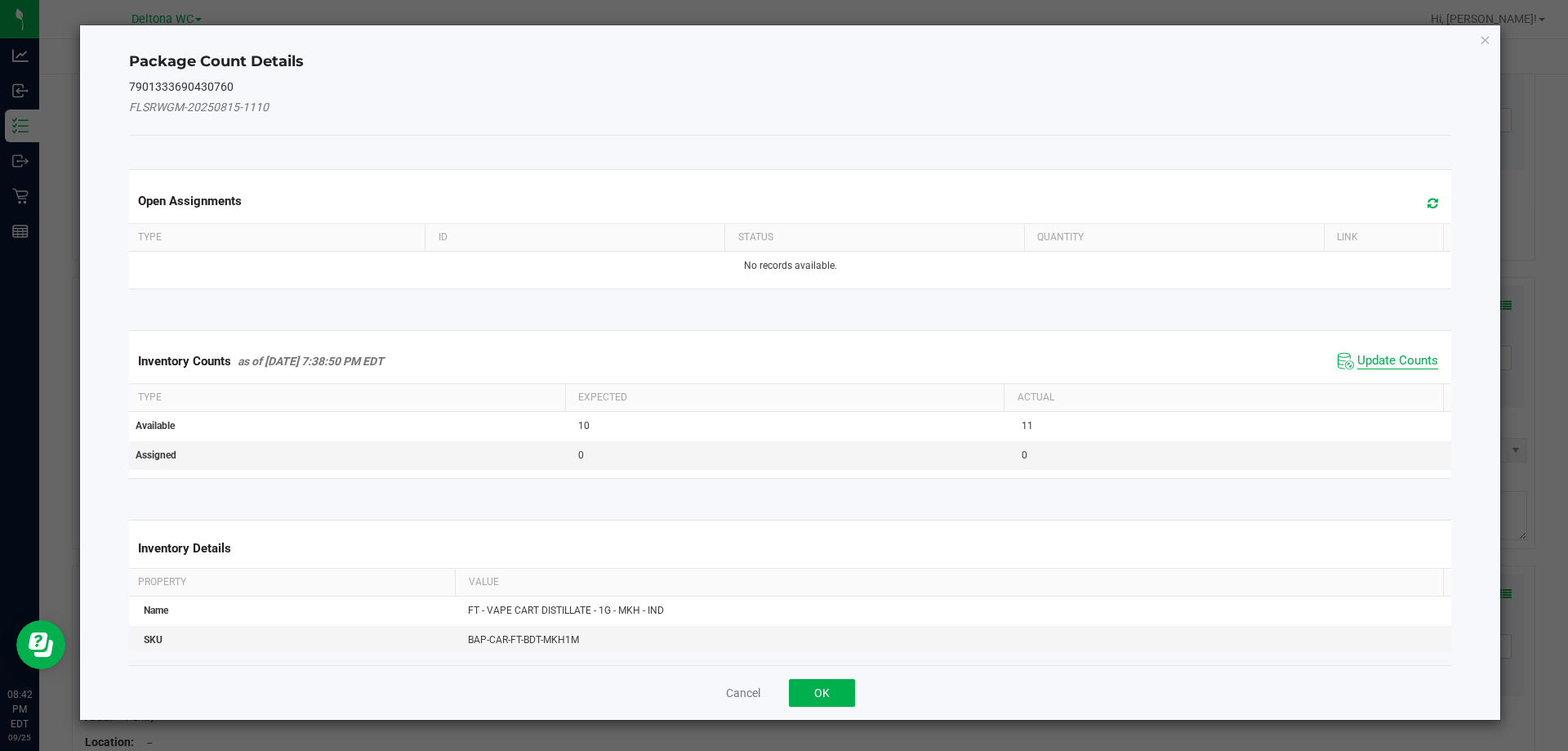
click at [1374, 355] on span "Update Counts" at bounding box center [1398, 361] width 81 height 17
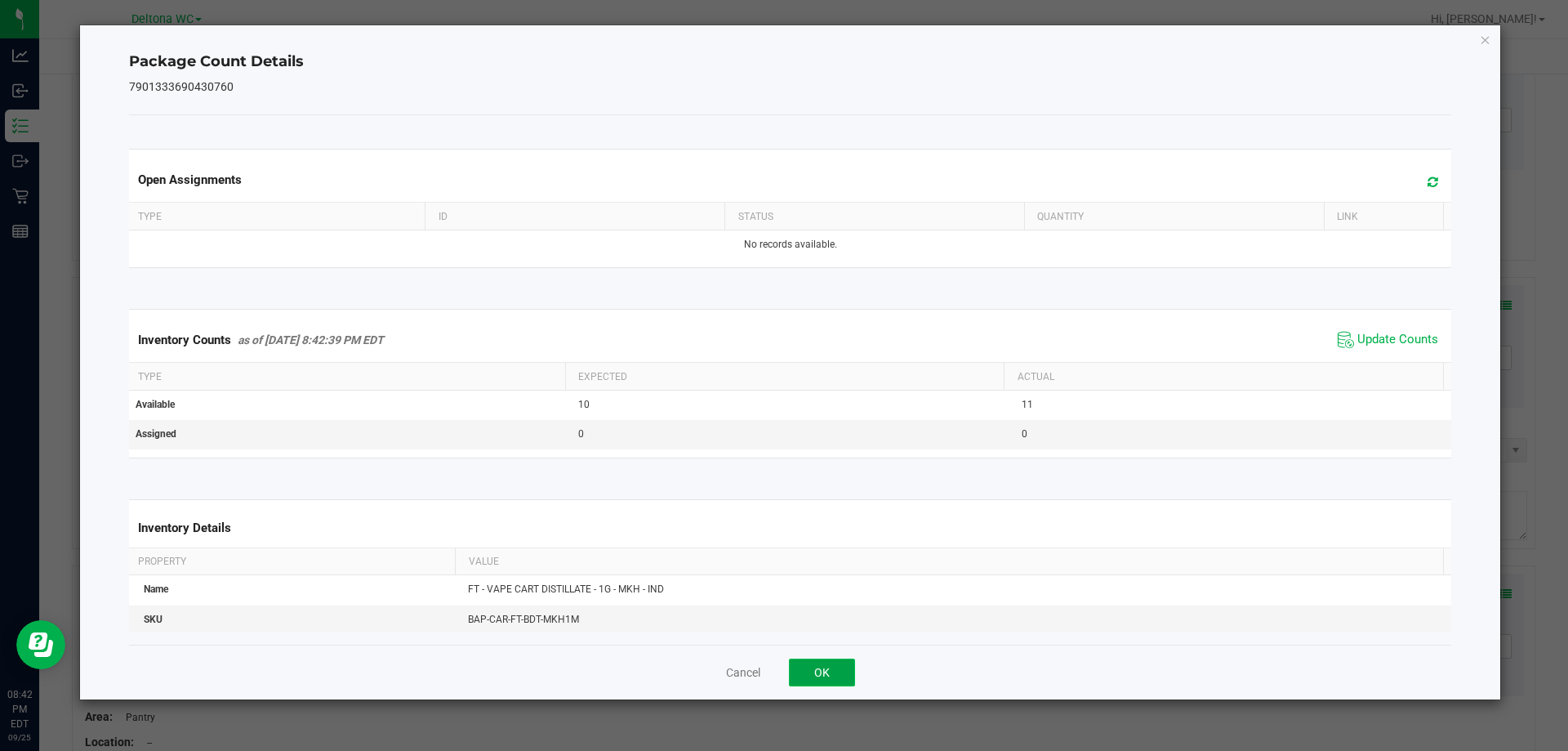
click at [843, 667] on button "OK" at bounding box center [822, 672] width 66 height 28
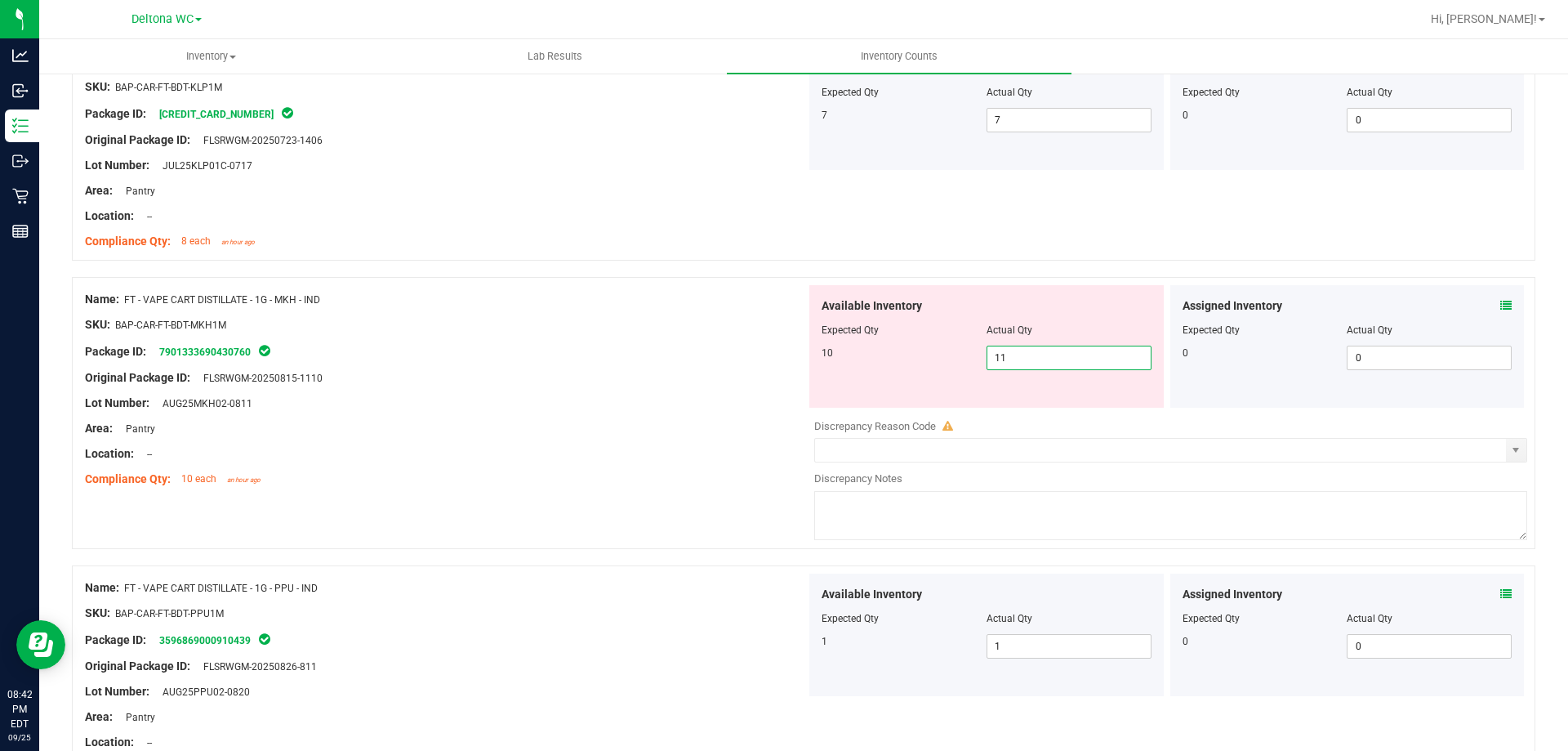
drag, startPoint x: 1074, startPoint y: 347, endPoint x: 593, endPoint y: 386, distance: 482.6
click at [598, 386] on div "Name: FT - VAPE CART DISTILLATE - 1G - MKH - IND SKU: BAP-CAR-FT-BDT-MKH1M Pack…" at bounding box center [803, 413] width 1463 height 272
type input "10"
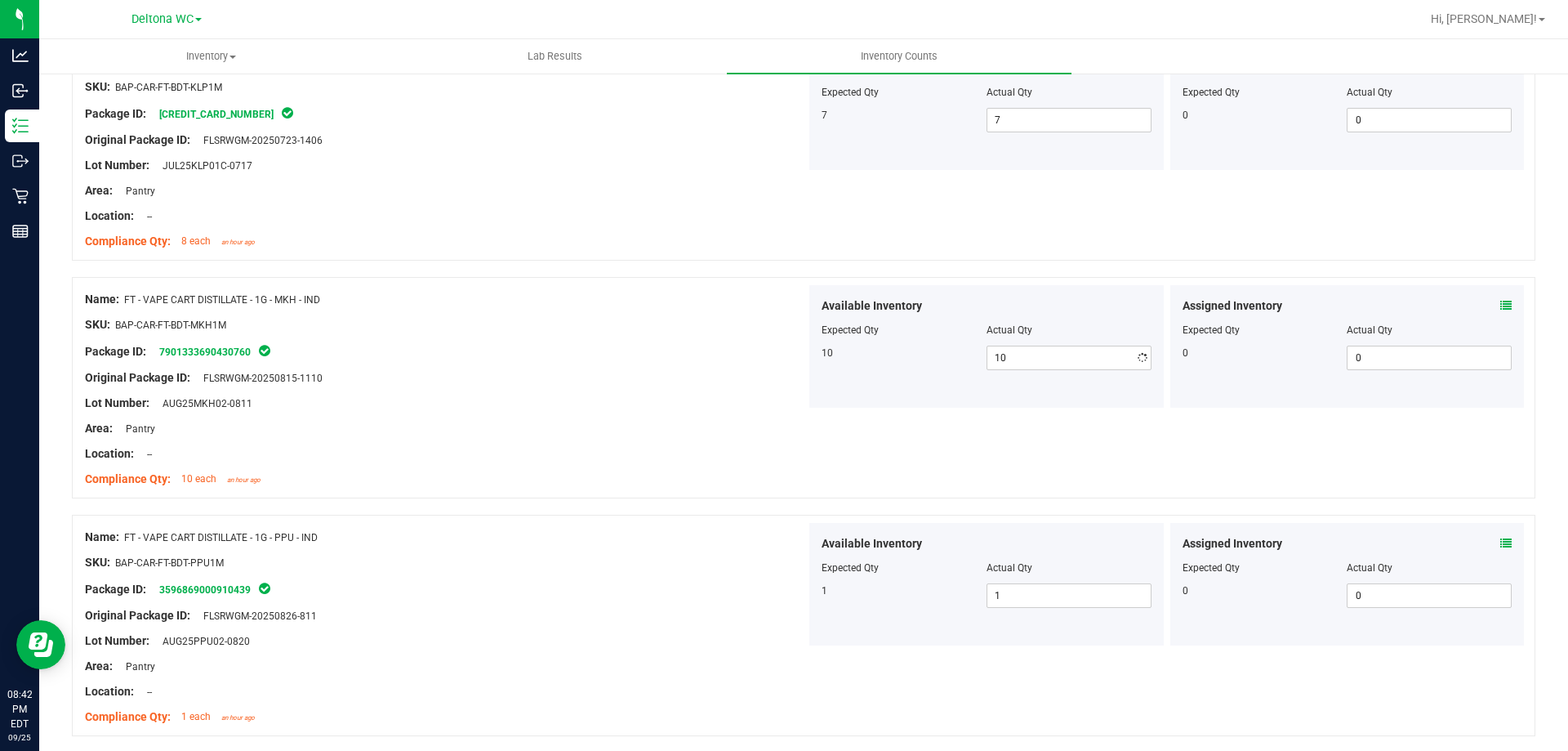
click at [621, 413] on div at bounding box center [445, 415] width 721 height 8
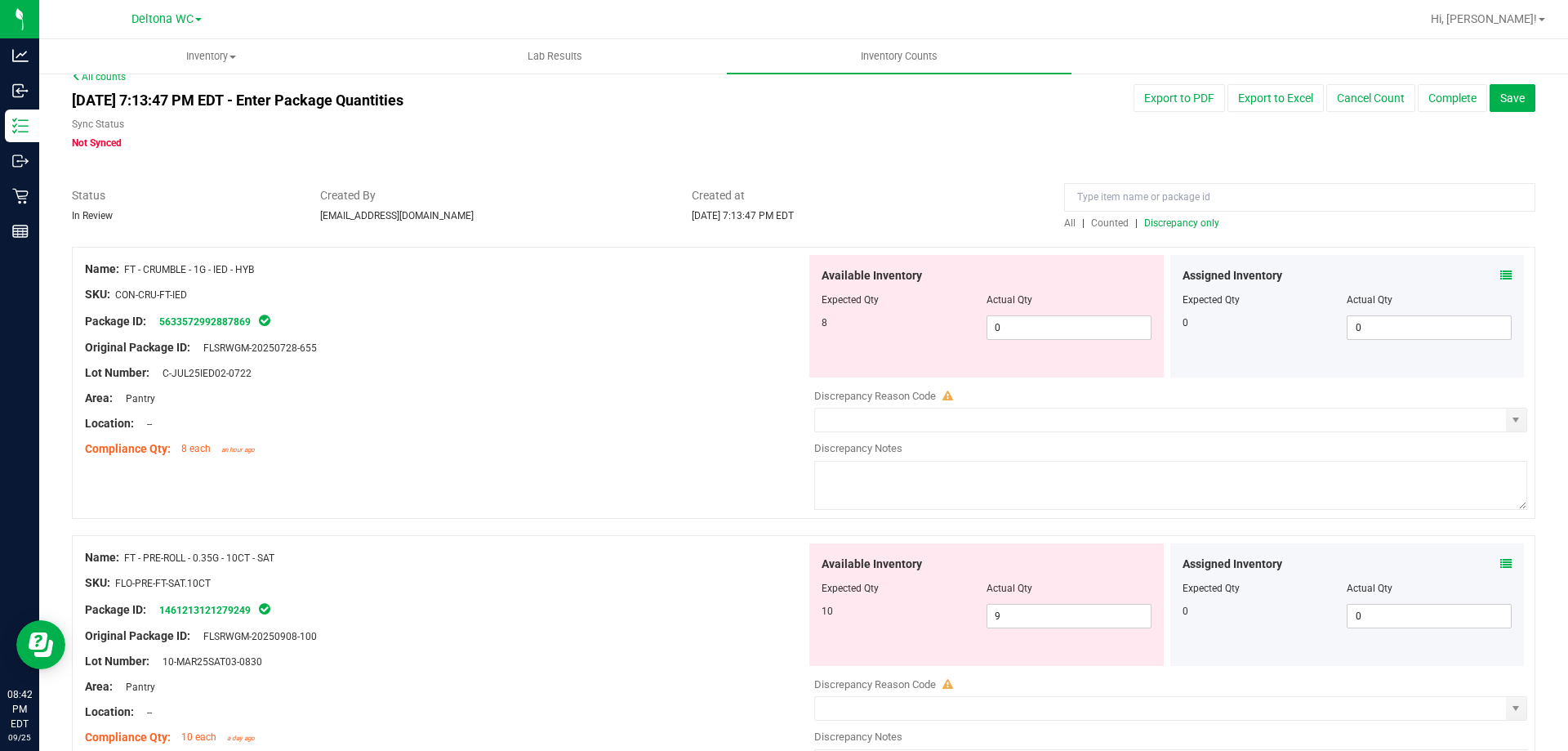
scroll to position [0, 0]
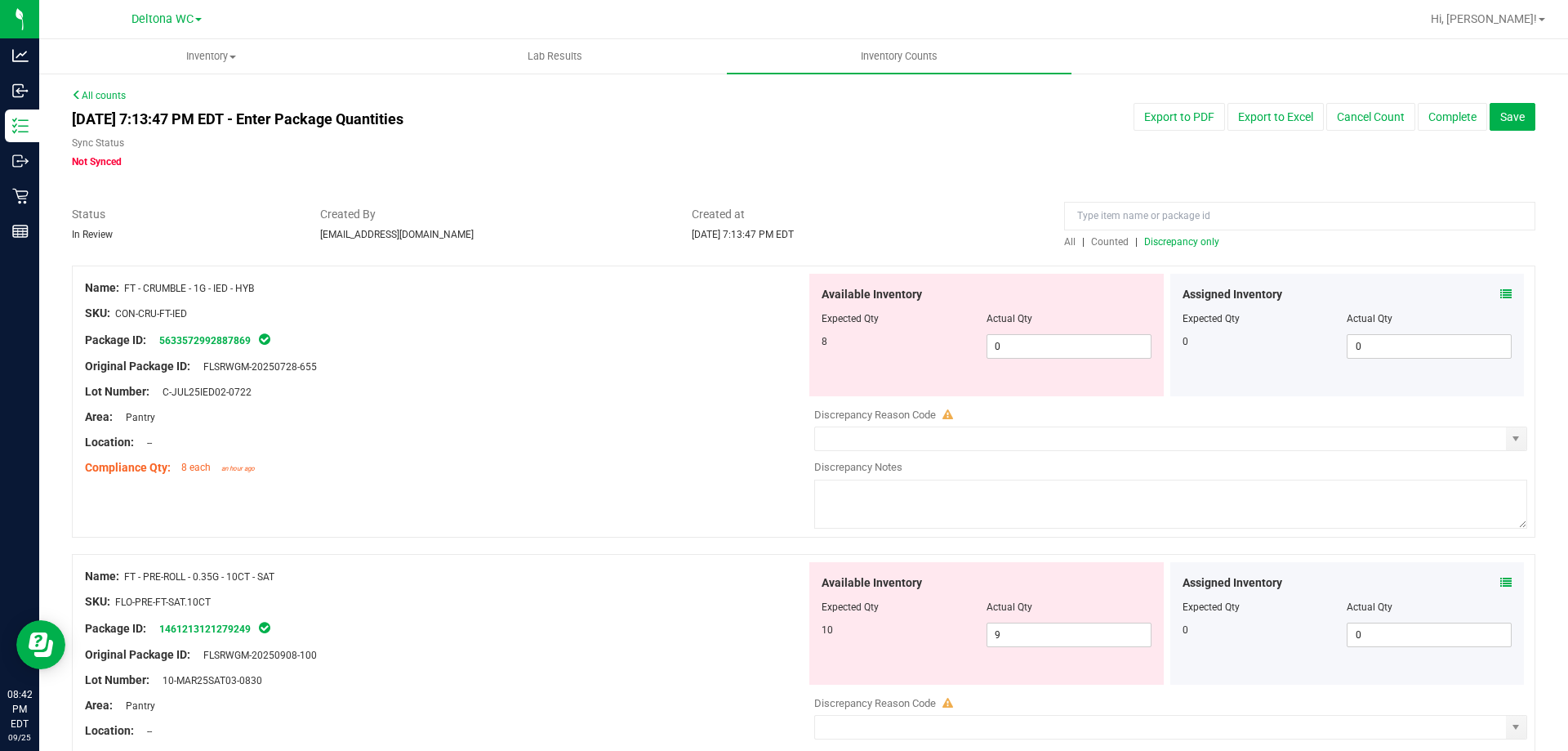
click at [1181, 235] on div "All | Counted | Discrepancy only" at bounding box center [1299, 242] width 471 height 15
click at [1177, 240] on span "Discrepancy only" at bounding box center [1182, 242] width 75 height 11
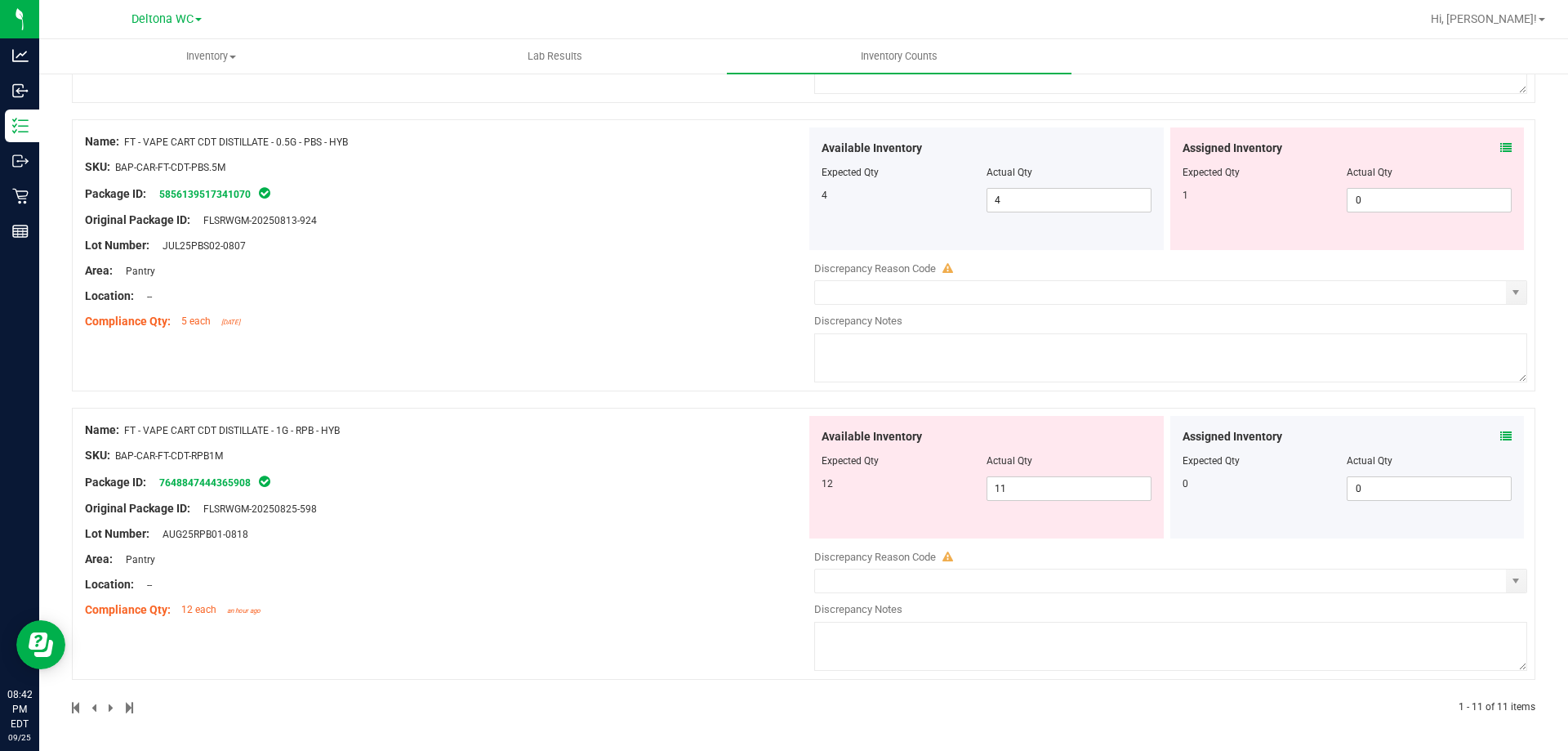
scroll to position [2742, 0]
click at [1500, 439] on icon at bounding box center [1505, 435] width 11 height 11
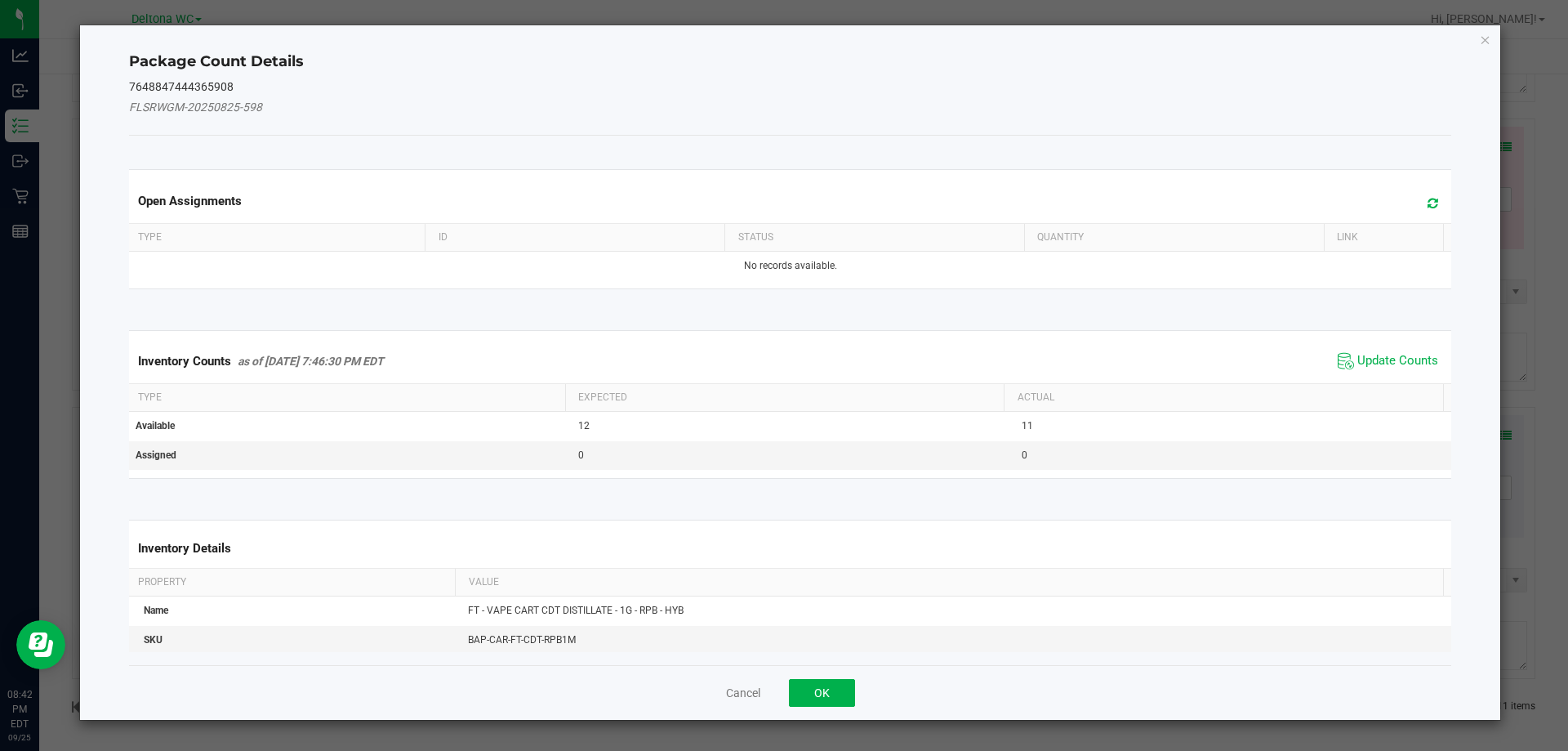
click at [1360, 336] on kendo-grid "Inventory Counts as of Sep 25, 2025 7:46:30 PM EDT Update Counts Type Expected …" at bounding box center [790, 404] width 1347 height 148
click at [1371, 362] on span "Update Counts" at bounding box center [1398, 361] width 81 height 17
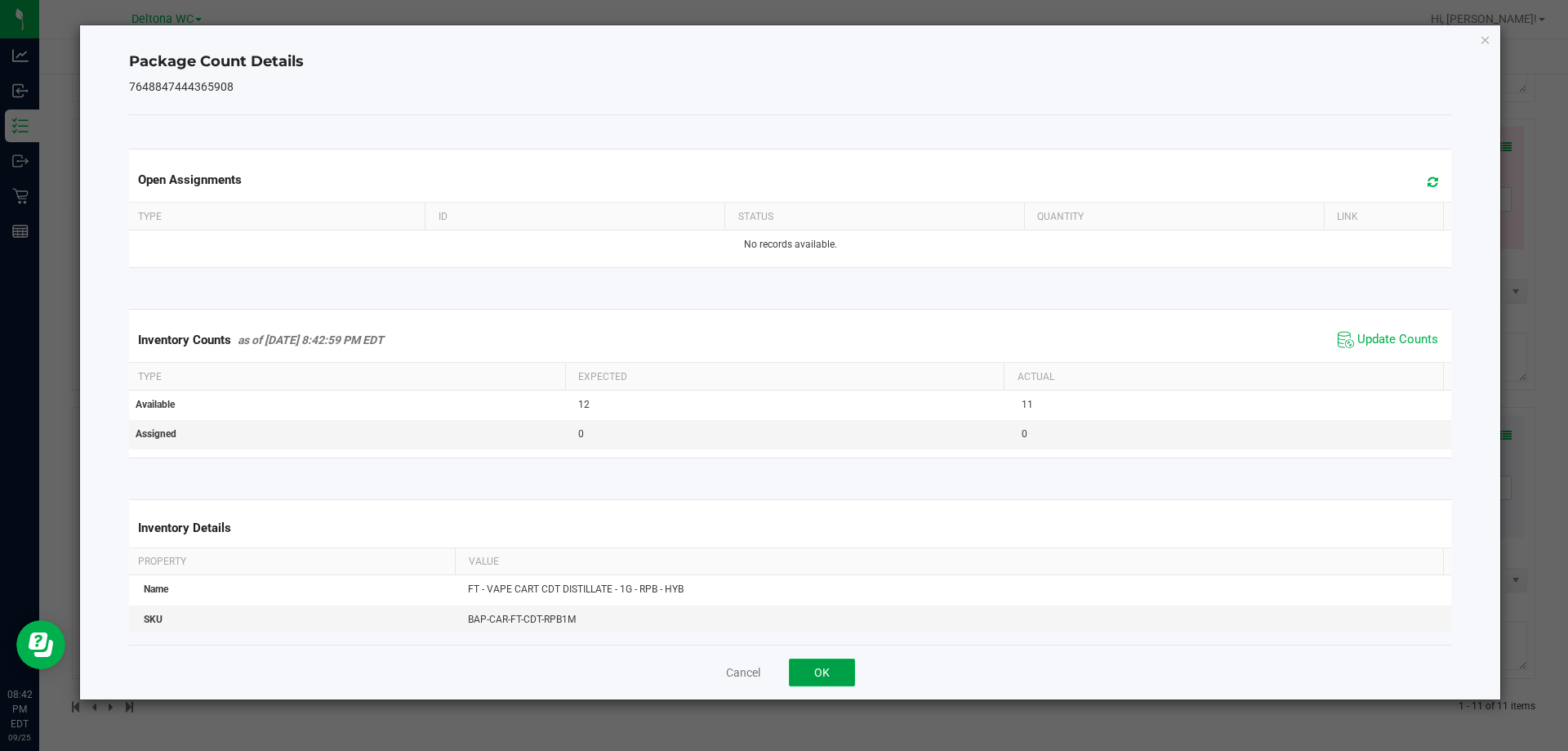
click at [849, 684] on button "OK" at bounding box center [822, 672] width 66 height 28
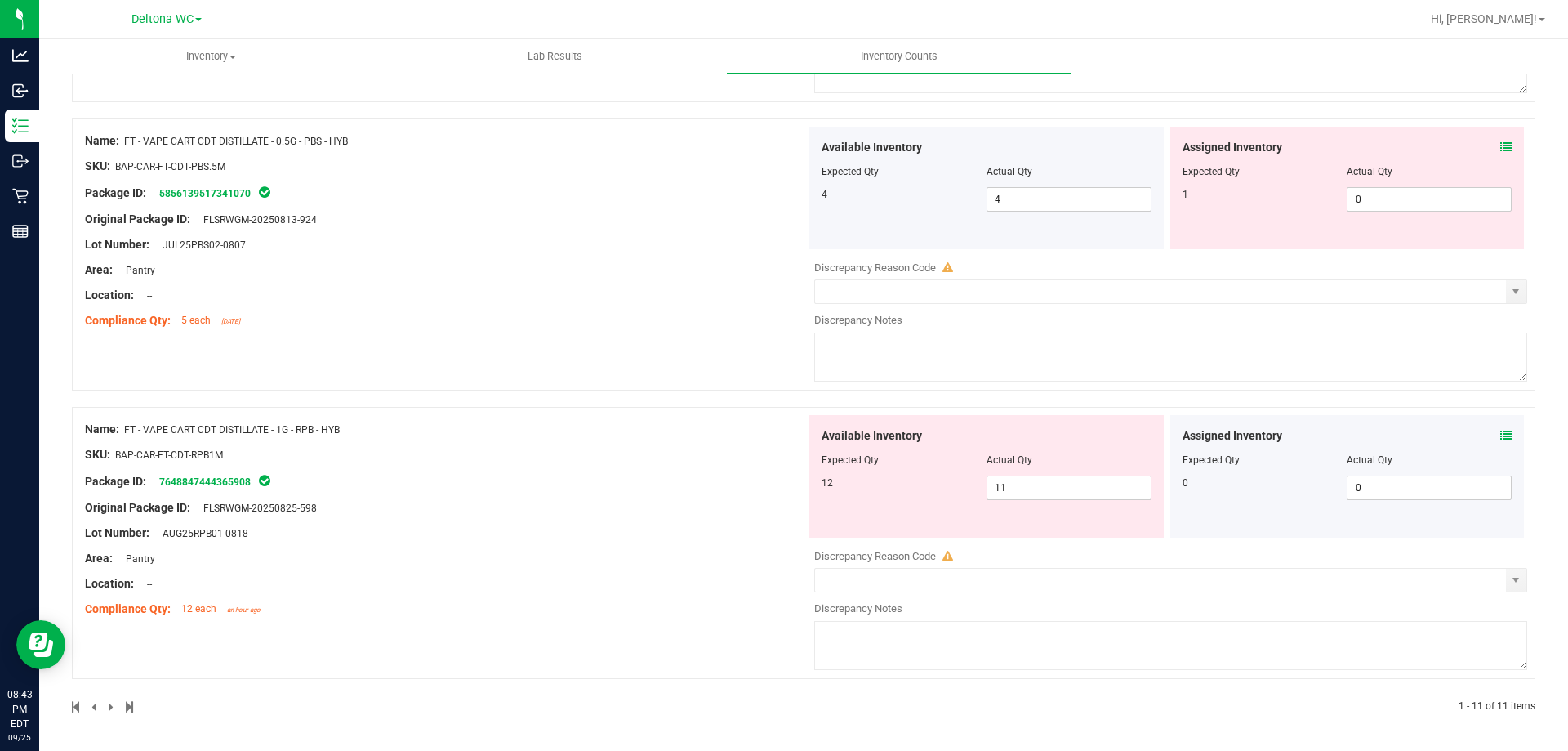
click at [1500, 147] on icon at bounding box center [1505, 147] width 11 height 11
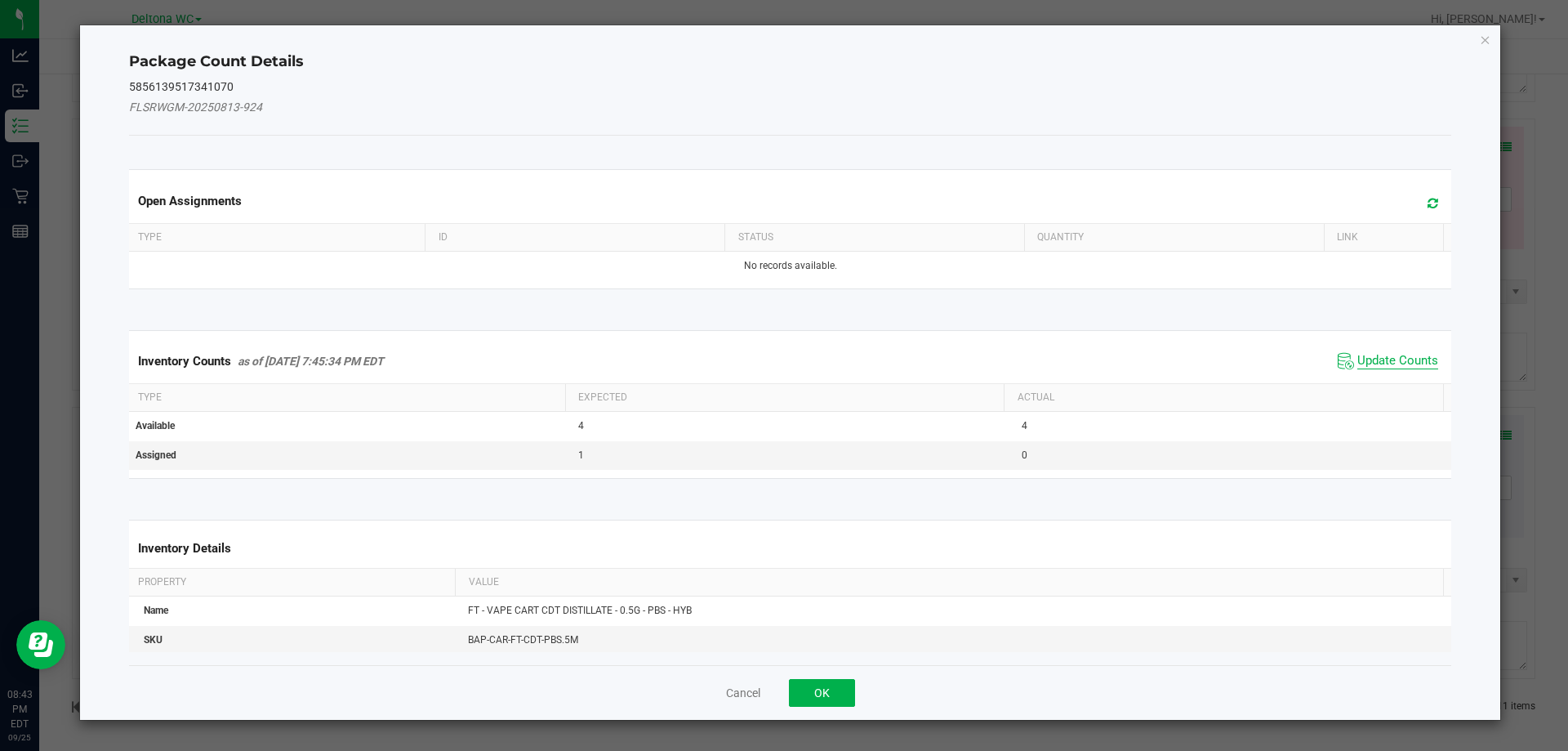
click at [1379, 358] on span "Update Counts" at bounding box center [1398, 361] width 81 height 17
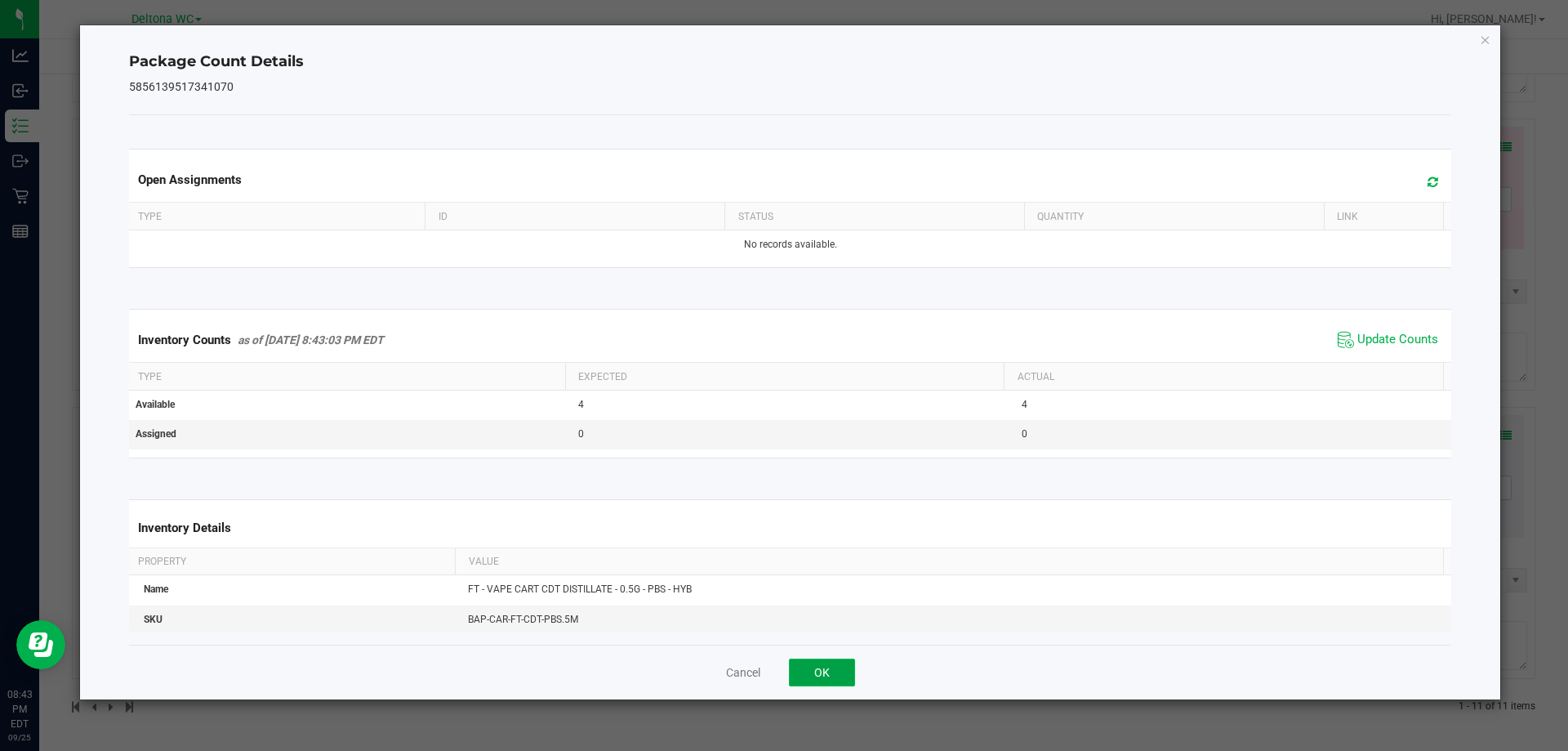
click at [826, 672] on button "OK" at bounding box center [822, 672] width 66 height 28
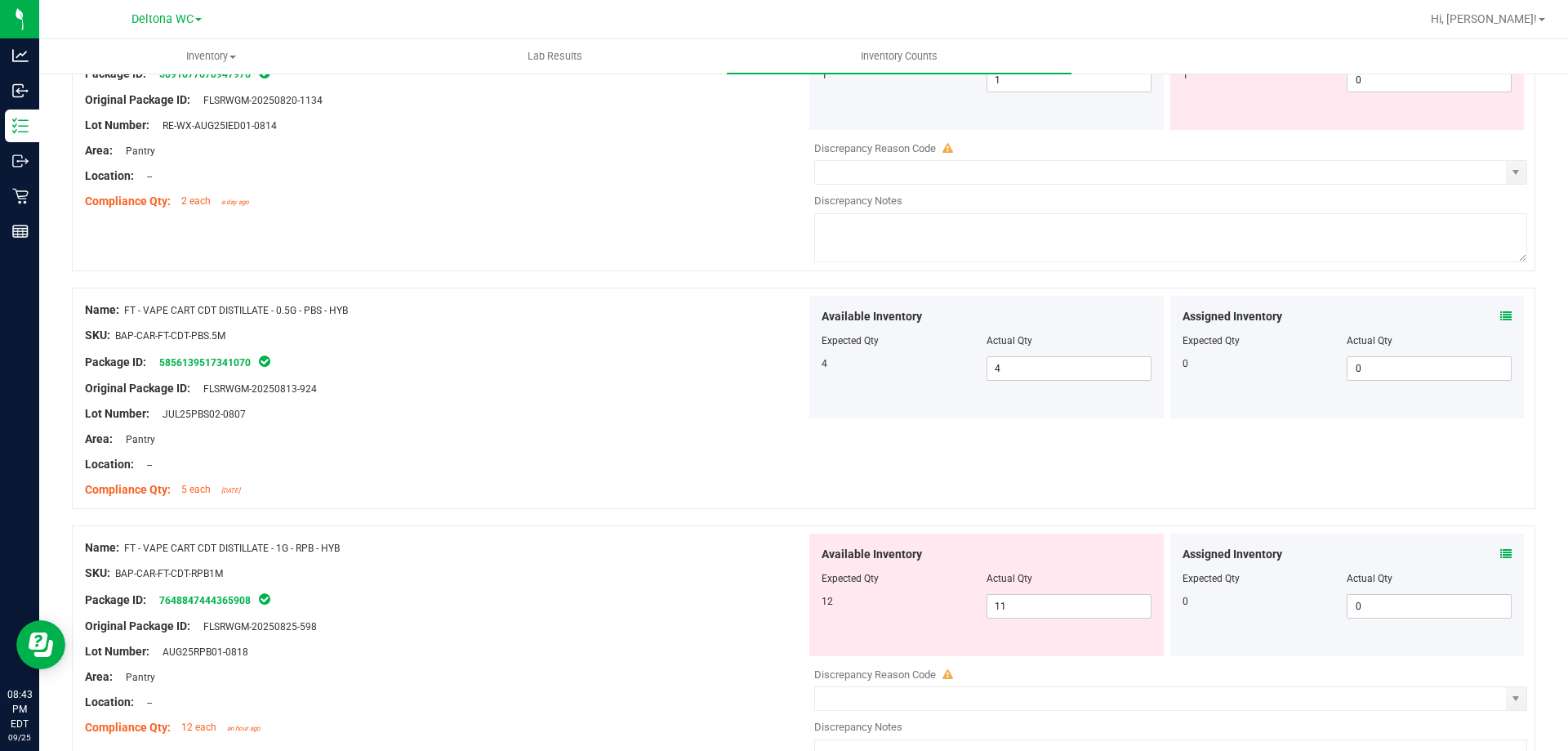
scroll to position [2284, 0]
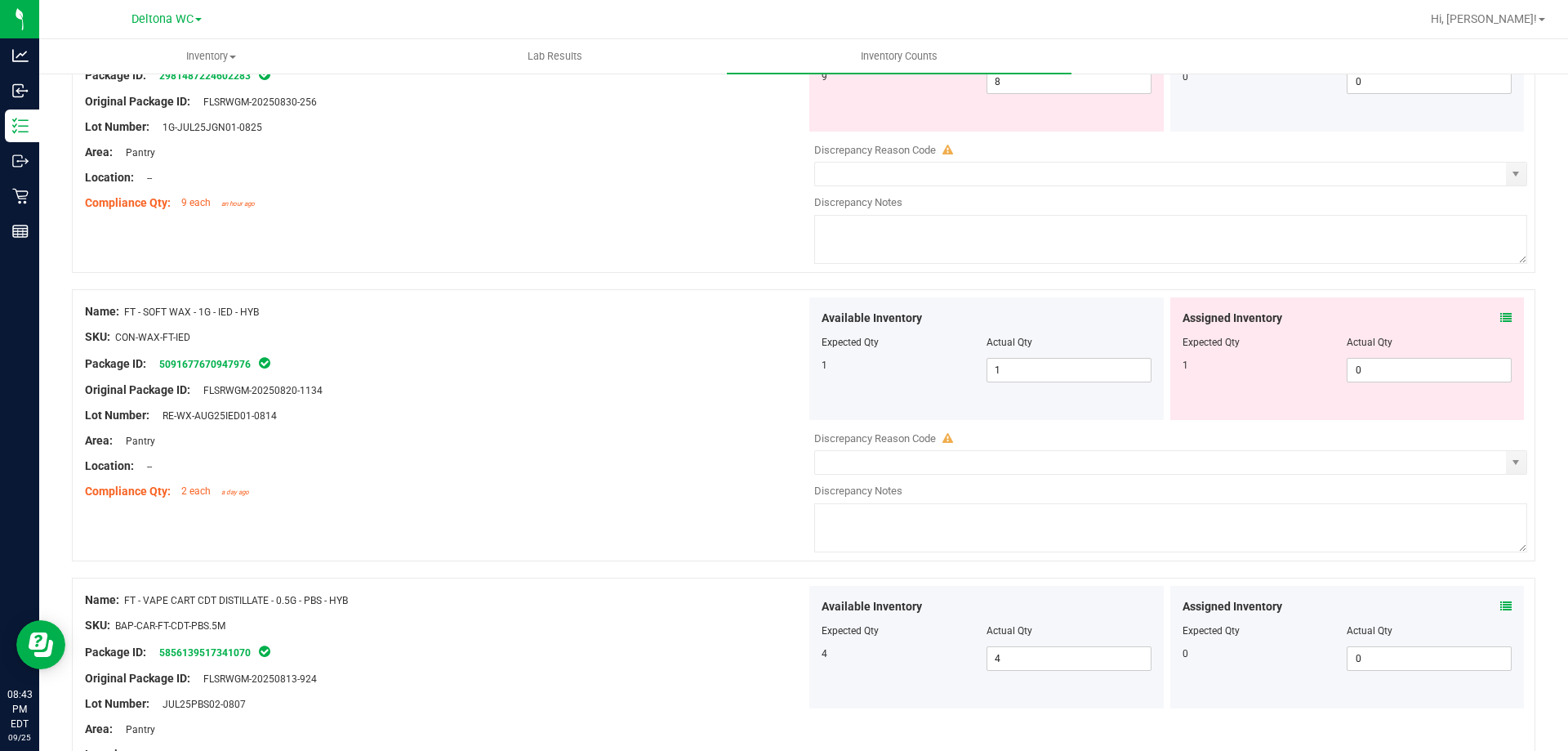
click at [1487, 317] on div "Assigned Inventory" at bounding box center [1347, 318] width 330 height 17
click at [1500, 317] on icon at bounding box center [1505, 317] width 11 height 11
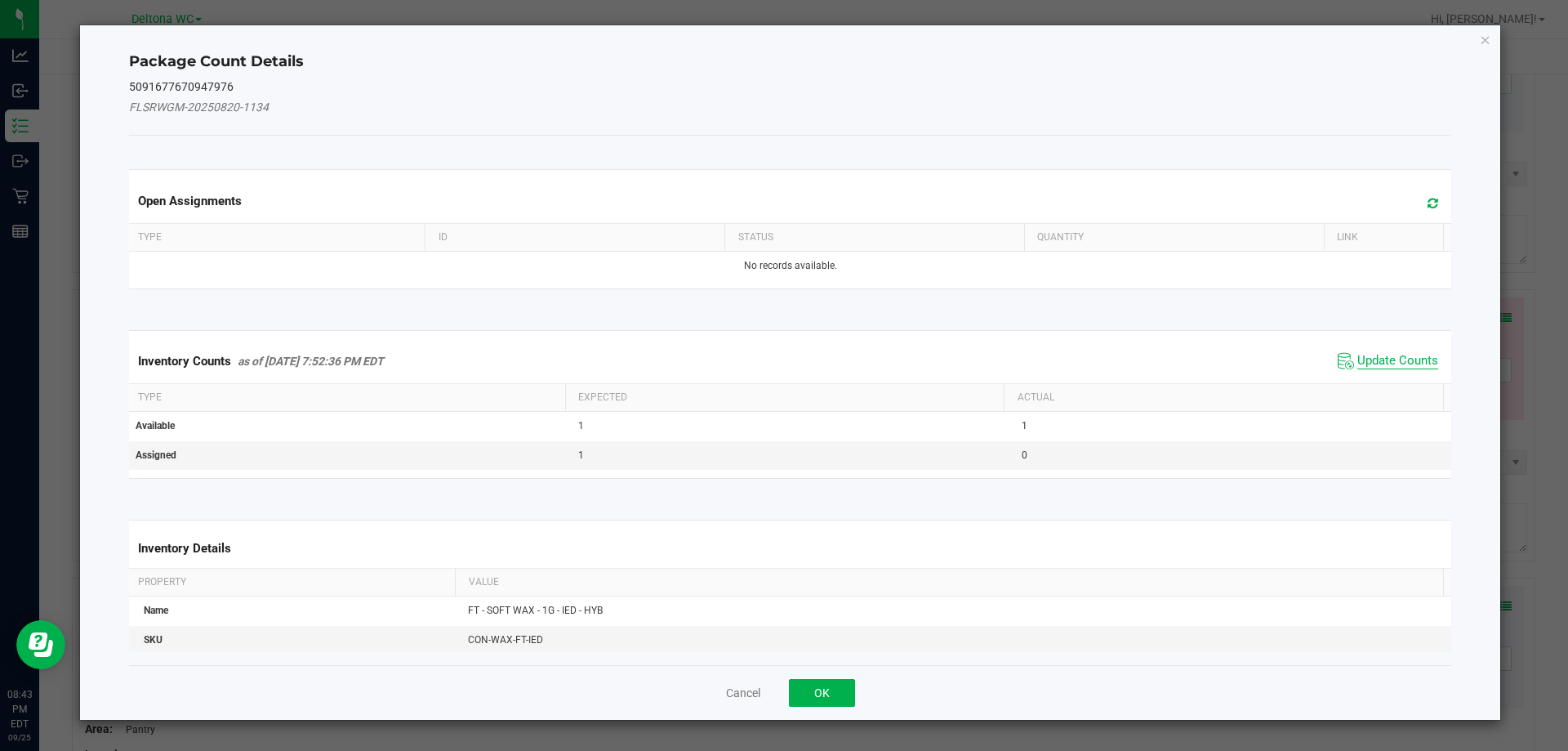
click at [1394, 366] on span "Update Counts" at bounding box center [1398, 361] width 81 height 17
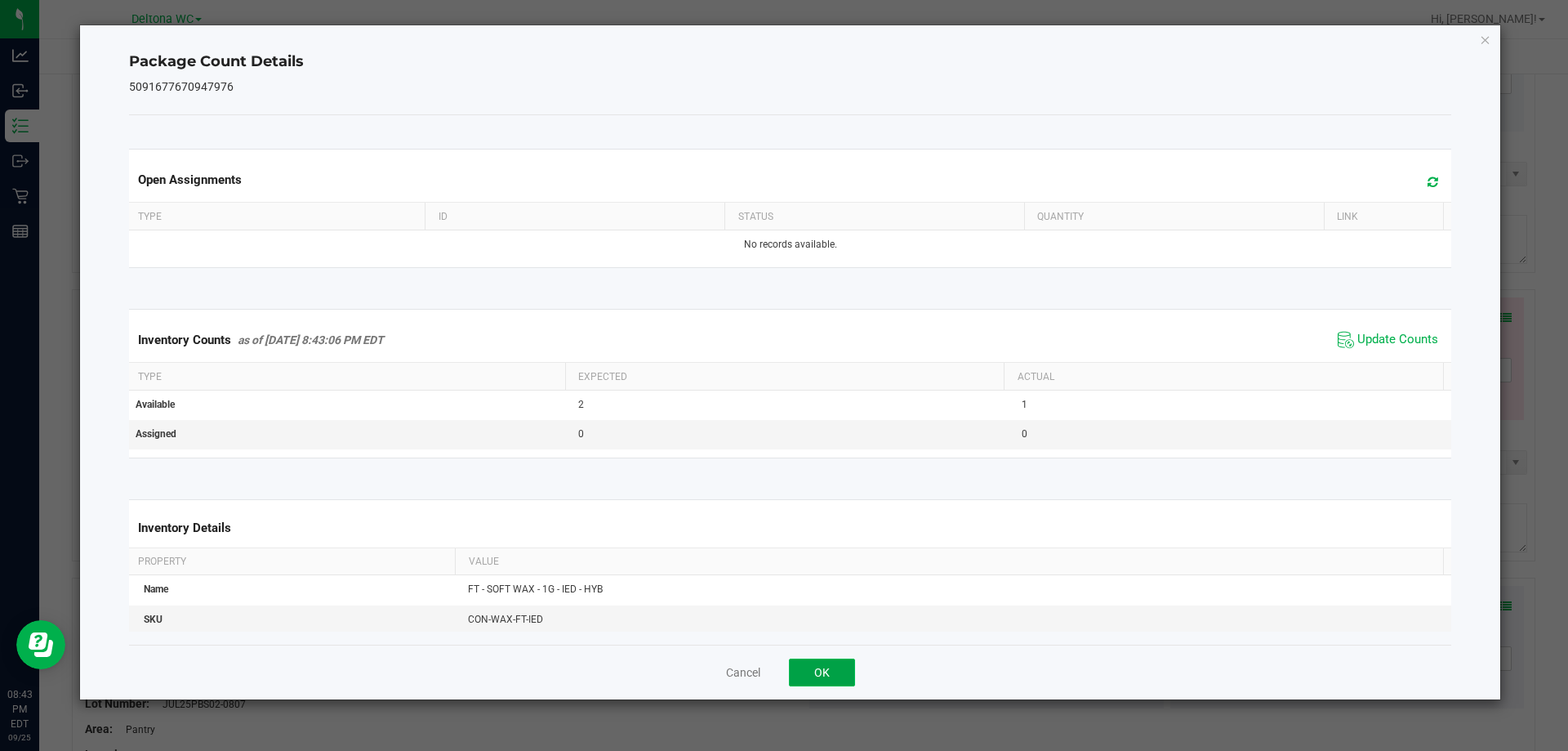
click at [809, 672] on button "OK" at bounding box center [822, 672] width 66 height 28
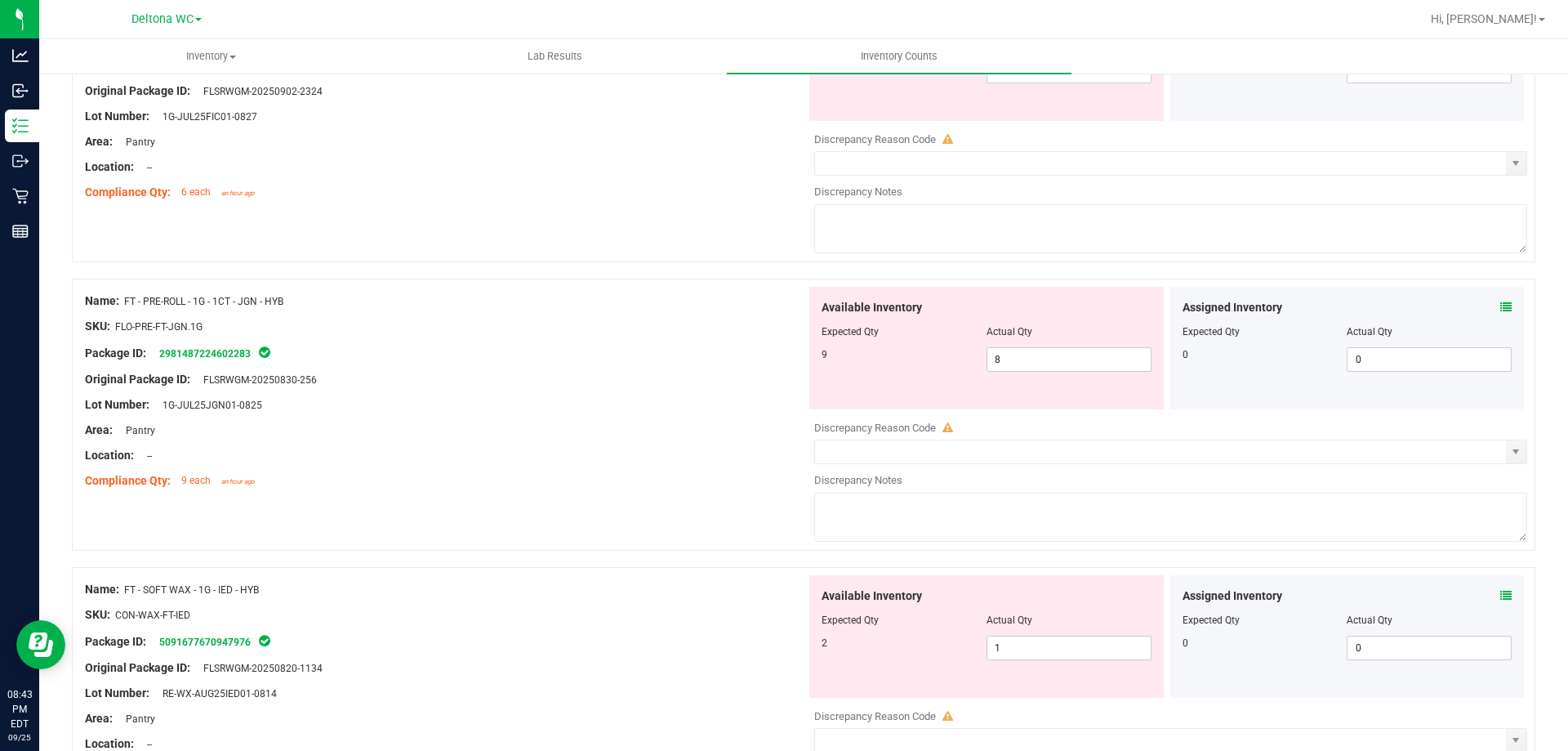
scroll to position [1956, 0]
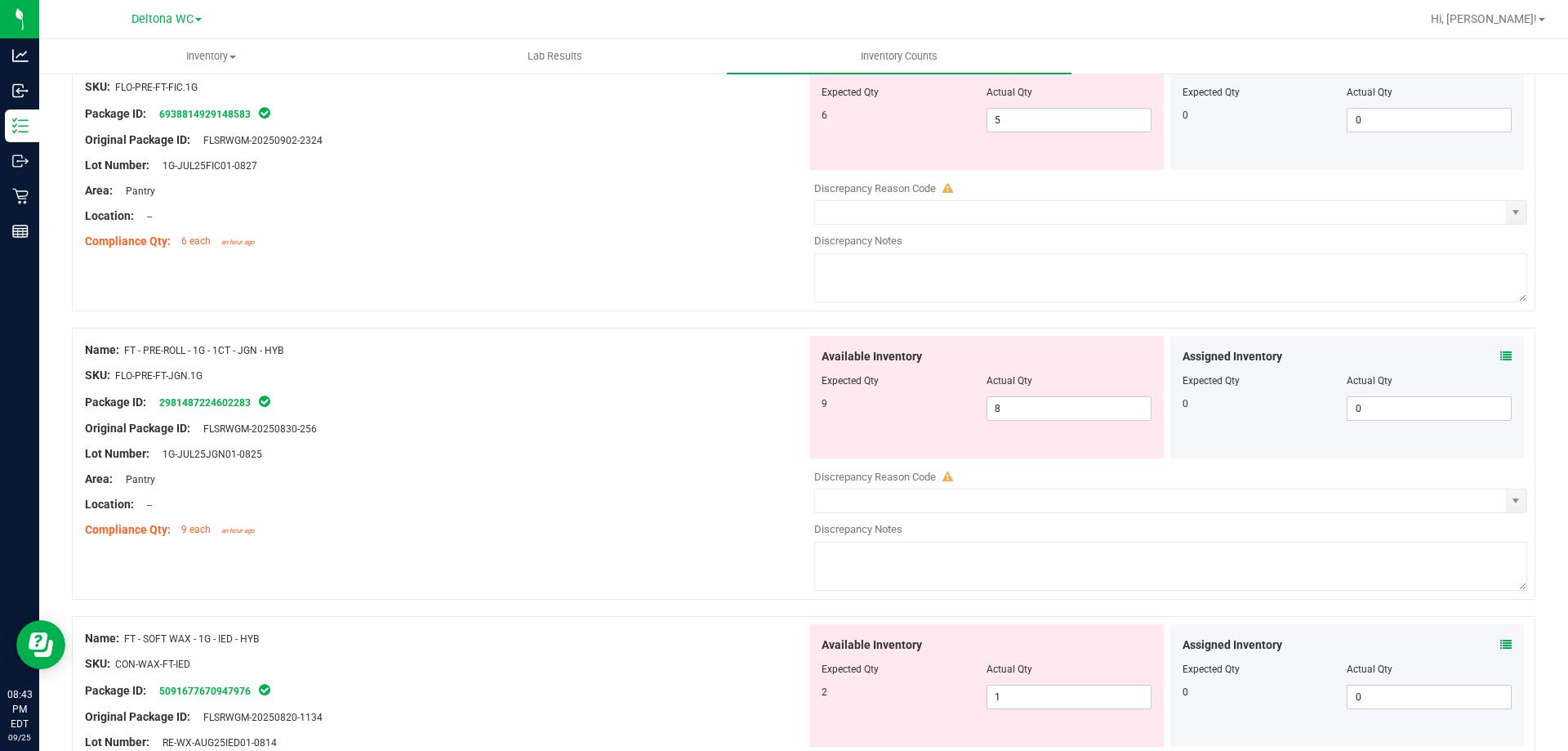
click at [1500, 352] on icon at bounding box center [1505, 356] width 11 height 11
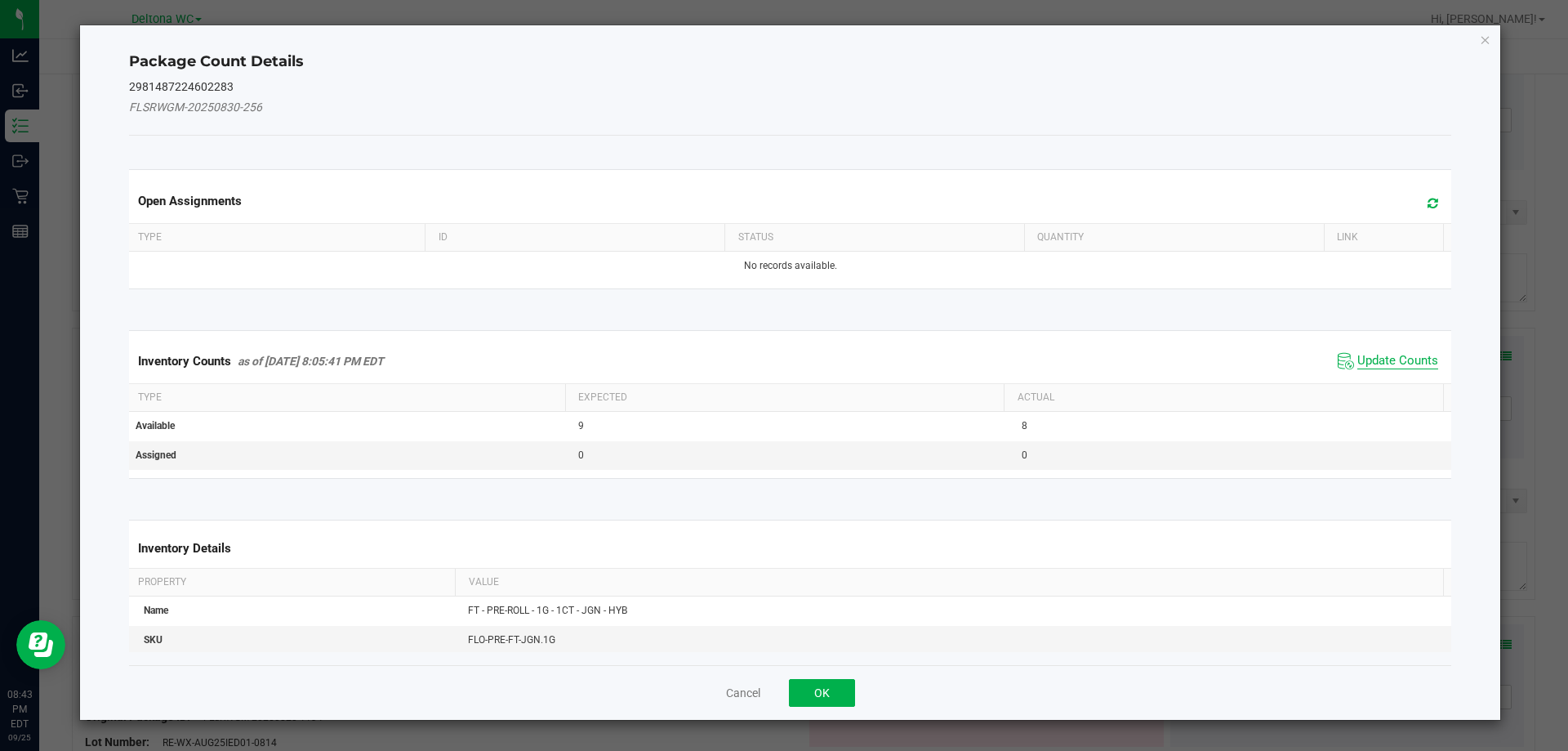
click at [1370, 358] on span "Update Counts" at bounding box center [1398, 361] width 81 height 17
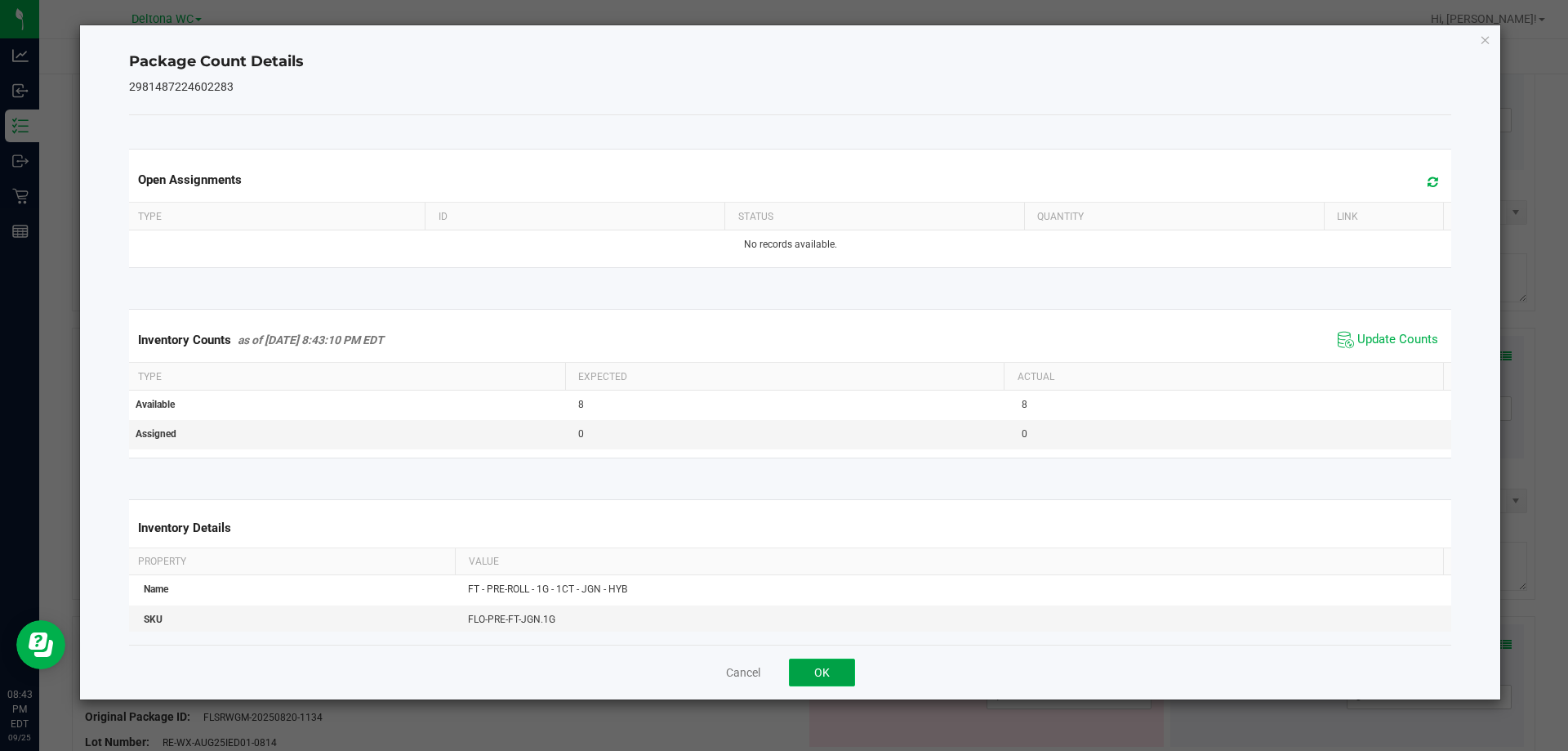
click at [843, 659] on button "OK" at bounding box center [822, 672] width 66 height 28
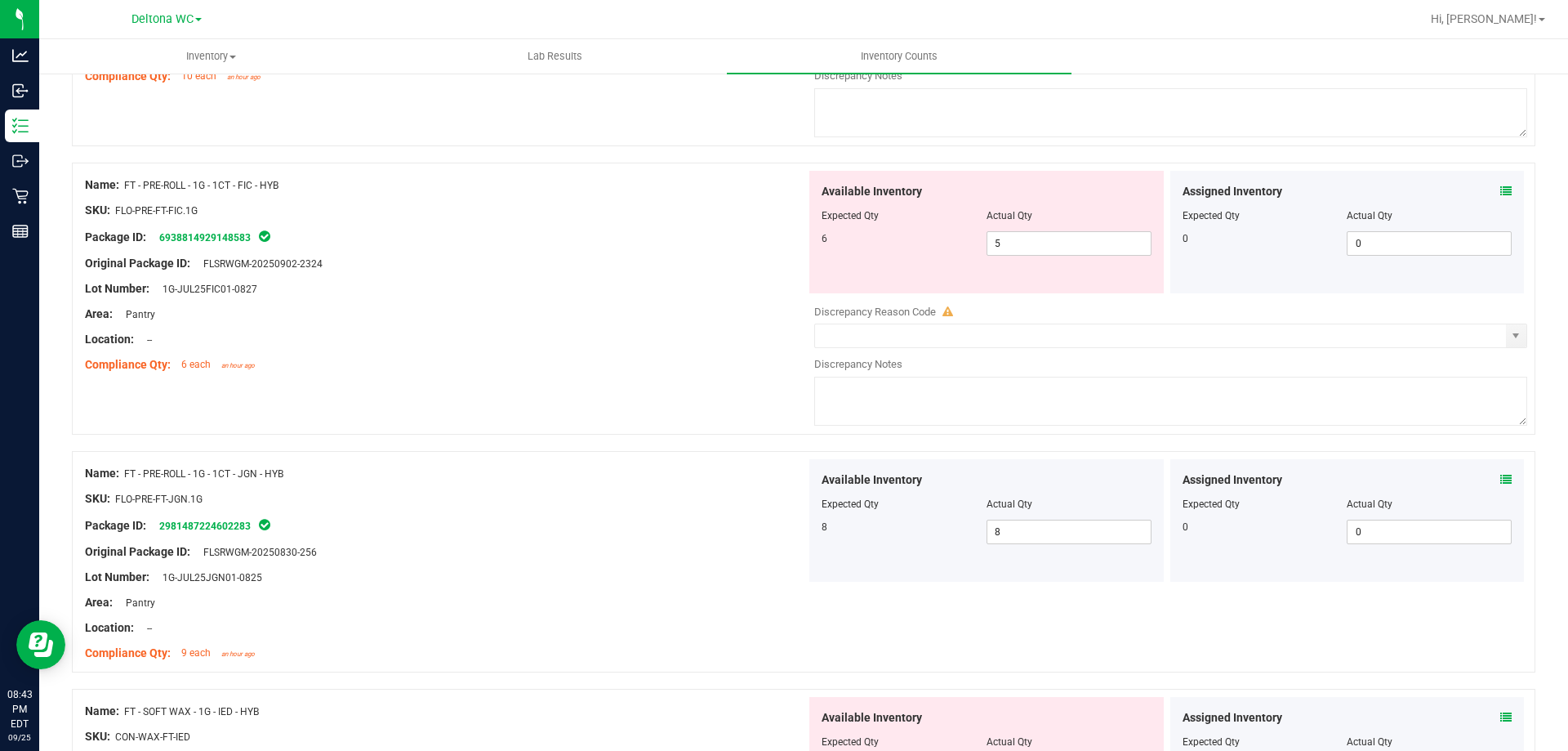
scroll to position [1629, 0]
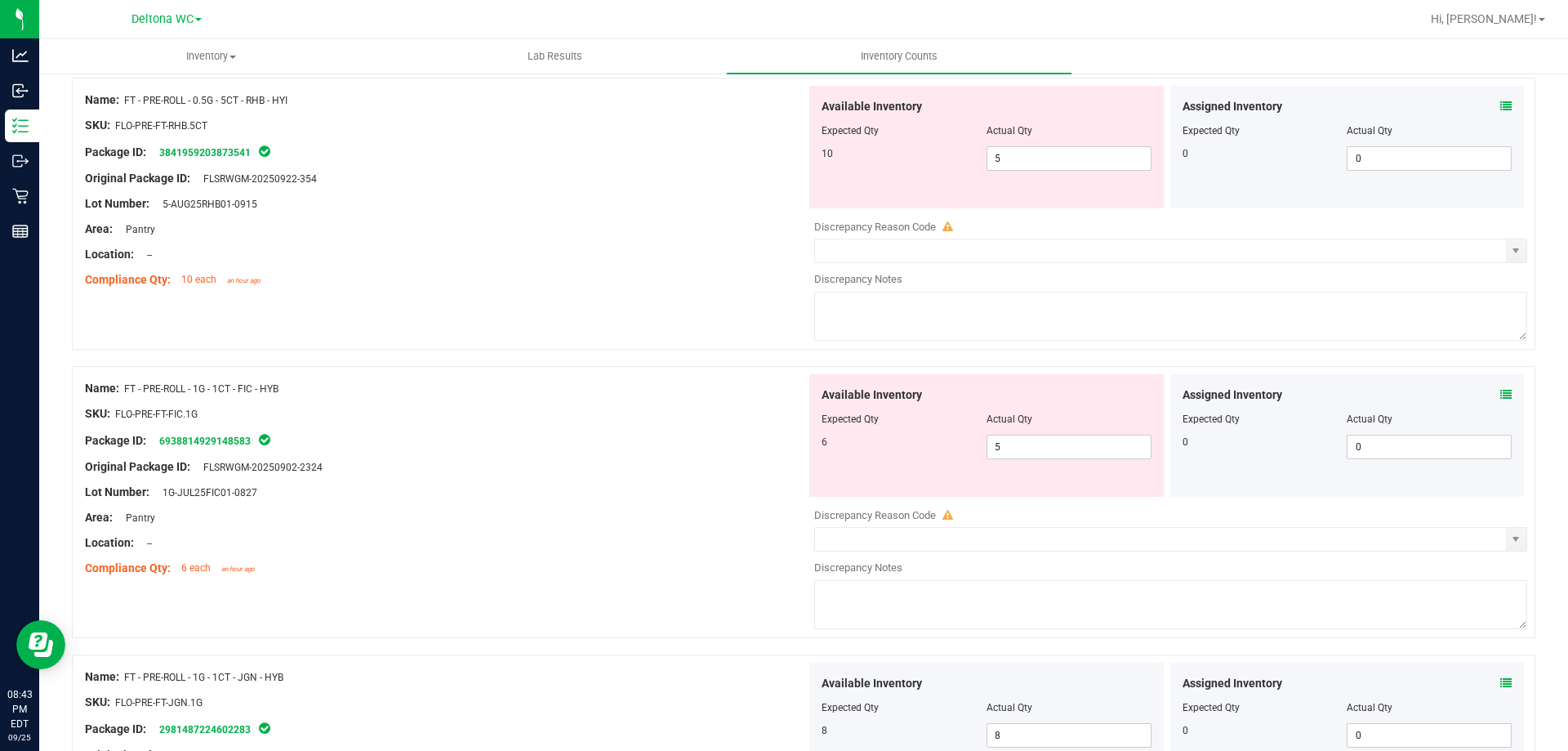
click at [1500, 393] on icon at bounding box center [1505, 394] width 11 height 11
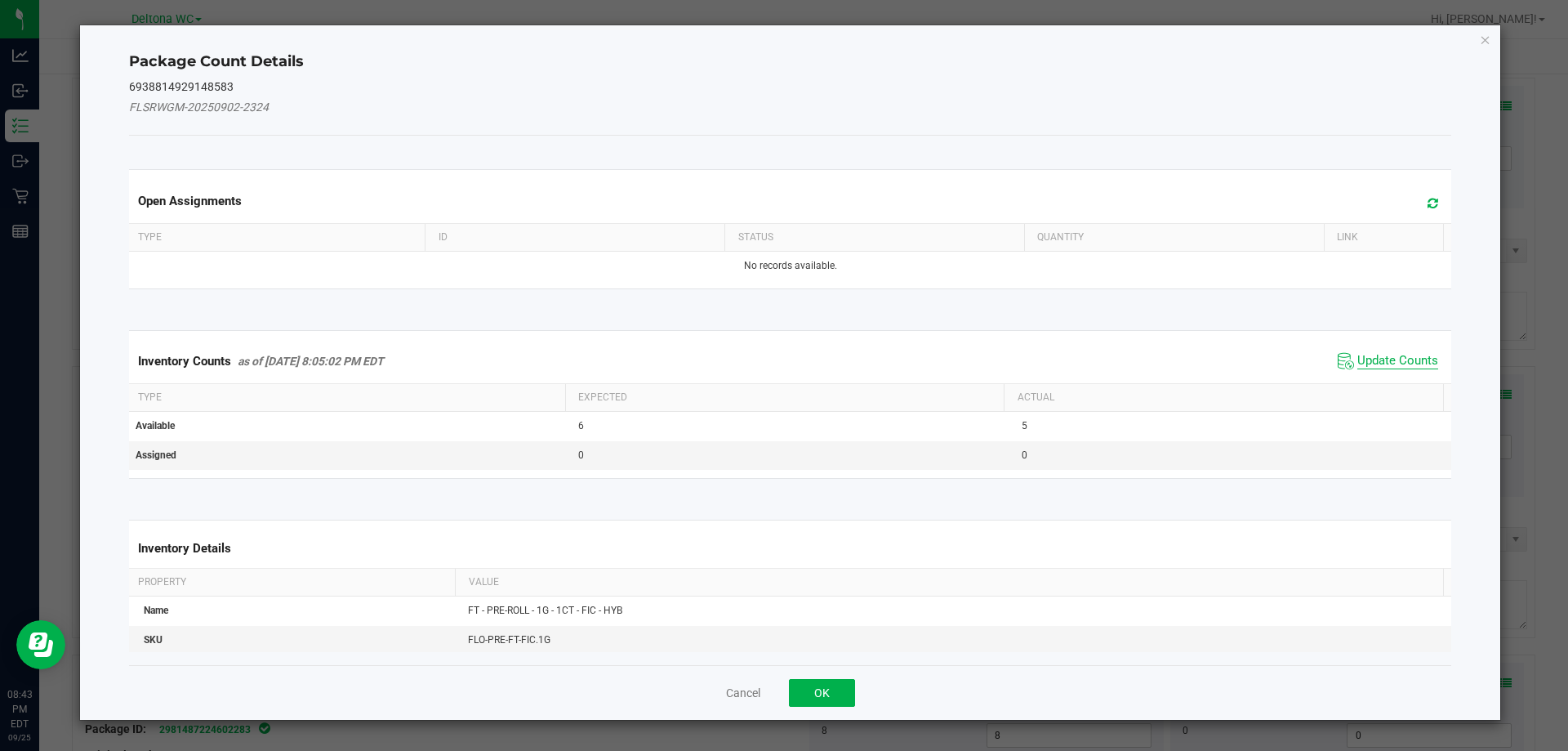
click at [1371, 359] on span "Update Counts" at bounding box center [1398, 361] width 81 height 17
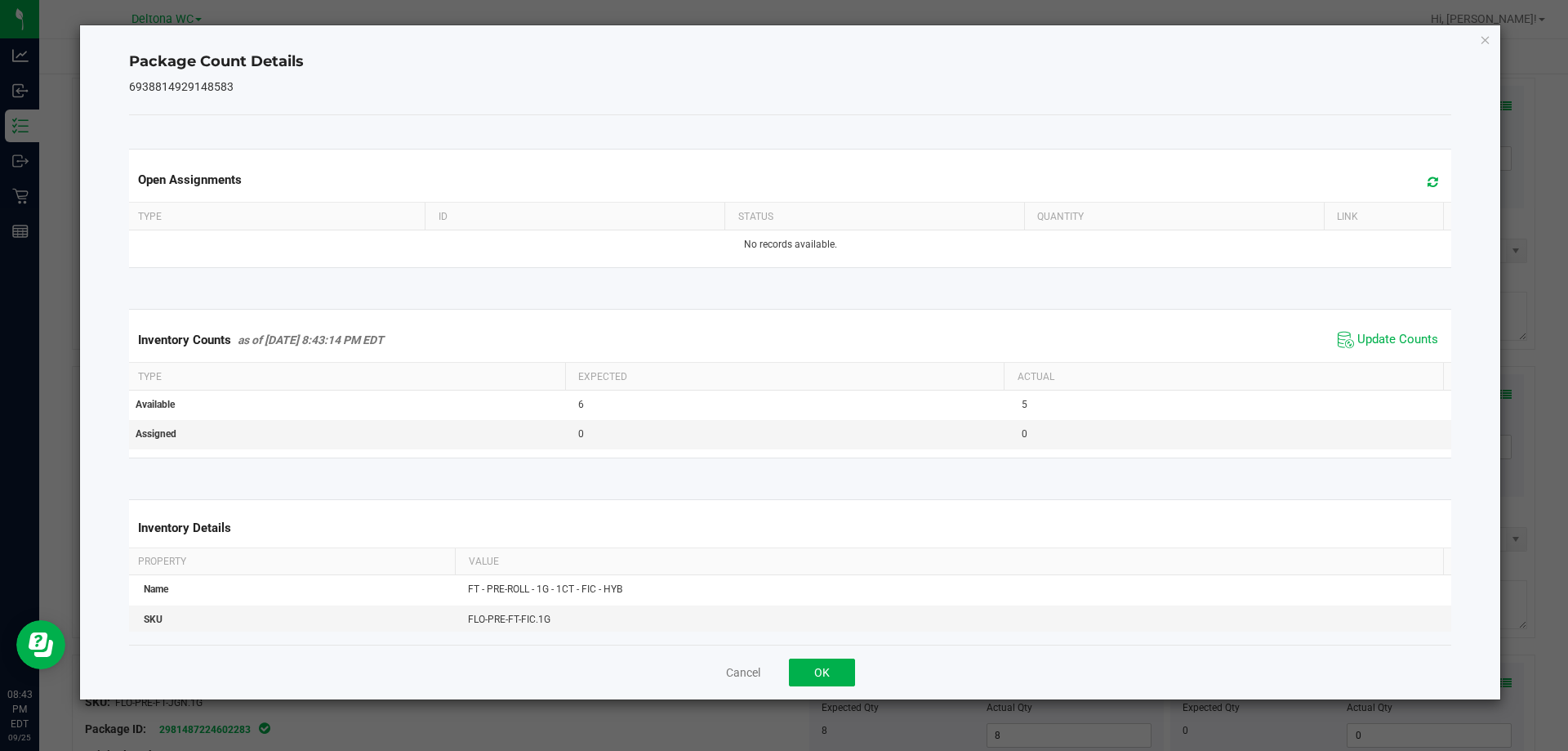
click at [837, 689] on div "Cancel OK" at bounding box center [790, 672] width 1323 height 55
click at [842, 671] on button "OK" at bounding box center [822, 672] width 66 height 28
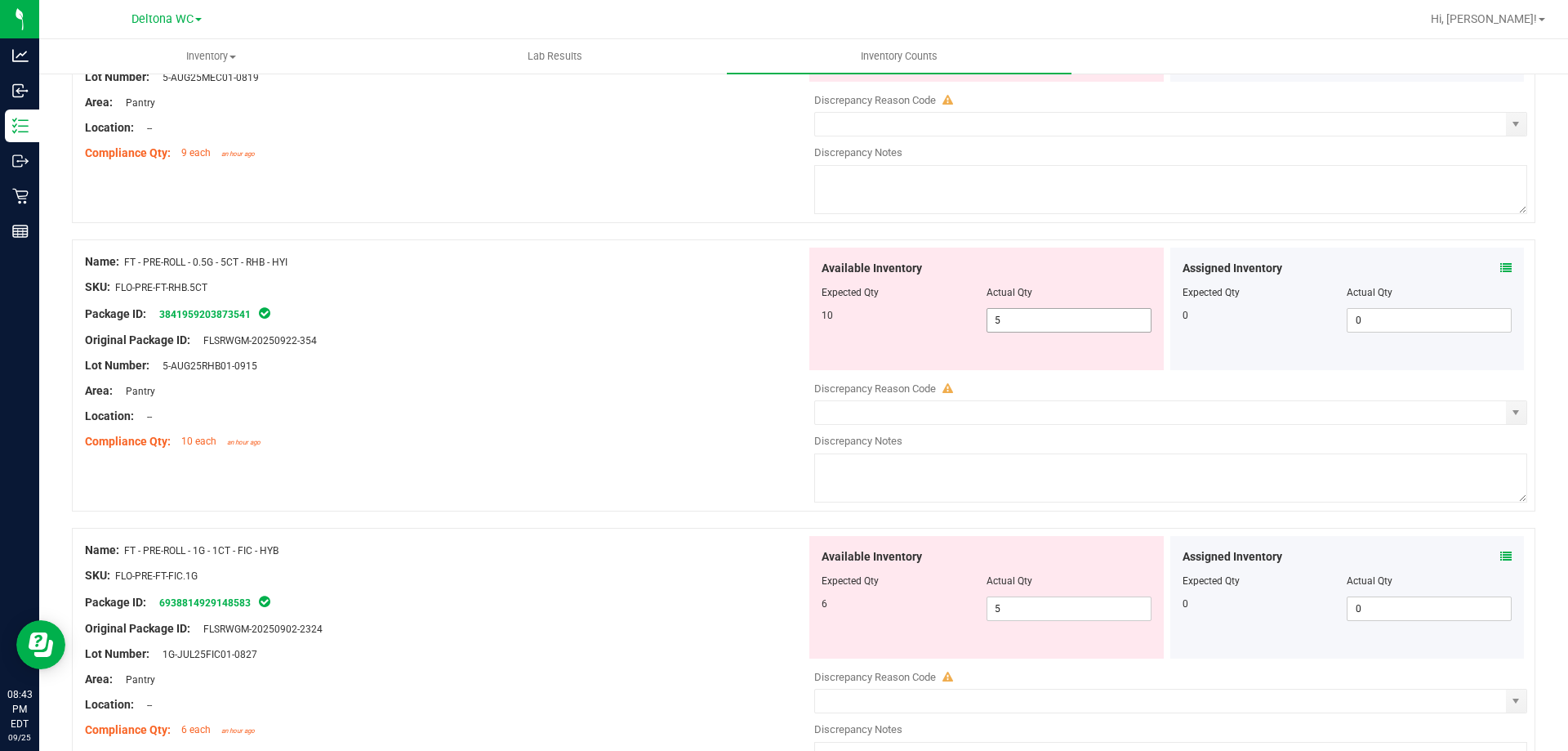
scroll to position [1303, 0]
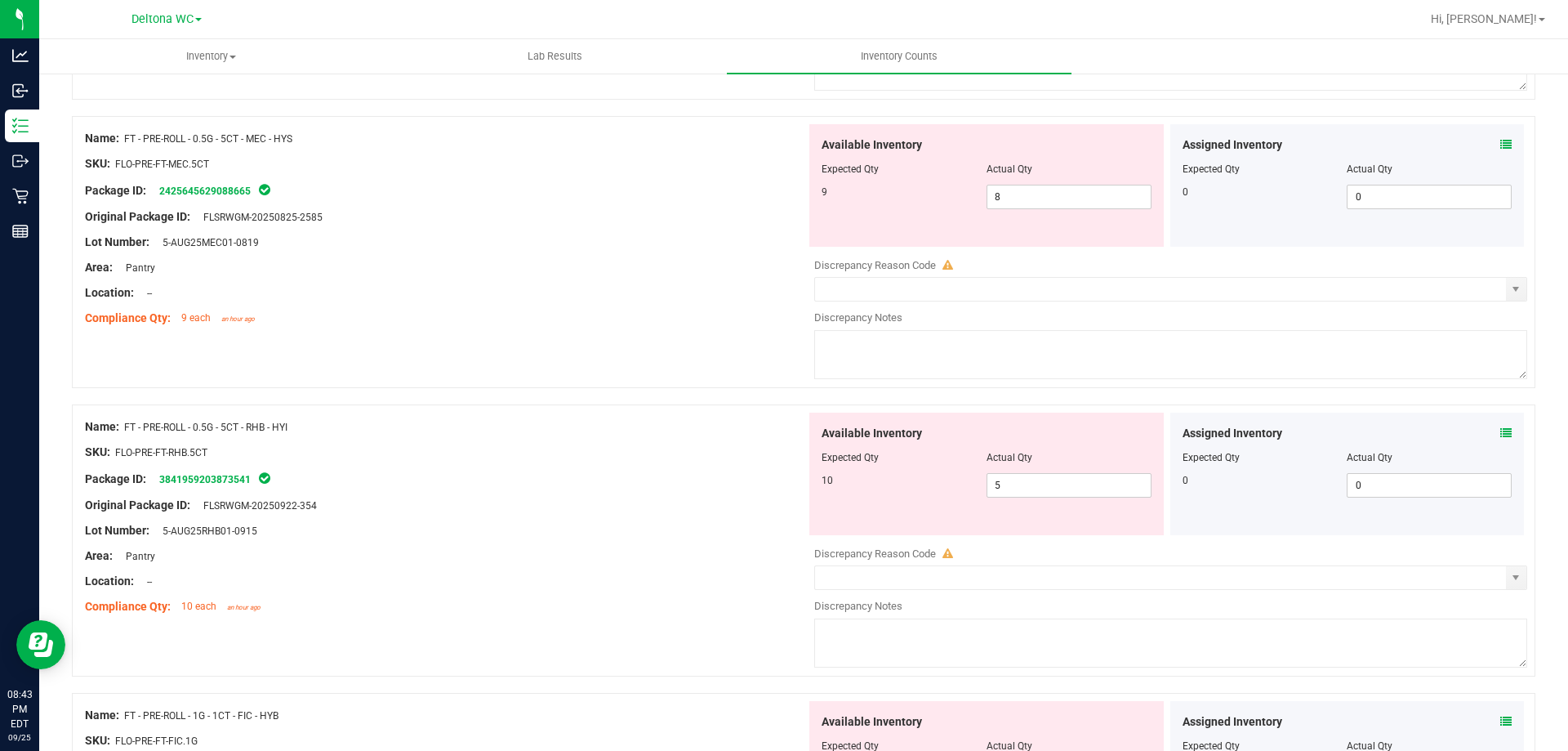
click at [1500, 432] on icon at bounding box center [1505, 433] width 11 height 11
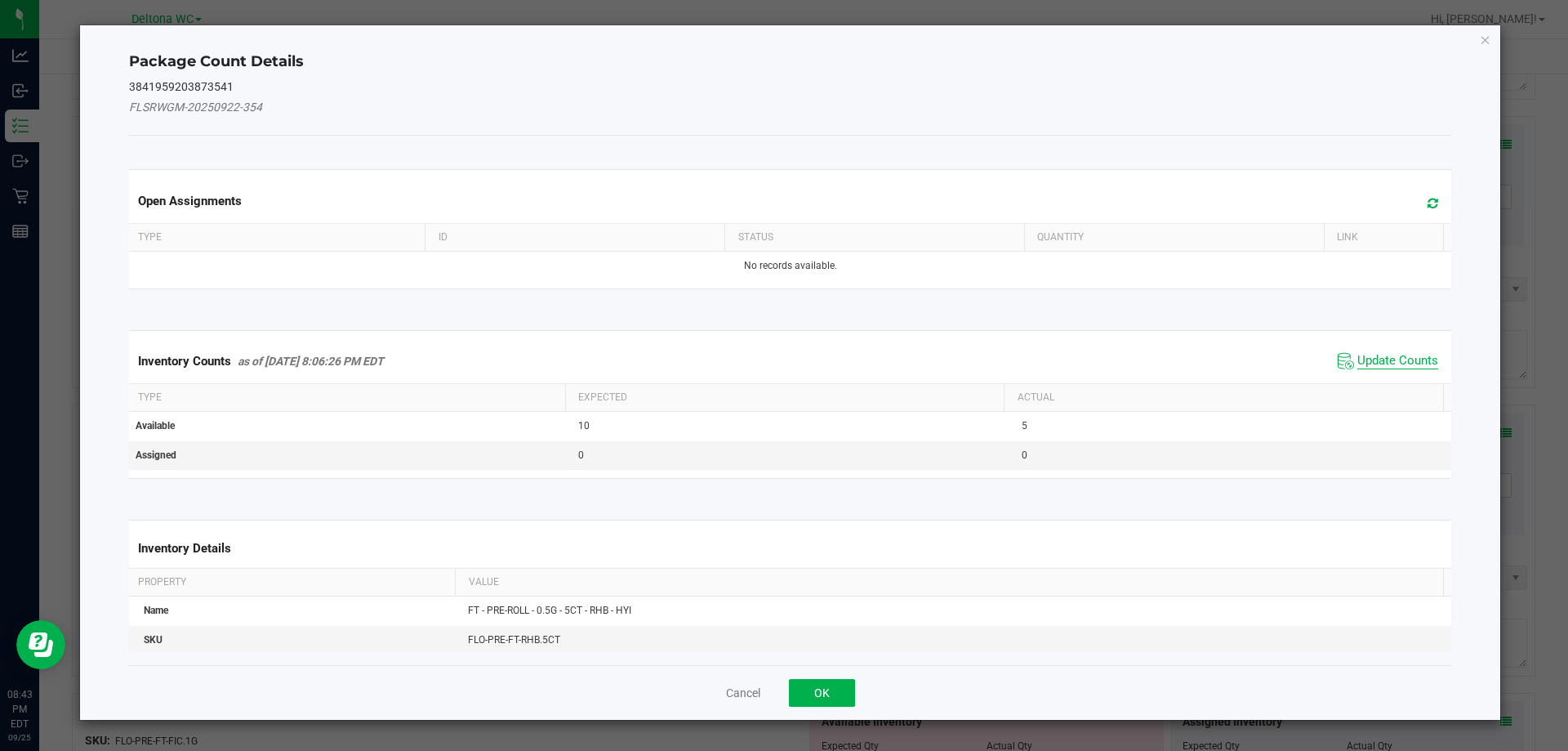
click at [1363, 356] on span "Update Counts" at bounding box center [1398, 361] width 81 height 17
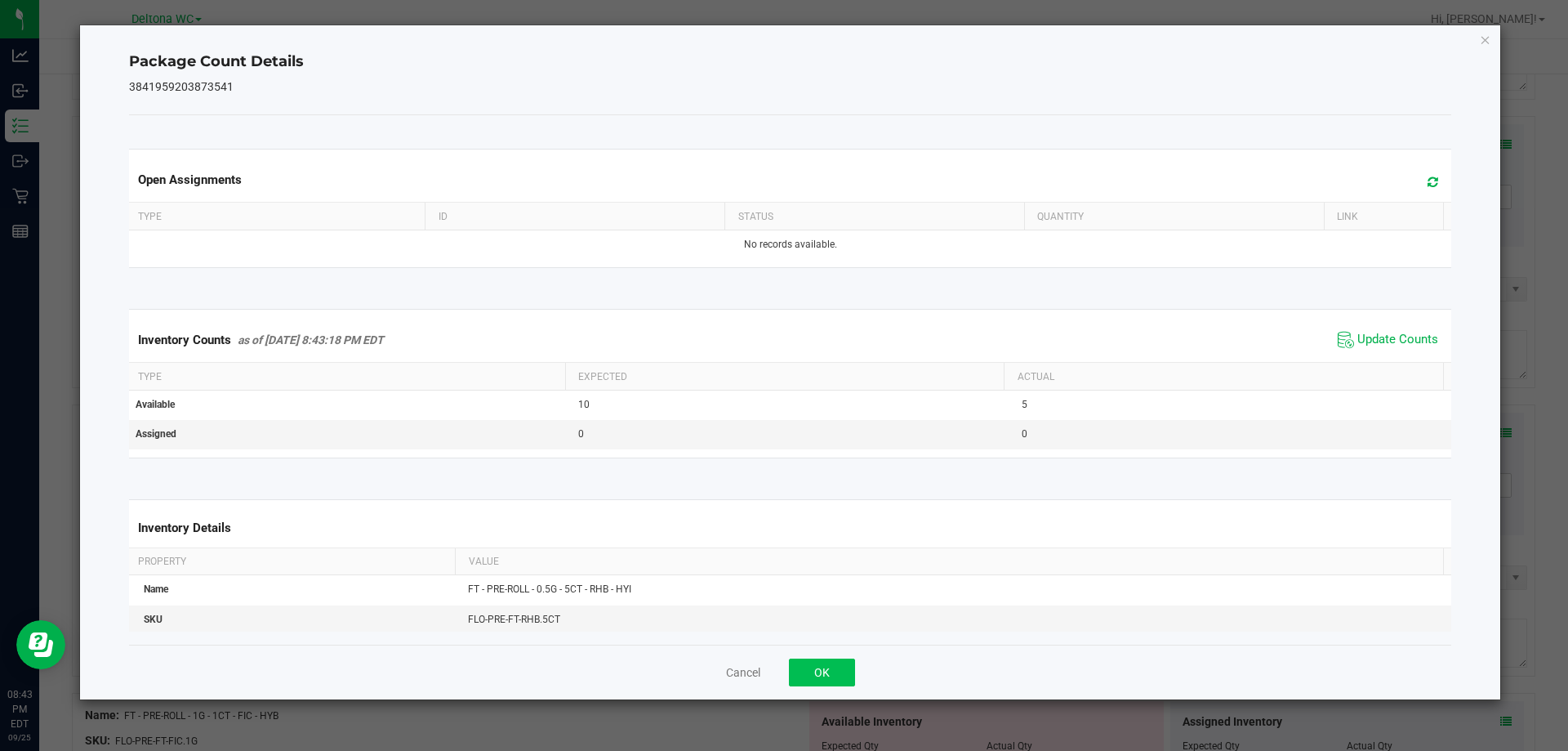
drag, startPoint x: 869, startPoint y: 638, endPoint x: 831, endPoint y: 663, distance: 45.5
click at [861, 646] on div "Package Count Details 3841959203873541 Open Assignments Type ID Status Quantity…" at bounding box center [791, 362] width 1421 height 674
click at [831, 663] on button "OK" at bounding box center [822, 672] width 66 height 28
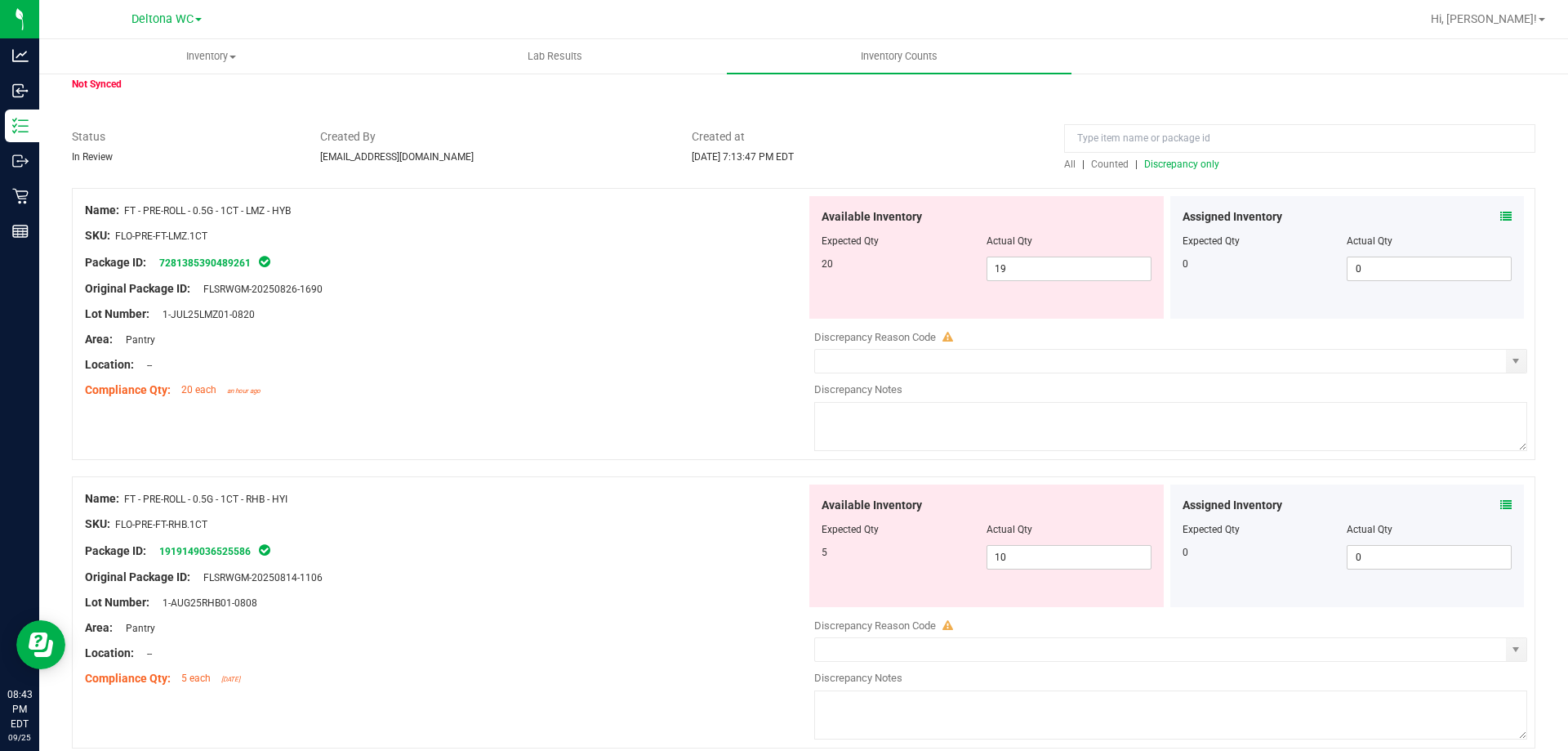
scroll to position [0, 0]
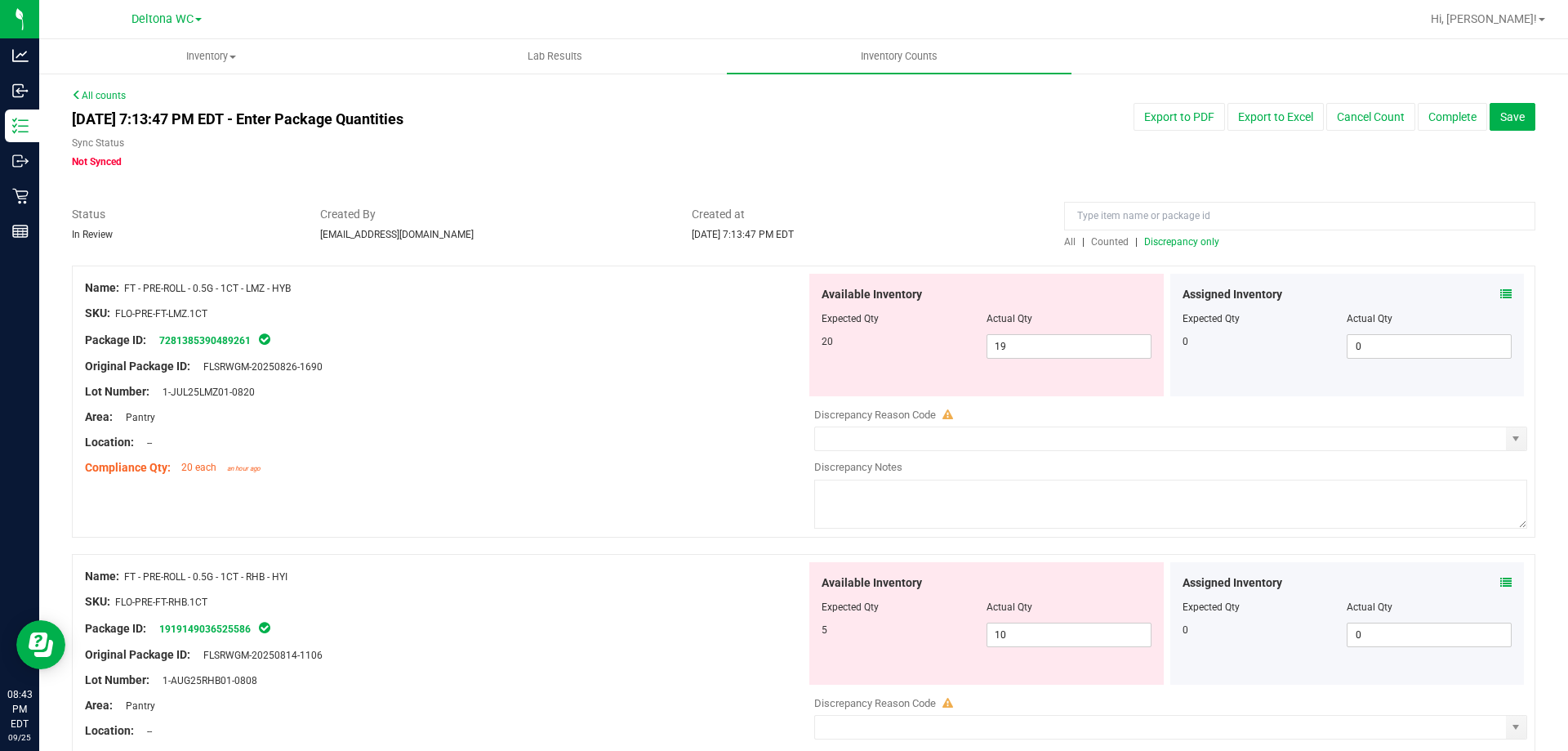
click at [1188, 240] on span "Discrepancy only" at bounding box center [1182, 242] width 75 height 11
drag, startPoint x: 1204, startPoint y: 228, endPoint x: 1198, endPoint y: 235, distance: 9.2
click at [1198, 235] on div "All | Counted | Discrepancy only" at bounding box center [1299, 228] width 495 height 44
click at [1195, 236] on div "All | Counted | Discrepancy only" at bounding box center [1299, 242] width 471 height 15
click at [1192, 238] on span "Discrepancy only" at bounding box center [1182, 242] width 75 height 11
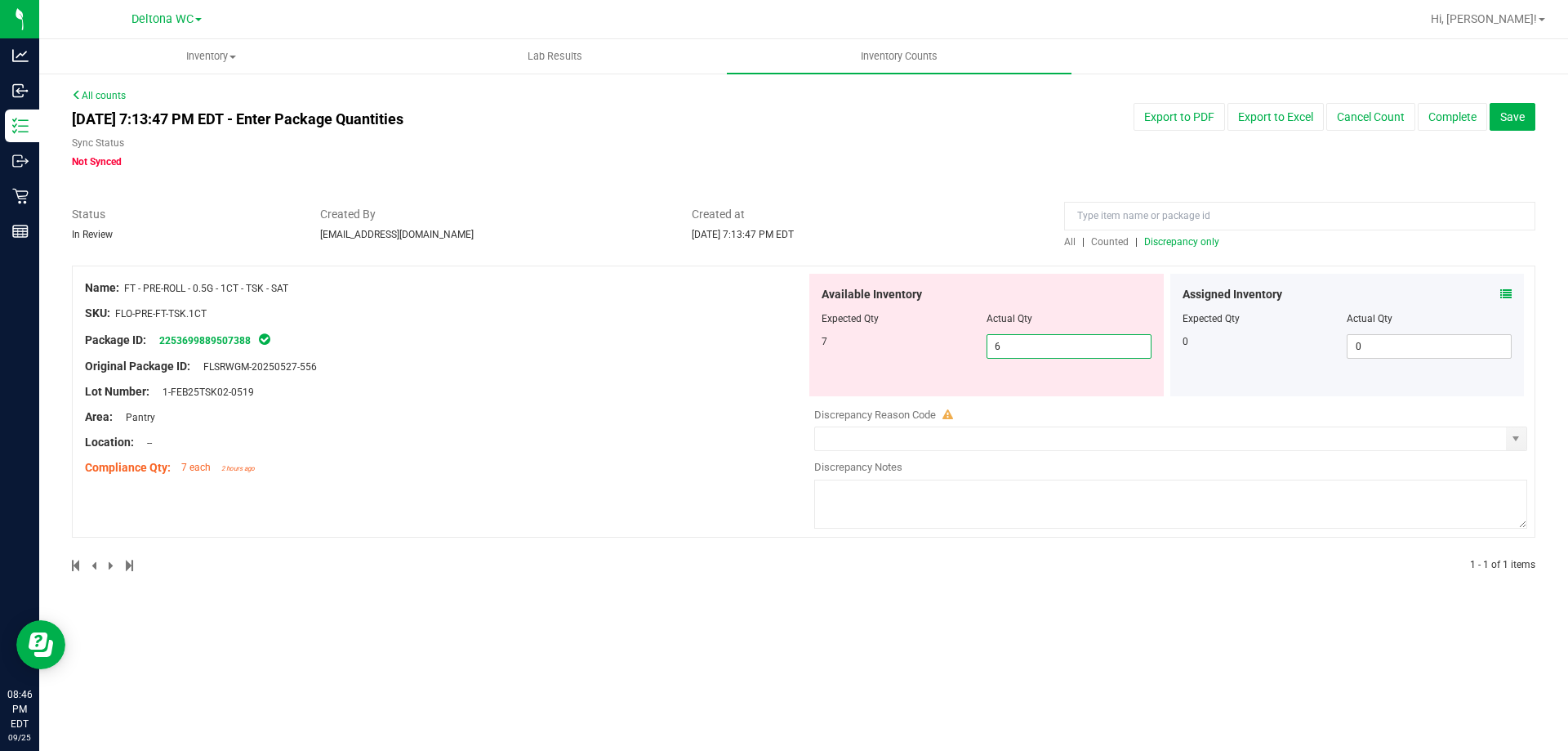
drag, startPoint x: 1067, startPoint y: 344, endPoint x: 409, endPoint y: 379, distance: 658.9
click at [409, 379] on div "Name: FT - PRE-ROLL - 0.5G - 1CT - TSK - SAT SKU: FLO-PRE-FT-TSK.1CT Package ID…" at bounding box center [803, 401] width 1463 height 272
type input "7"
click at [511, 427] on div at bounding box center [445, 429] width 721 height 8
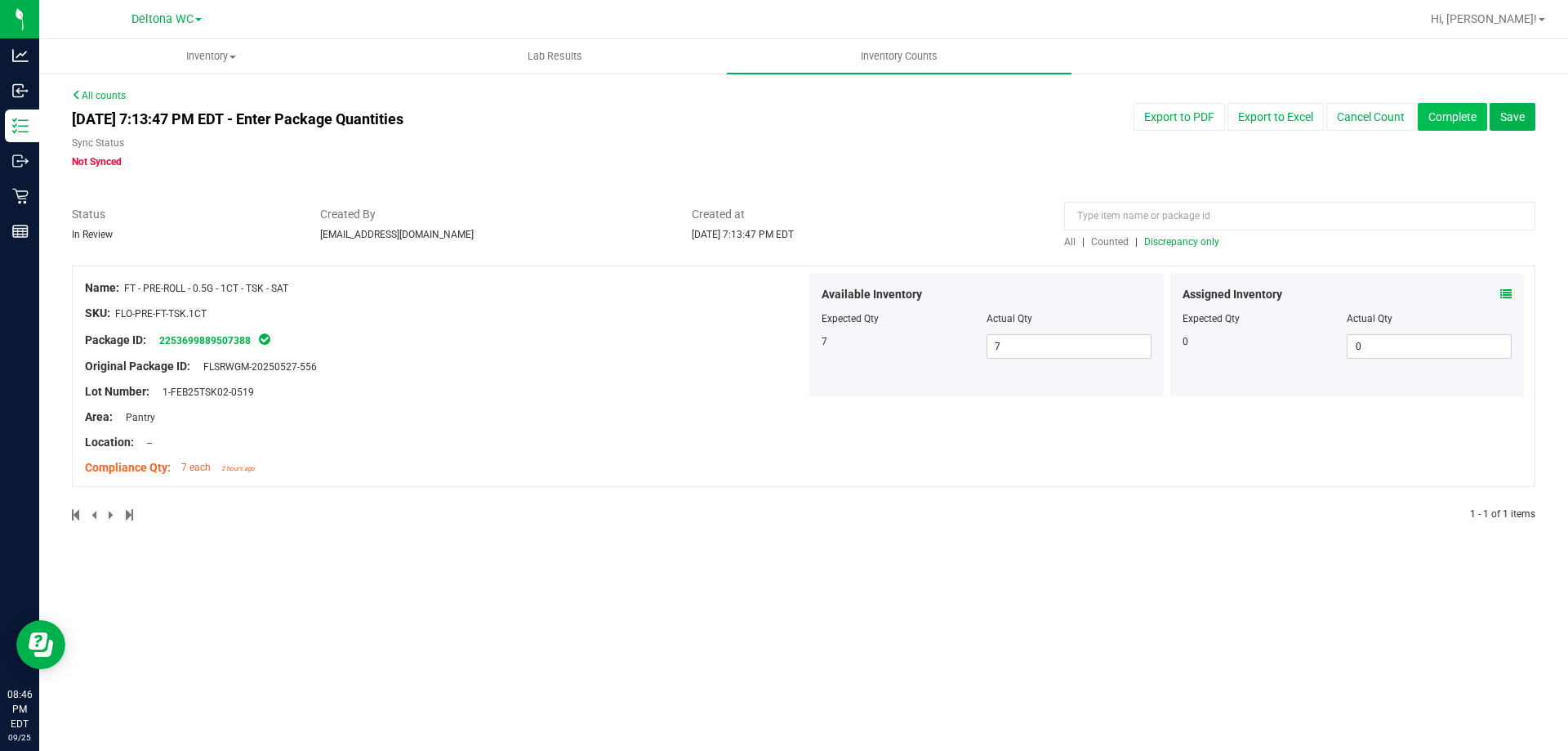
click at [1461, 118] on button "Complete" at bounding box center [1453, 117] width 70 height 28
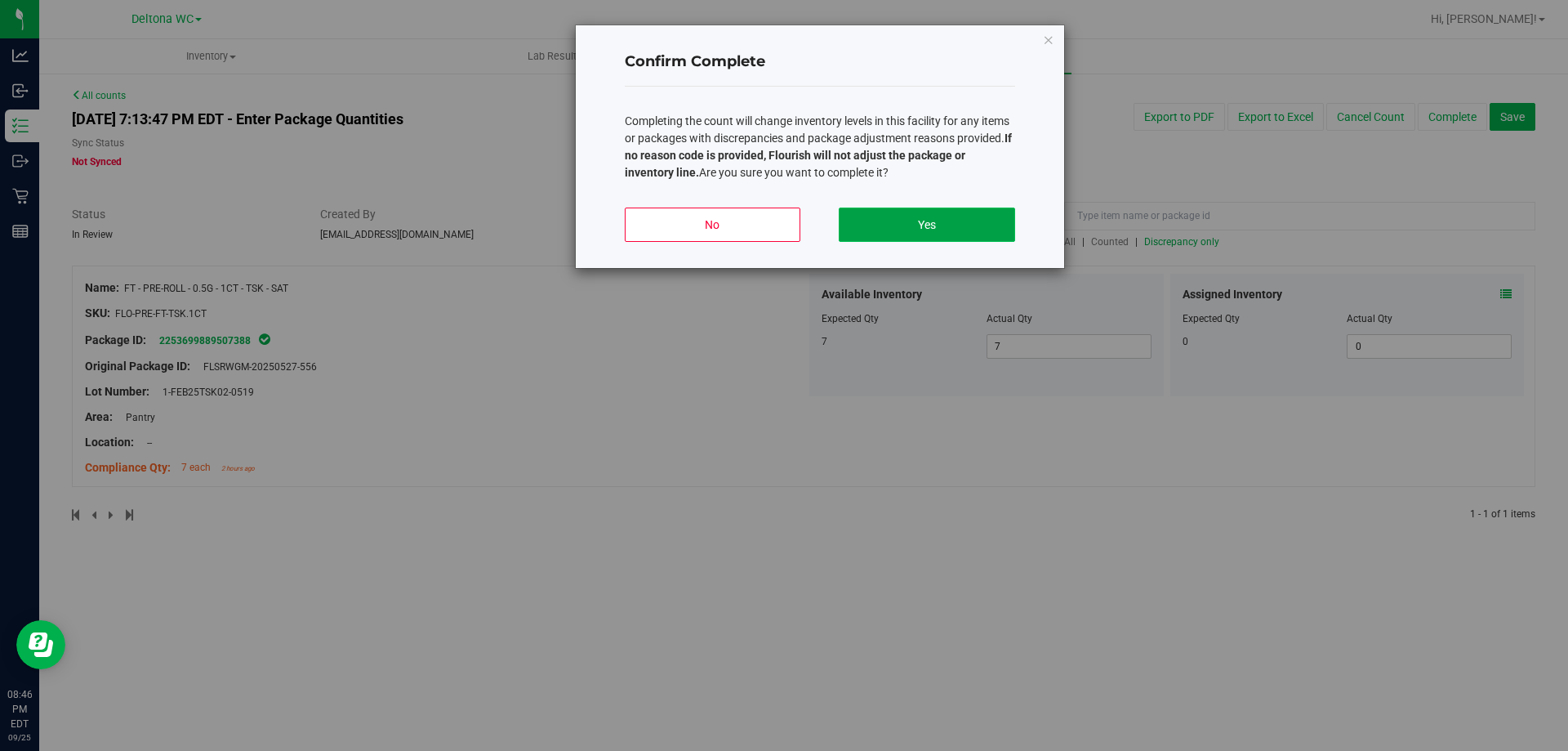
click at [999, 208] on button "Yes" at bounding box center [926, 224] width 175 height 34
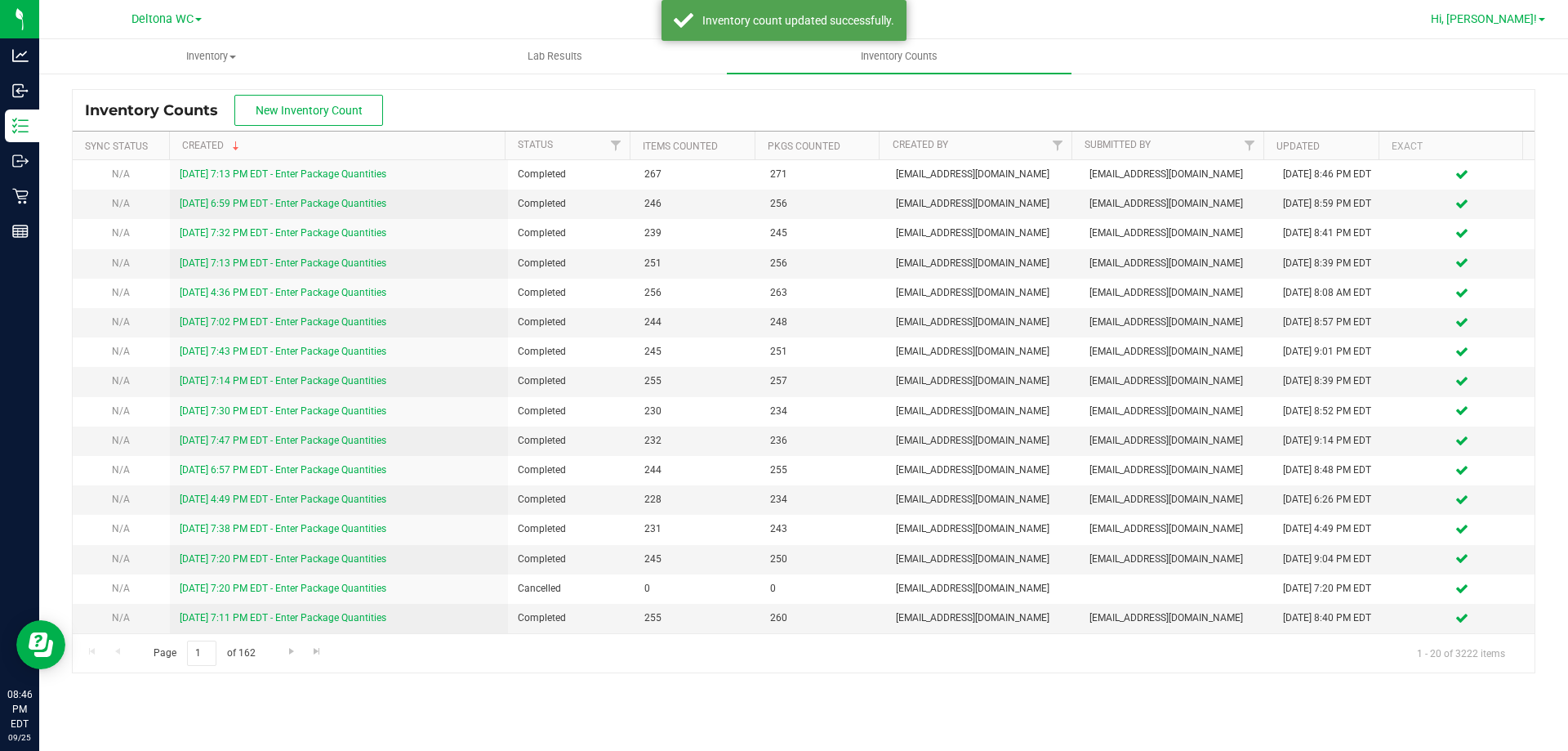
click at [1487, 20] on link "Hi, [PERSON_NAME]!" at bounding box center [1488, 19] width 127 height 17
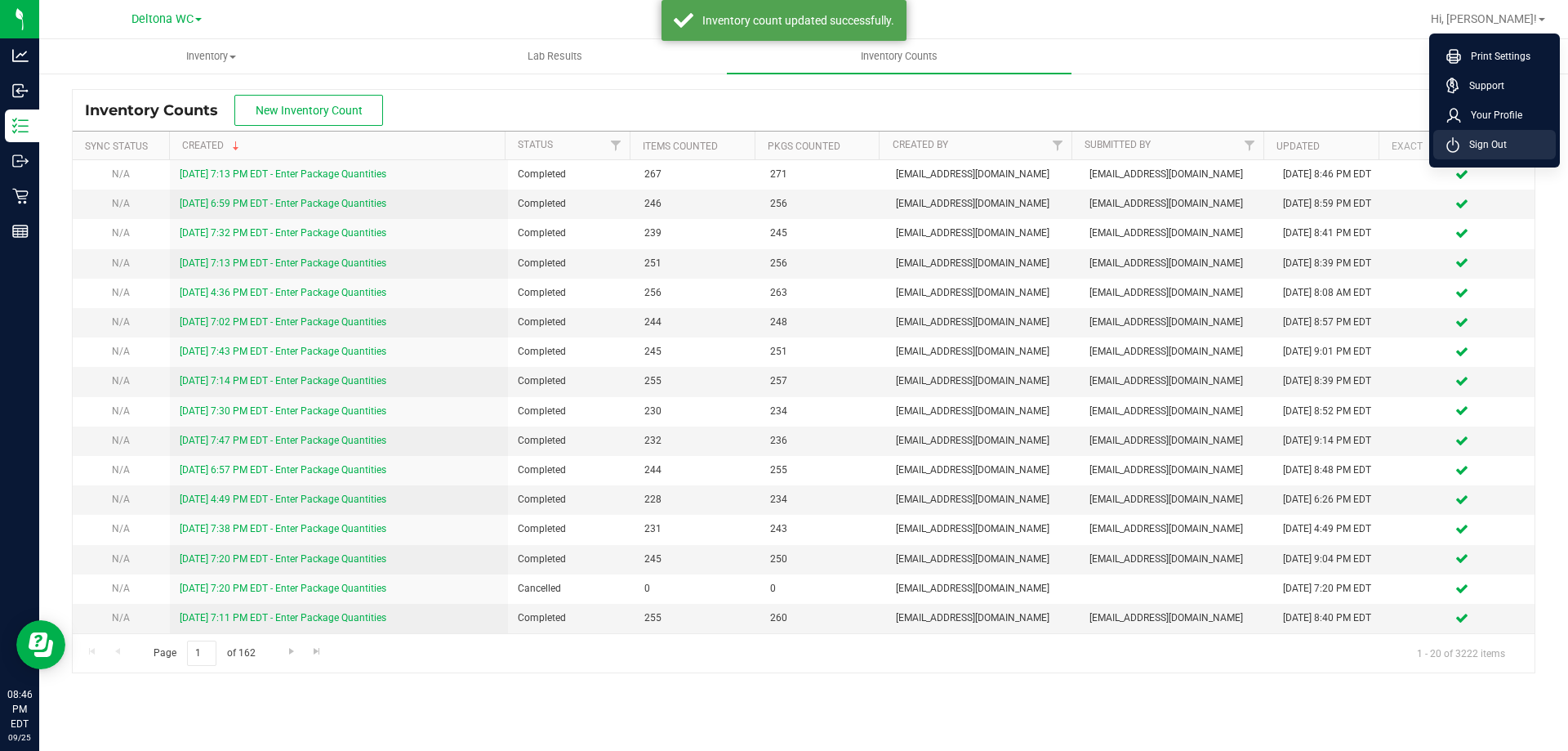
click at [1502, 136] on span "Sign Out" at bounding box center [1483, 144] width 47 height 17
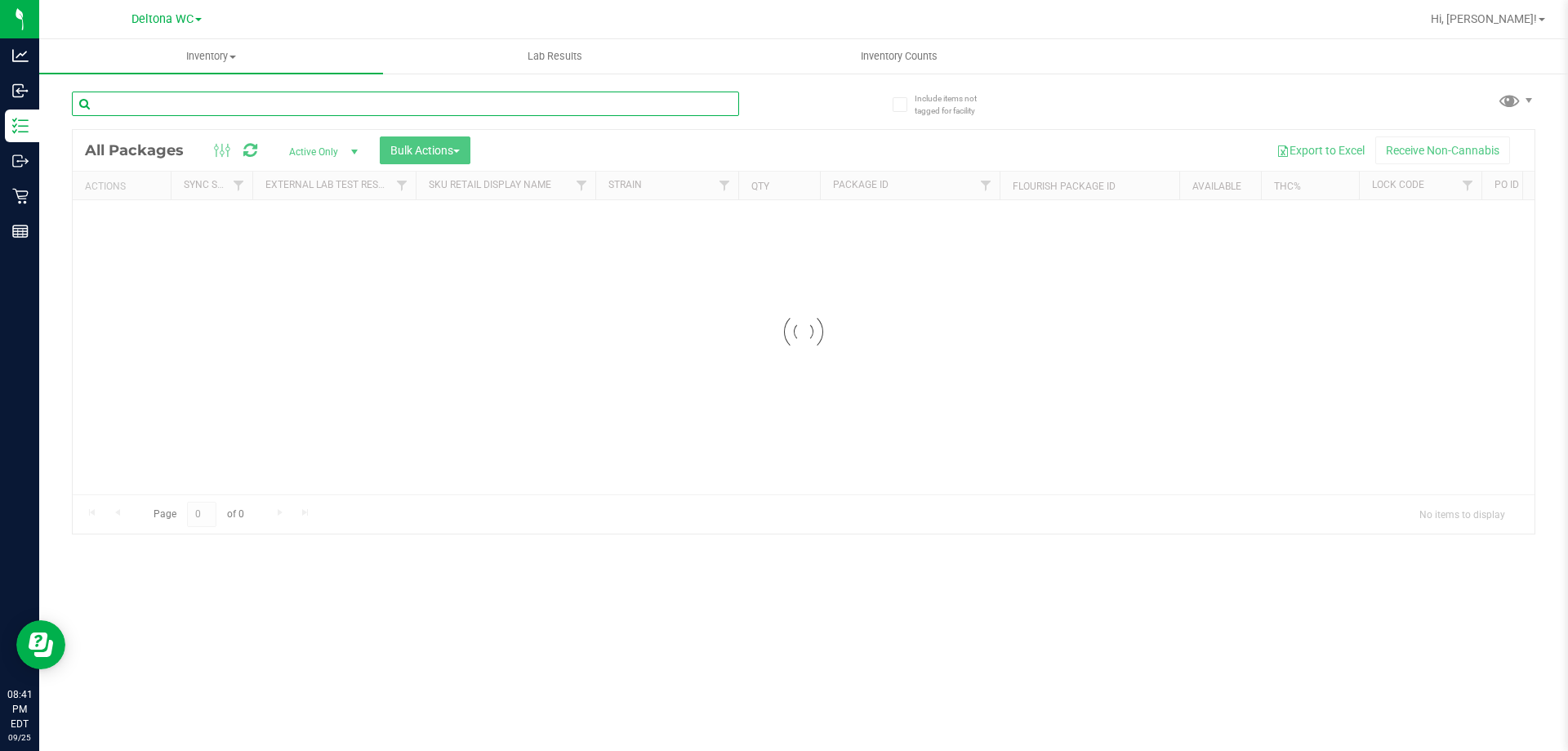
click at [495, 101] on input "text" at bounding box center [405, 104] width 667 height 24
paste input "ART DISTILLATE - 1G - PPU - IND"
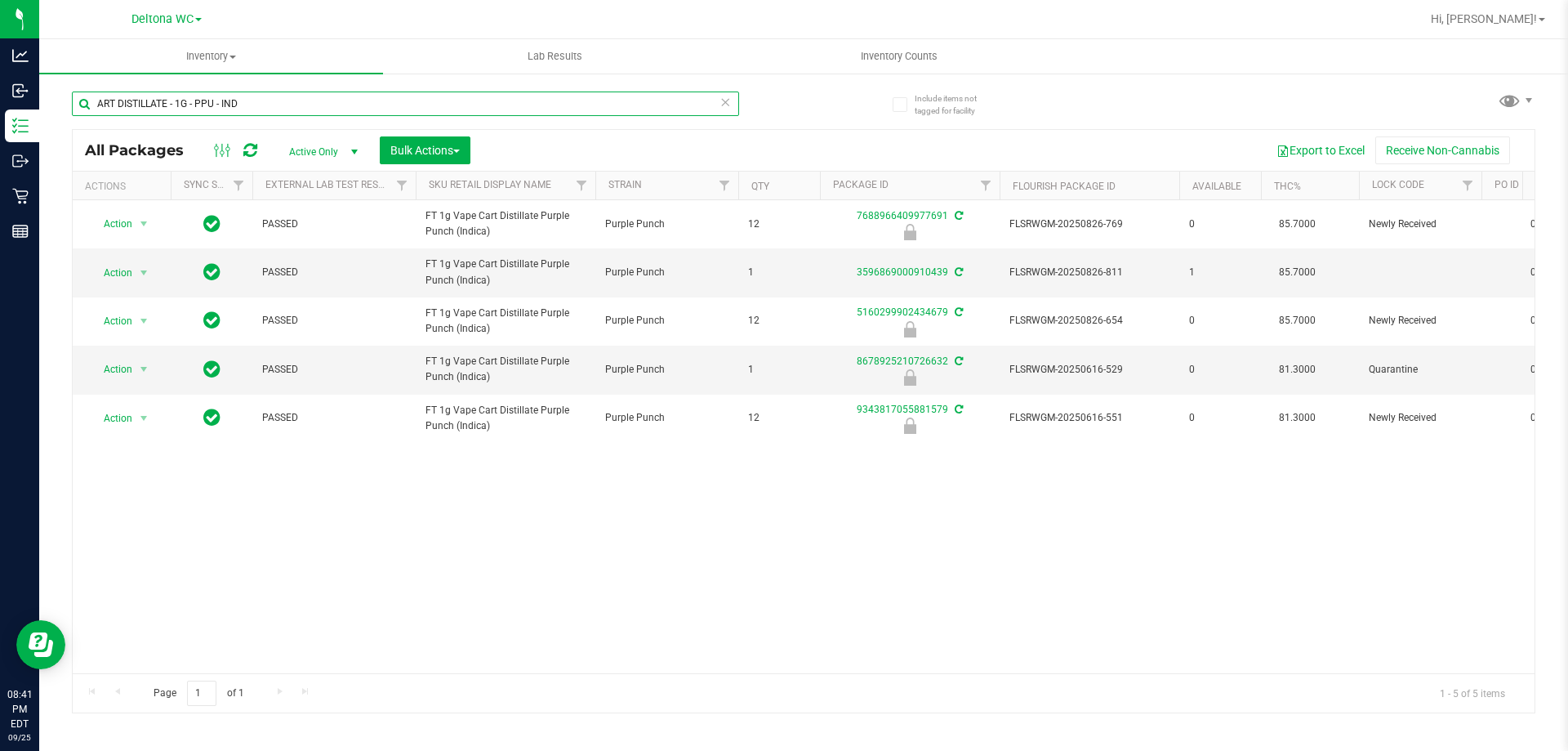
type input "ART DISTILLATE - 1G - PPU - IND"
